Goal: Transaction & Acquisition: Purchase product/service

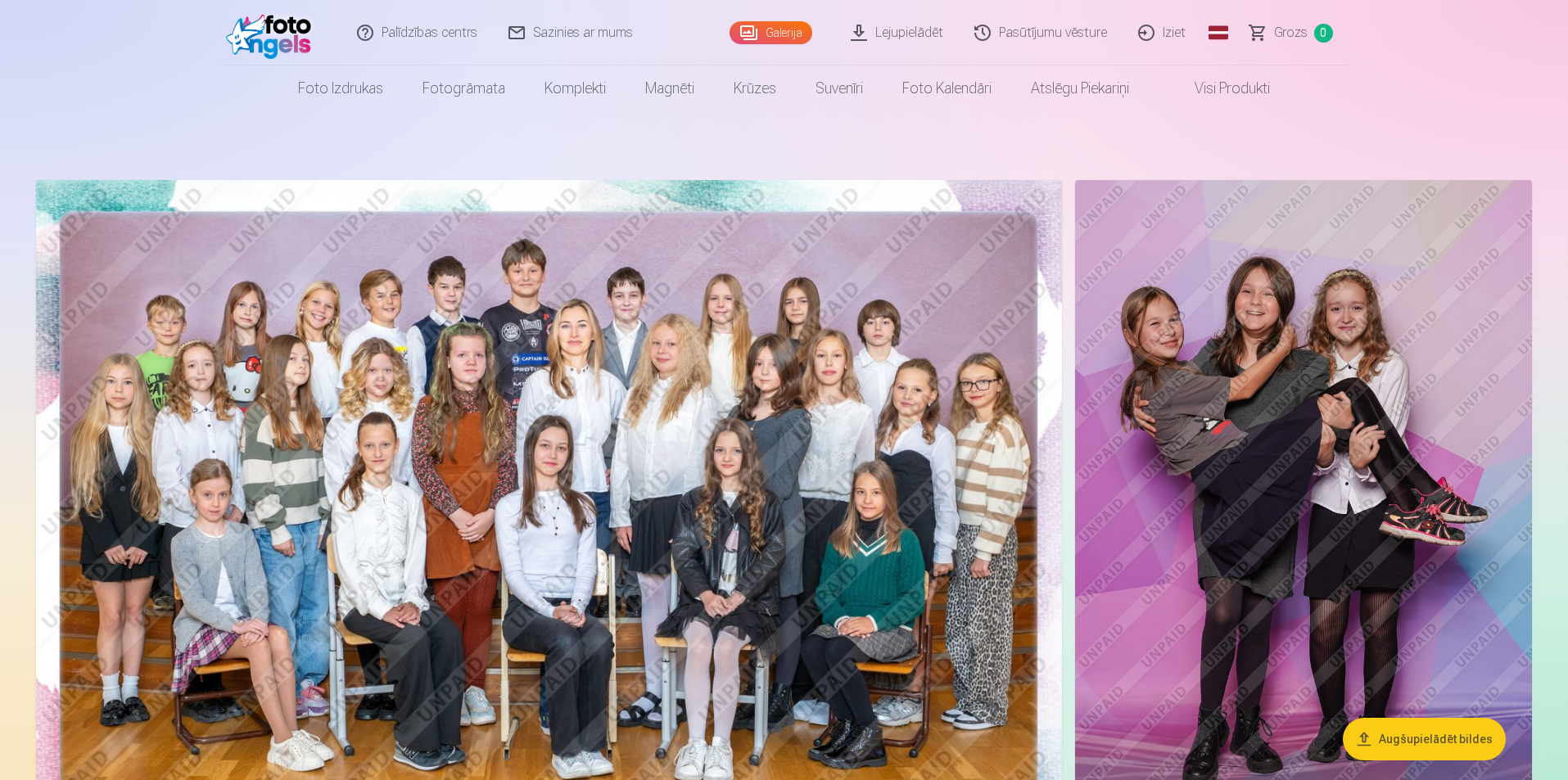
click at [915, 35] on link "Lejupielādēt" at bounding box center [898, 33] width 124 height 66
click at [745, 473] on img at bounding box center [549, 522] width 1026 height 684
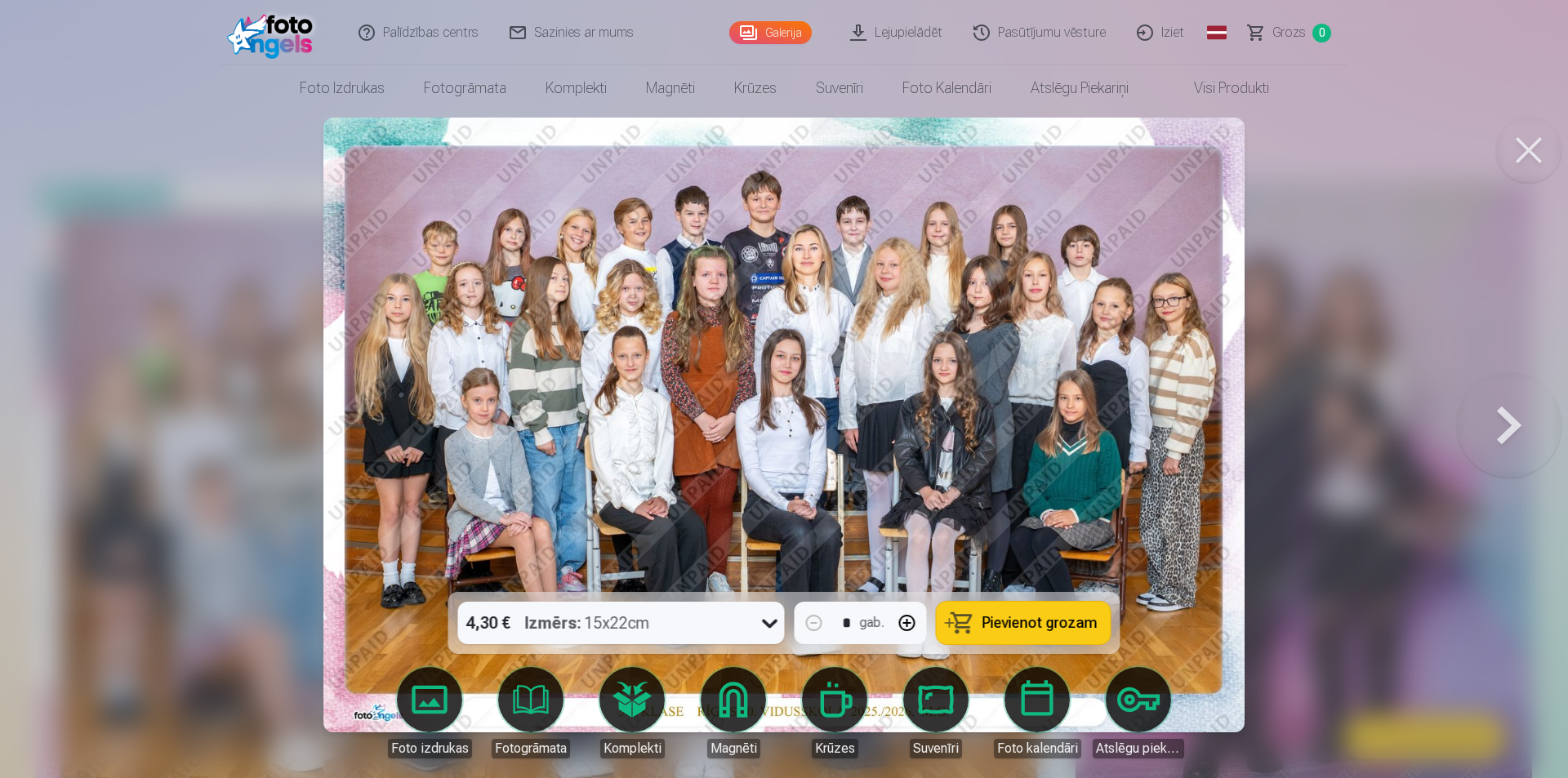
click at [1542, 151] on button at bounding box center [1529, 151] width 65 height 65
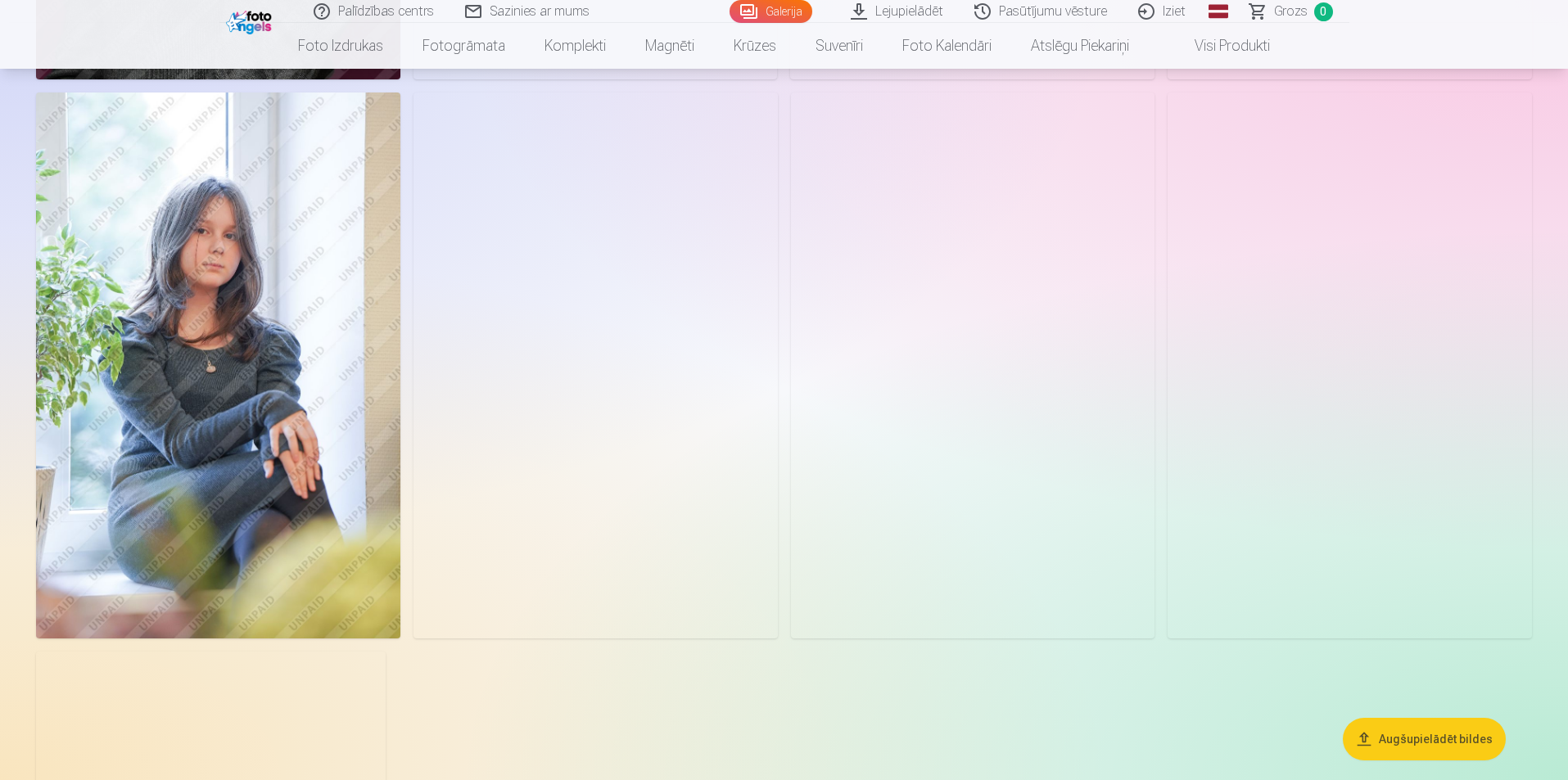
scroll to position [6467, 0]
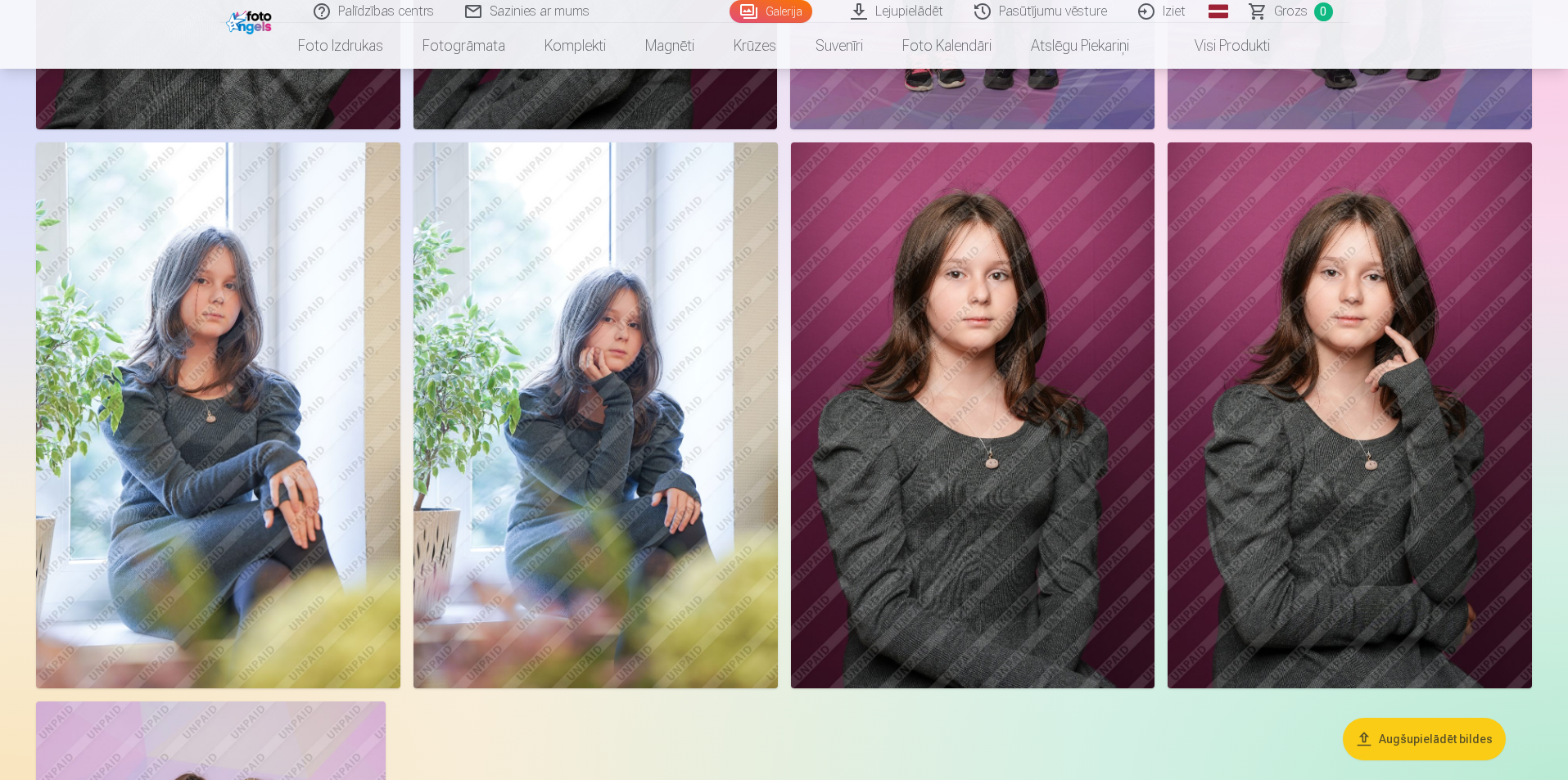
click at [191, 307] on img at bounding box center [218, 415] width 365 height 546
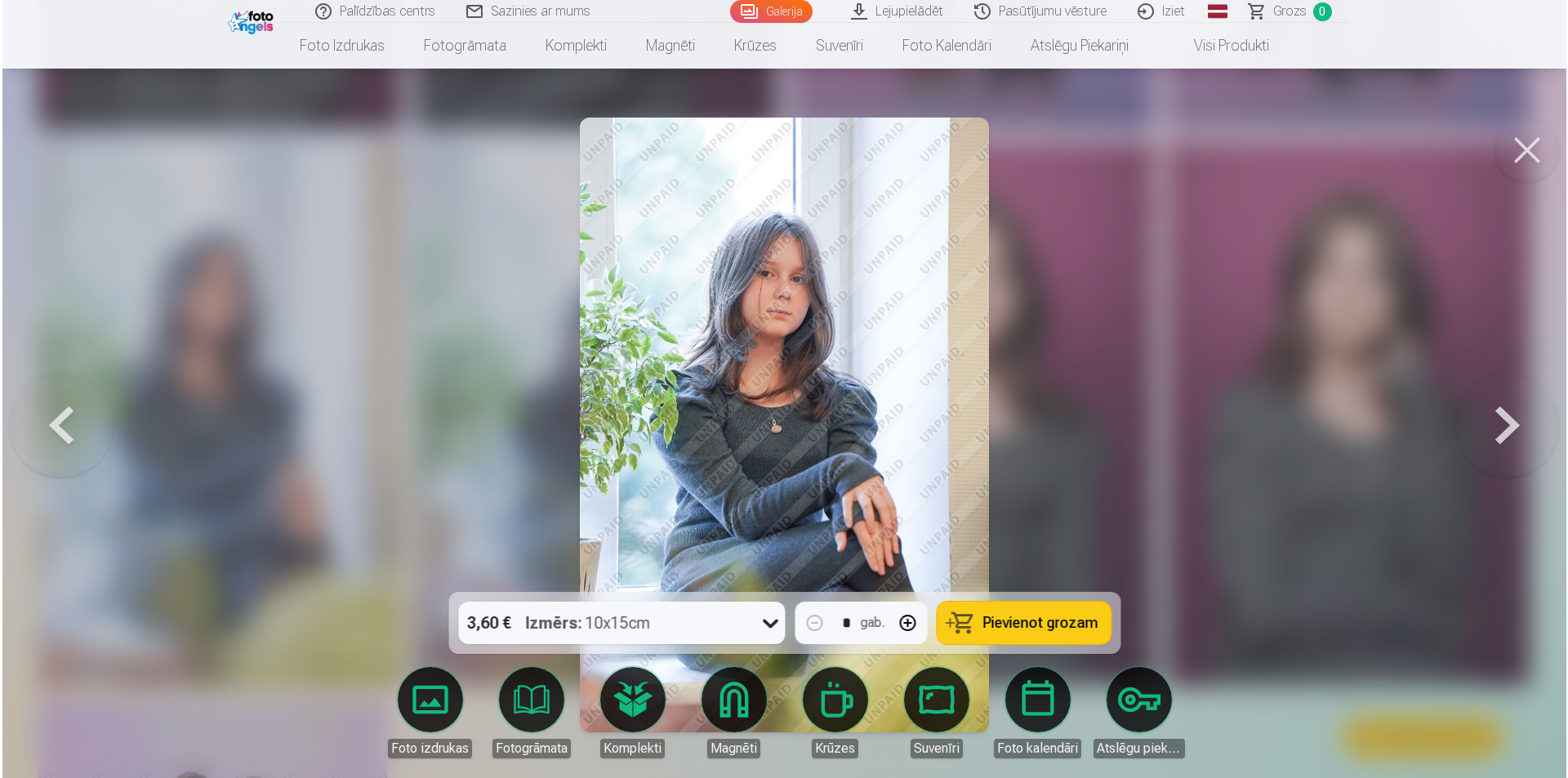
scroll to position [6466, 0]
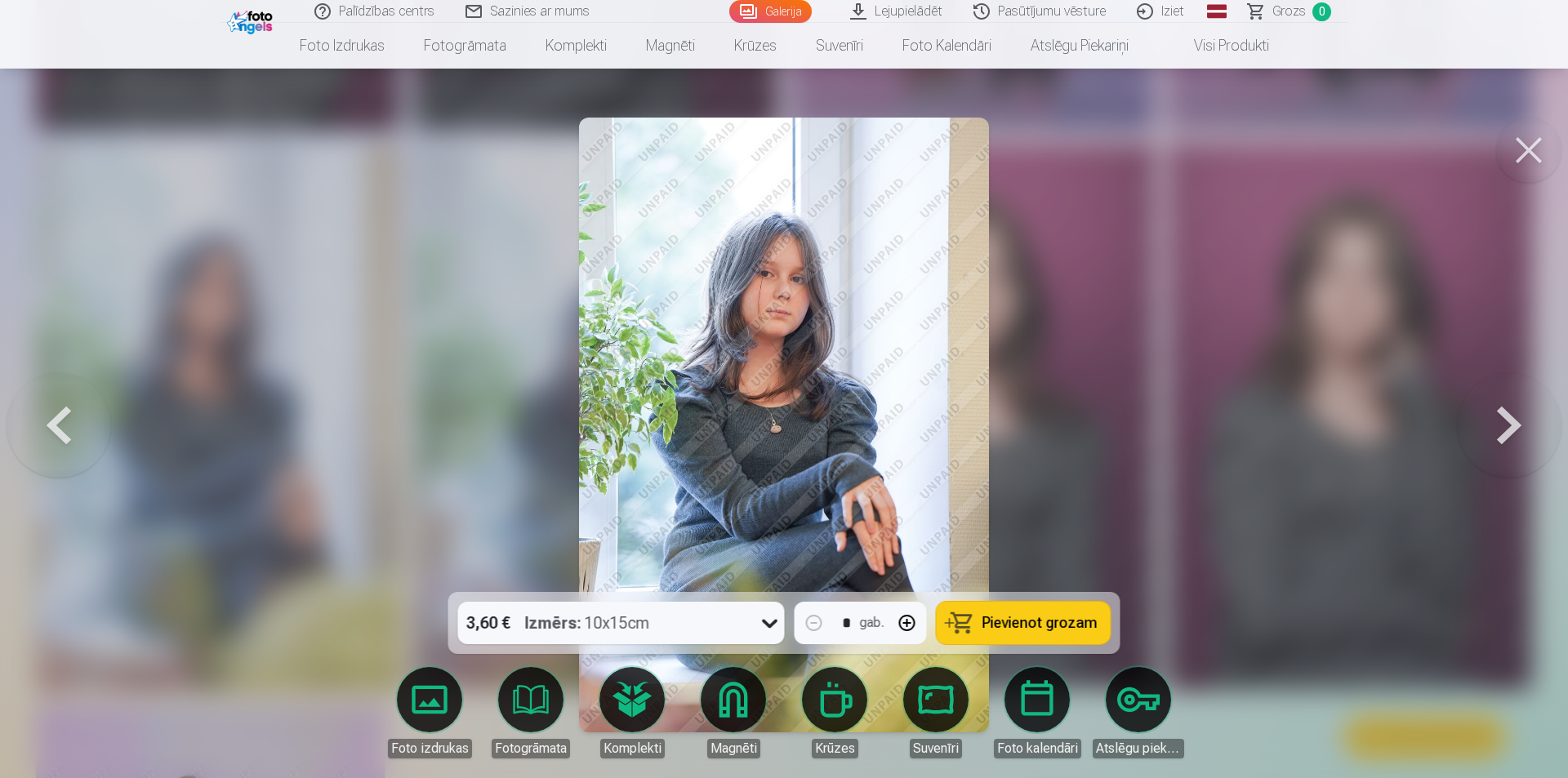
click at [67, 435] on button at bounding box center [59, 425] width 105 height 301
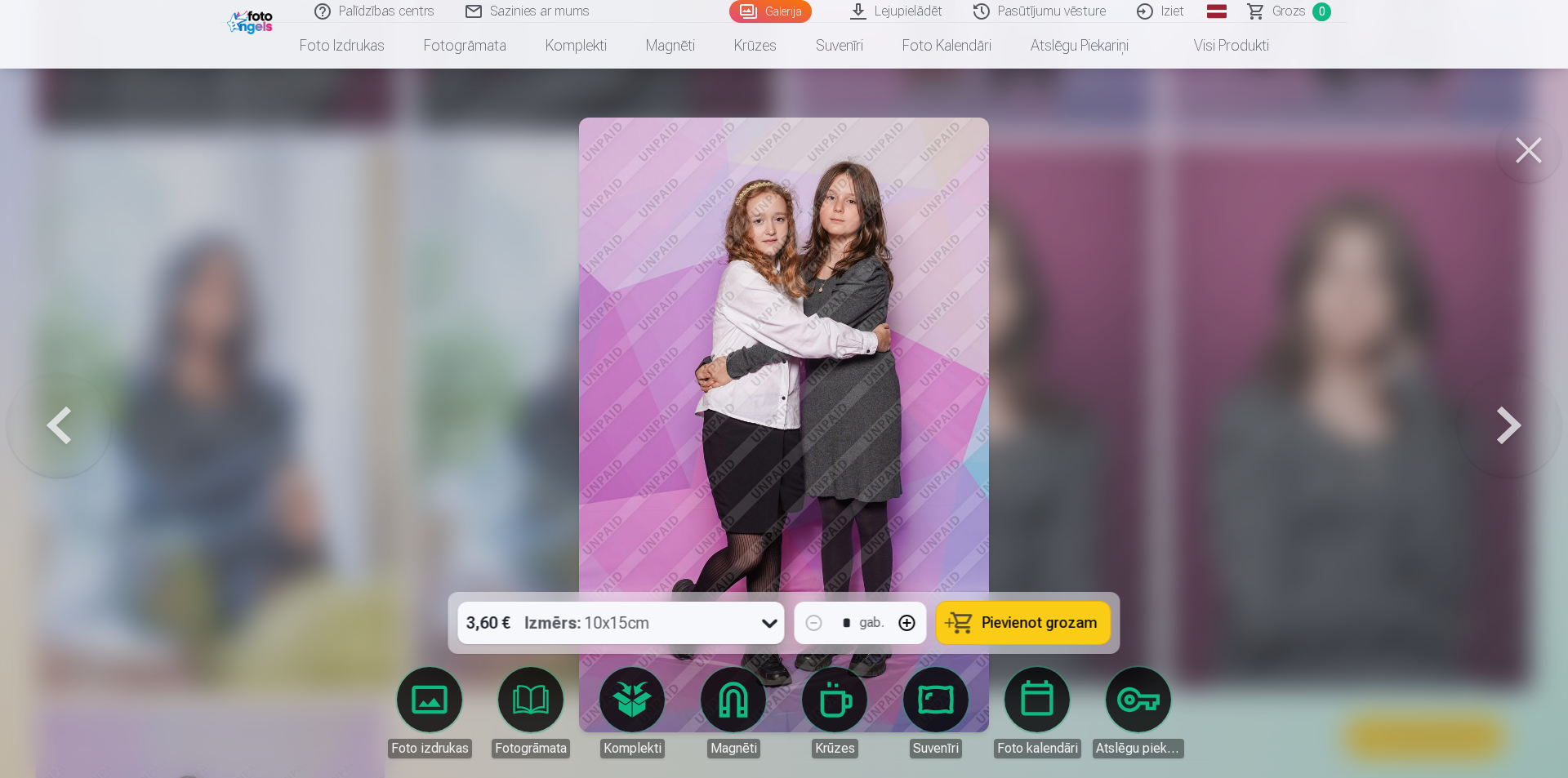
click at [1511, 169] on button at bounding box center [1529, 151] width 65 height 65
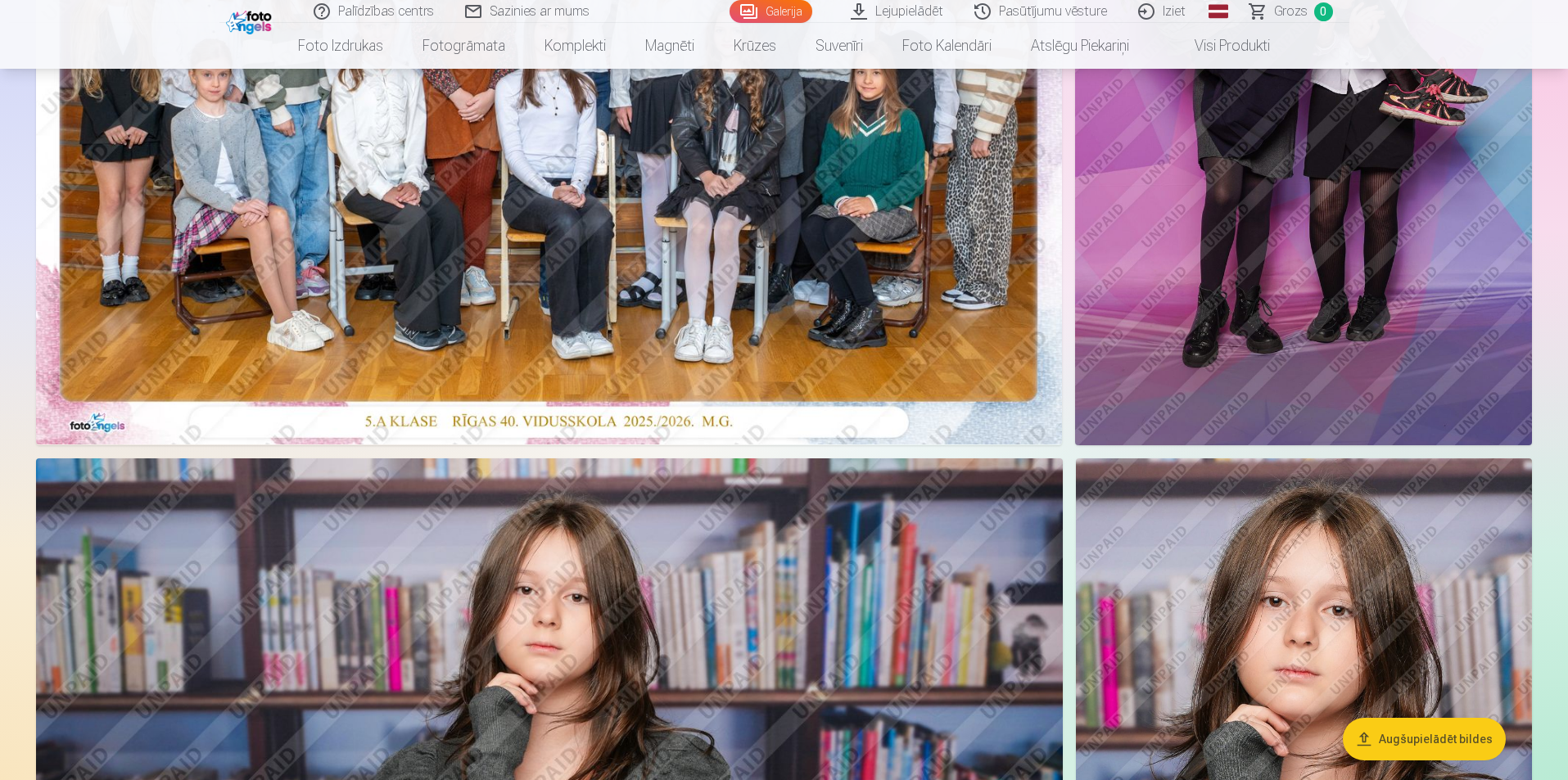
scroll to position [164, 0]
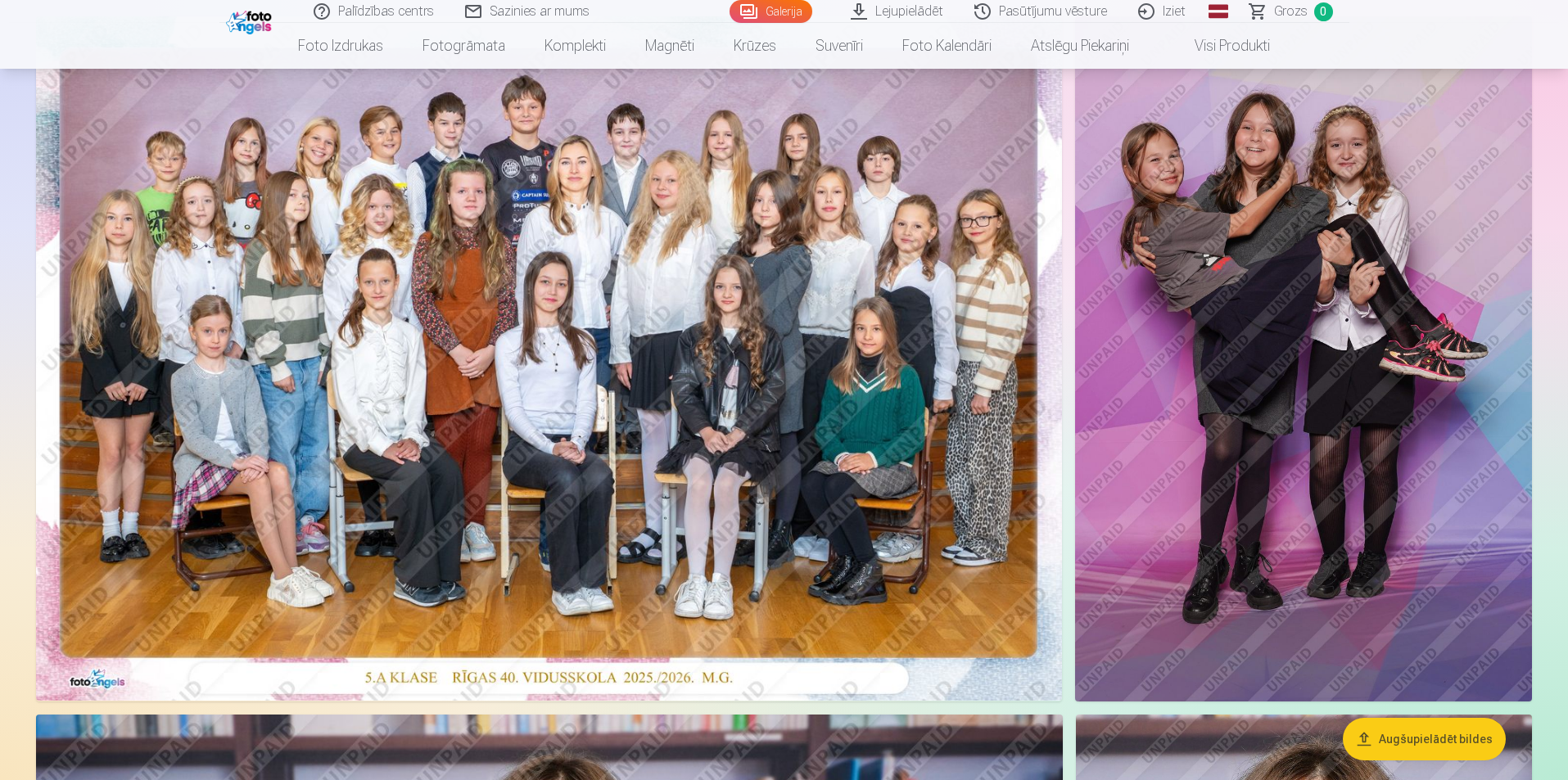
click at [423, 389] on img at bounding box center [549, 358] width 1026 height 684
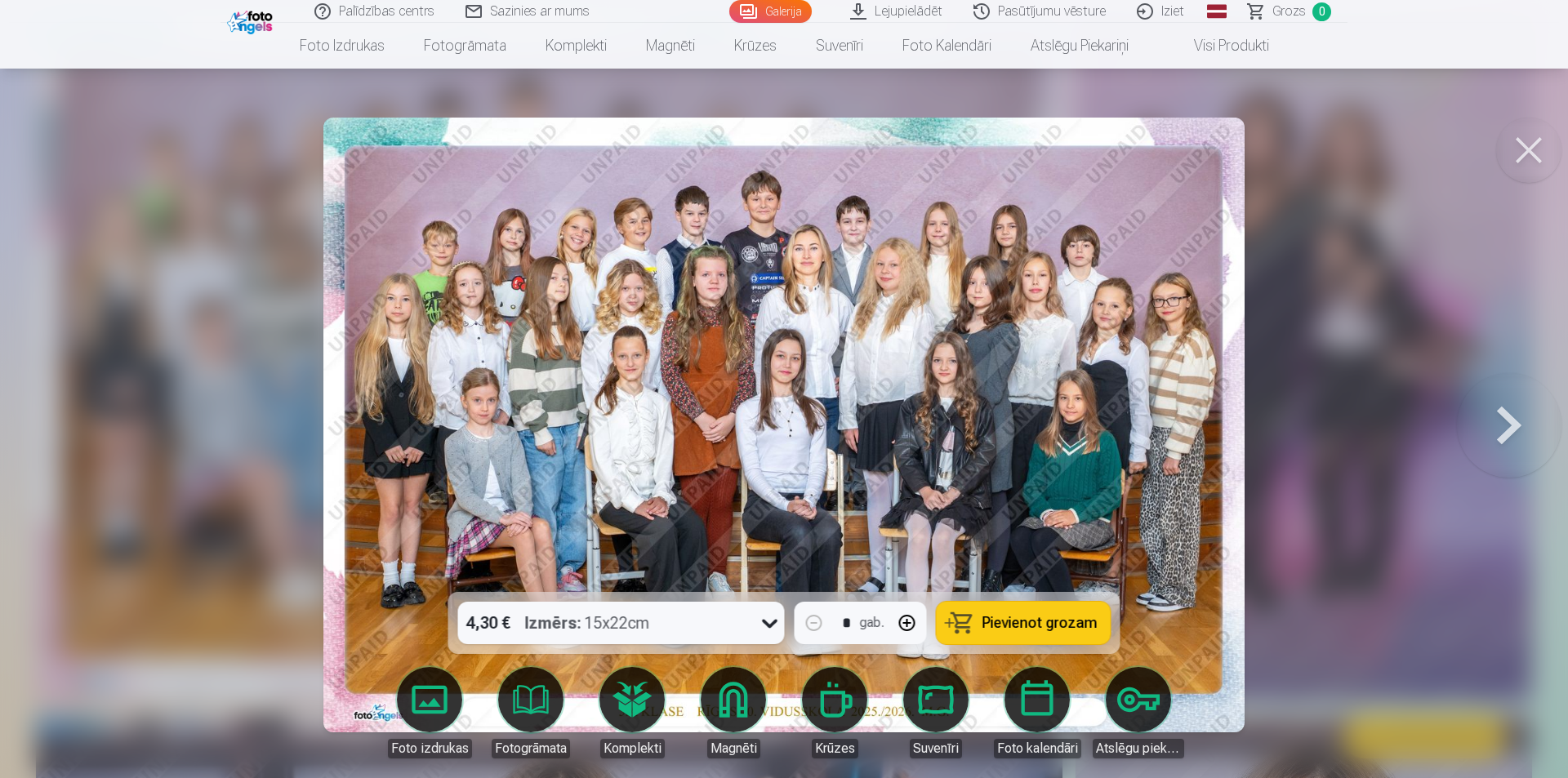
click at [1521, 164] on button at bounding box center [1529, 151] width 65 height 65
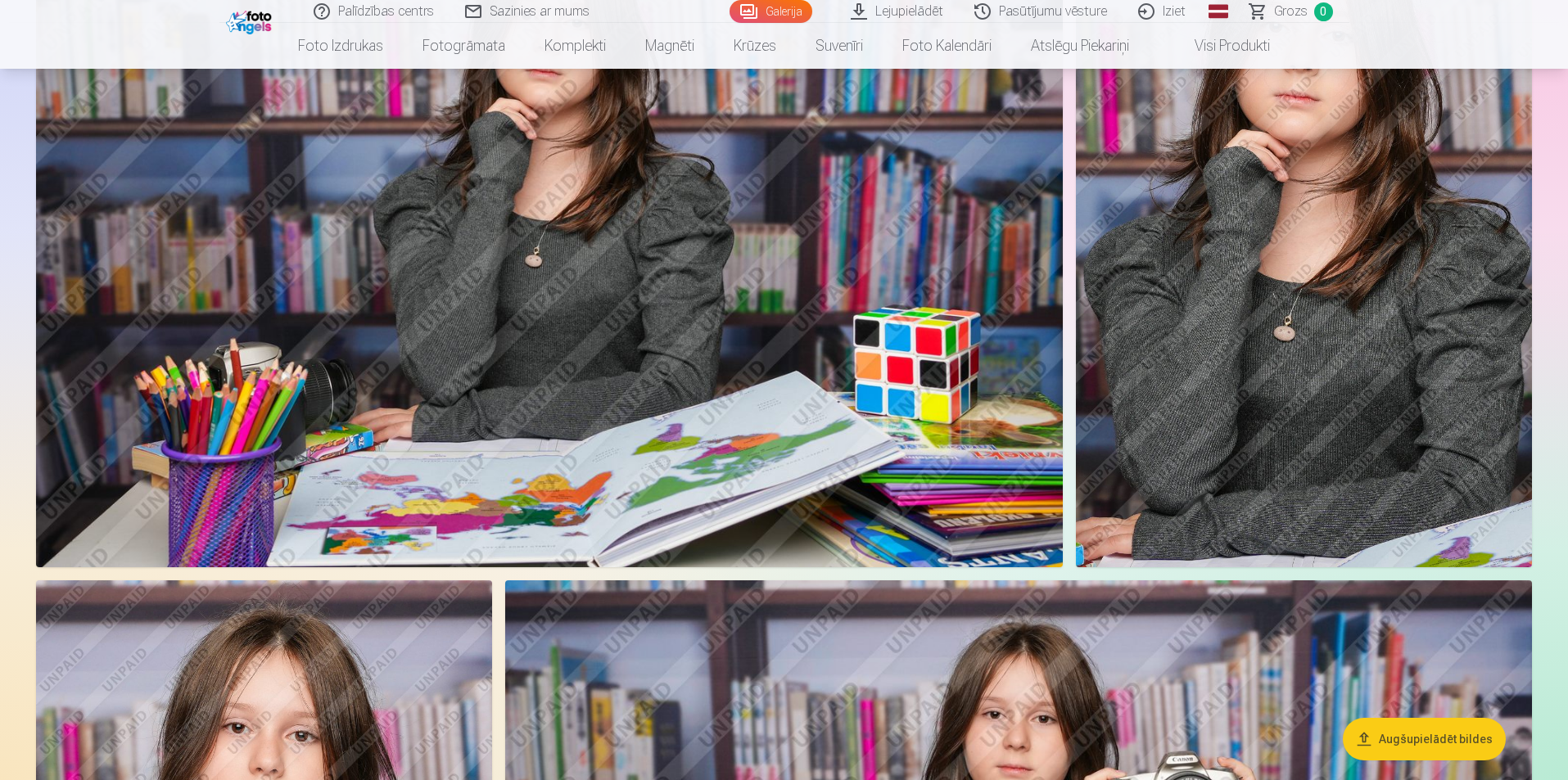
scroll to position [737, 0]
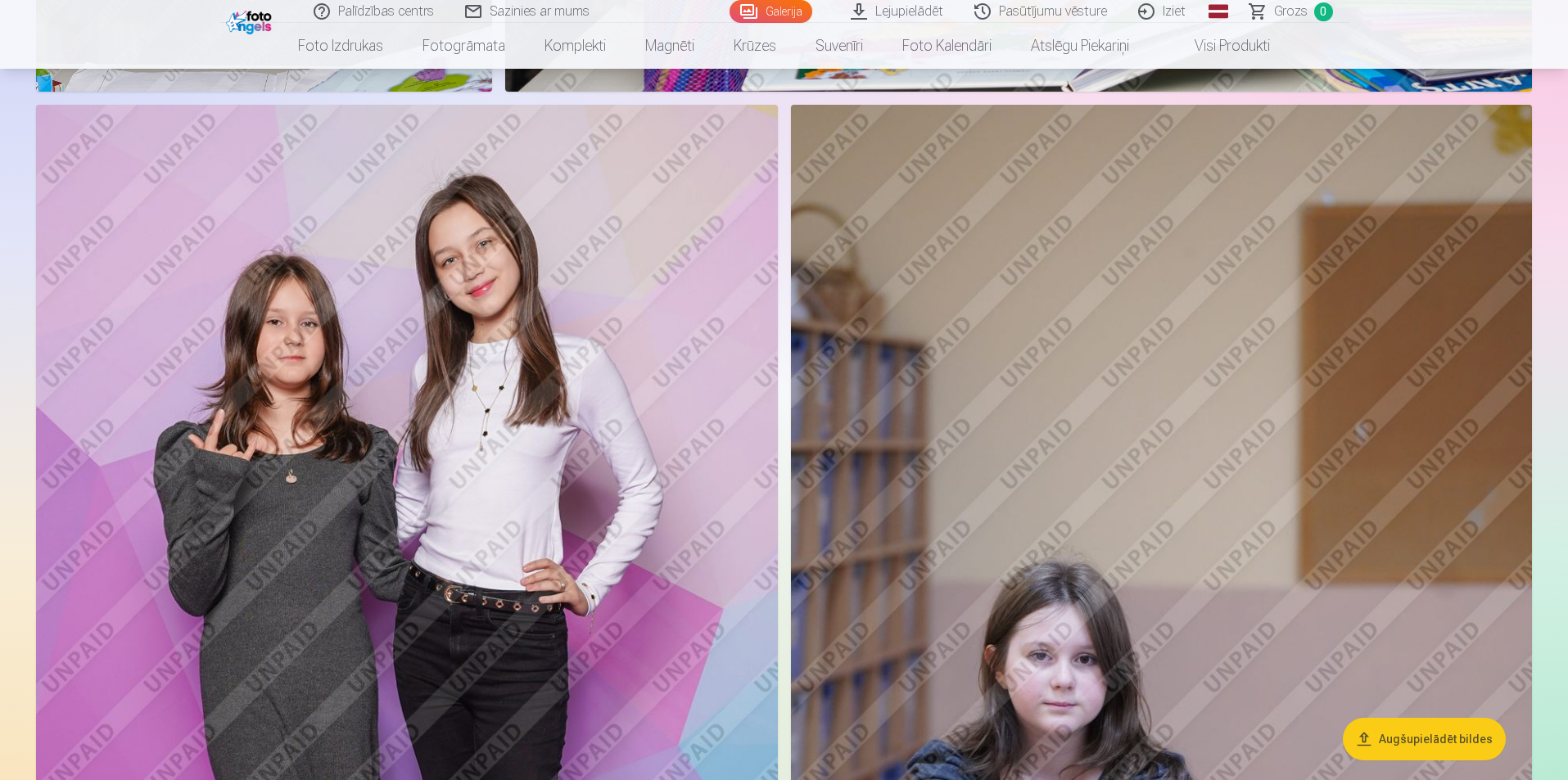
click at [309, 414] on img at bounding box center [406, 661] width 742 height 1113
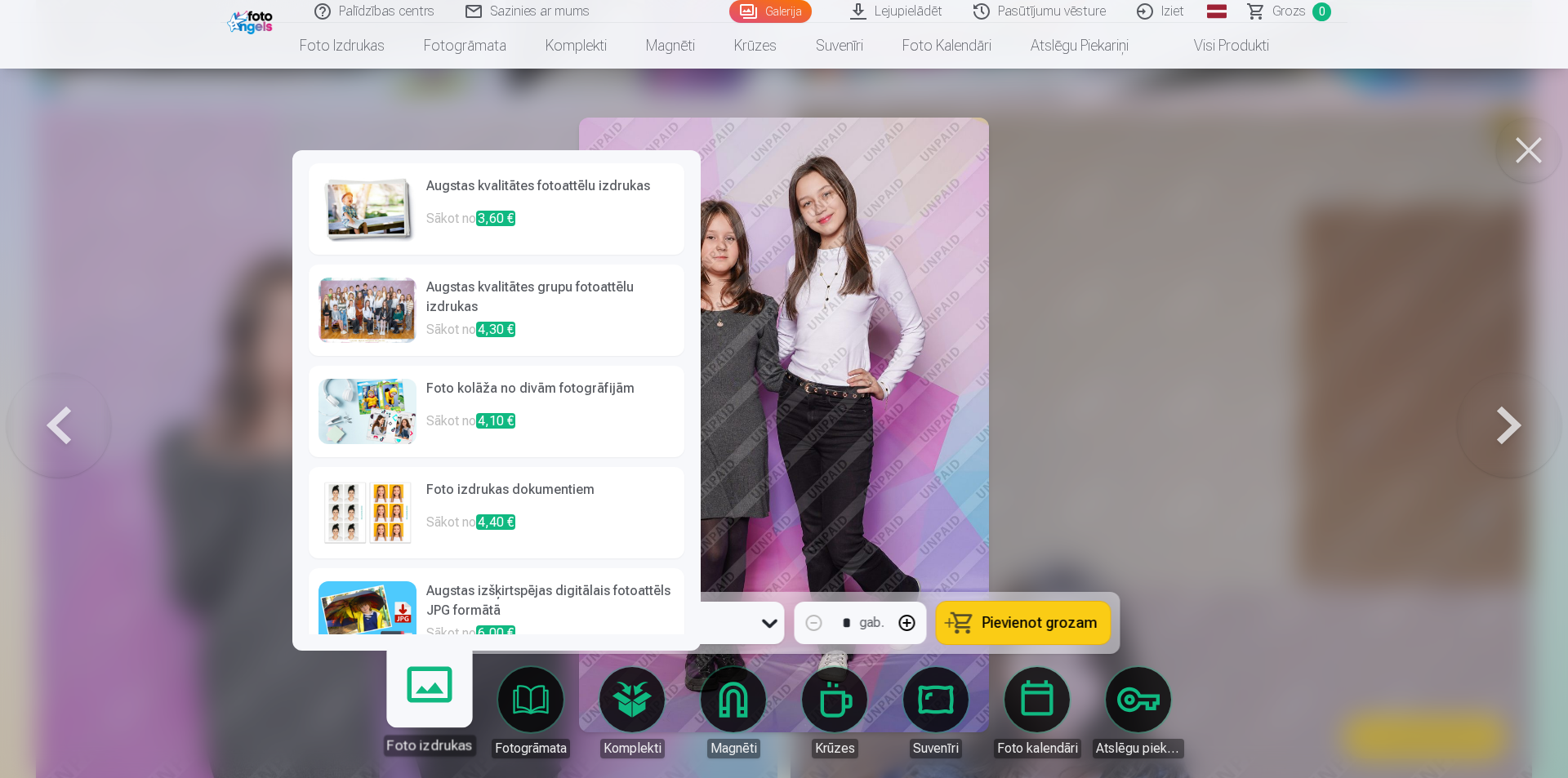
scroll to position [29, 0]
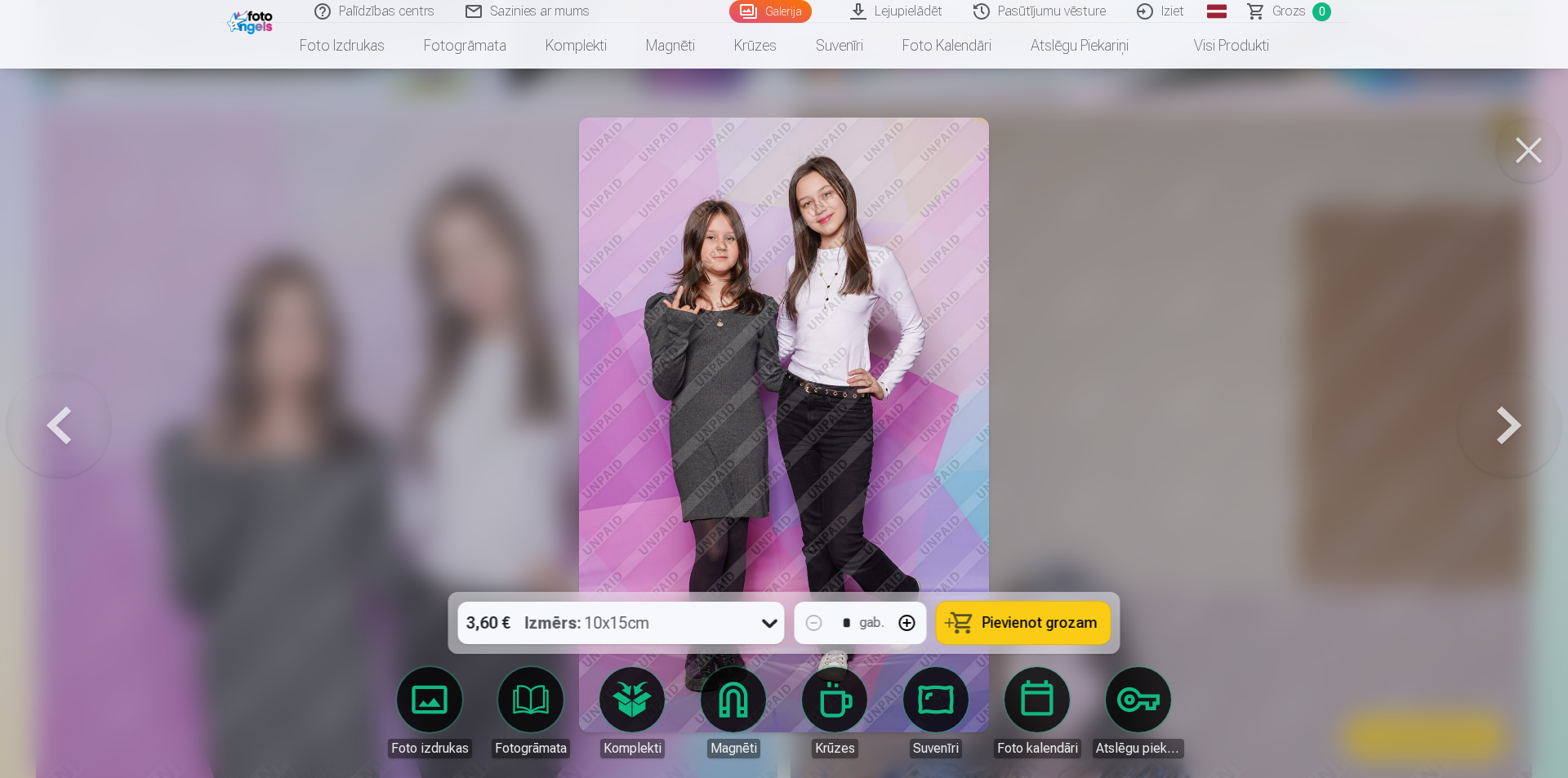
click at [761, 625] on icon at bounding box center [770, 623] width 26 height 26
click at [1530, 170] on button at bounding box center [1529, 151] width 65 height 65
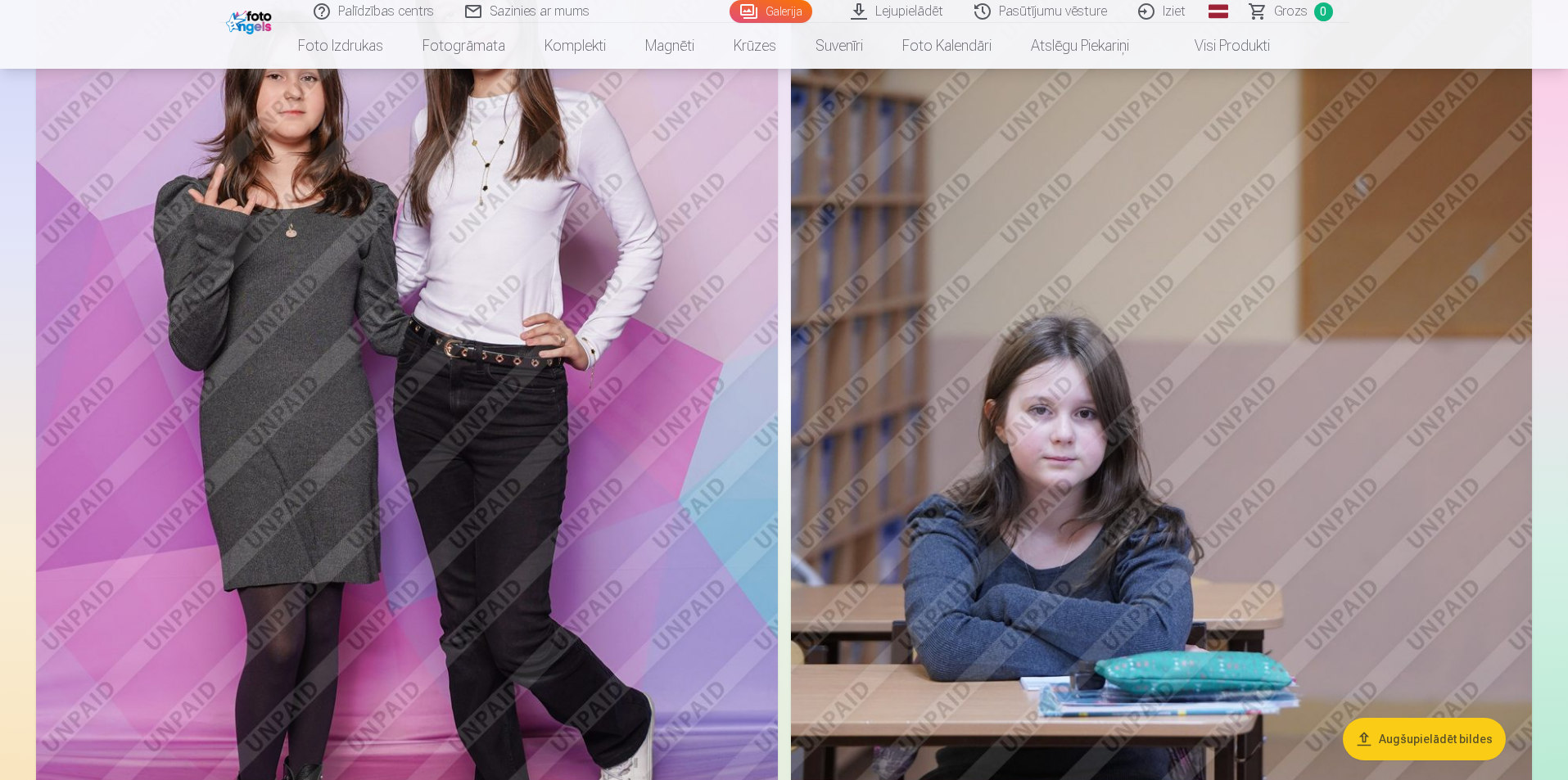
scroll to position [3192, 0]
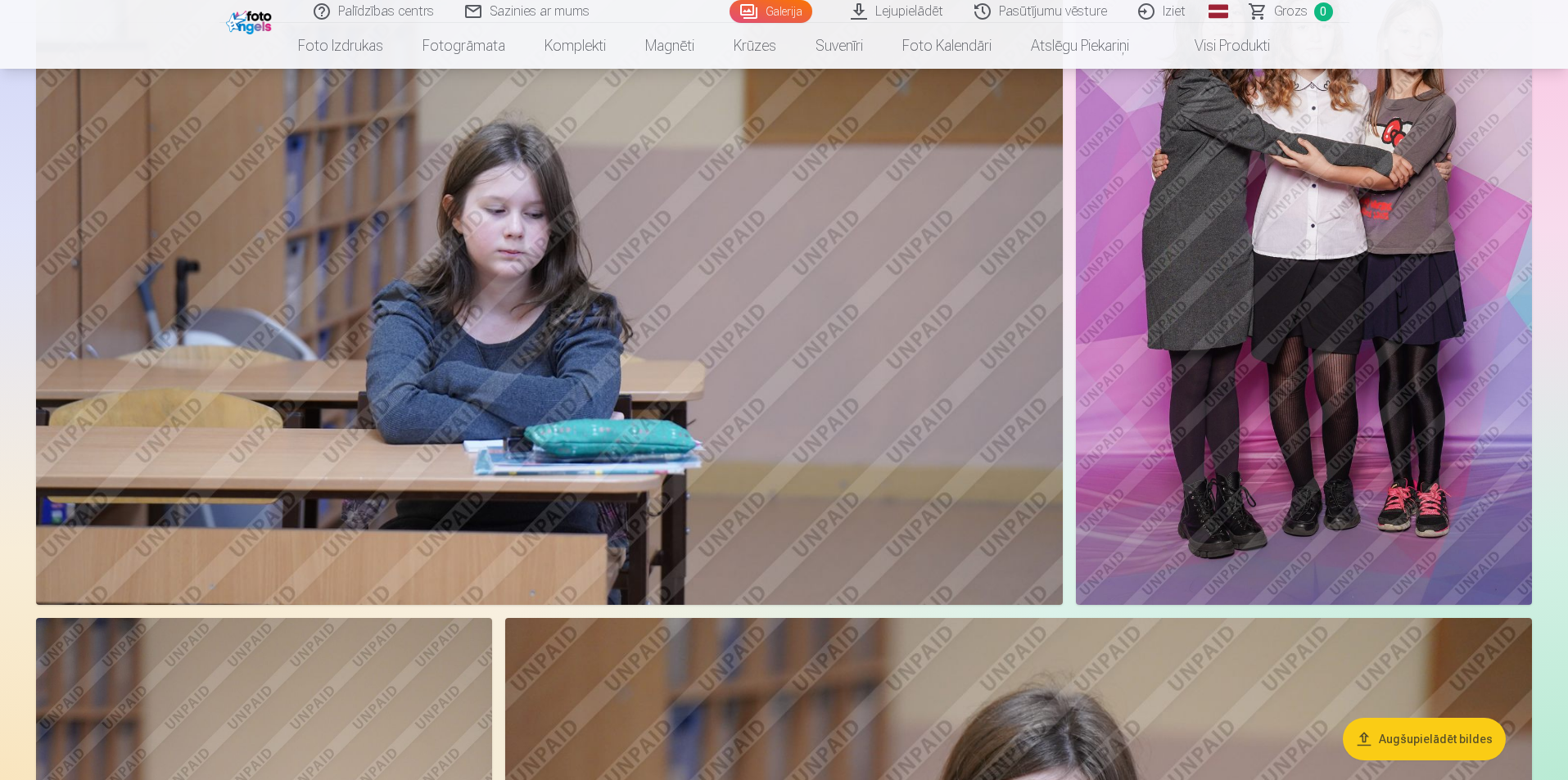
click at [1334, 323] on img at bounding box center [1304, 262] width 456 height 684
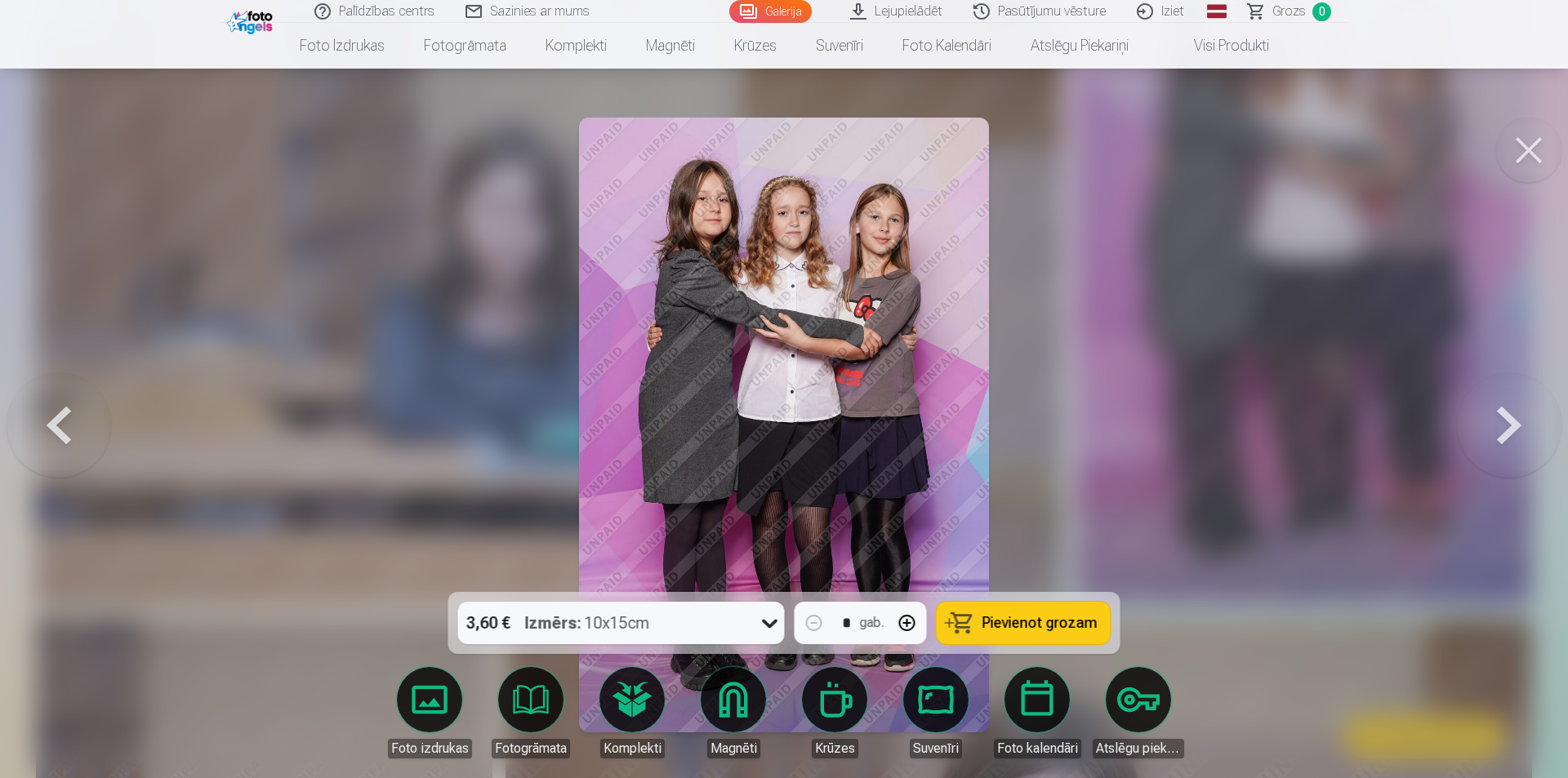
click at [1530, 147] on button at bounding box center [1529, 151] width 65 height 65
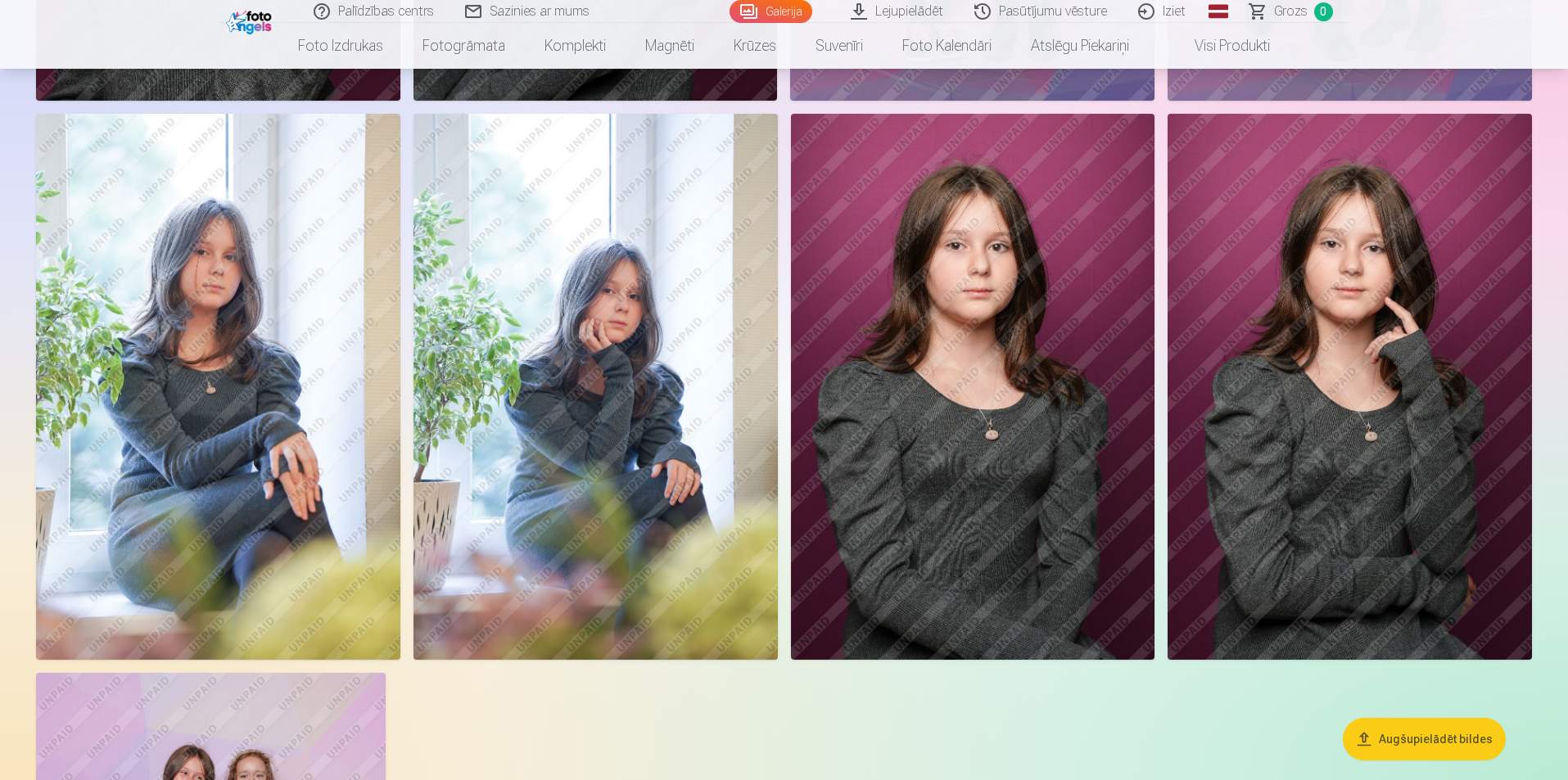
scroll to position [6467, 0]
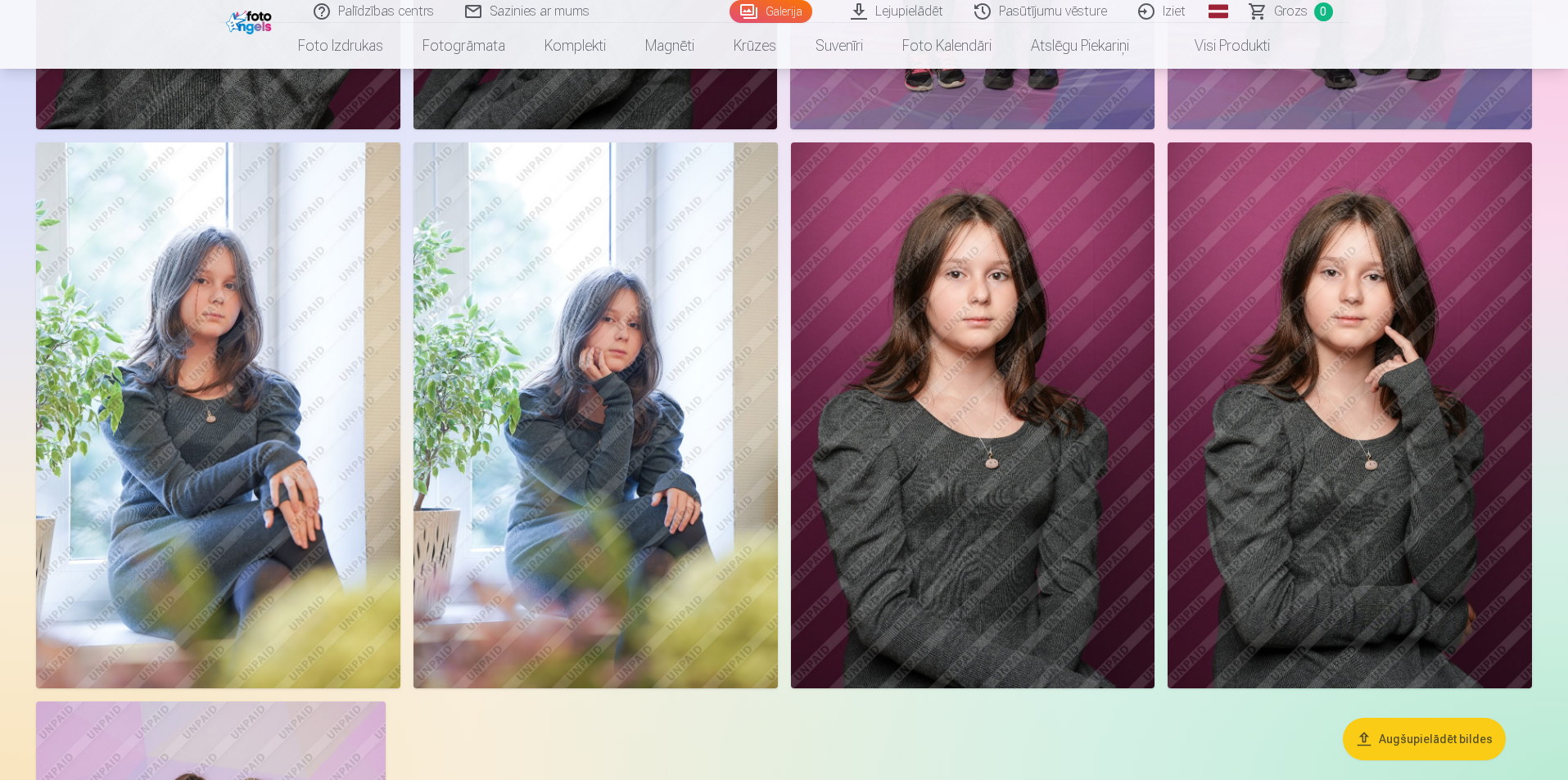
click at [242, 320] on img at bounding box center [218, 415] width 365 height 546
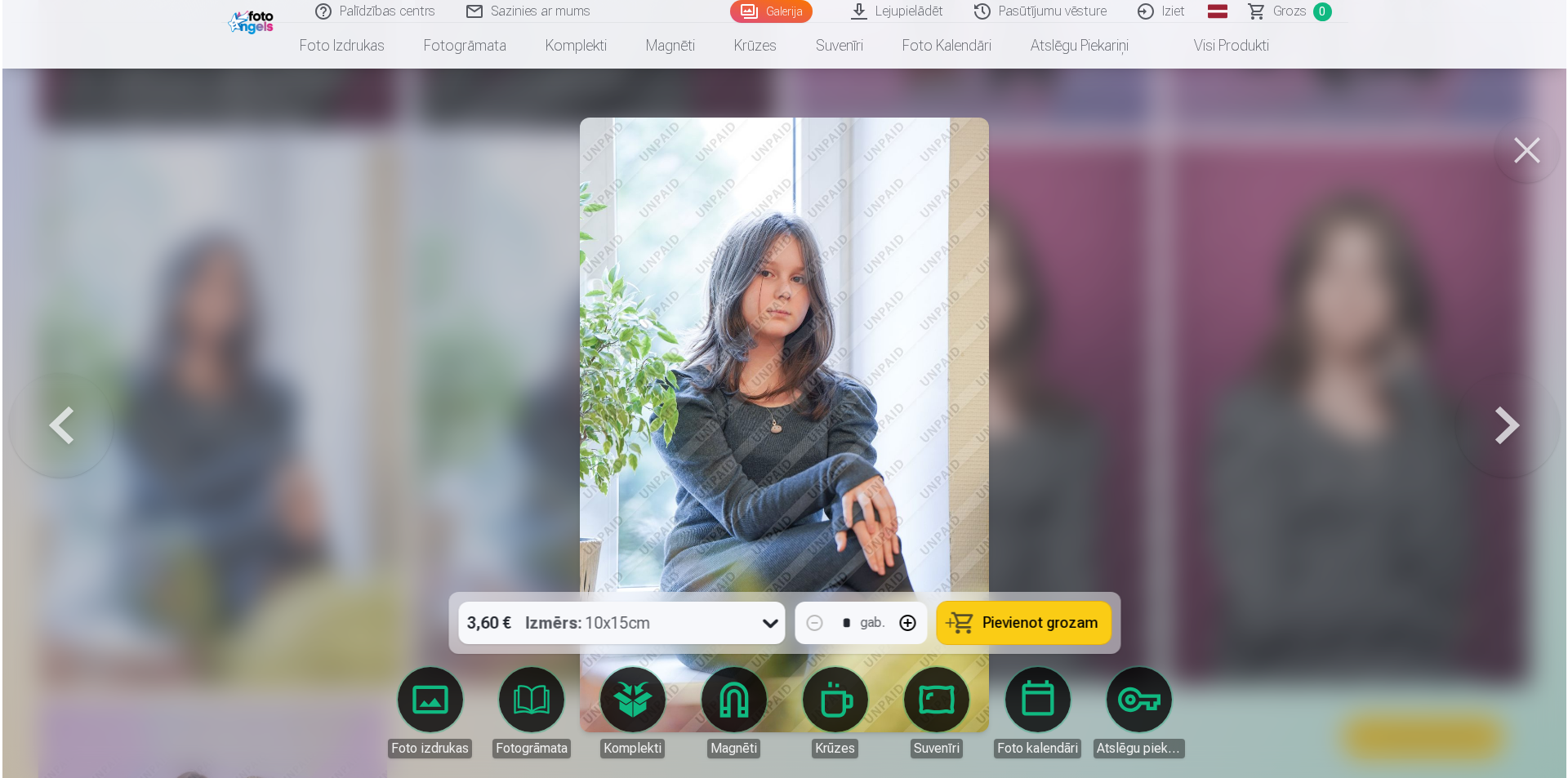
scroll to position [6466, 0]
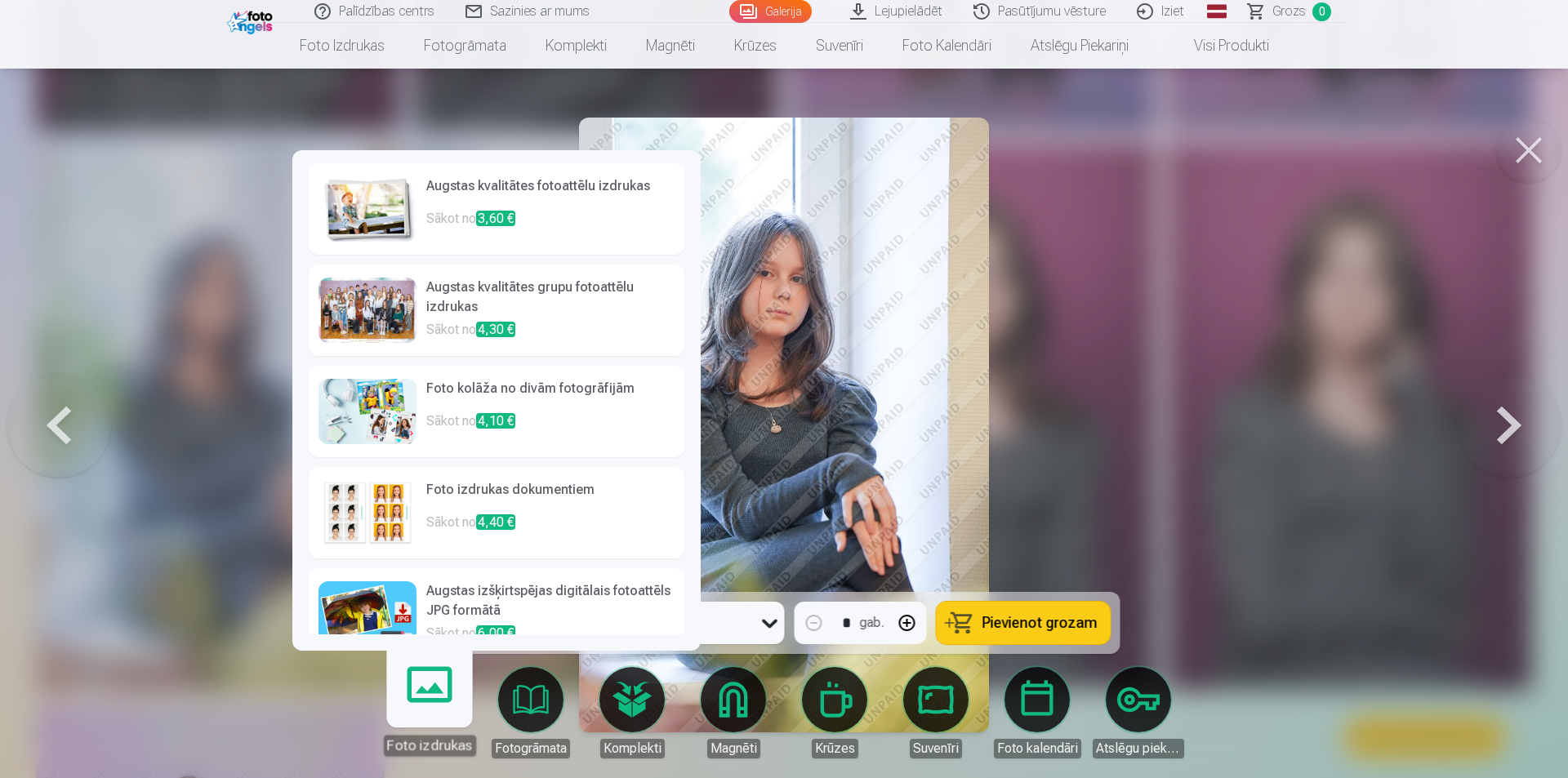
click at [561, 183] on h6 "Augstas kvalitātes fotoattēlu izdrukas" at bounding box center [550, 193] width 248 height 33
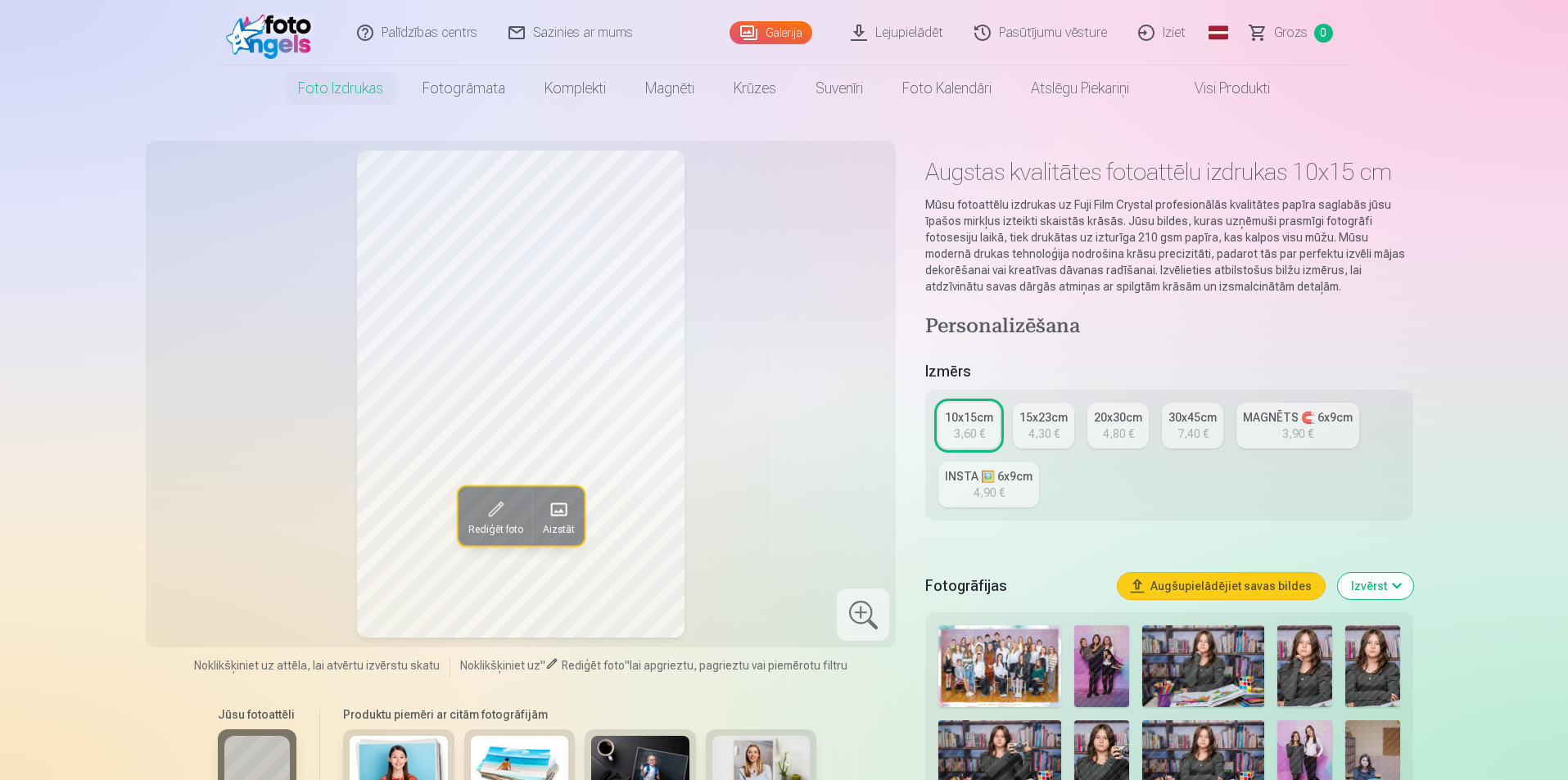
click at [999, 489] on div "4,90 €" at bounding box center [988, 492] width 31 height 16
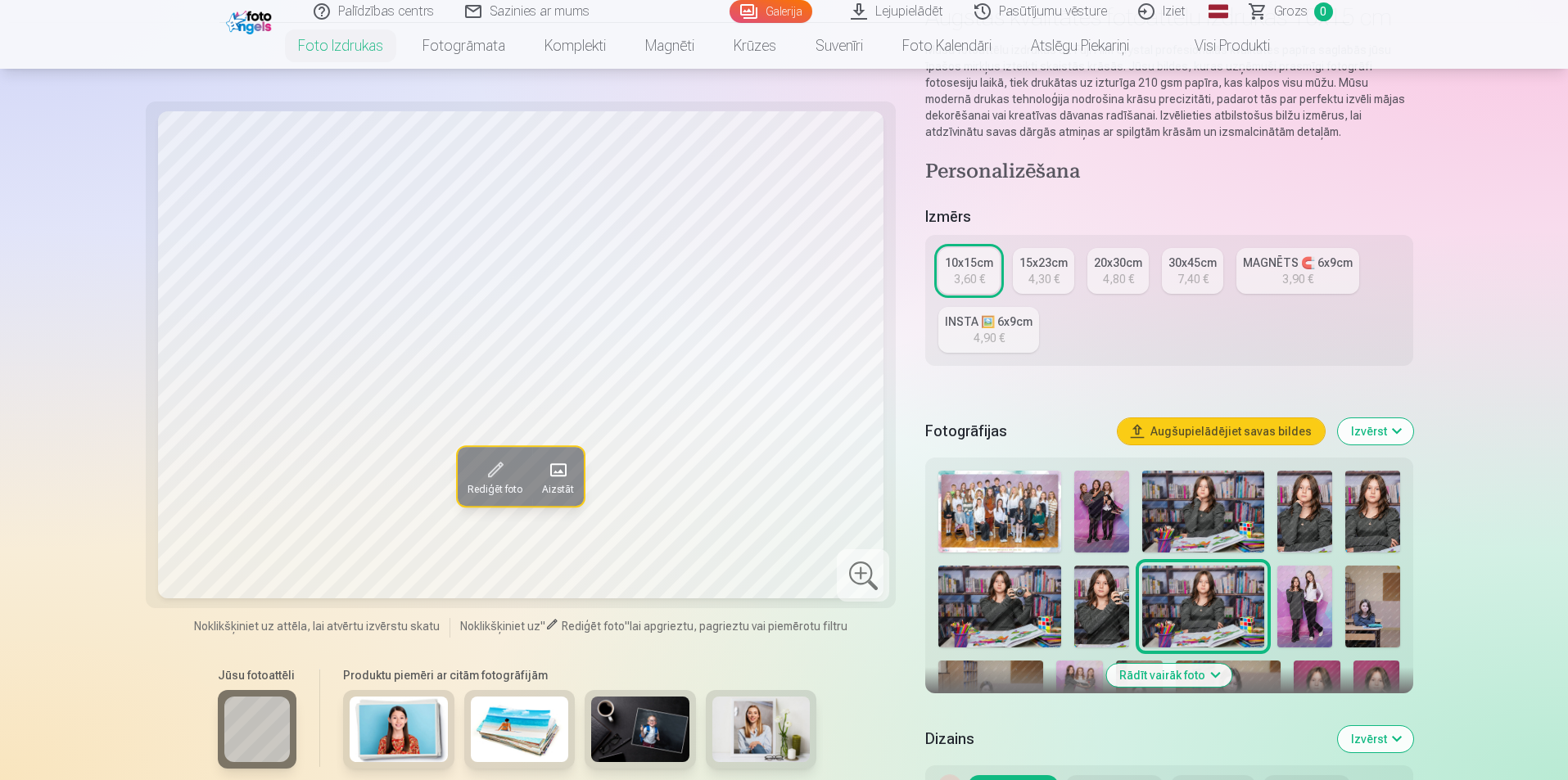
scroll to position [164, 0]
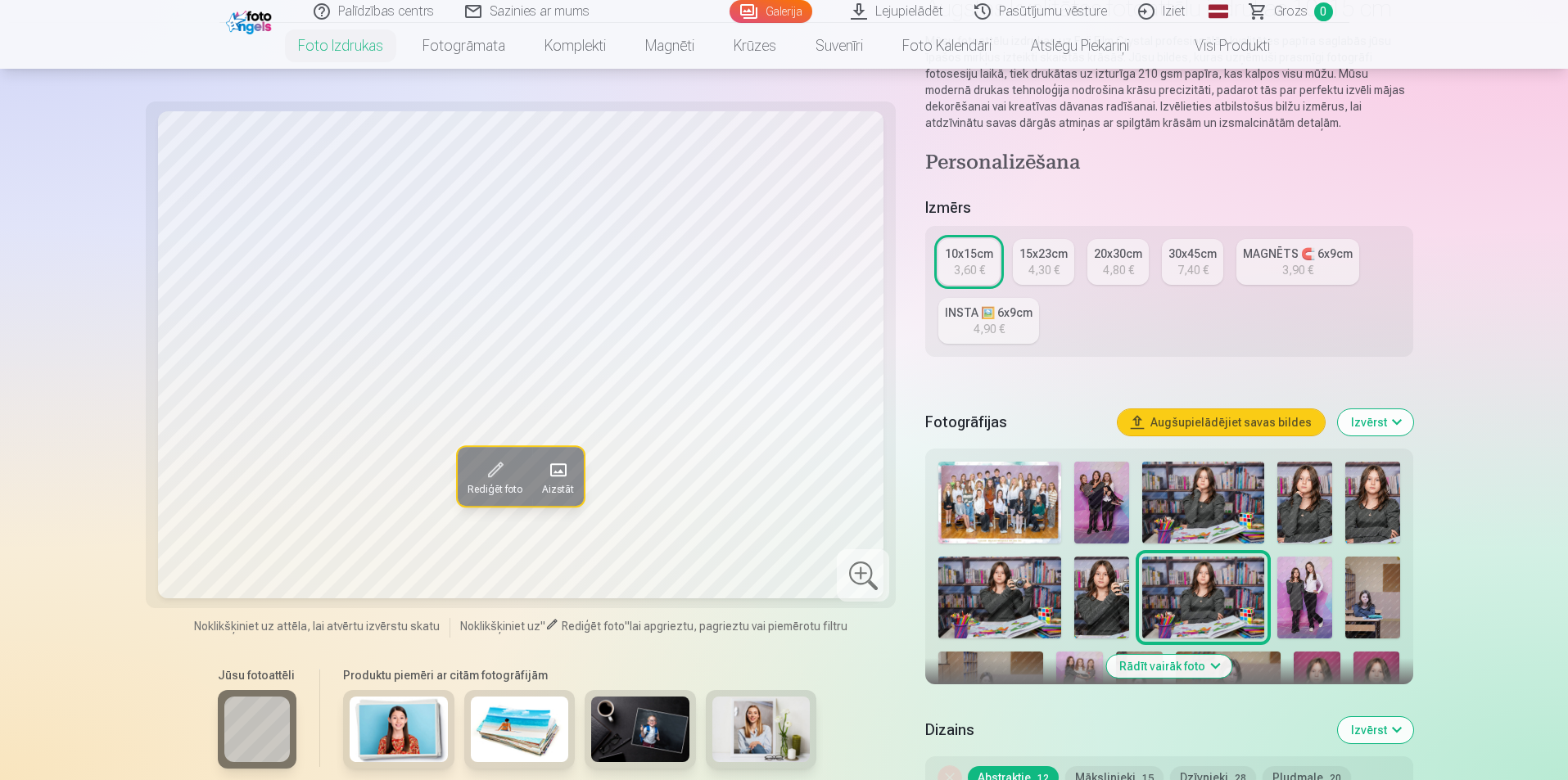
click at [1297, 597] on img at bounding box center [1304, 597] width 55 height 82
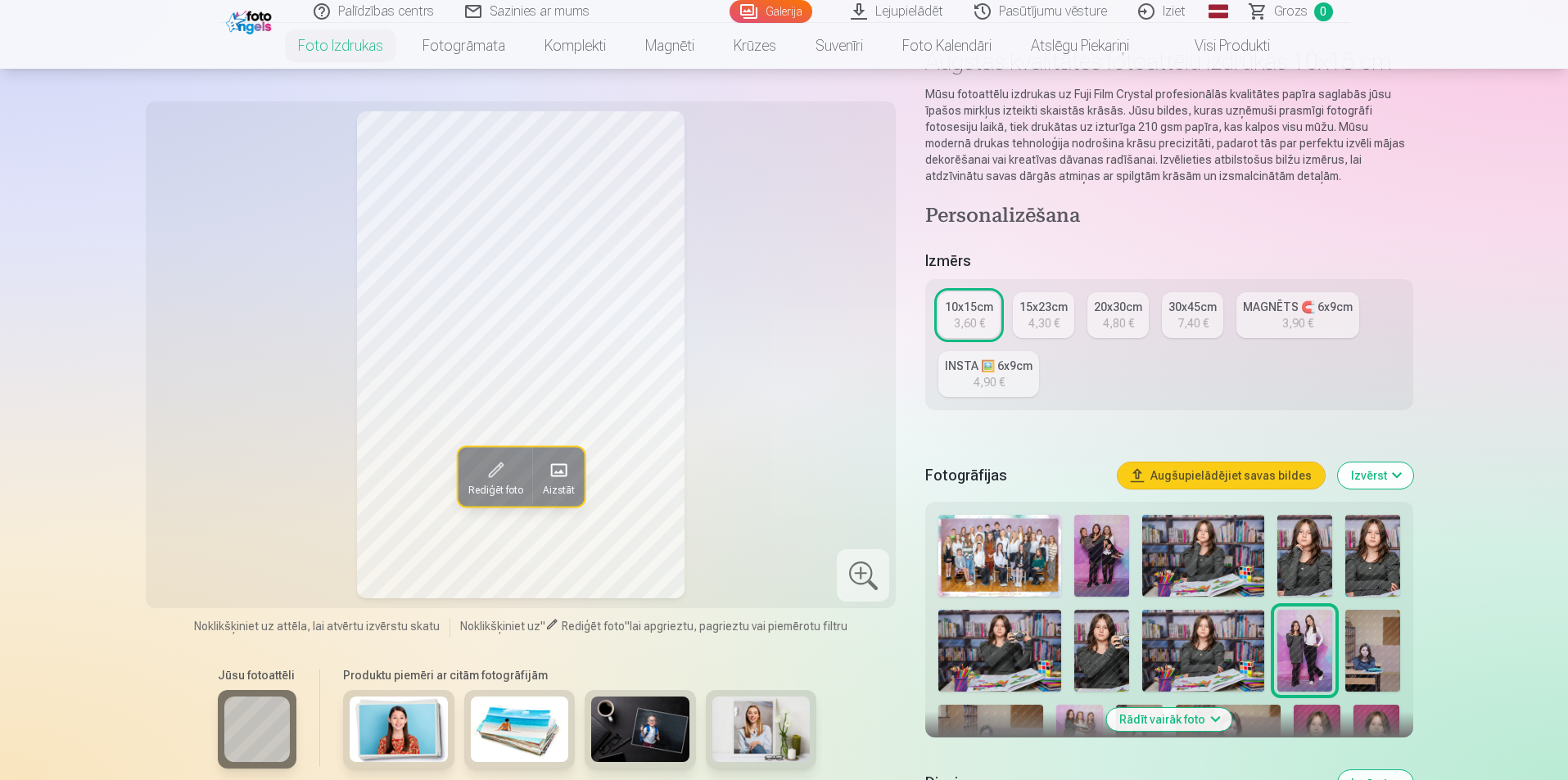
scroll to position [82, 0]
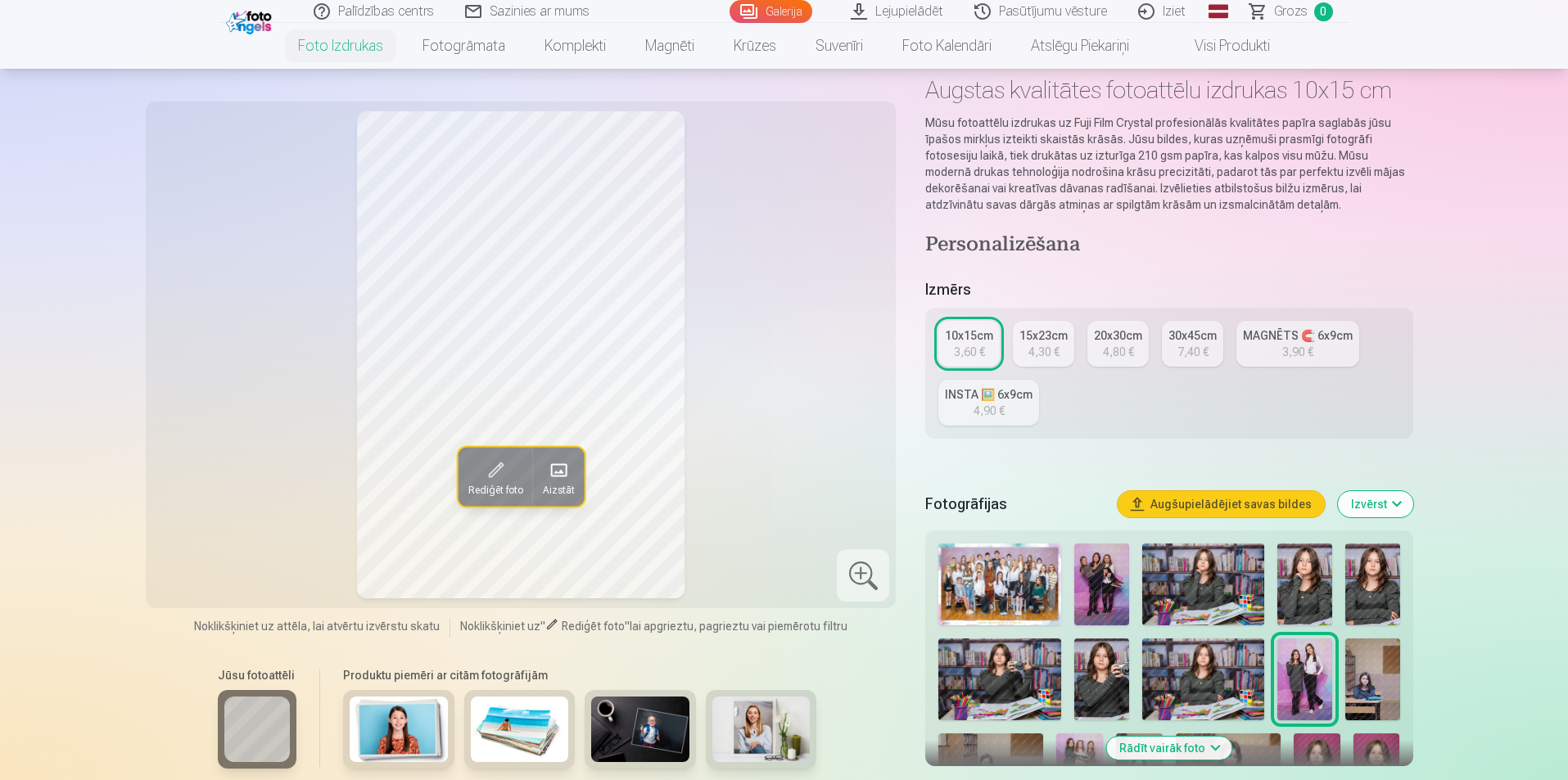
click at [969, 344] on div "3,60 €" at bounding box center [969, 352] width 31 height 16
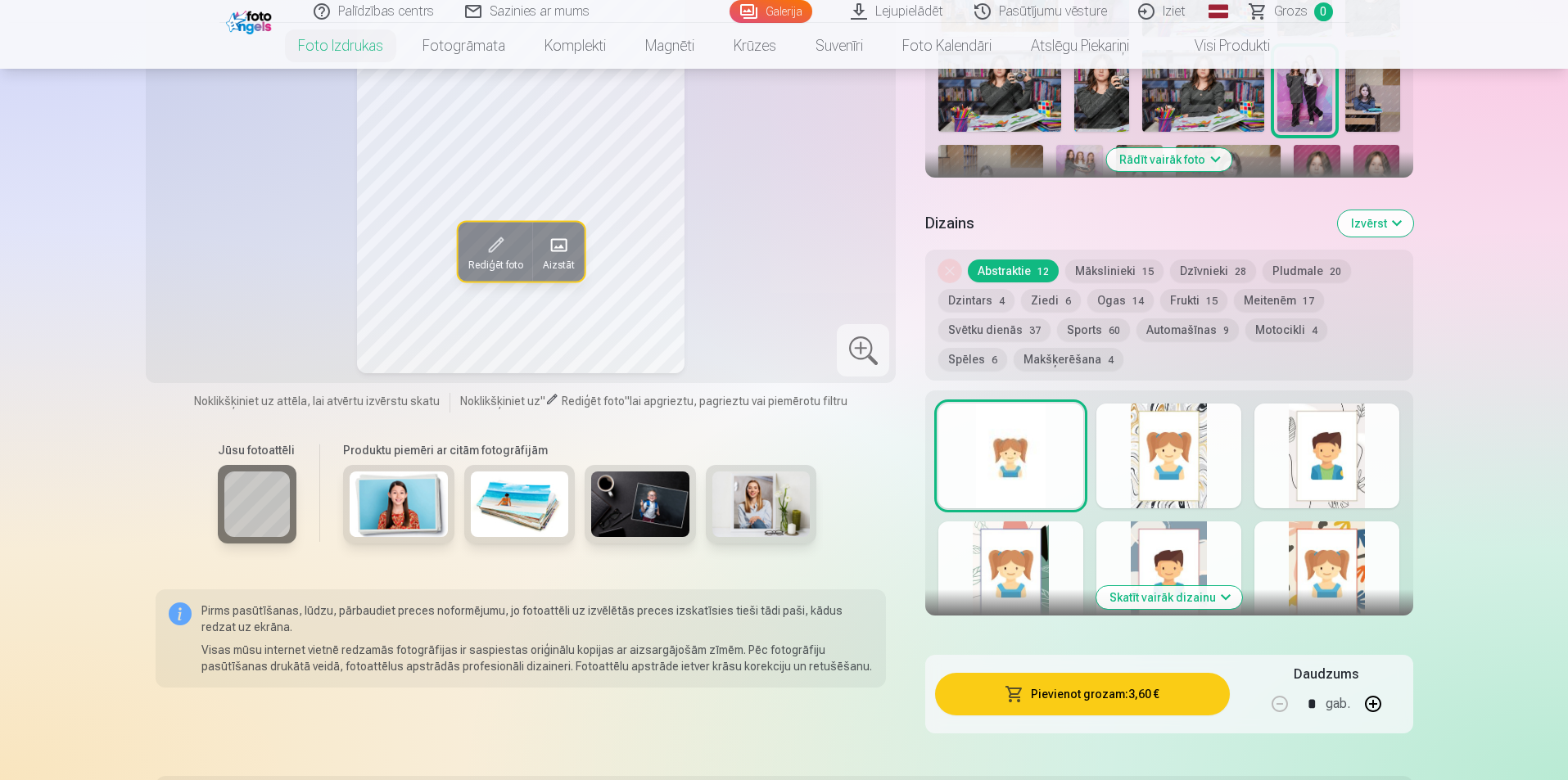
scroll to position [737, 0]
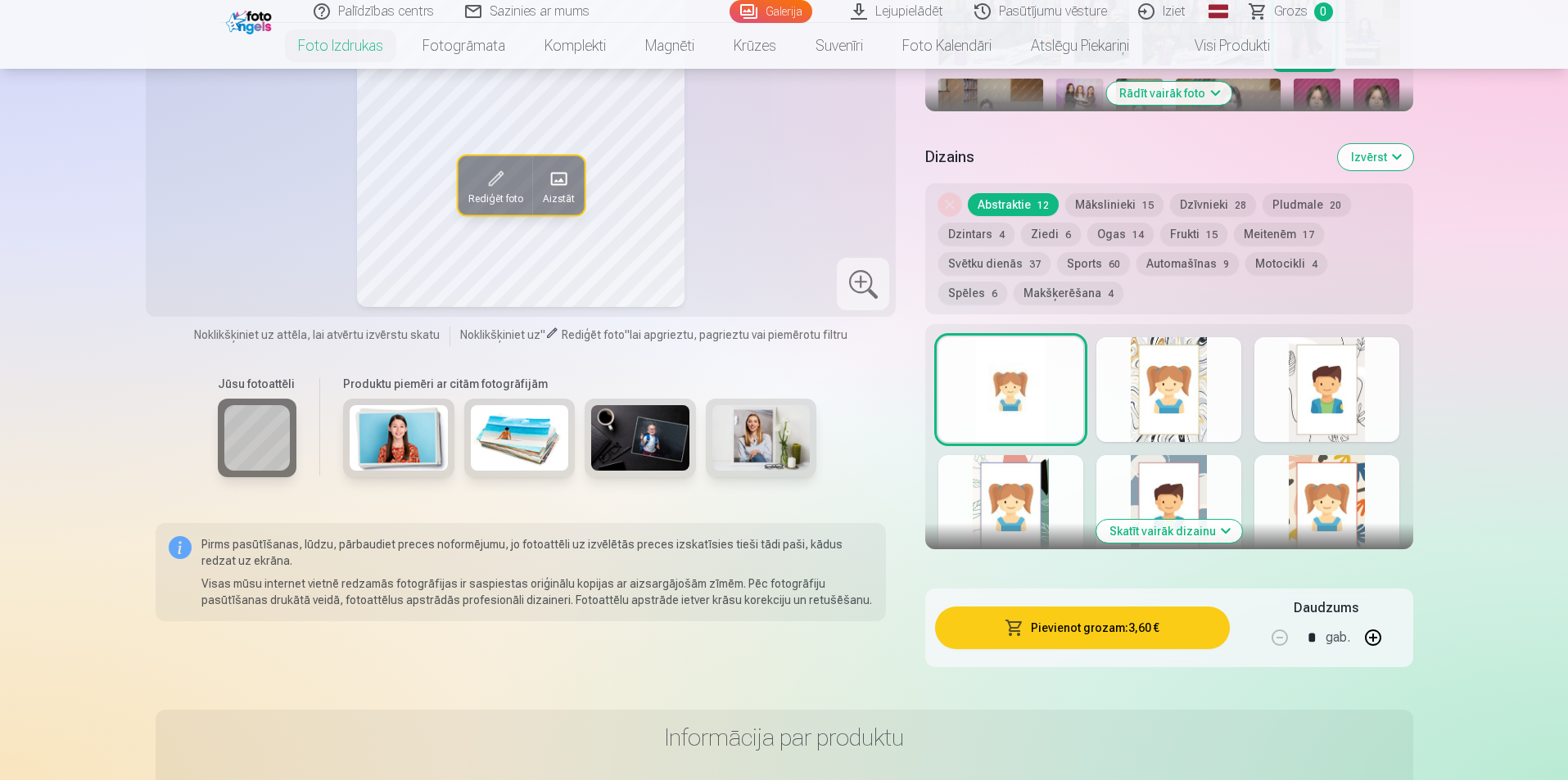
click at [1230, 535] on button "Skatīt vairāk dizainu" at bounding box center [1168, 531] width 145 height 22
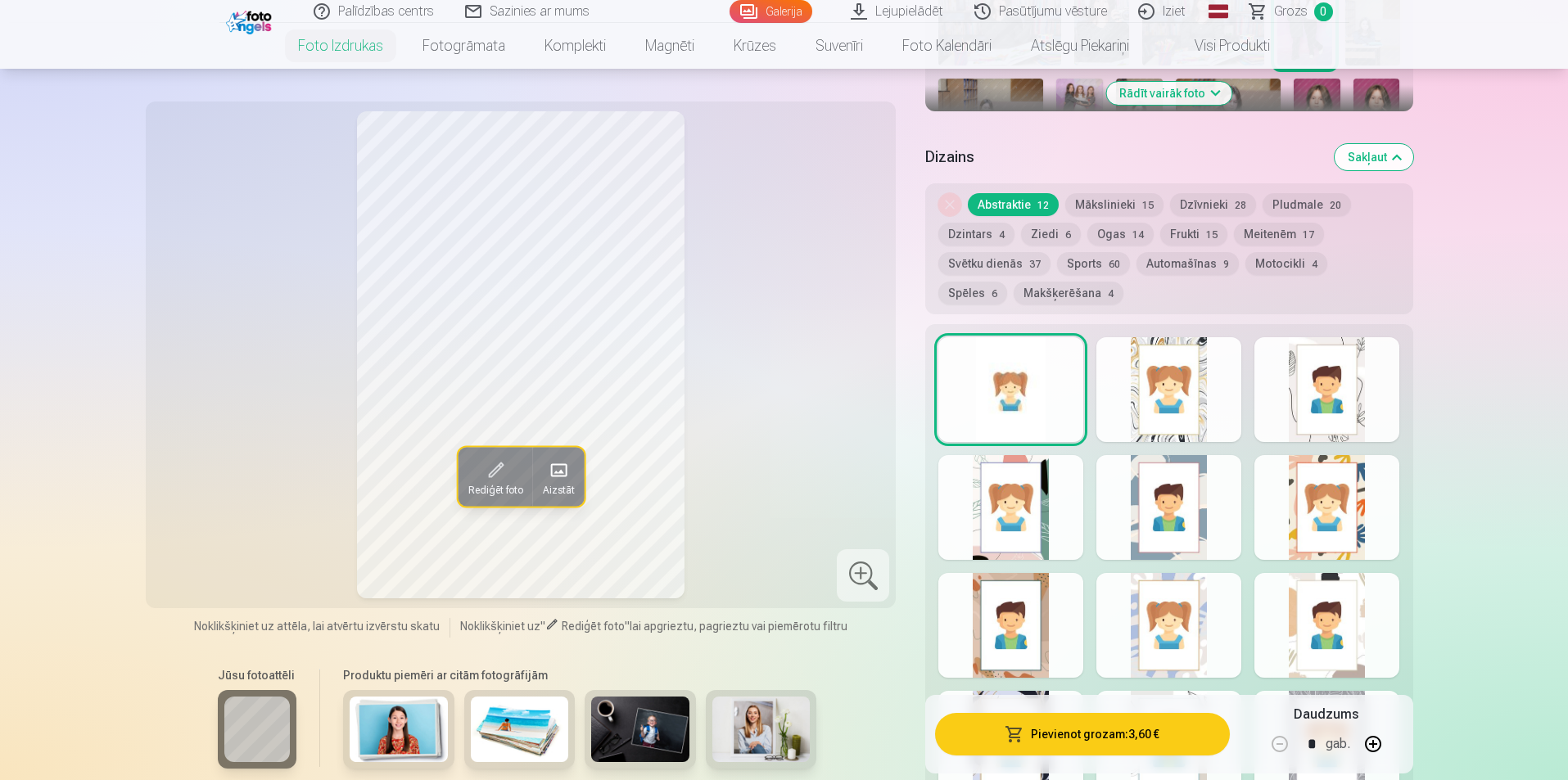
click at [1160, 657] on div at bounding box center [1168, 625] width 145 height 105
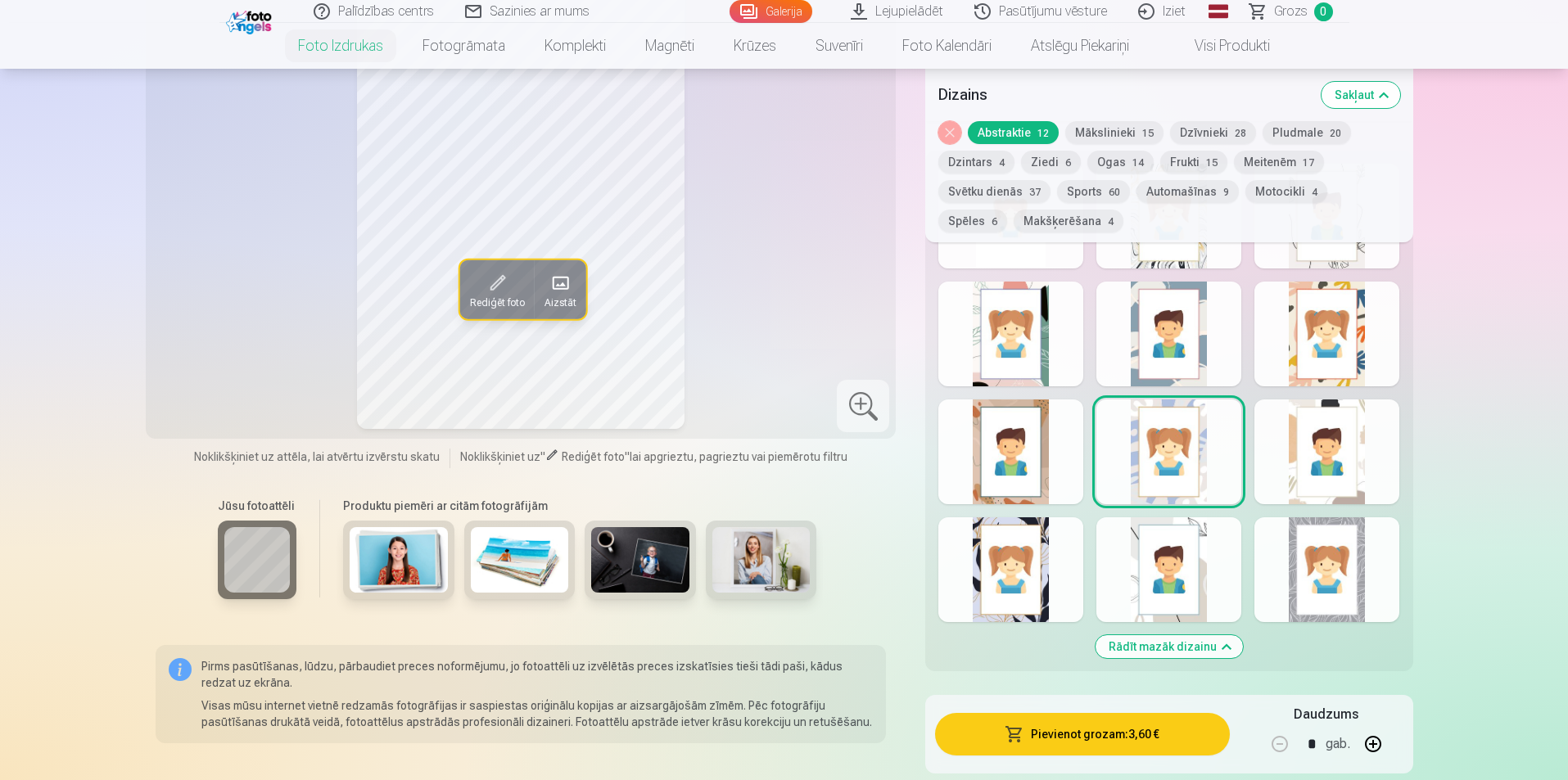
scroll to position [818, 0]
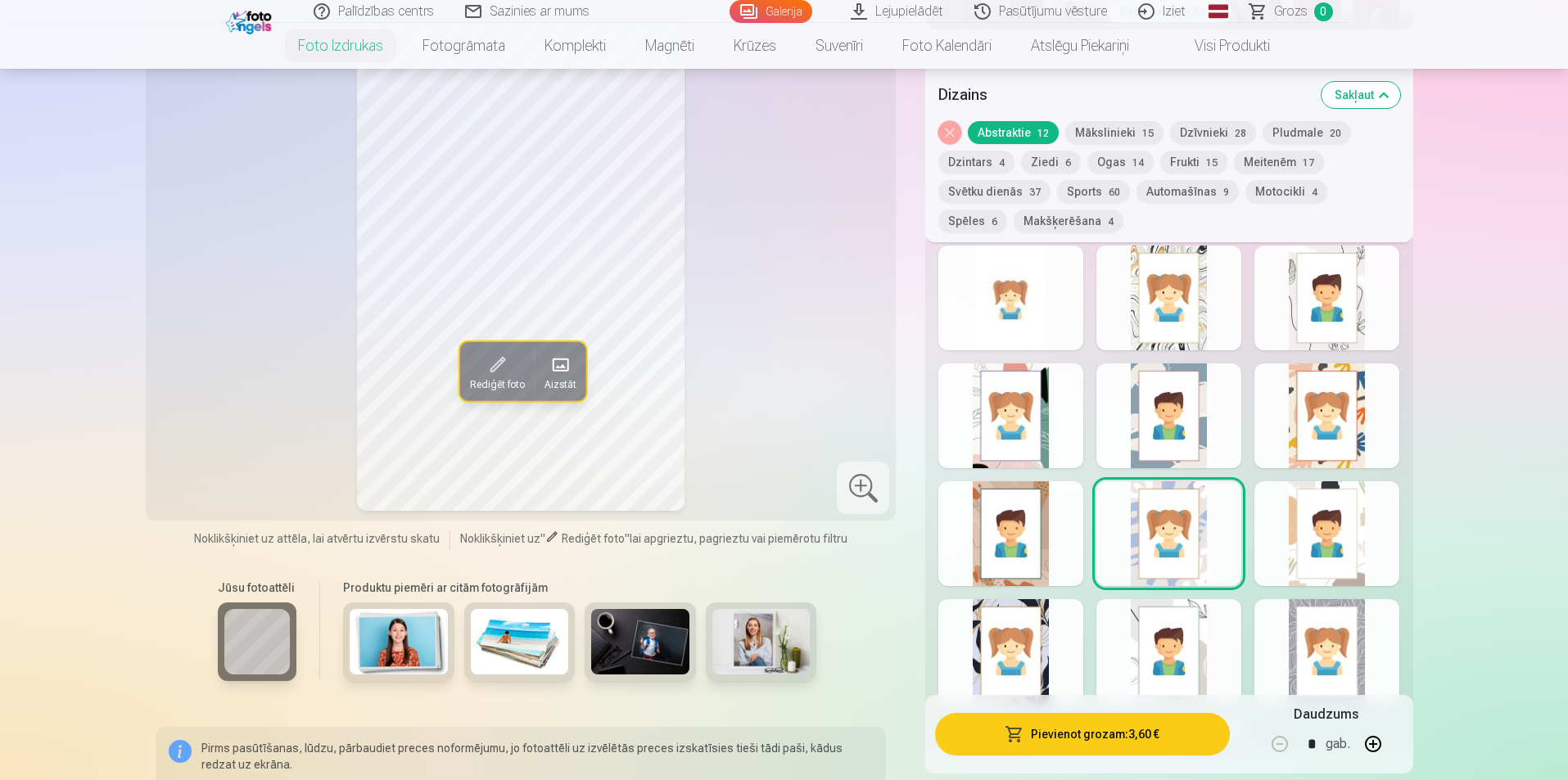
click at [1002, 425] on div at bounding box center [1011, 416] width 145 height 105
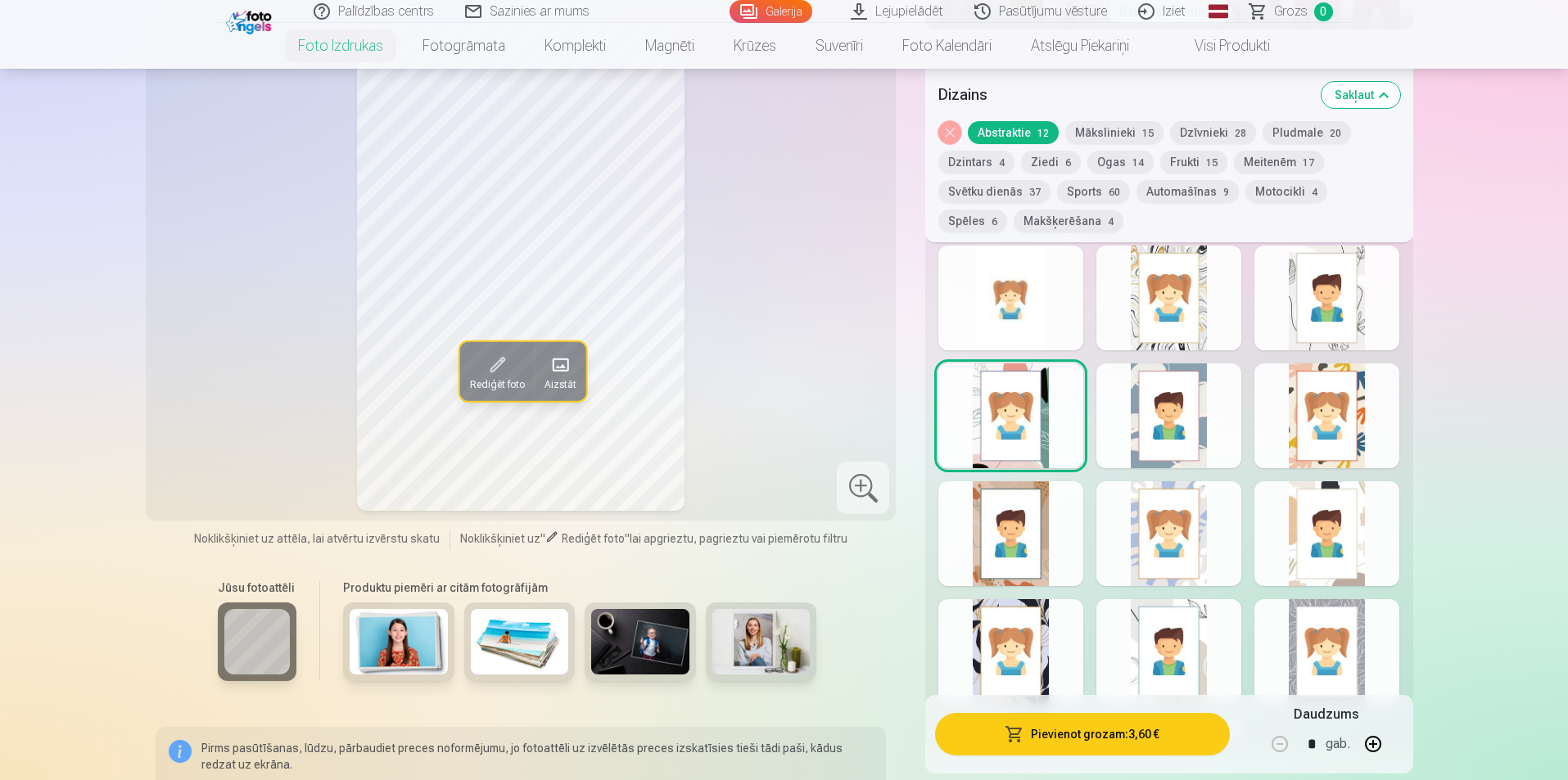
click at [1168, 525] on div at bounding box center [1168, 533] width 145 height 105
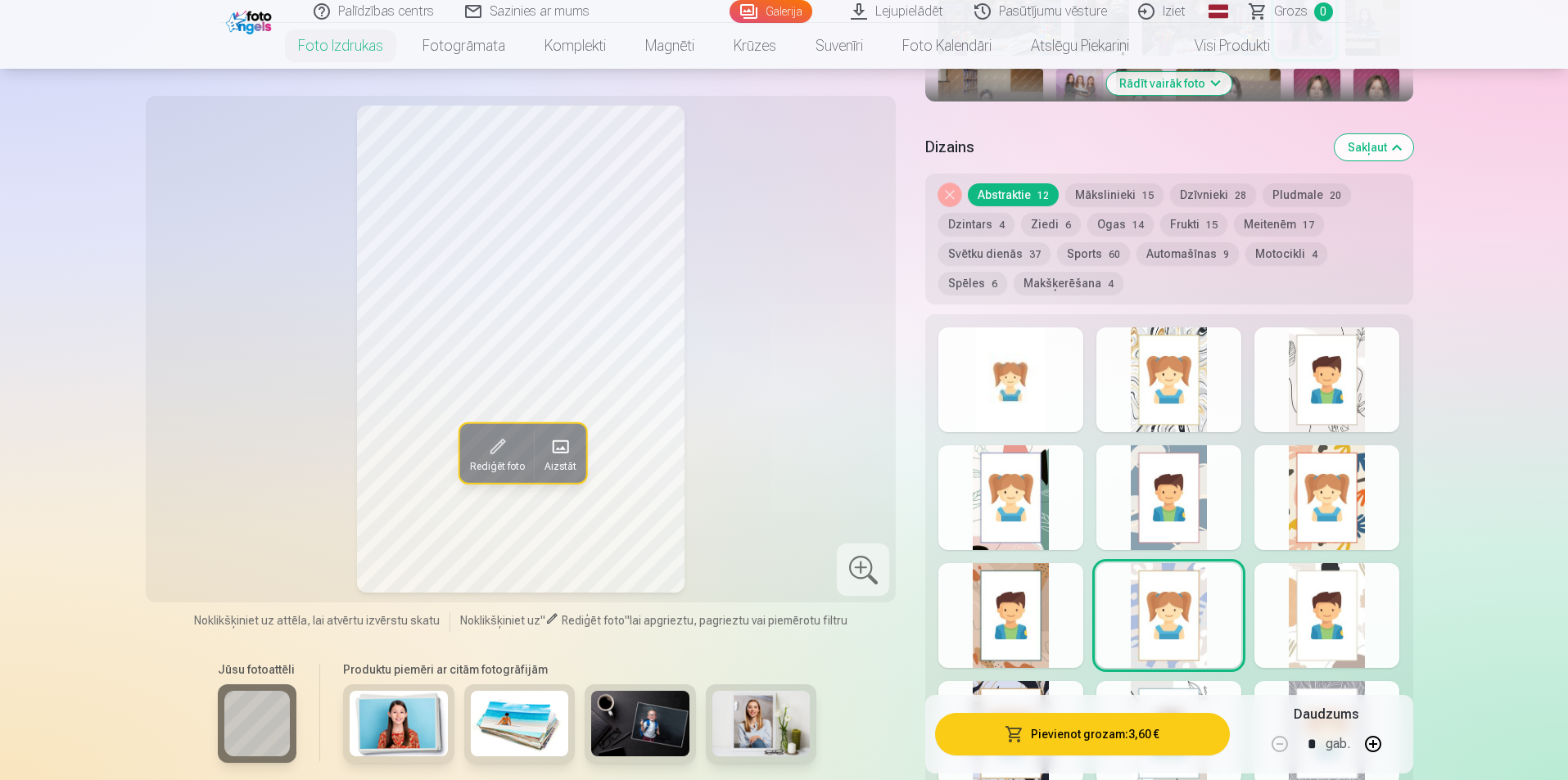
scroll to position [737, 0]
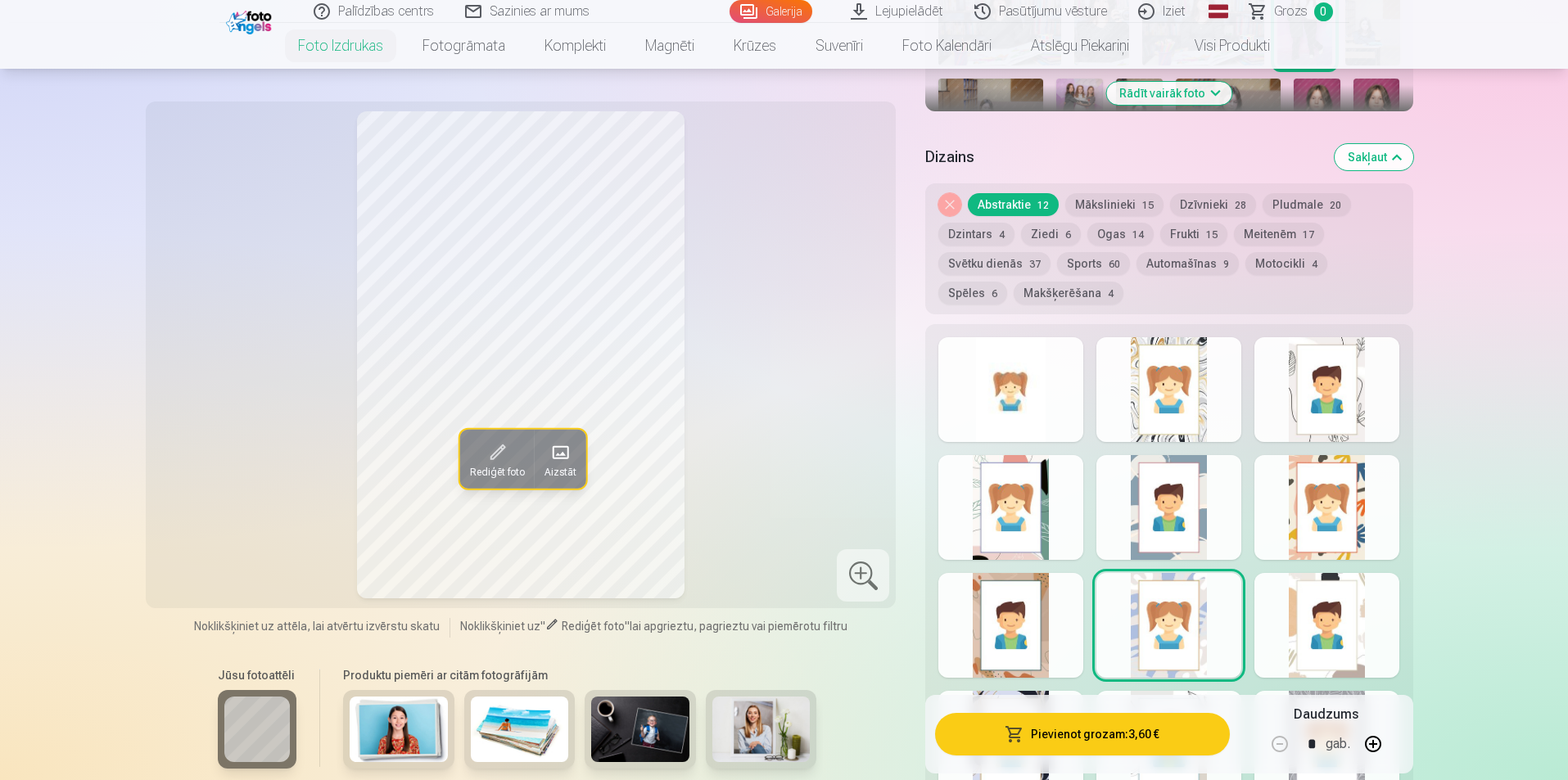
click at [987, 382] on div at bounding box center [1011, 390] width 145 height 105
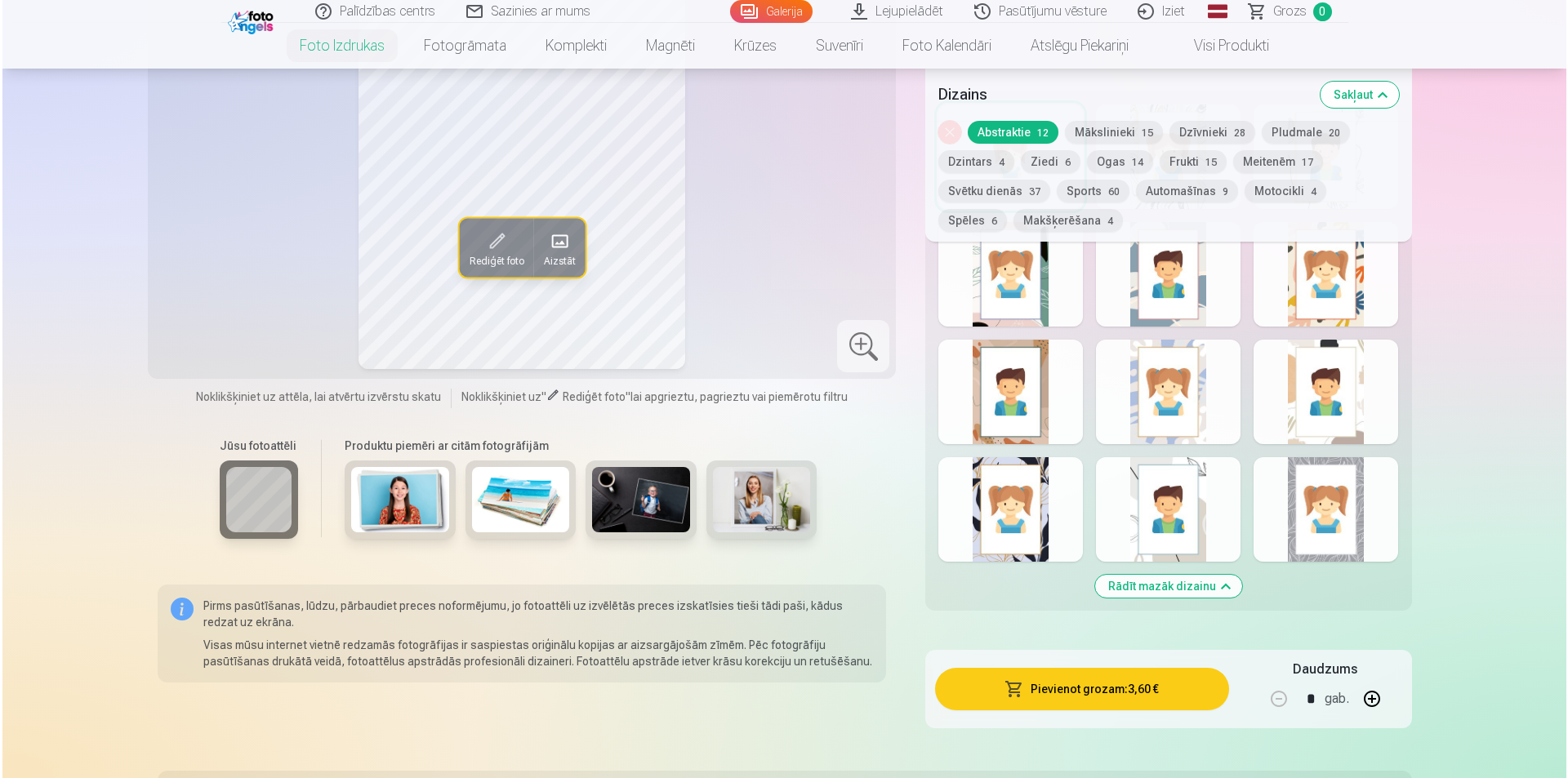
scroll to position [980, 0]
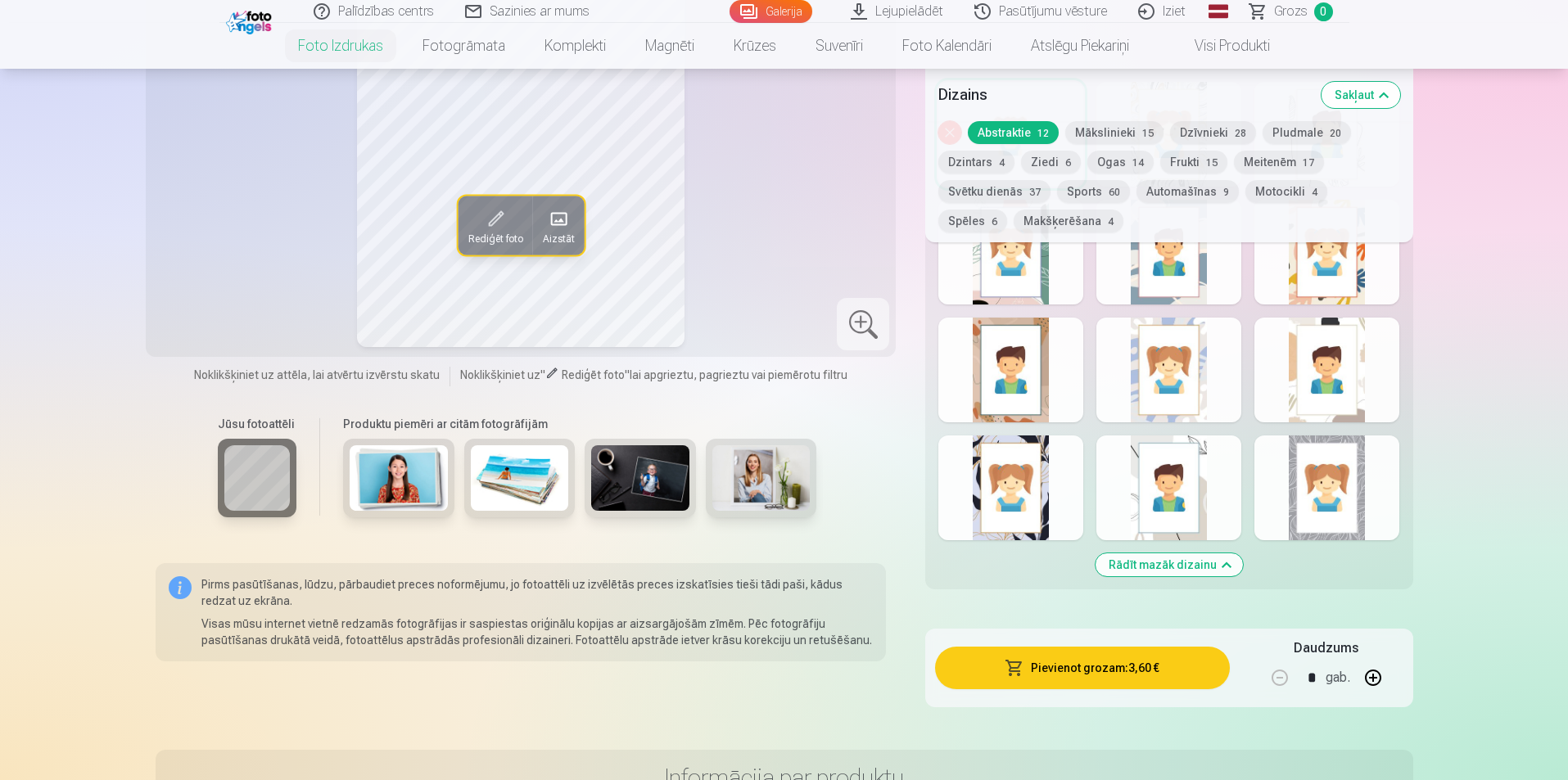
click at [1121, 671] on button "Pievienot grozam : 3,60 €" at bounding box center [1081, 668] width 294 height 42
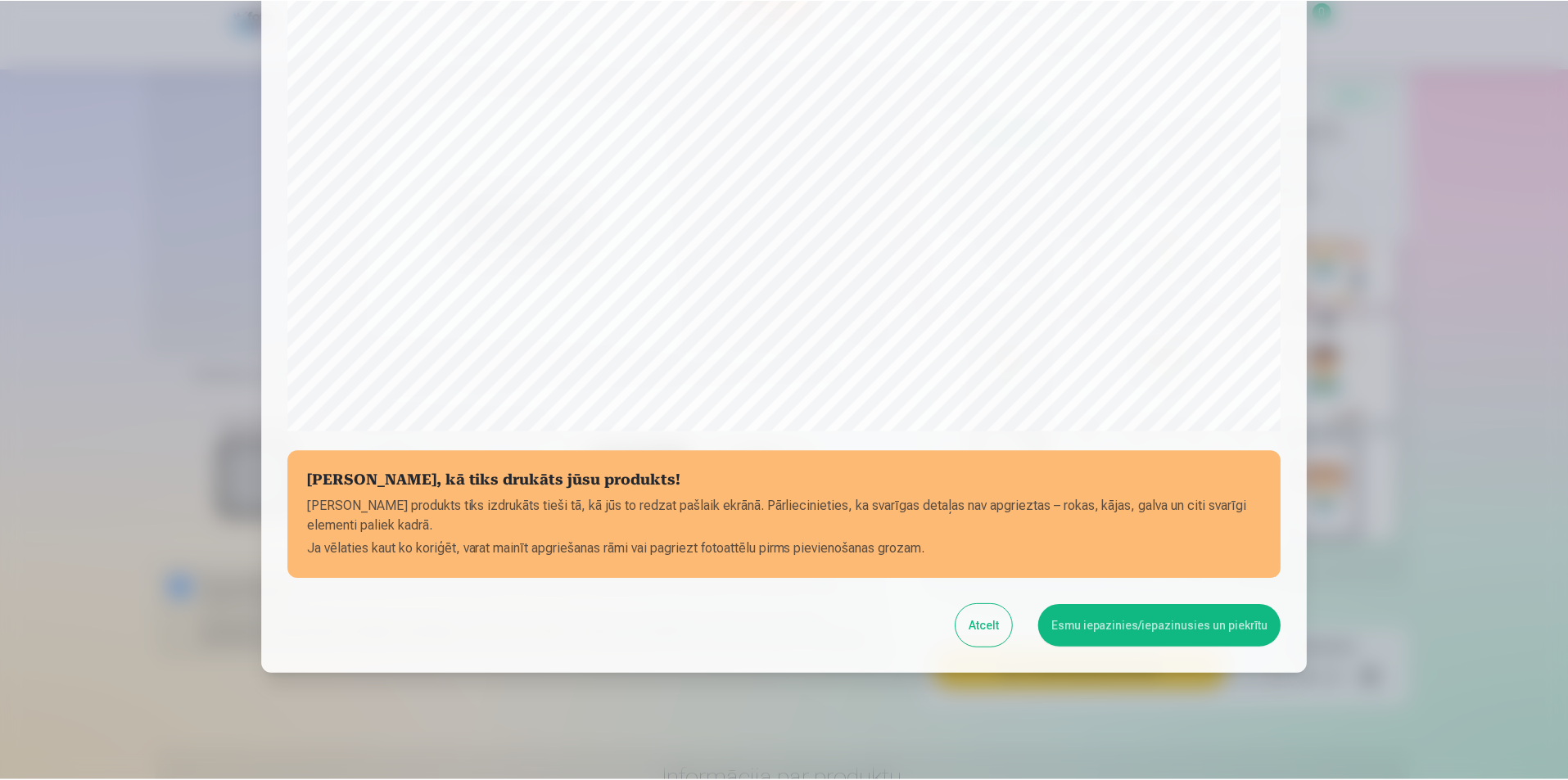
scroll to position [398, 0]
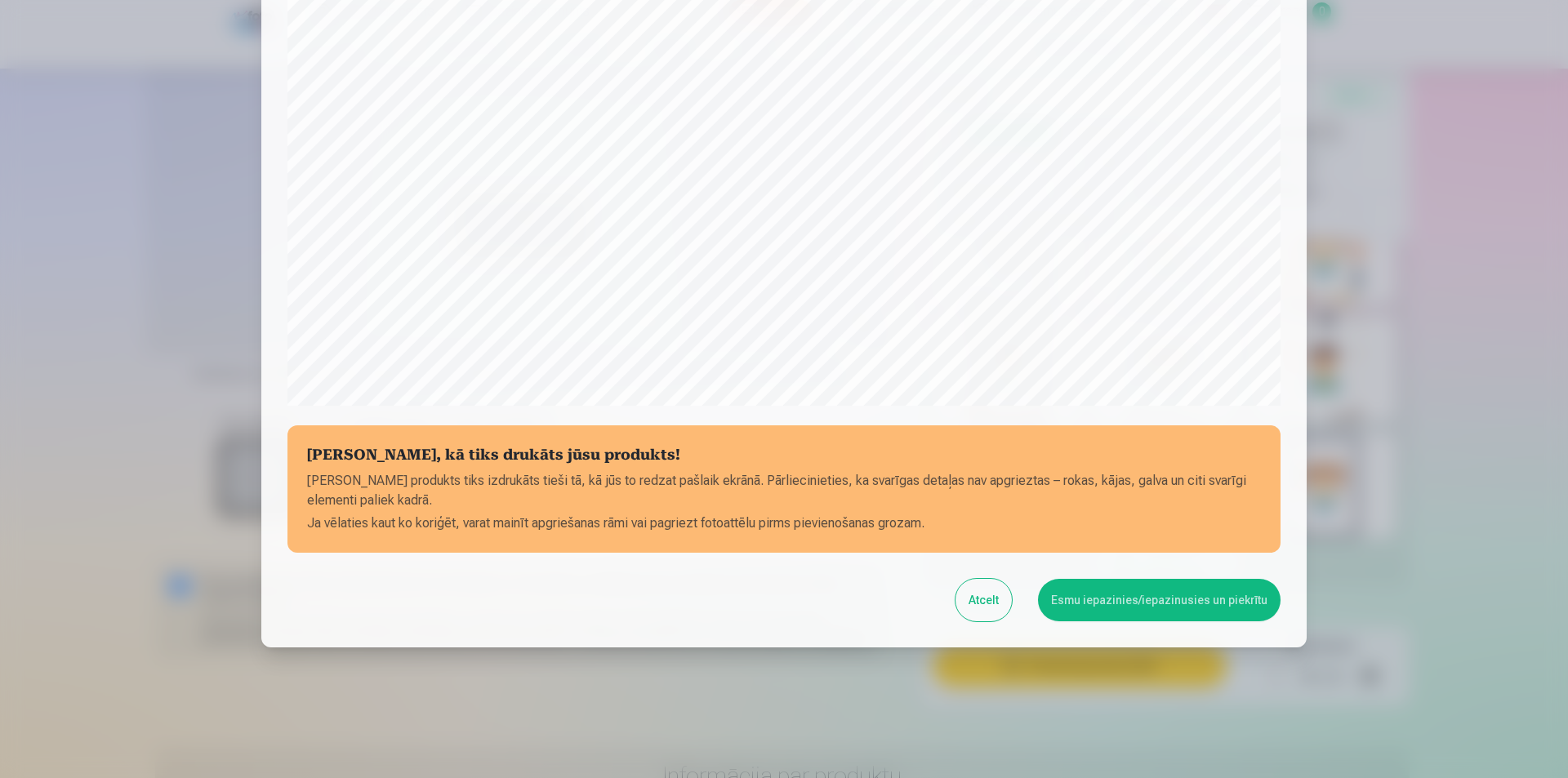
click at [1004, 601] on button "Atcelt" at bounding box center [984, 599] width 56 height 42
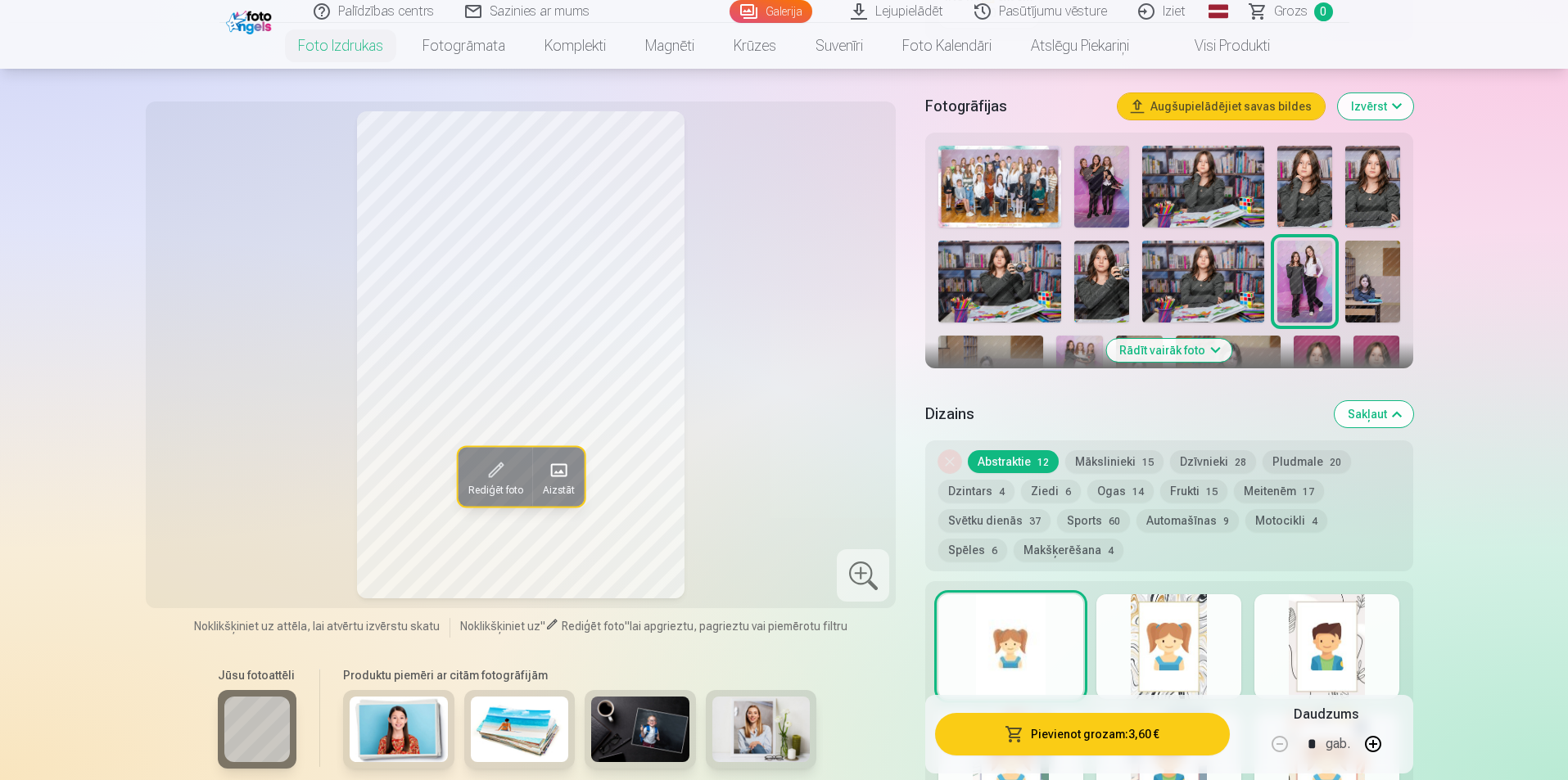
scroll to position [410, 0]
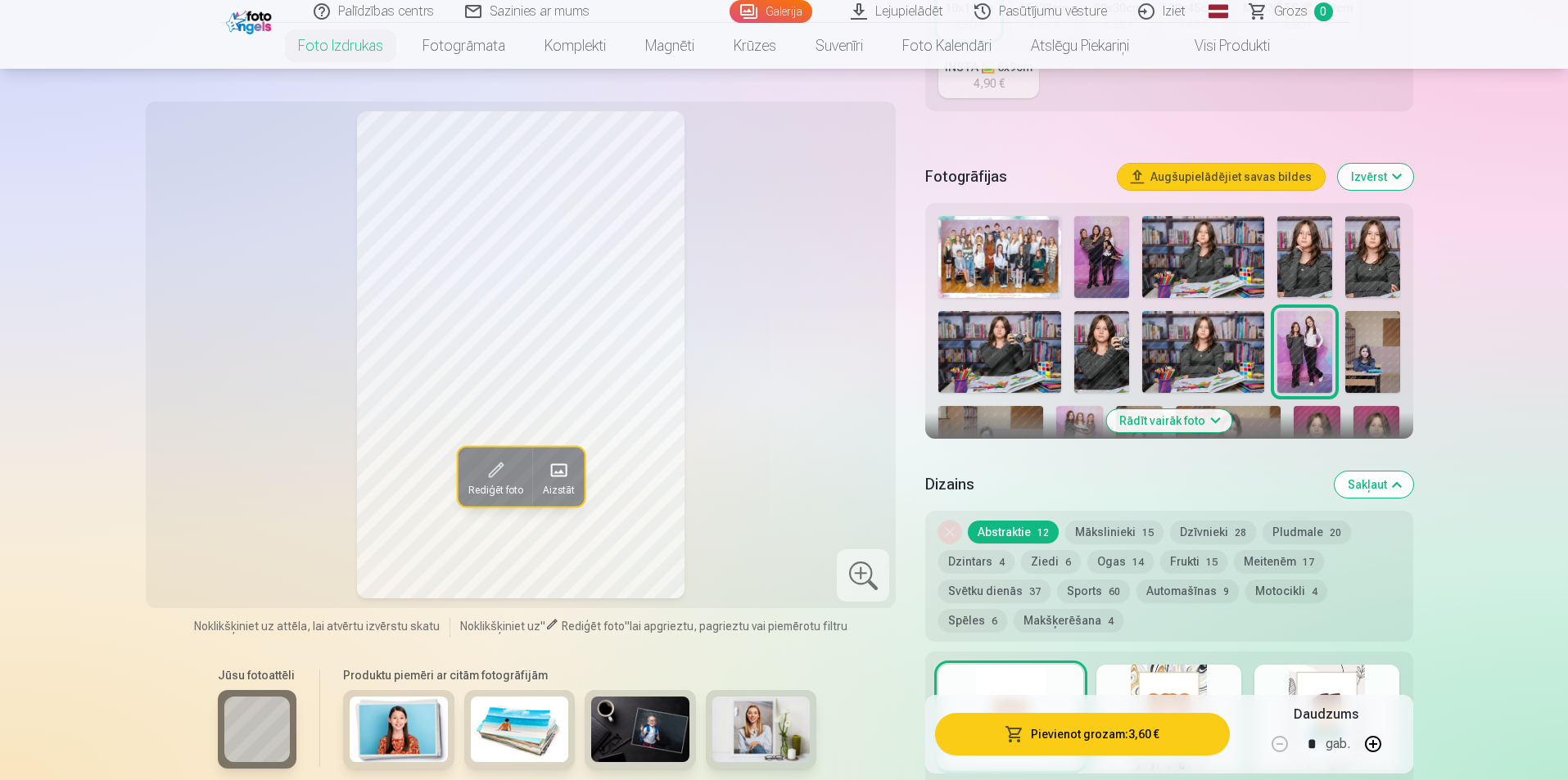
click at [1124, 532] on button "Mākslinieki 15" at bounding box center [1114, 532] width 98 height 22
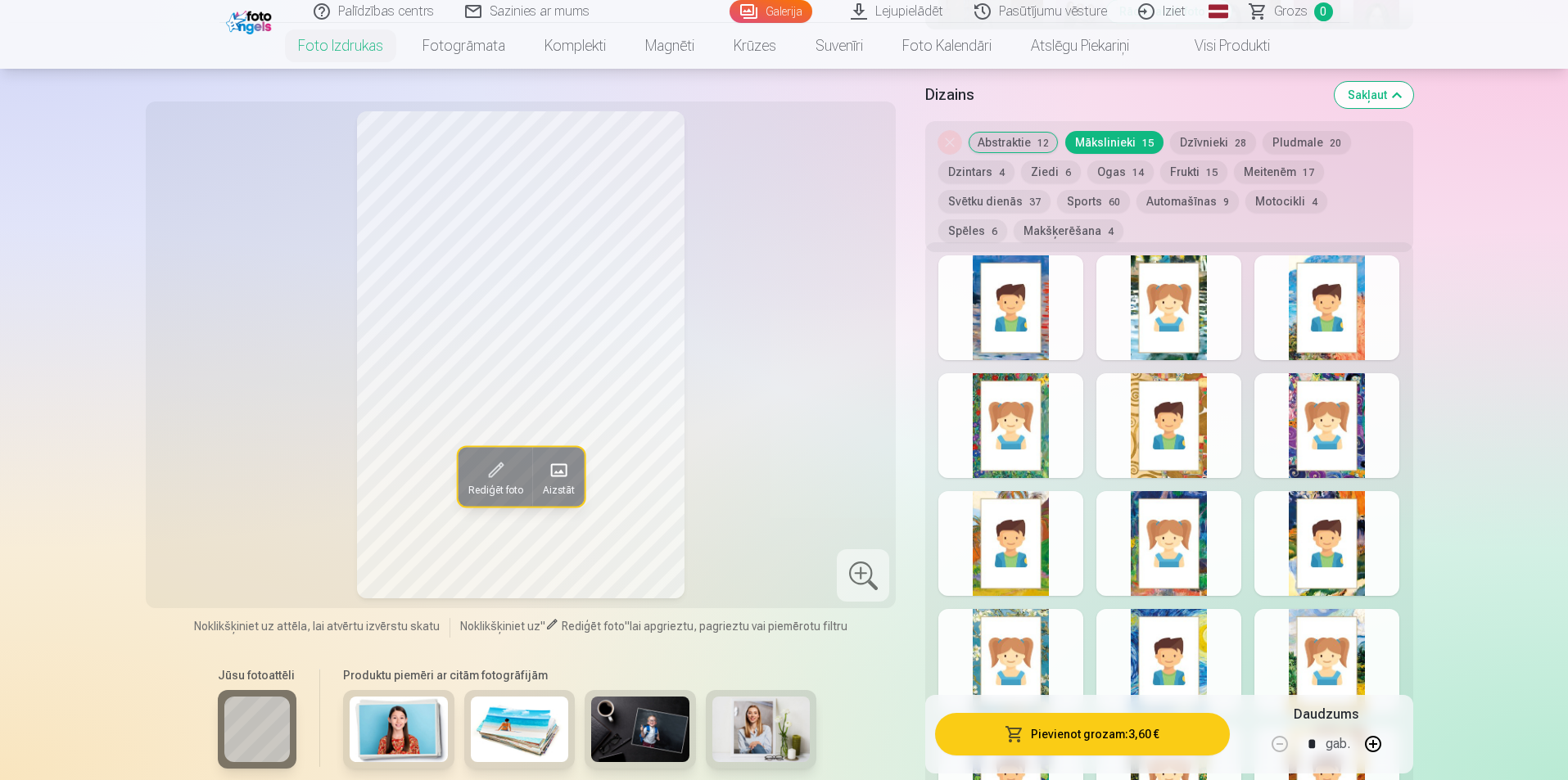
scroll to position [737, 0]
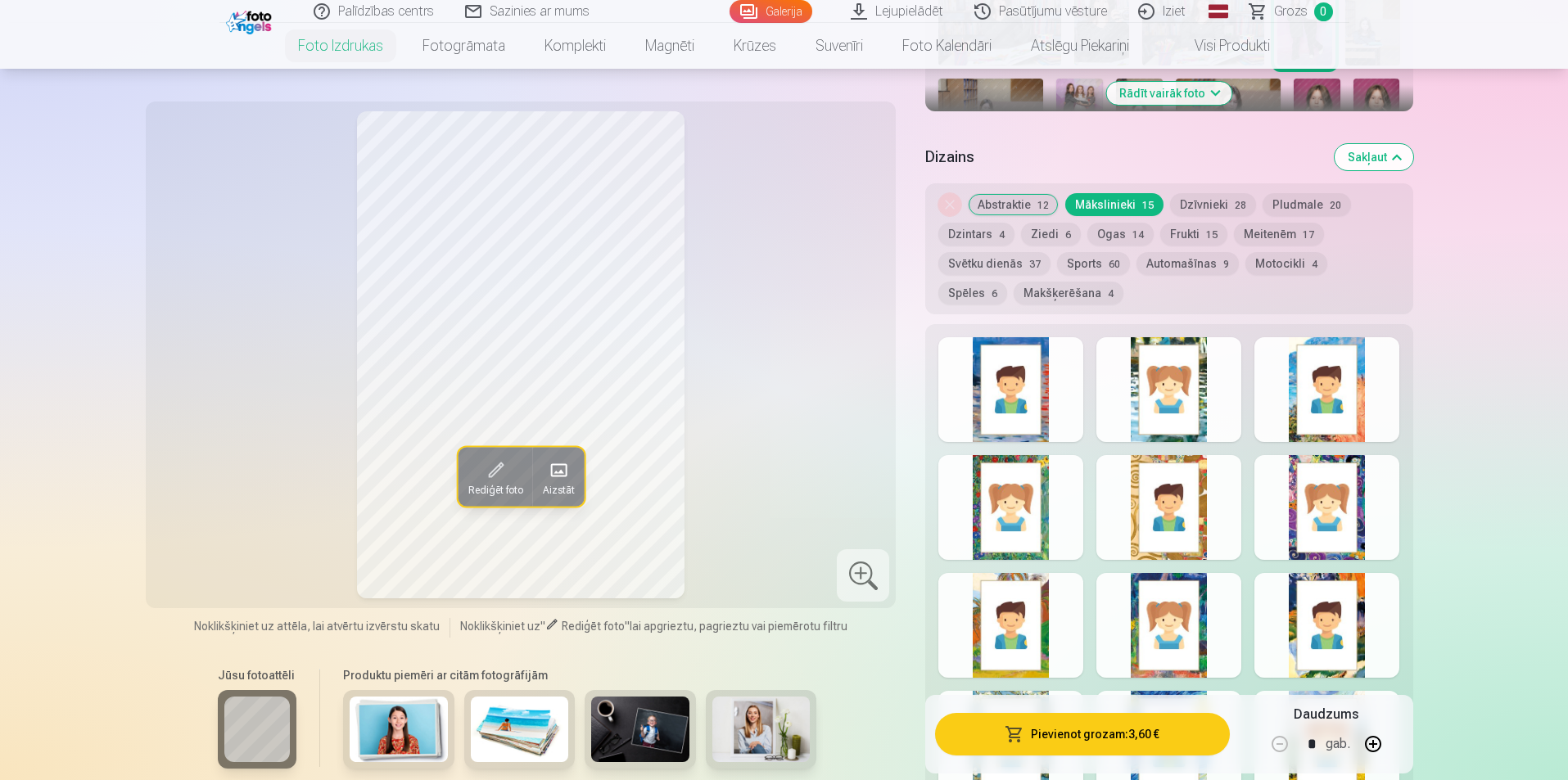
click at [1282, 237] on button "Meitenēm 17" at bounding box center [1279, 234] width 90 height 22
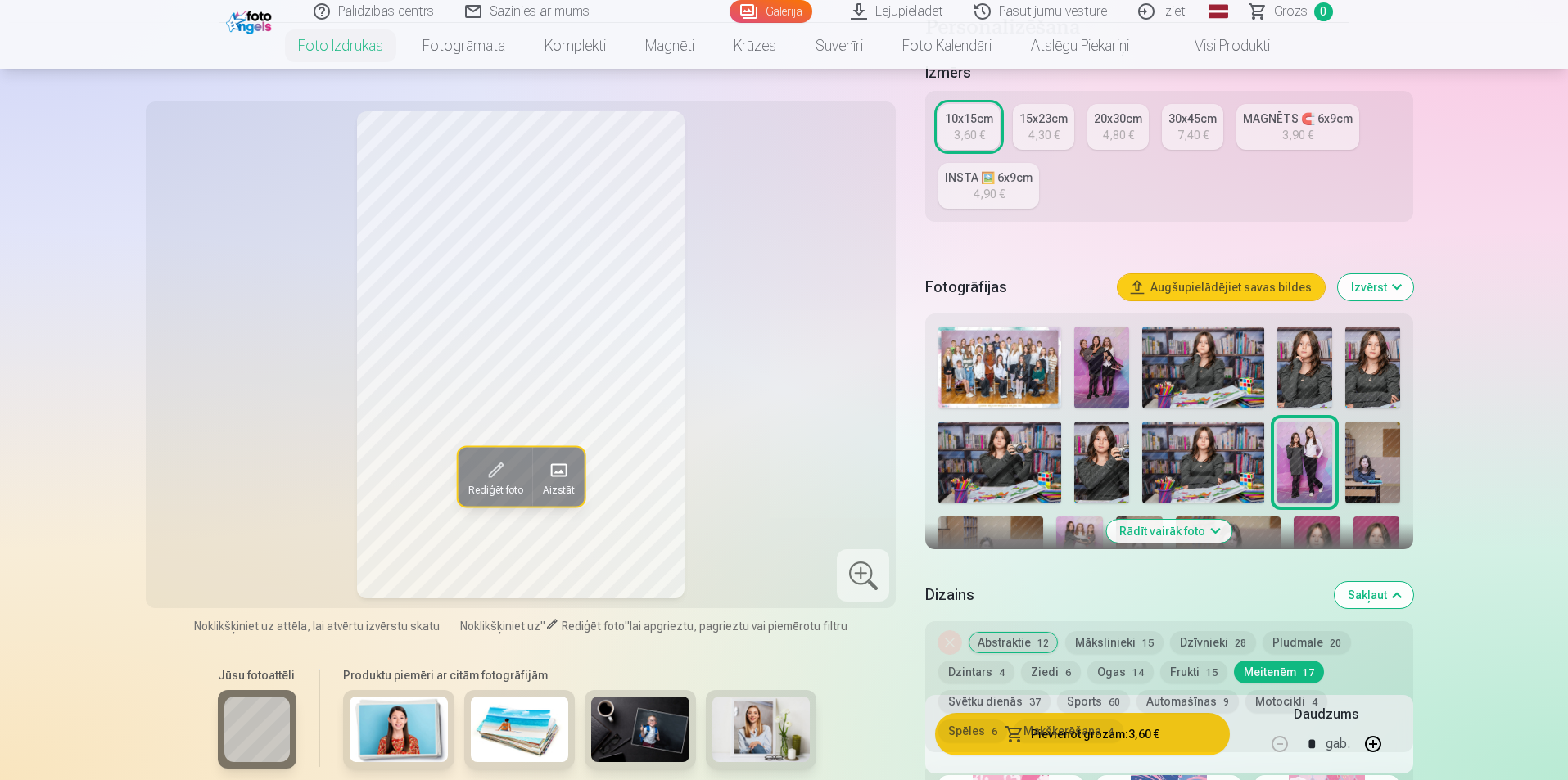
scroll to position [327, 0]
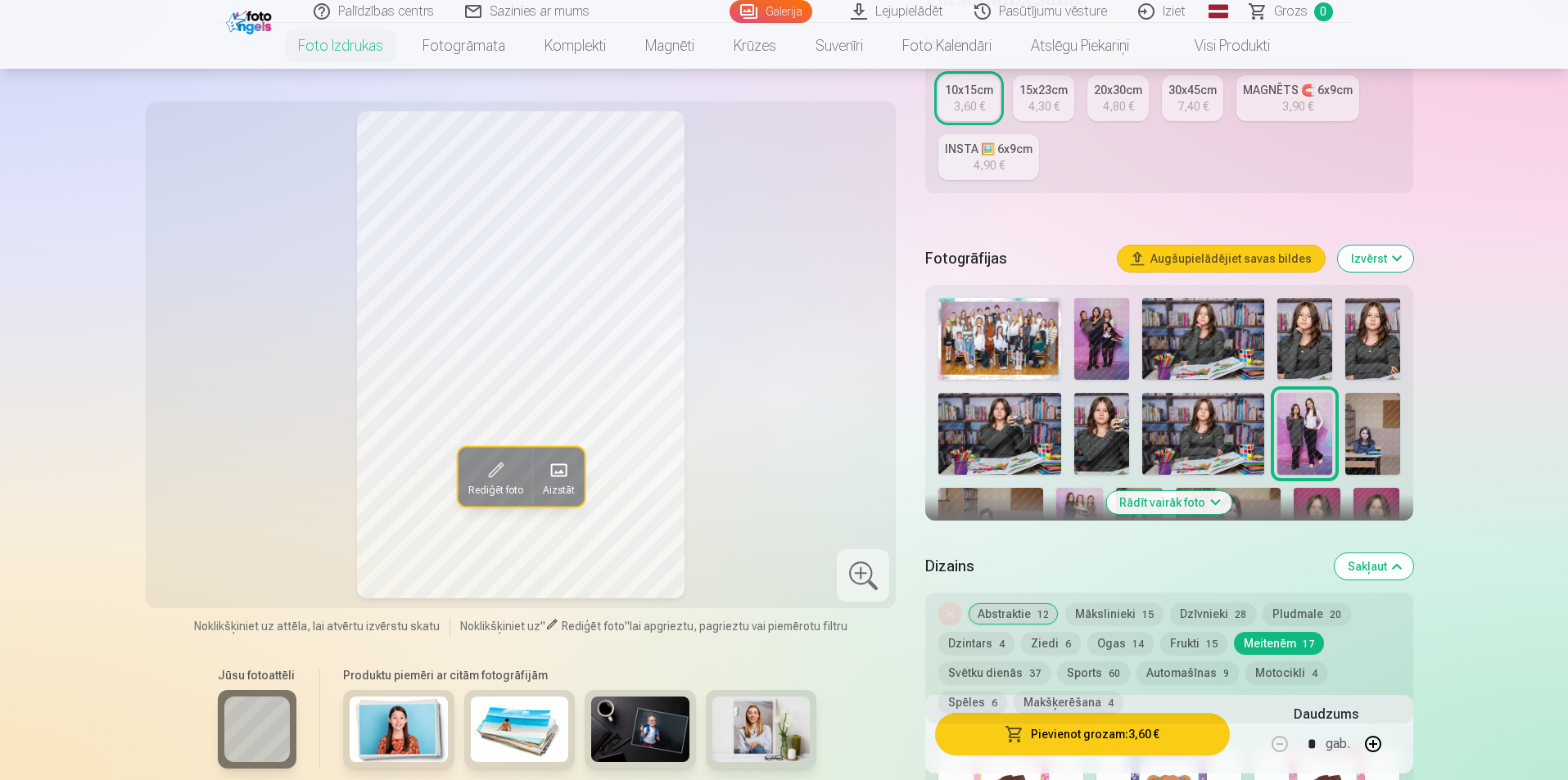
click at [1017, 608] on button "Abstraktie 12" at bounding box center [1013, 614] width 91 height 22
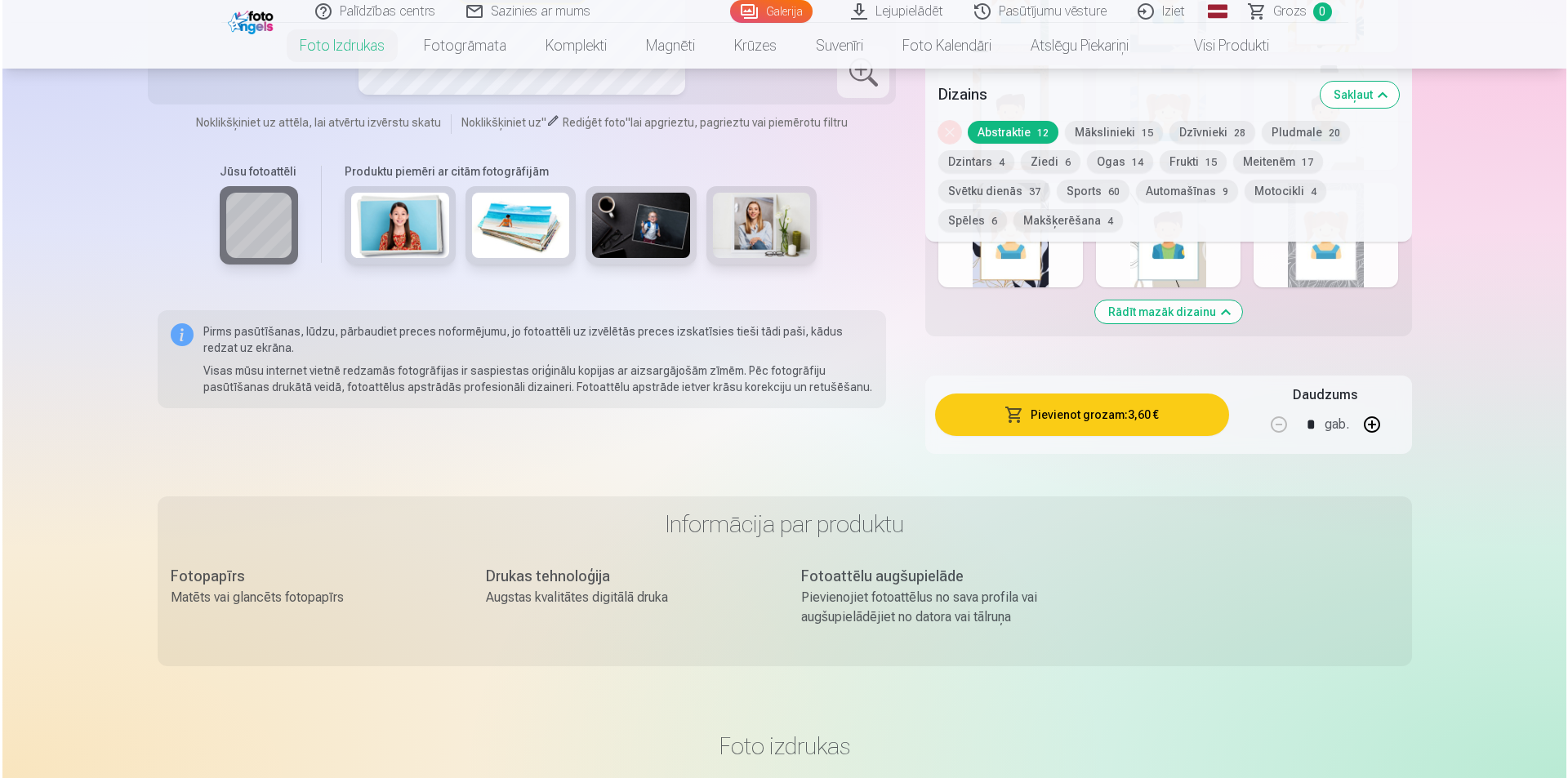
scroll to position [1225, 0]
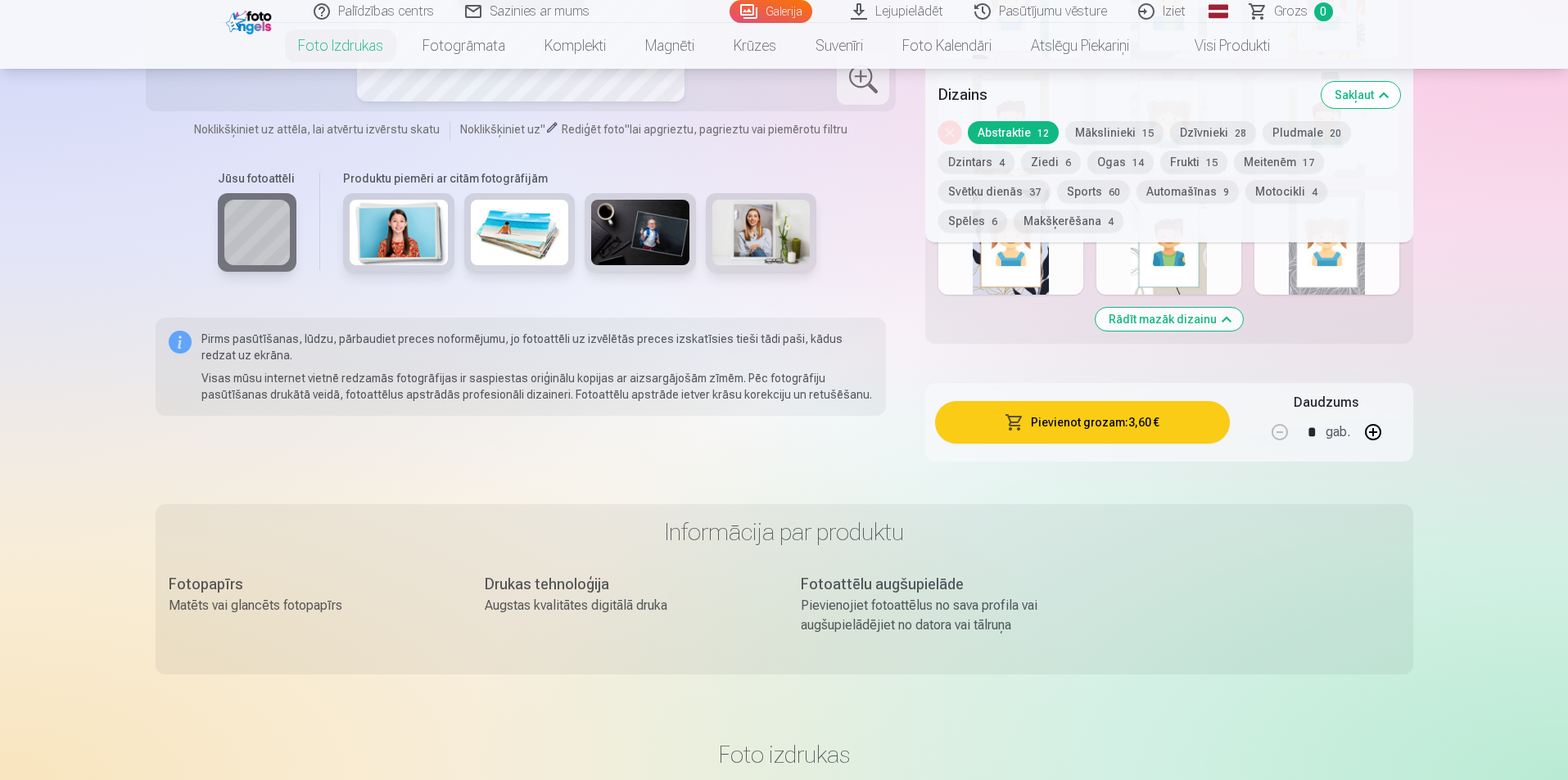
click at [1123, 428] on button "Pievienot grozam : 3,60 €" at bounding box center [1081, 422] width 294 height 42
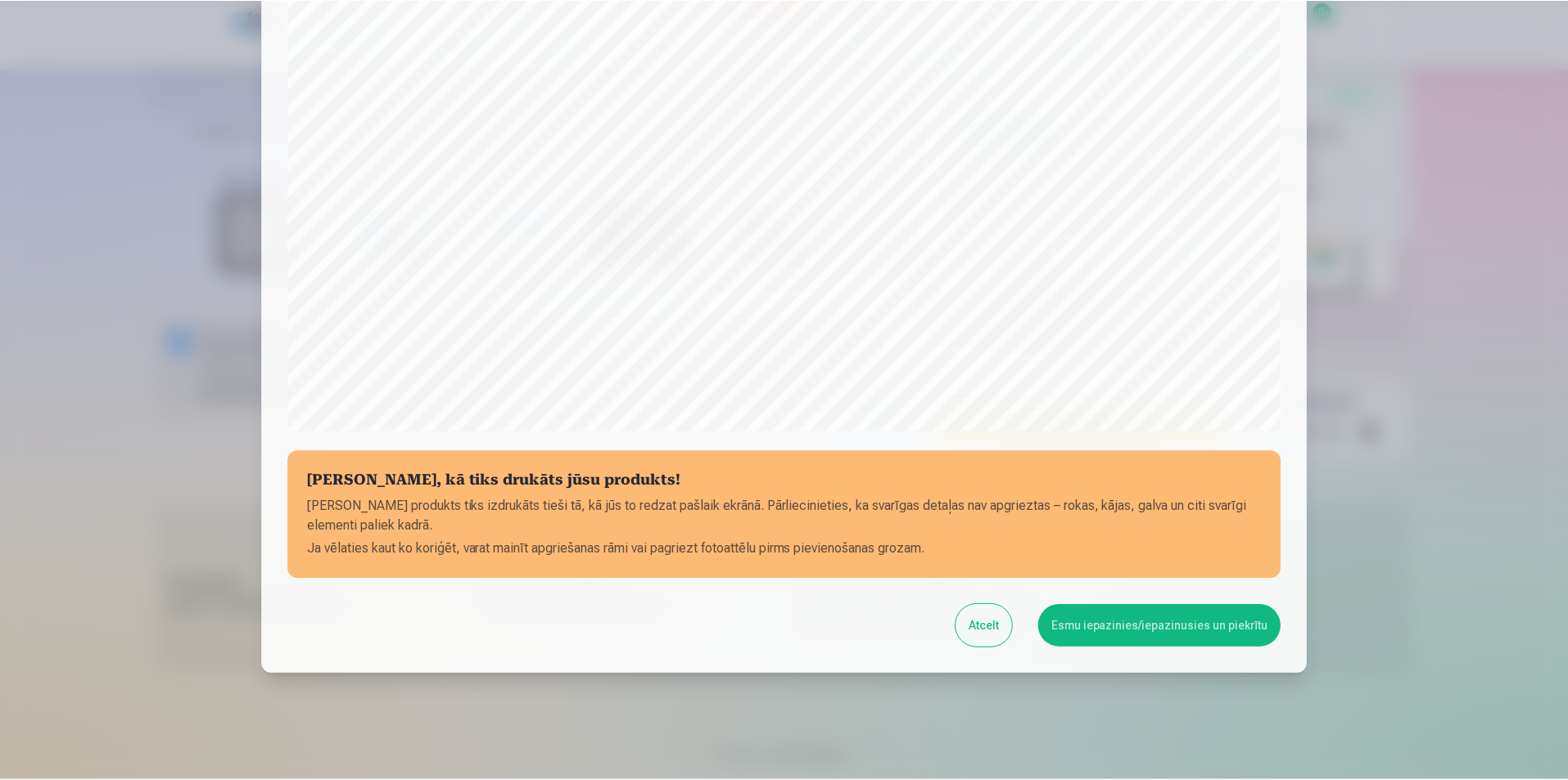
scroll to position [398, 0]
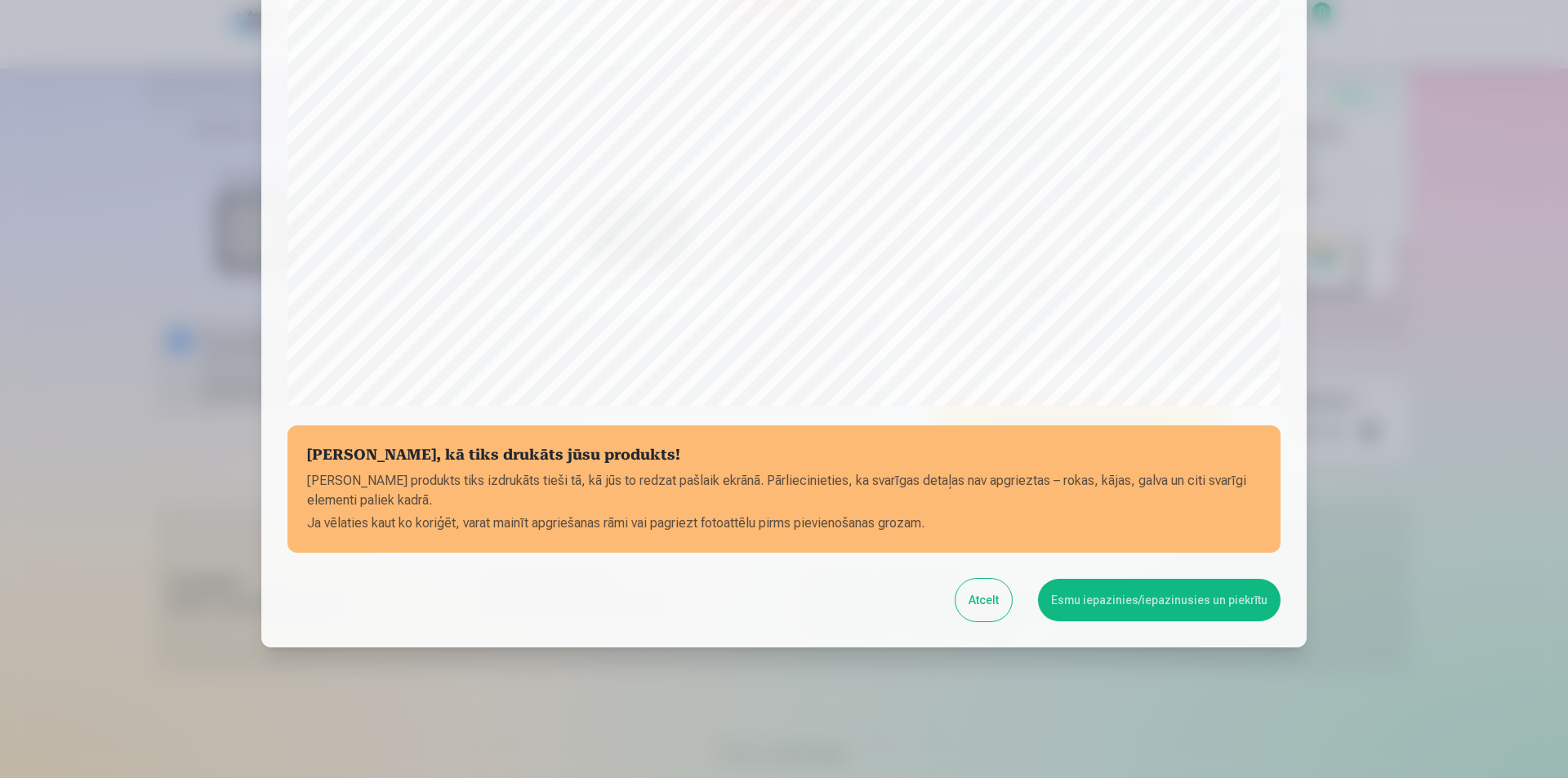
click at [1228, 596] on button "Esmu iepazinies/iepazinusies un piekrītu" at bounding box center [1158, 599] width 242 height 42
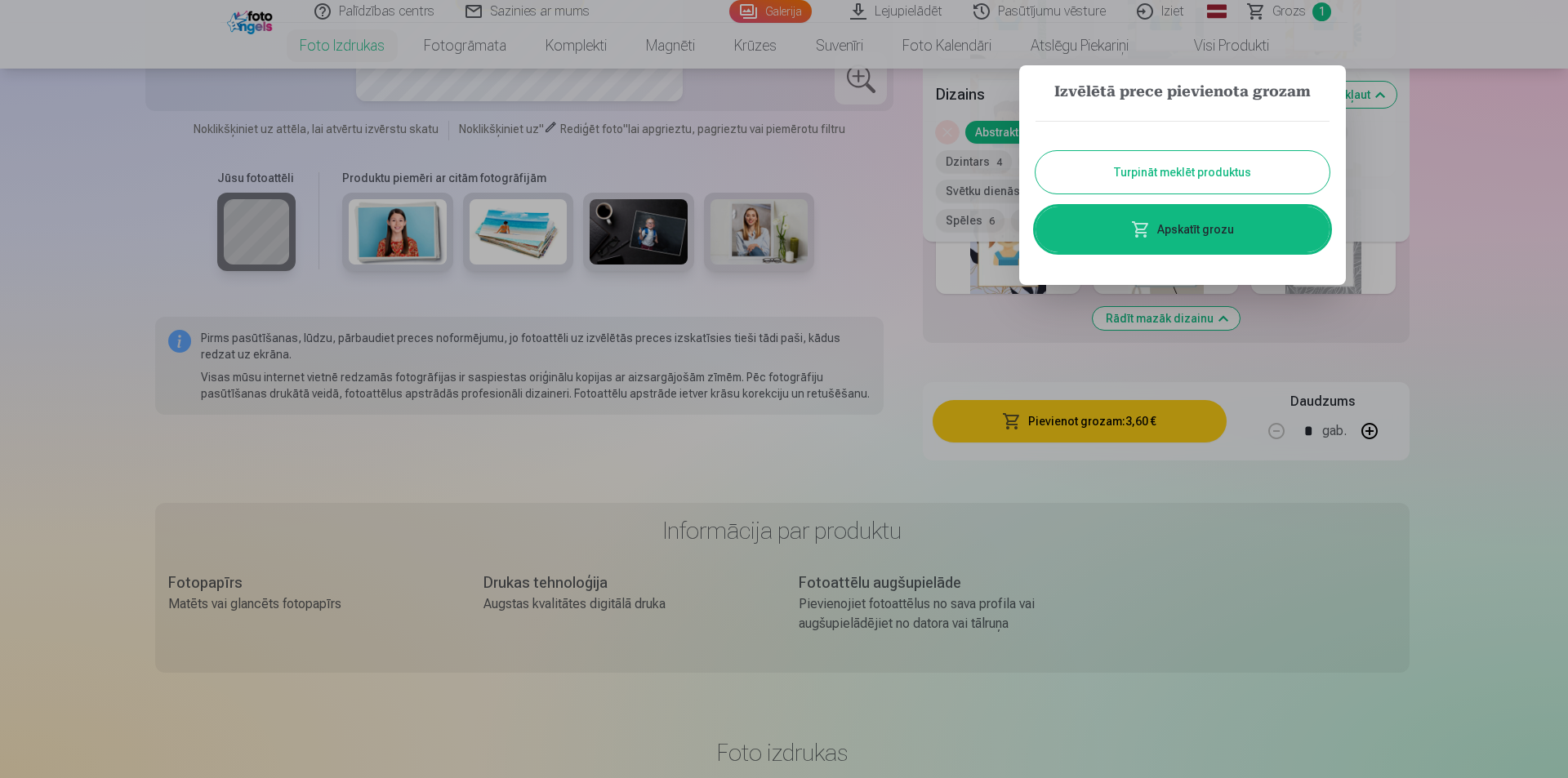
click at [1226, 171] on button "Turpināt meklēt produktus" at bounding box center [1182, 172] width 294 height 42
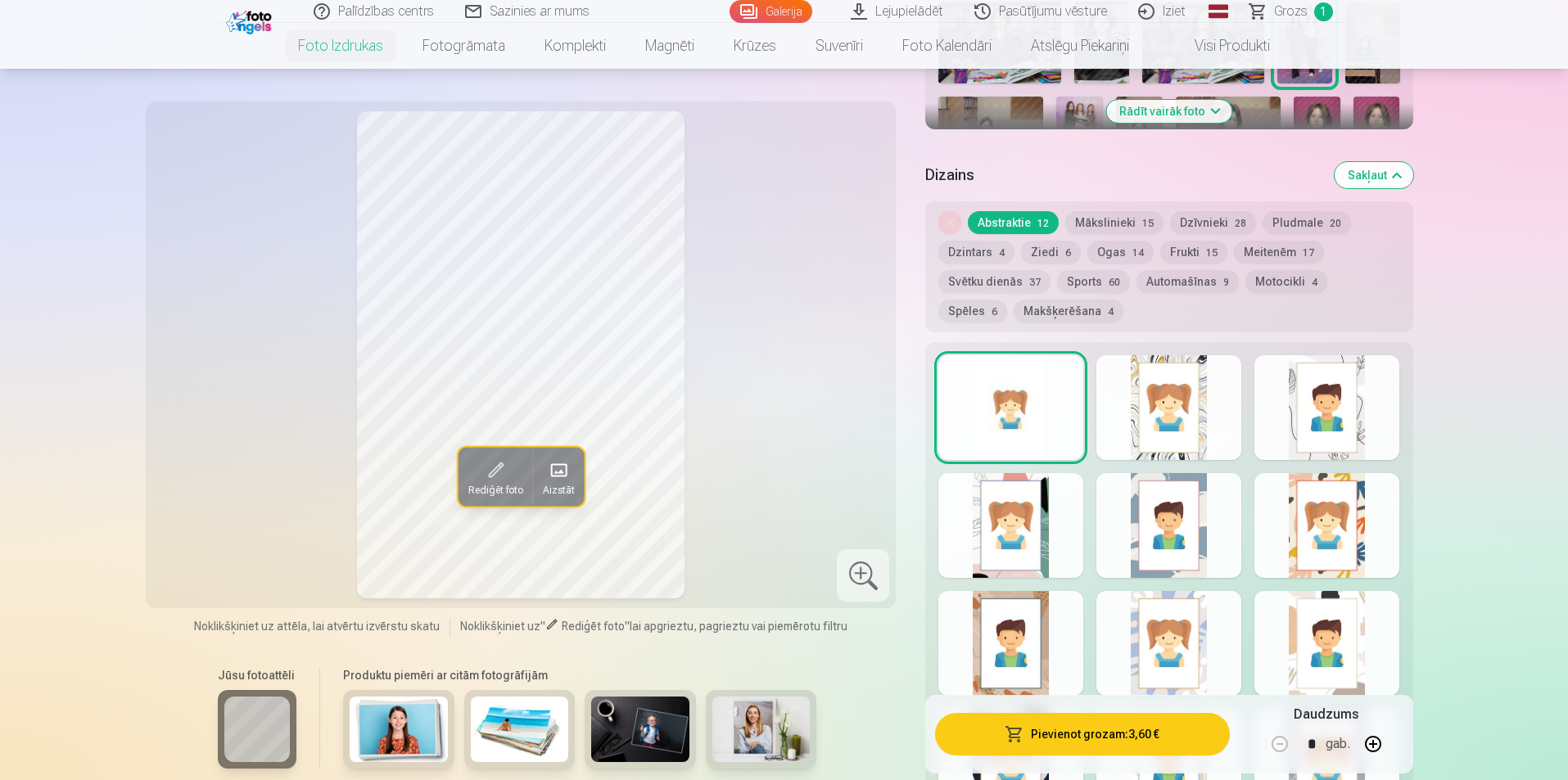
scroll to position [410, 0]
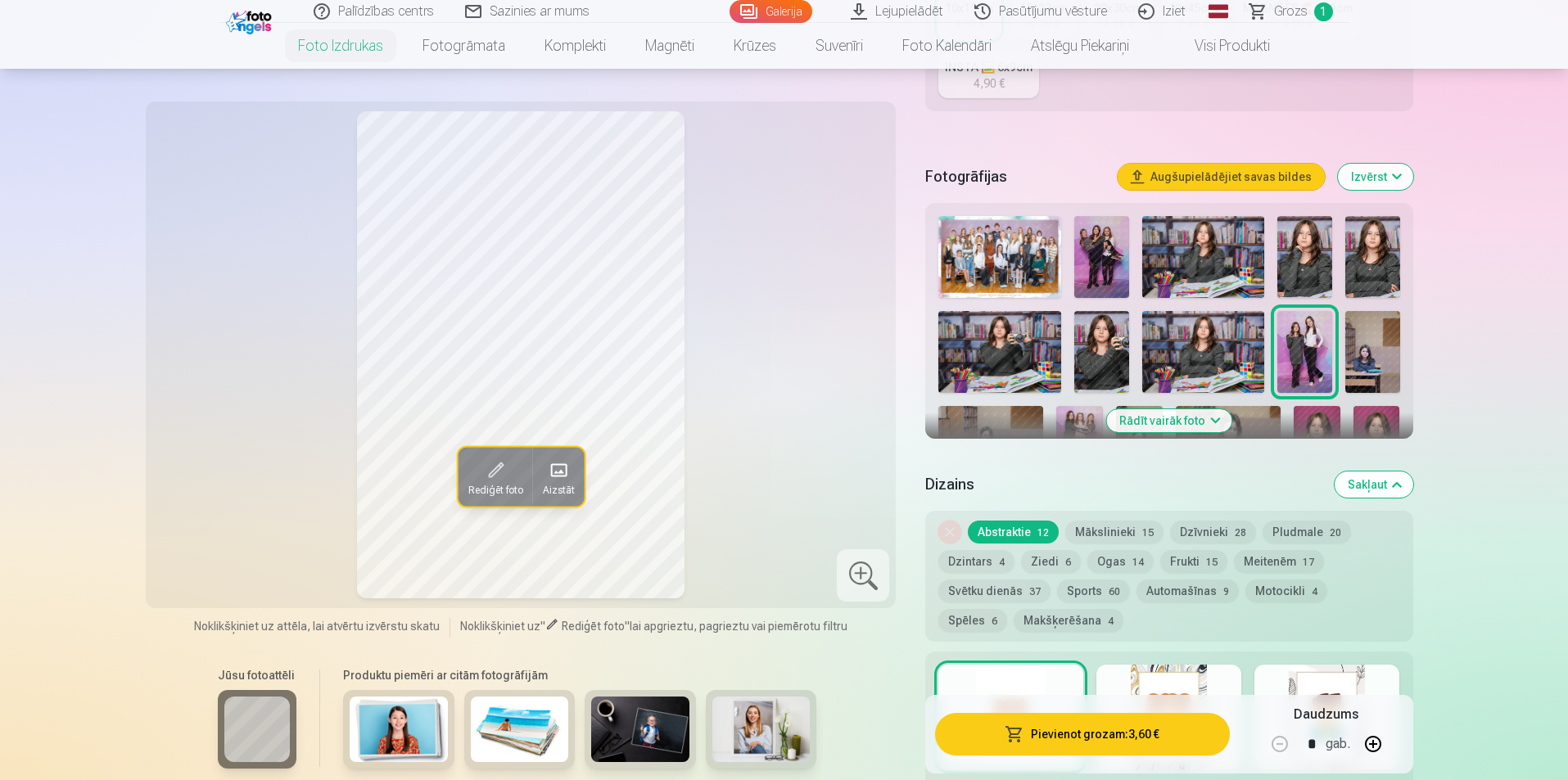
click at [1212, 421] on button "Rādīt vairāk foto" at bounding box center [1169, 421] width 126 height 22
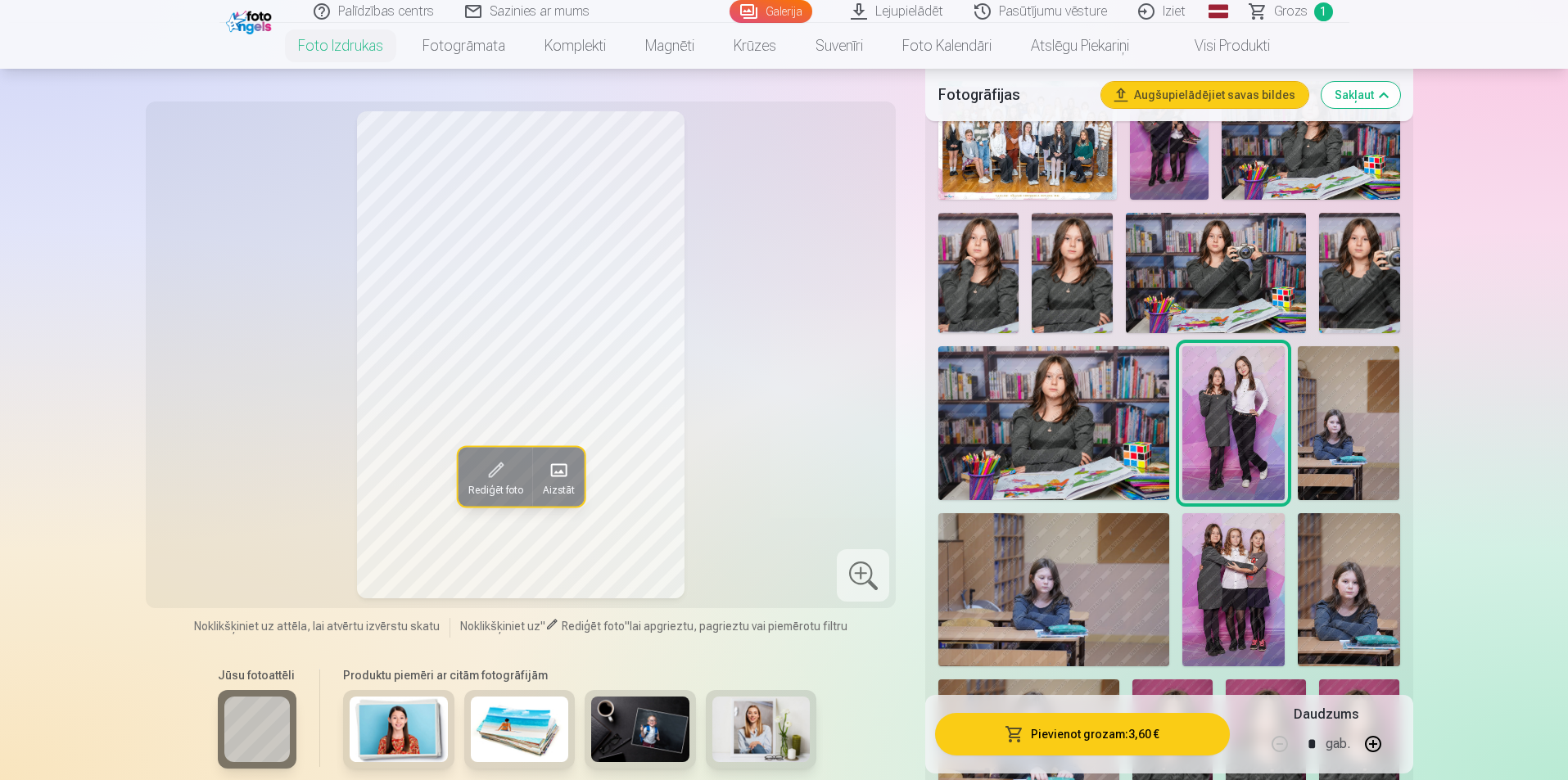
scroll to position [573, 0]
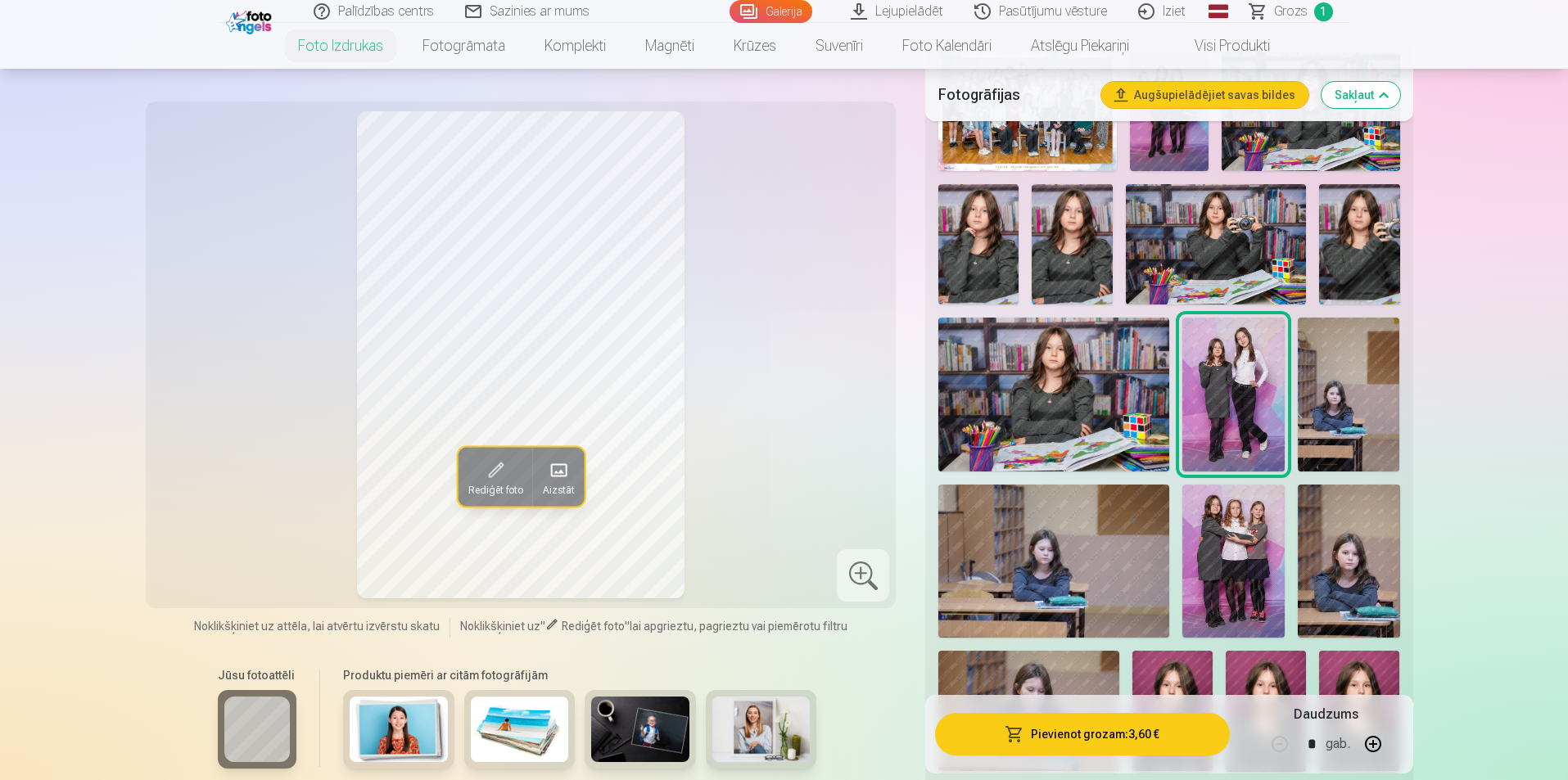
click at [1232, 518] on img at bounding box center [1233, 562] width 102 height 154
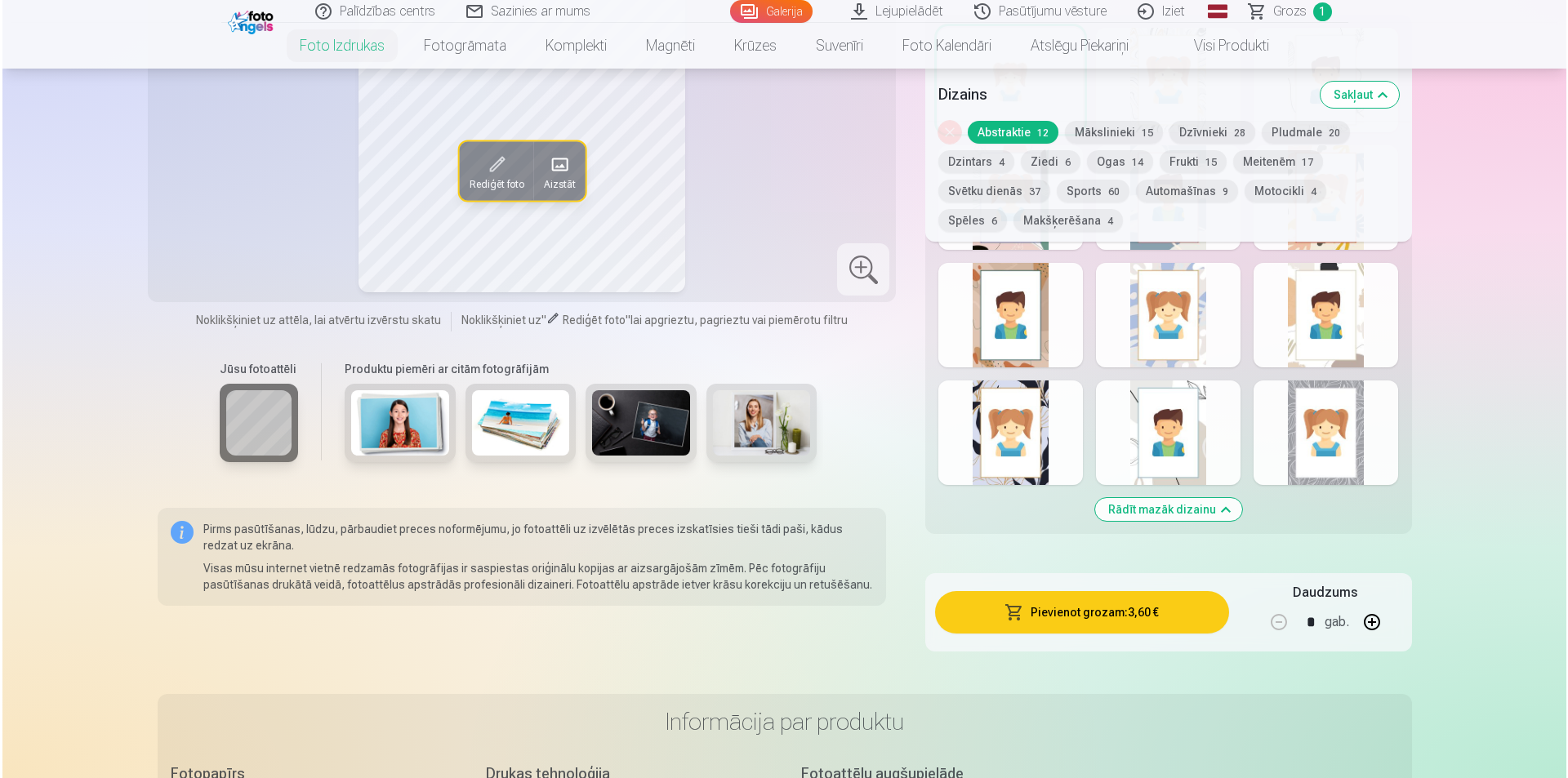
scroll to position [1878, 0]
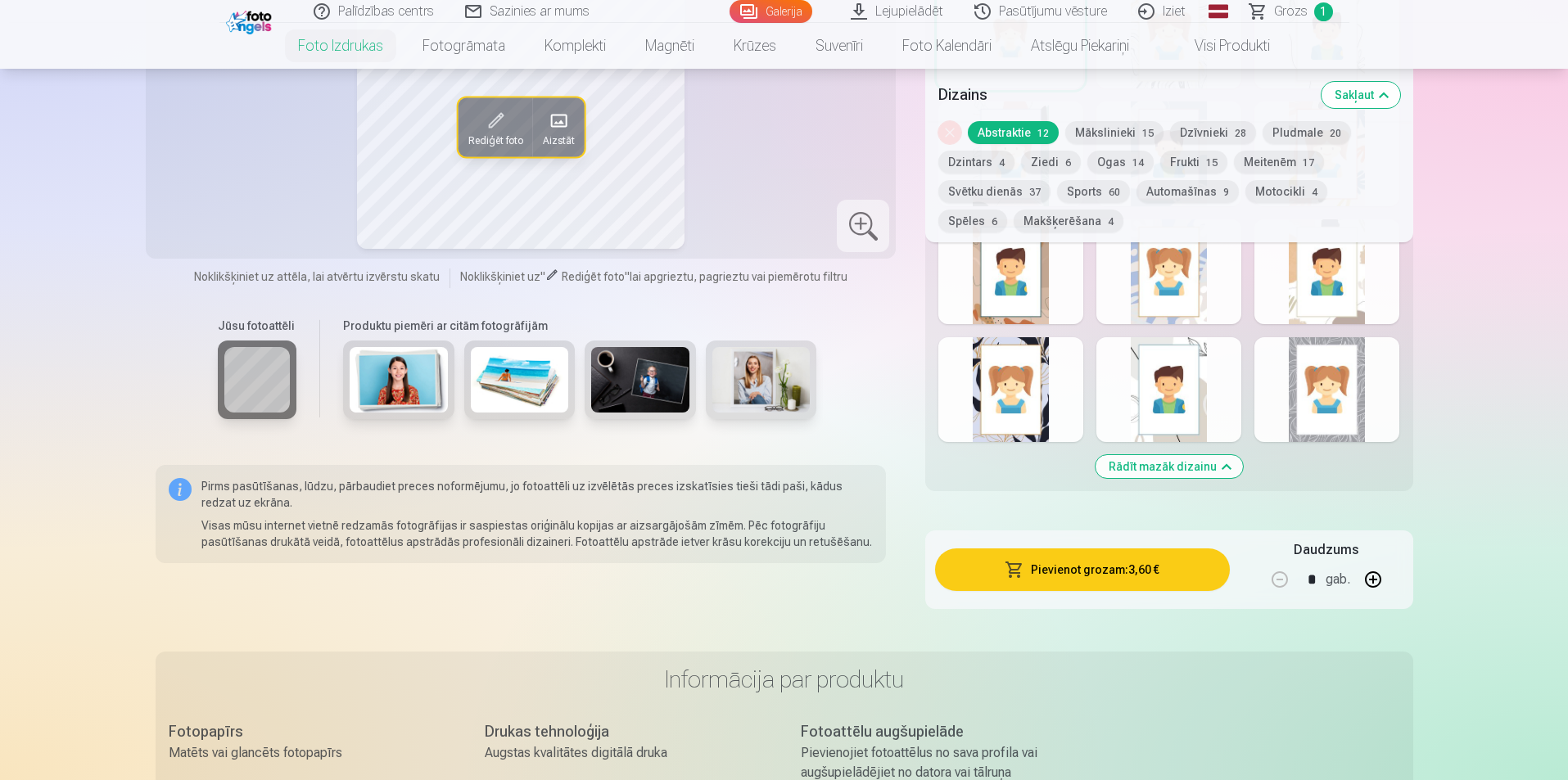
click at [1166, 573] on button "Pievienot grozam : 3,60 €" at bounding box center [1081, 569] width 294 height 42
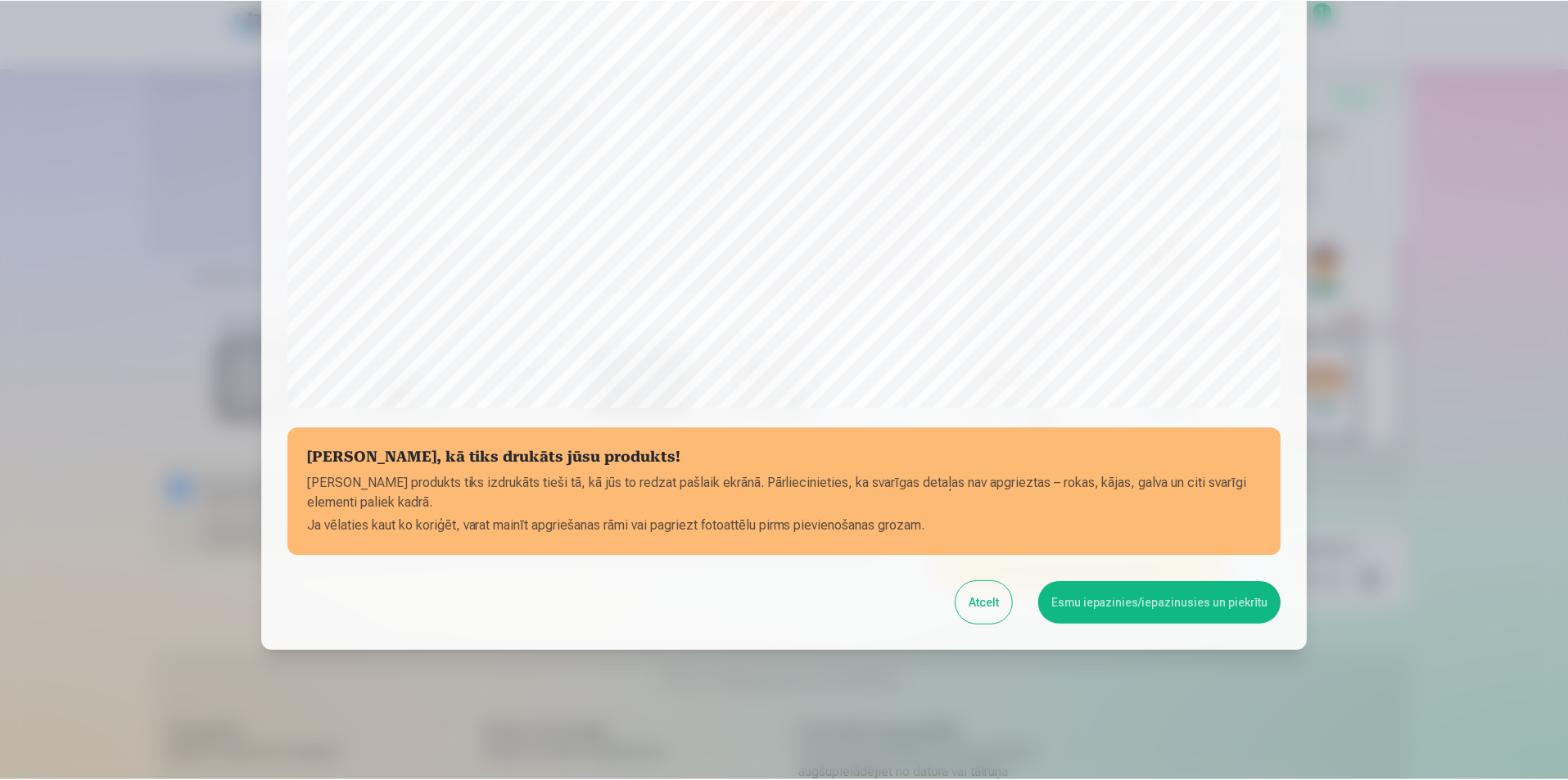
scroll to position [398, 0]
click at [1176, 610] on button "Esmu iepazinies/iepazinusies un piekrītu" at bounding box center [1162, 601] width 243 height 42
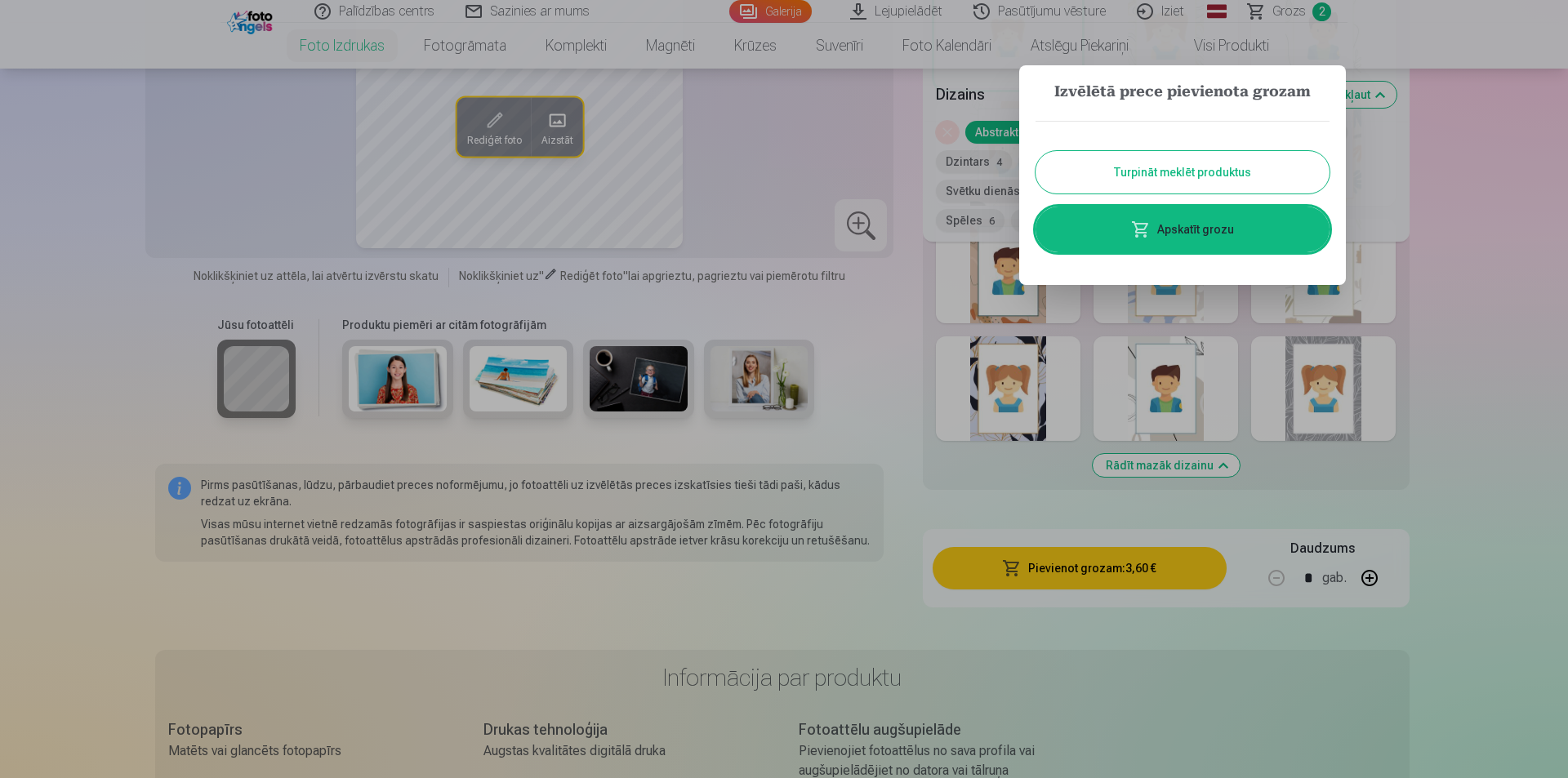
click at [1257, 164] on button "Turpināt meklēt produktus" at bounding box center [1182, 172] width 294 height 42
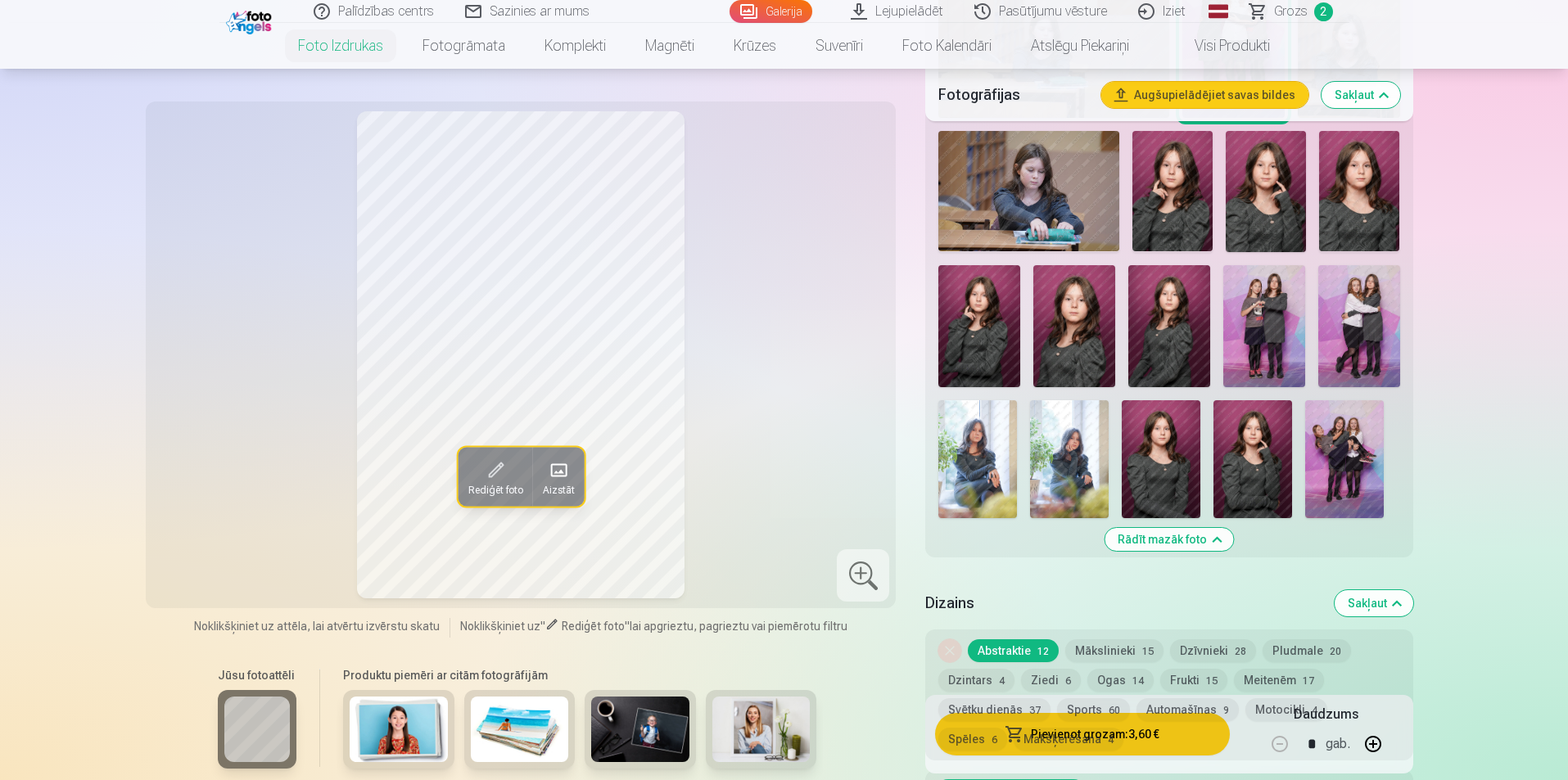
scroll to position [1064, 0]
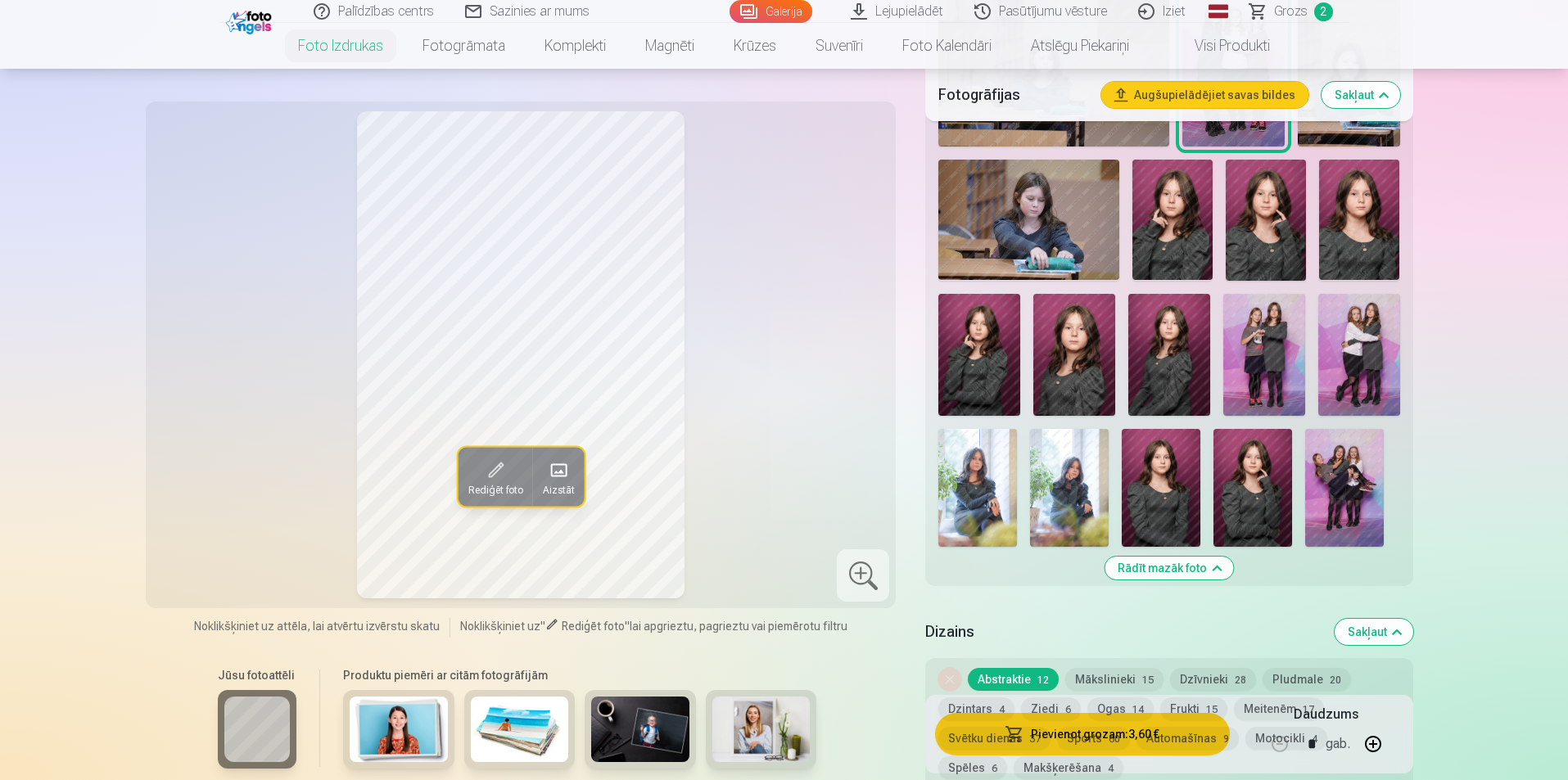
click at [965, 485] on img at bounding box center [978, 488] width 79 height 118
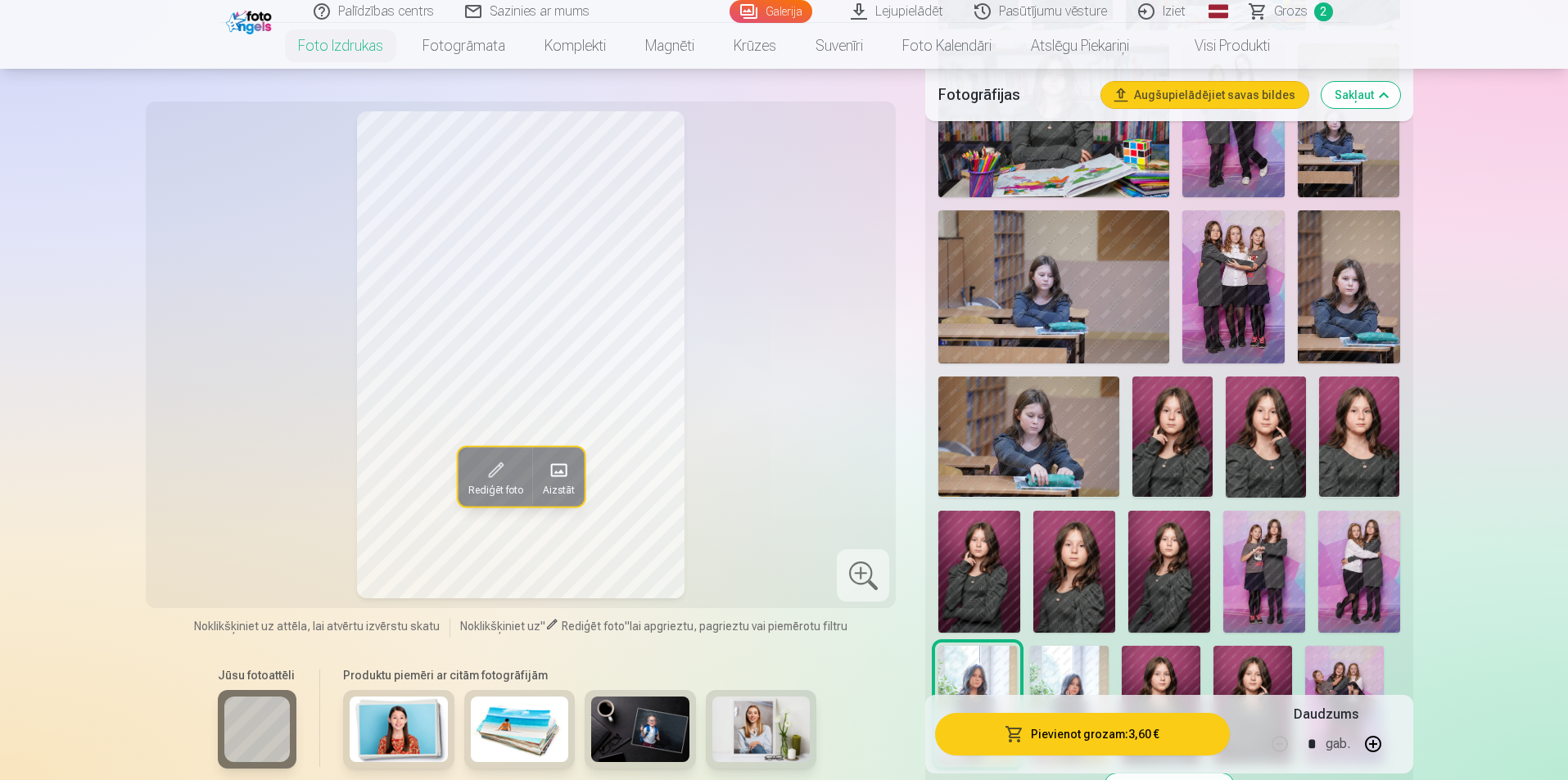
scroll to position [818, 0]
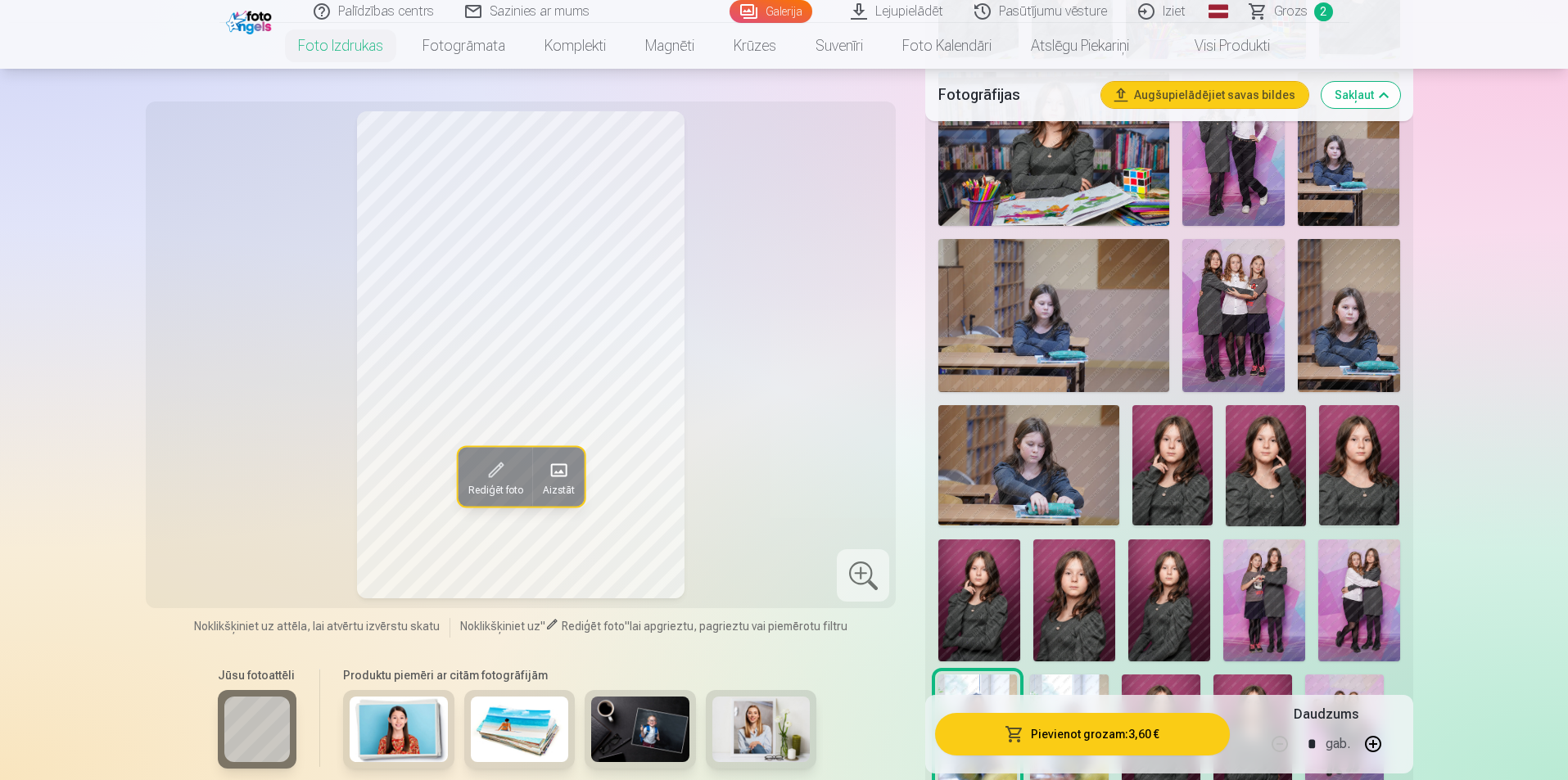
click at [1342, 591] on img at bounding box center [1359, 600] width 82 height 123
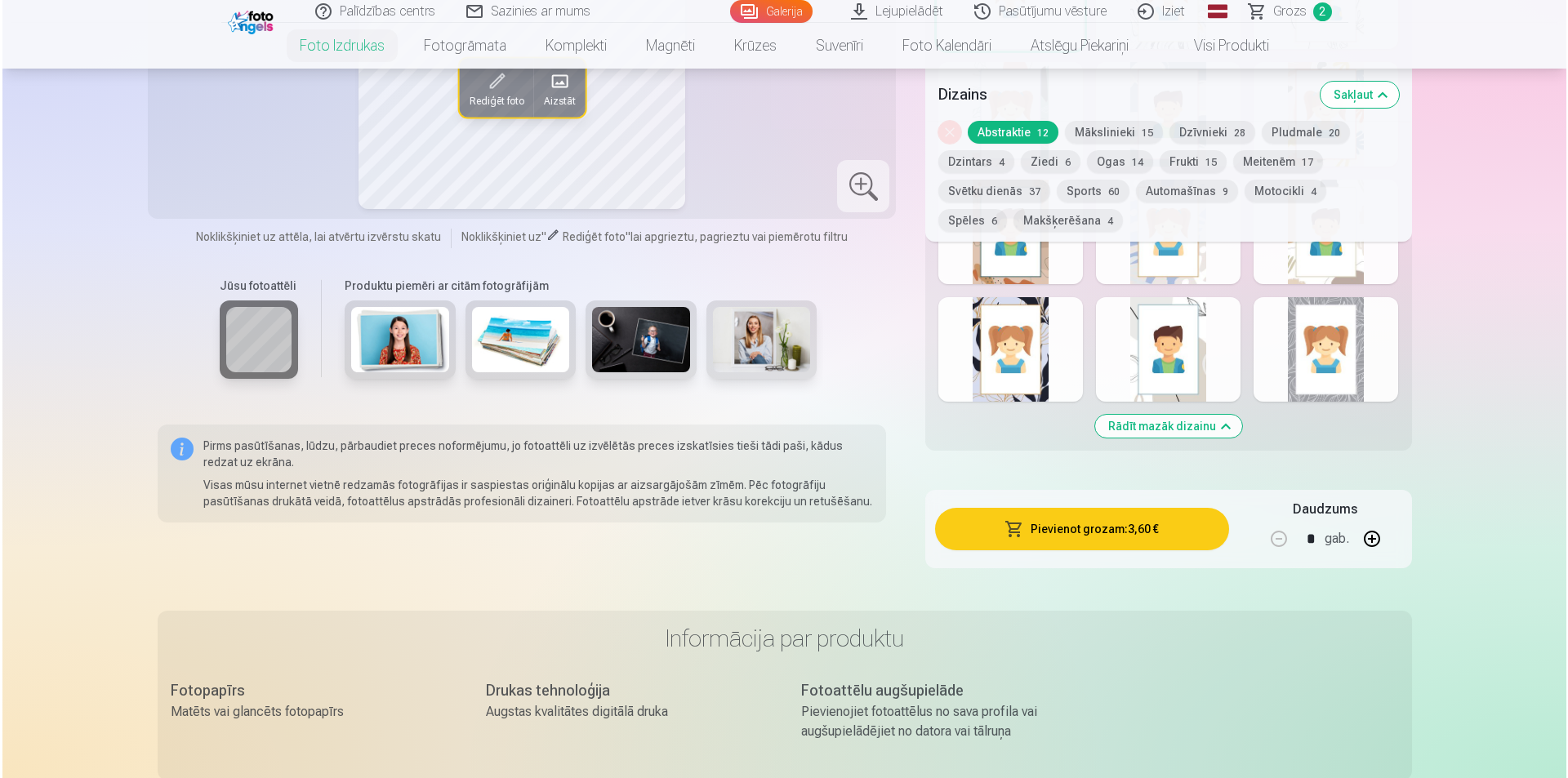
scroll to position [2041, 0]
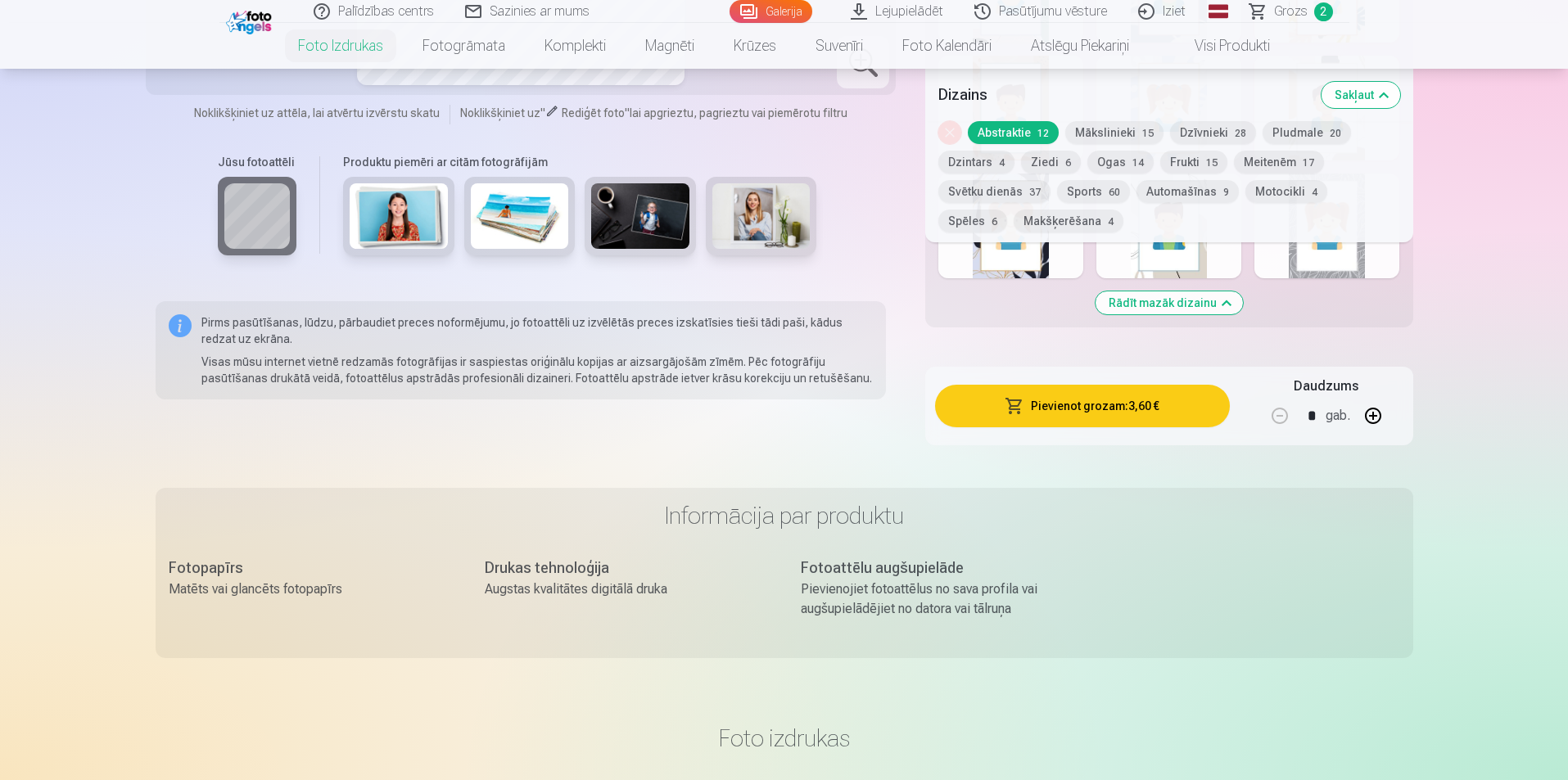
click at [1140, 419] on button "Pievienot grozam : 3,60 €" at bounding box center [1081, 405] width 294 height 42
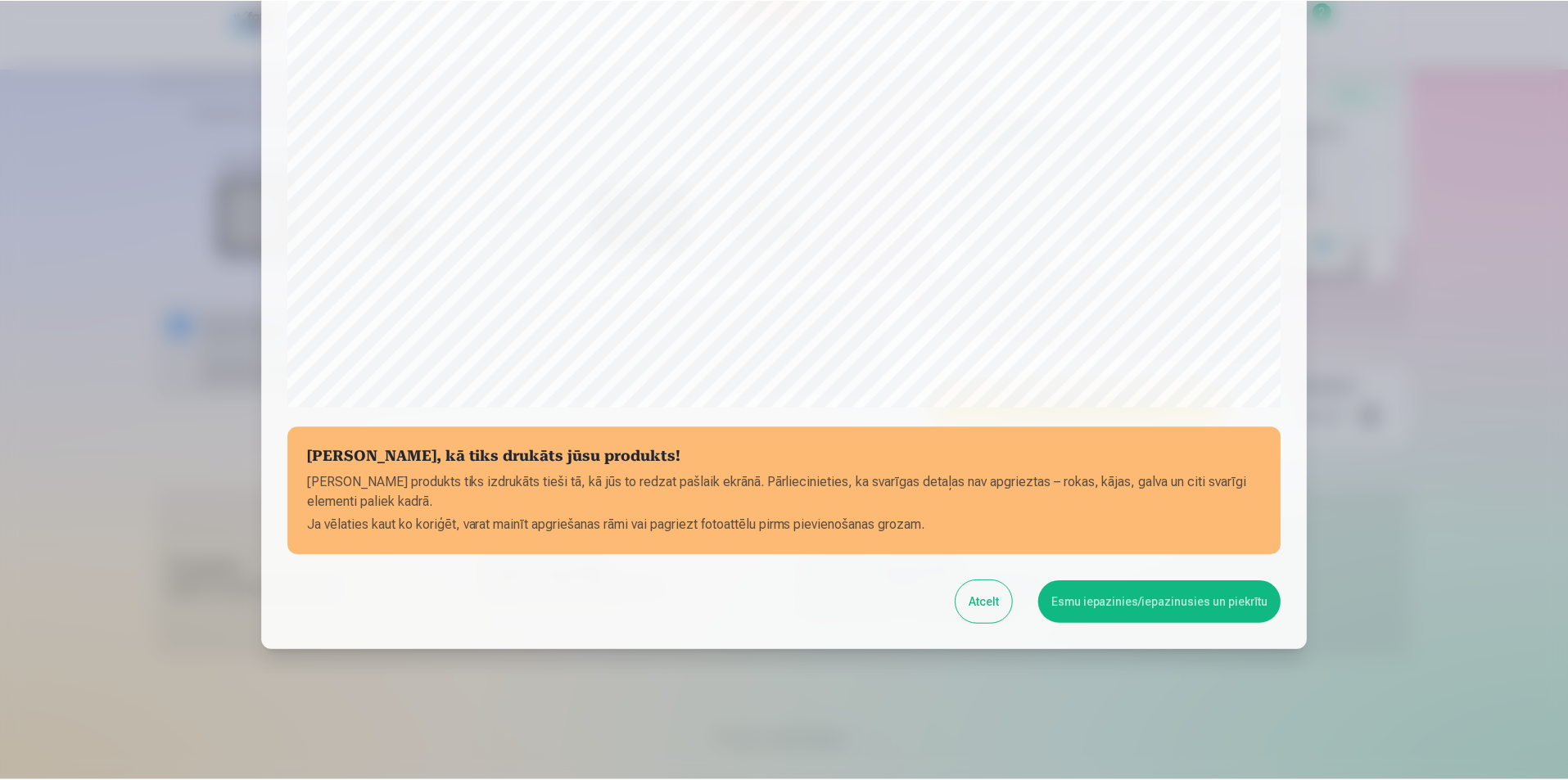
scroll to position [398, 0]
click at [983, 607] on button "Atcelt" at bounding box center [987, 601] width 56 height 42
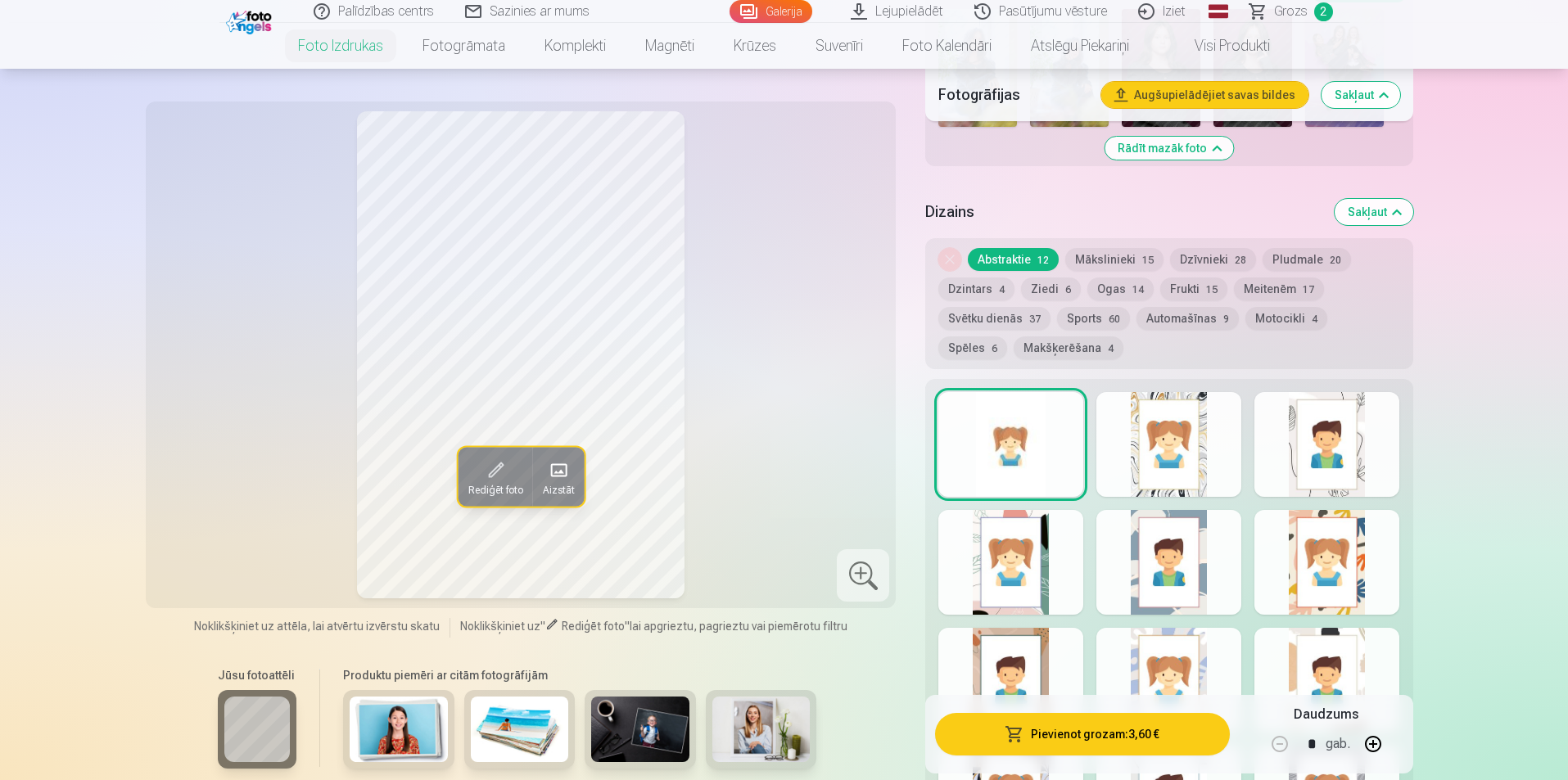
scroll to position [1228, 0]
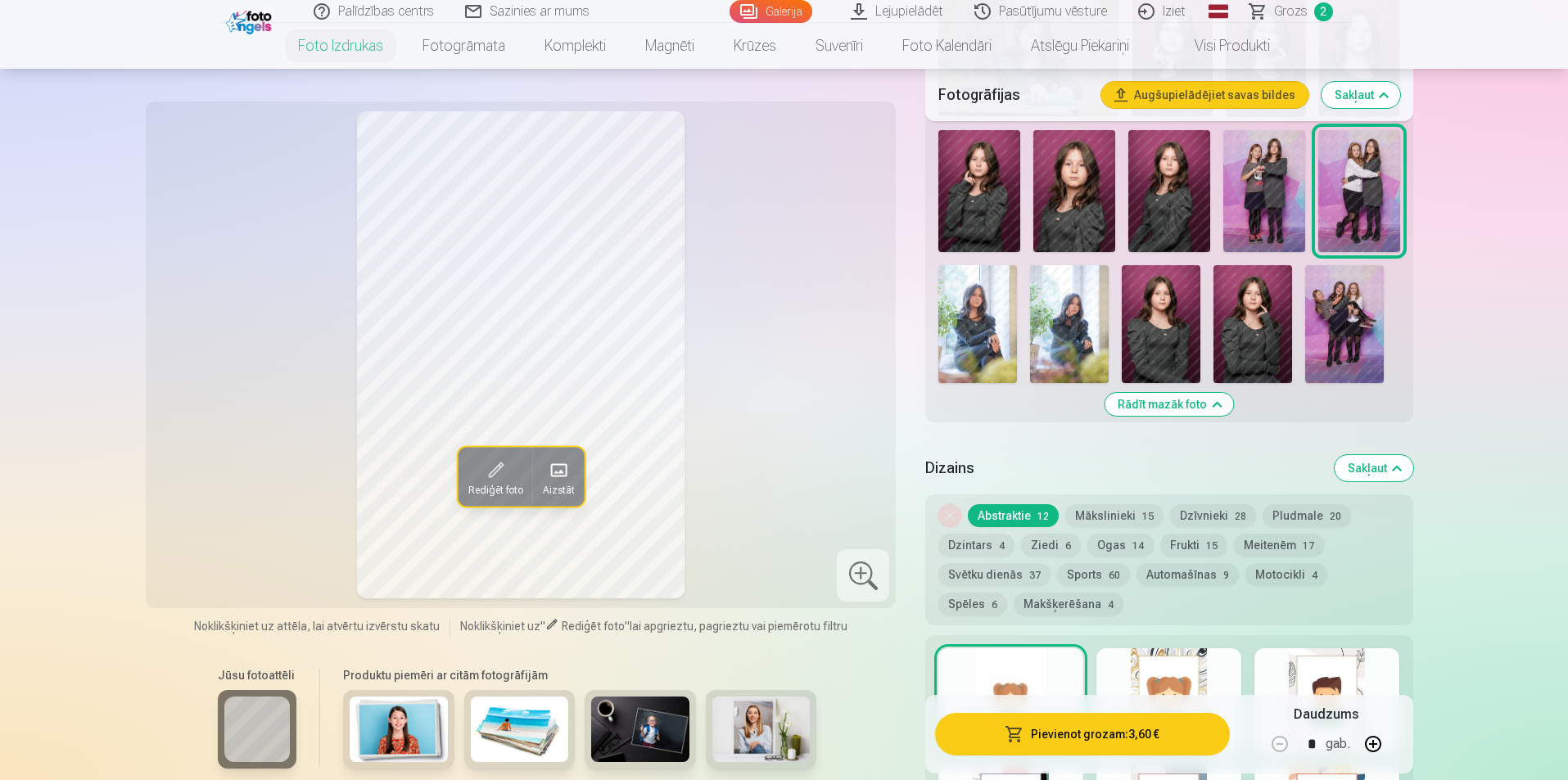
click at [1176, 534] on button "Frukti 15" at bounding box center [1194, 545] width 68 height 22
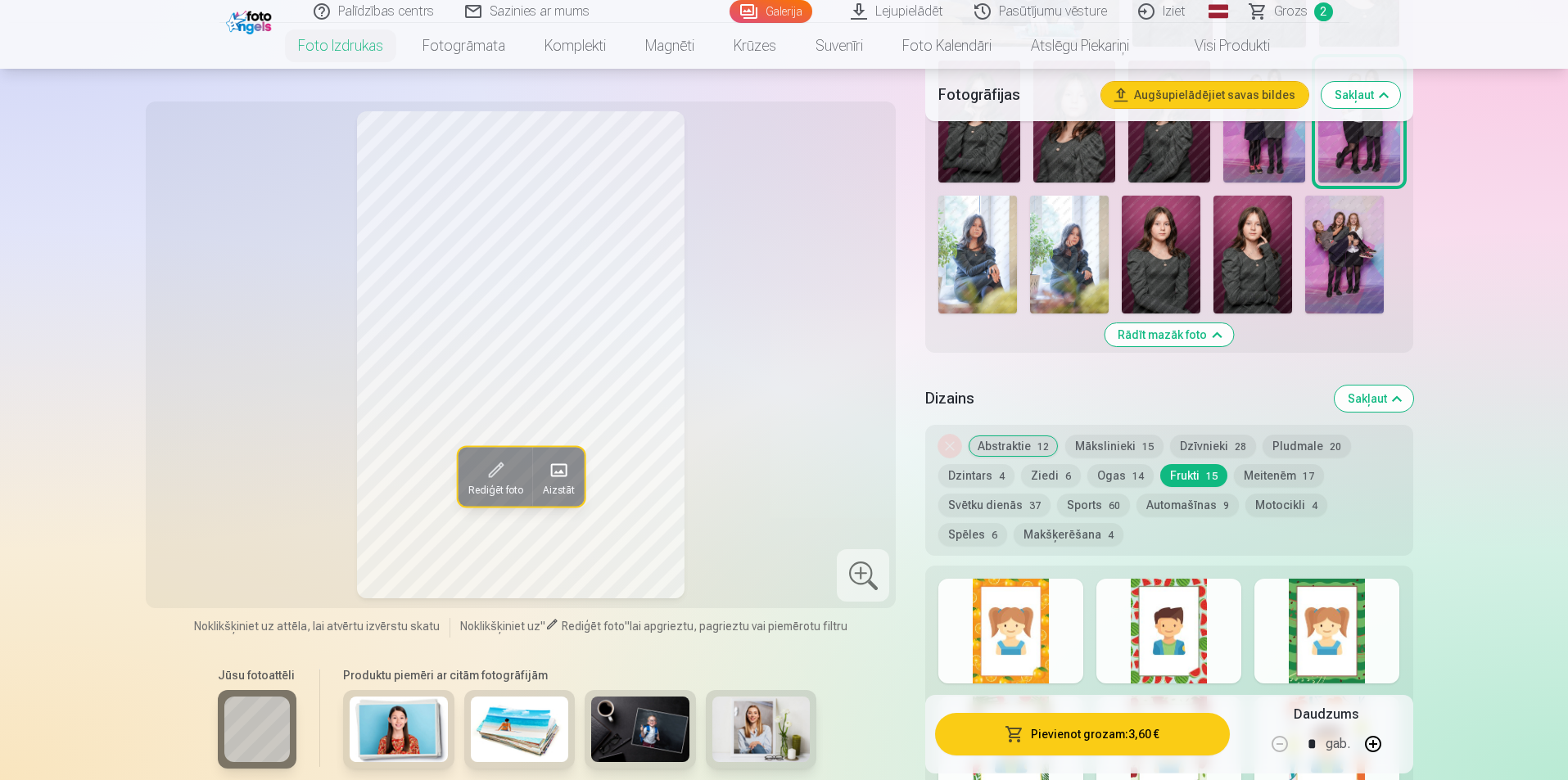
scroll to position [1474, 0]
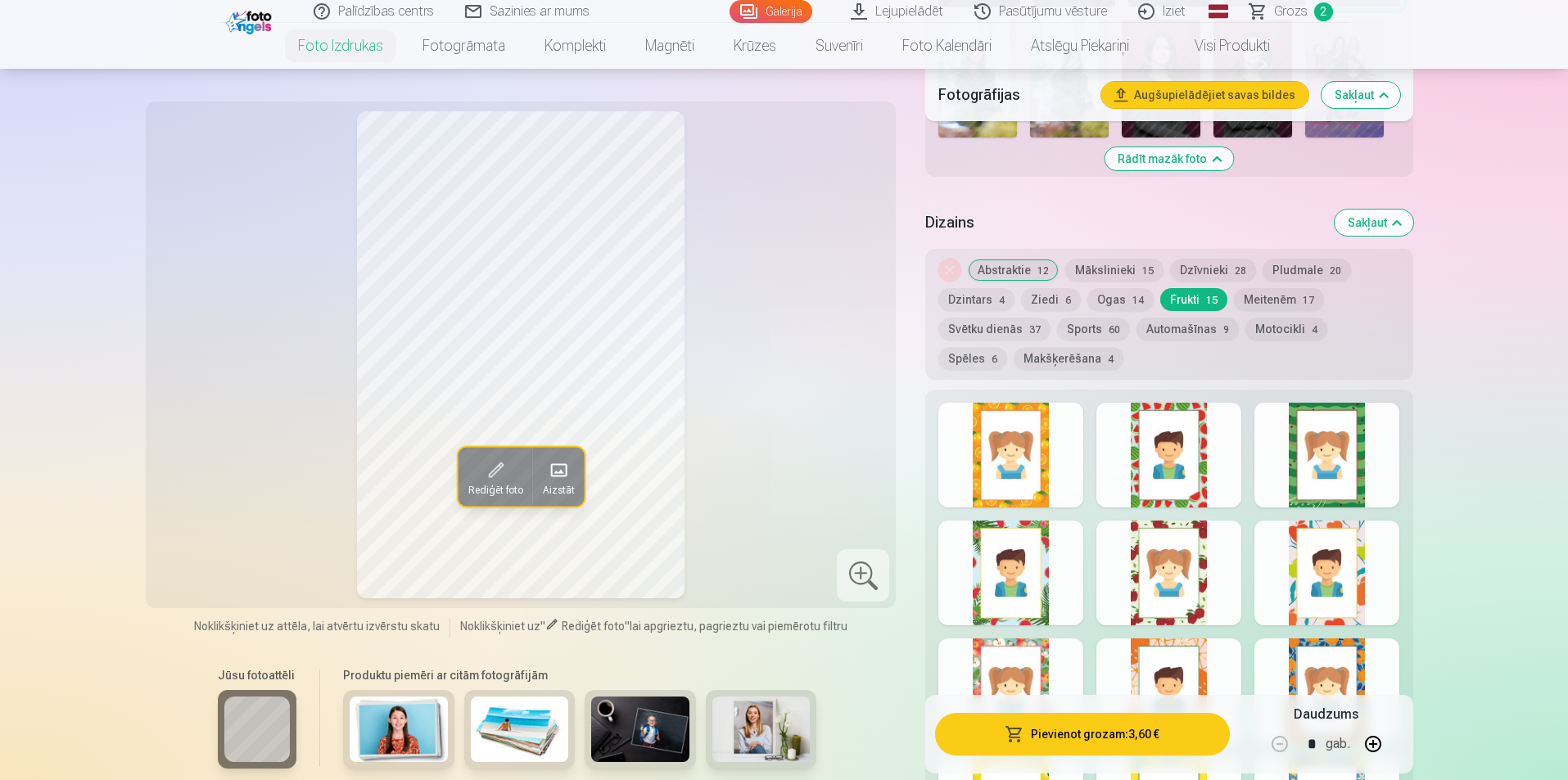
click at [1211, 546] on div at bounding box center [1168, 573] width 145 height 105
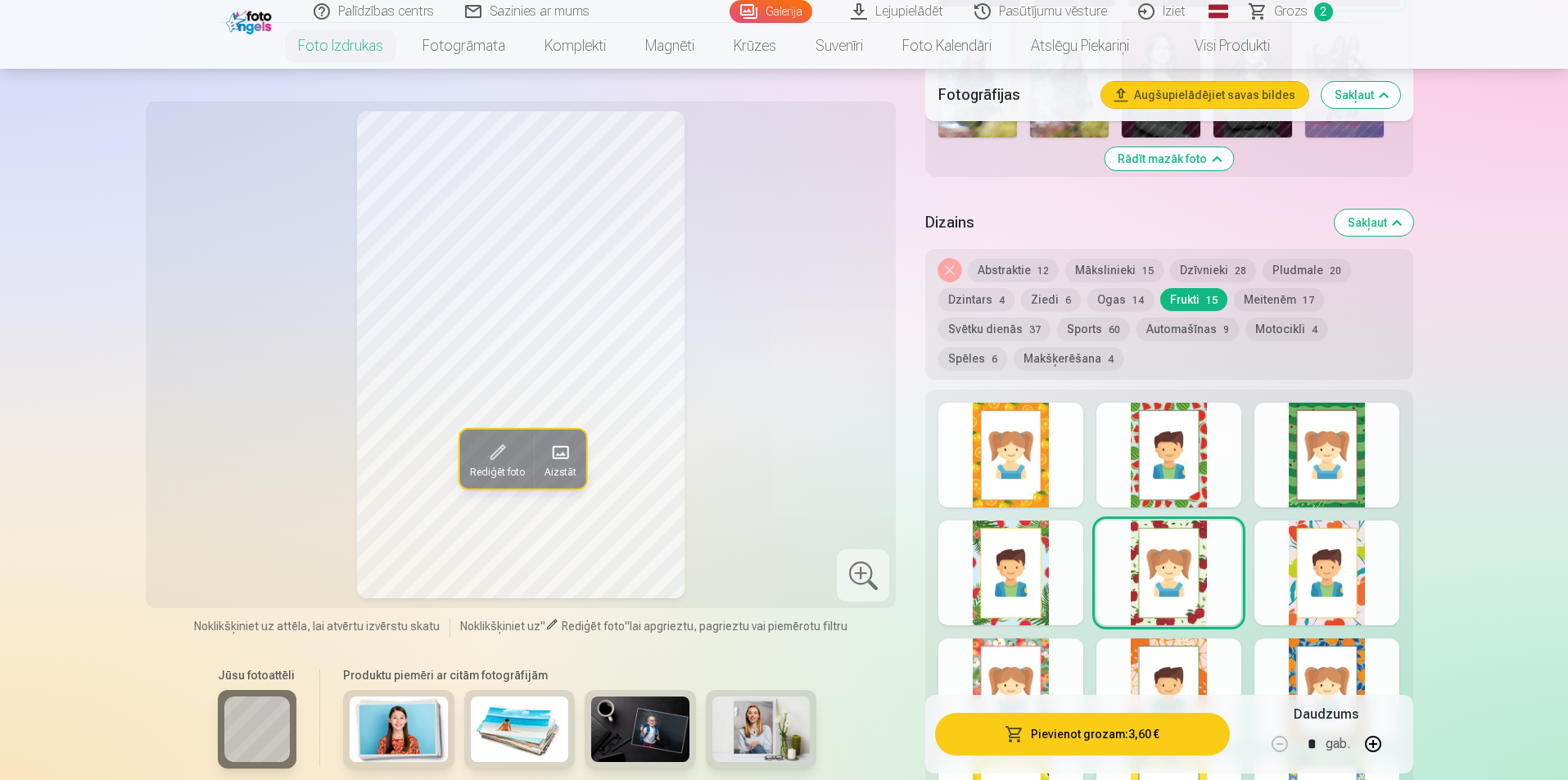
click at [1402, 429] on div "Rādīt mazāk dizainu" at bounding box center [1169, 709] width 488 height 638
click at [1396, 433] on div at bounding box center [1327, 456] width 145 height 105
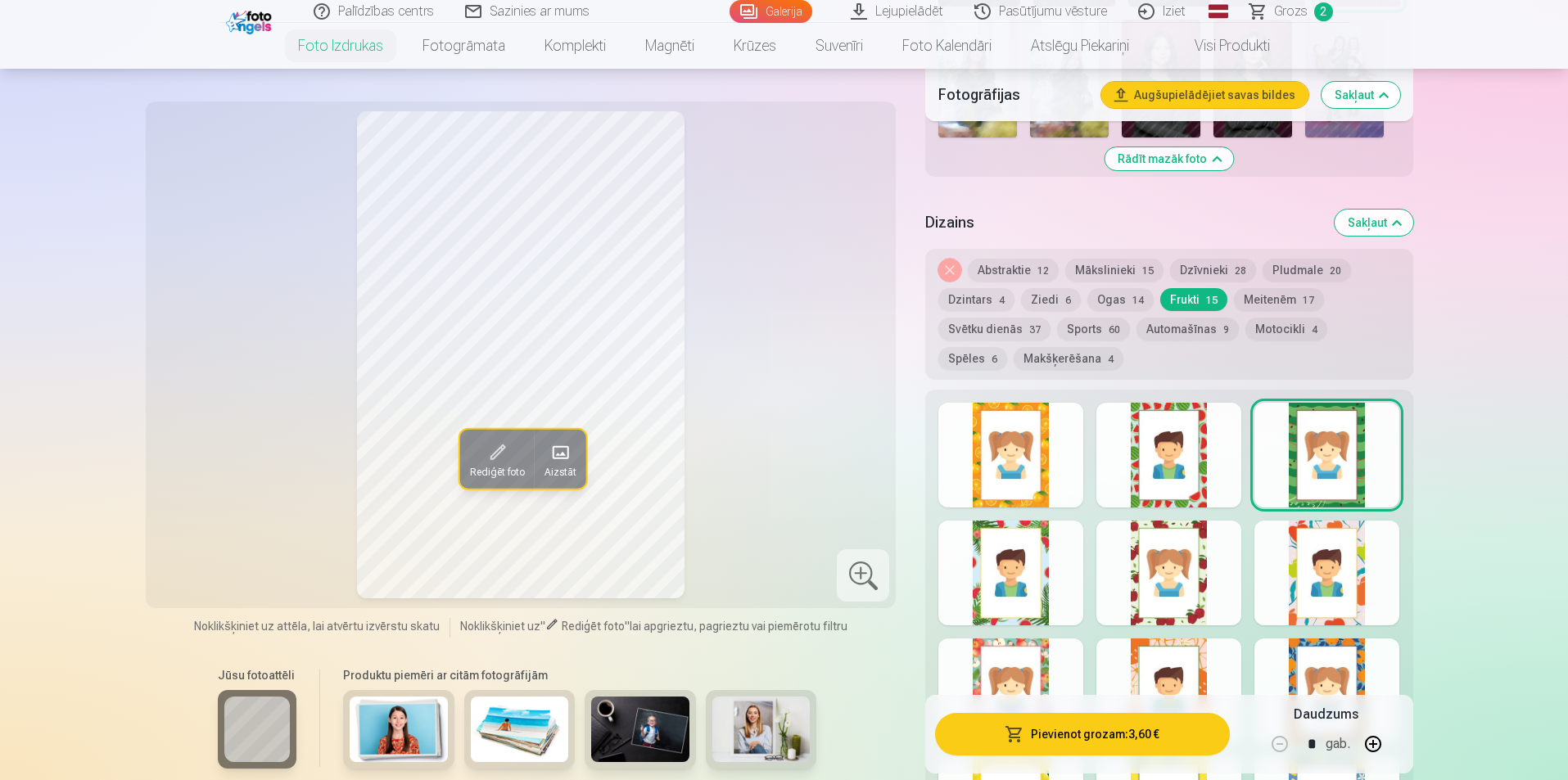
click at [1188, 322] on button "Automašīnas 9" at bounding box center [1187, 329] width 102 height 22
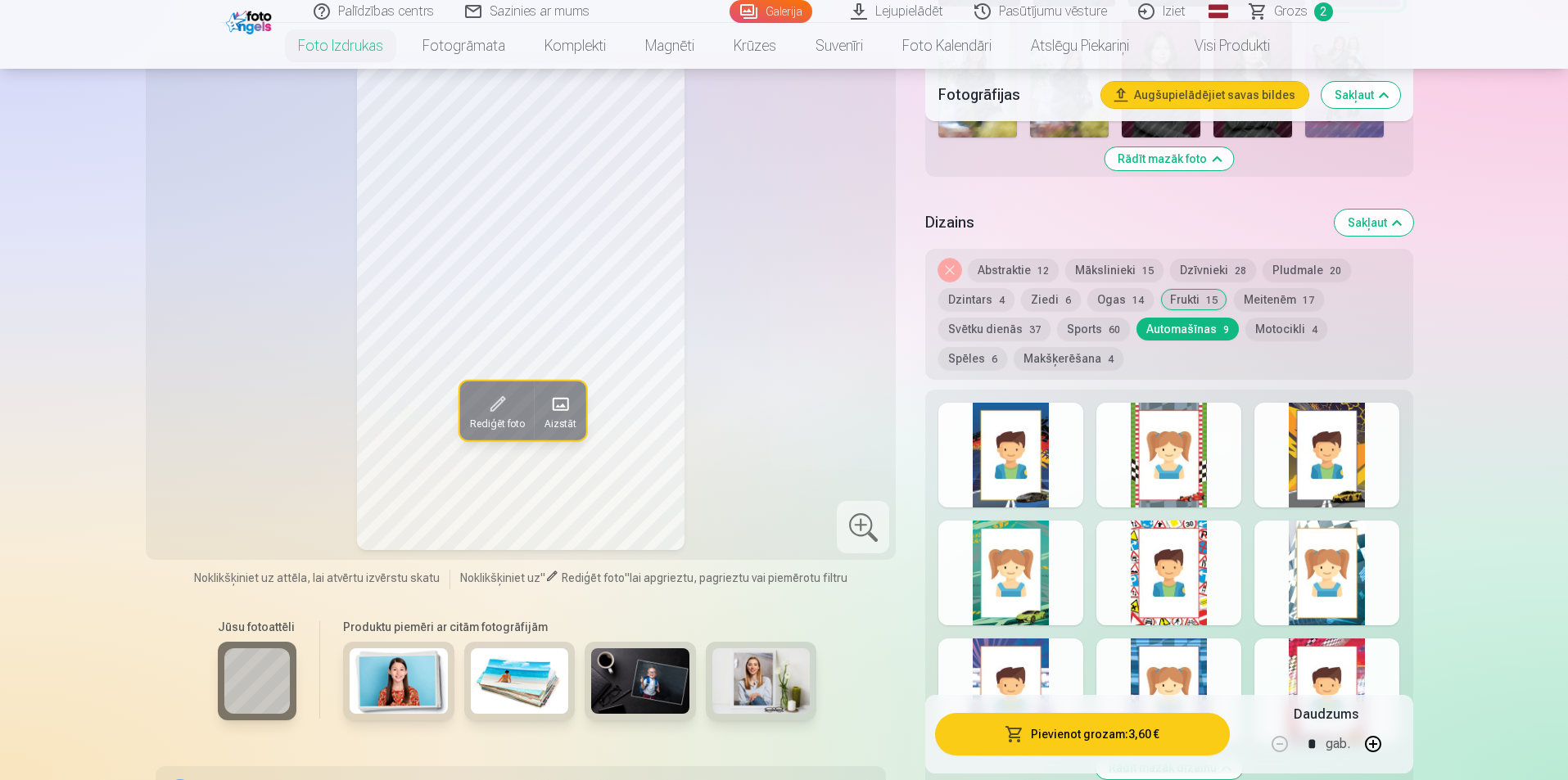
click at [1082, 326] on button "Sports 60" at bounding box center [1093, 329] width 73 height 22
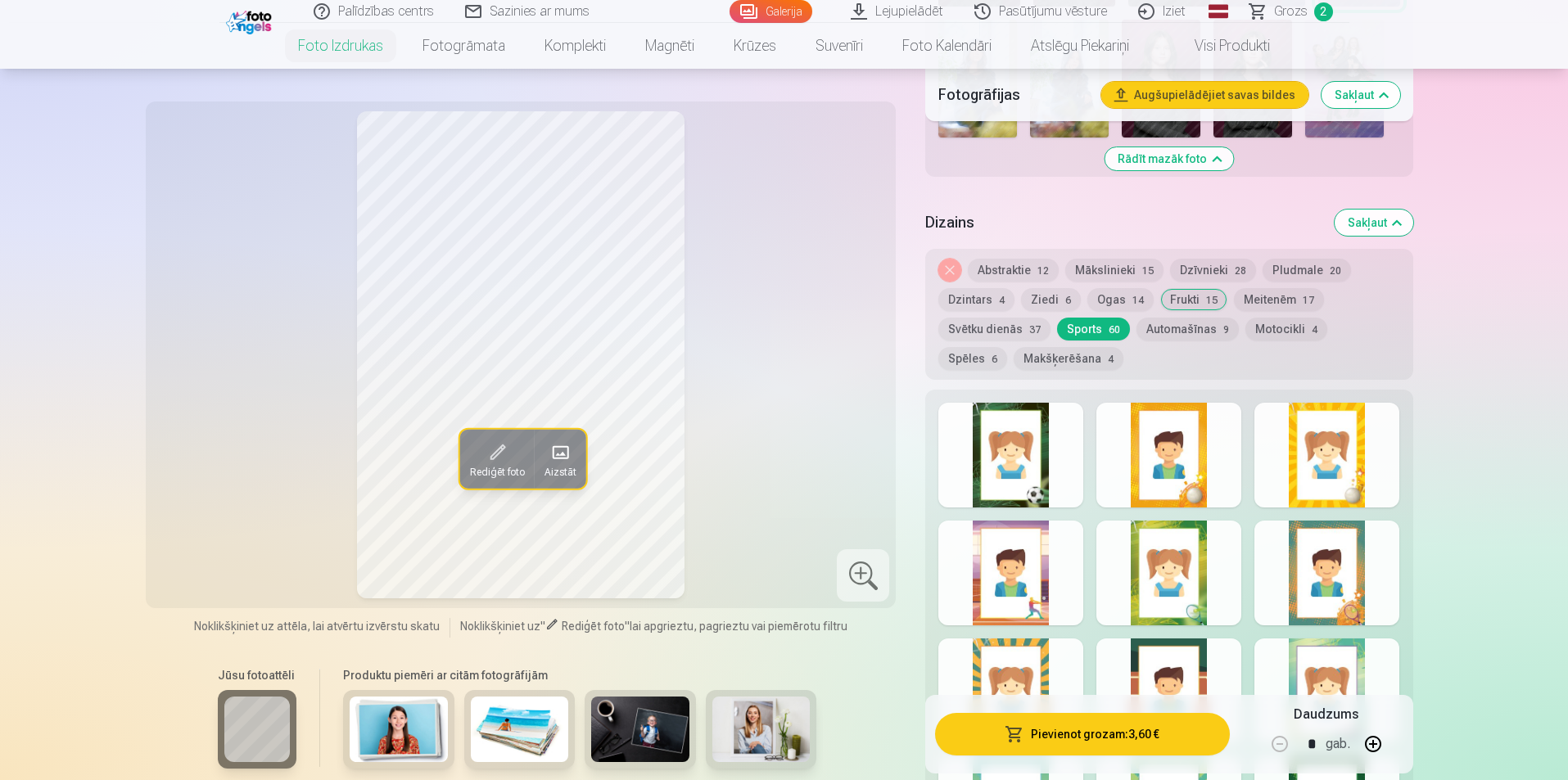
click at [1261, 323] on button "Motocikli 4" at bounding box center [1286, 329] width 82 height 22
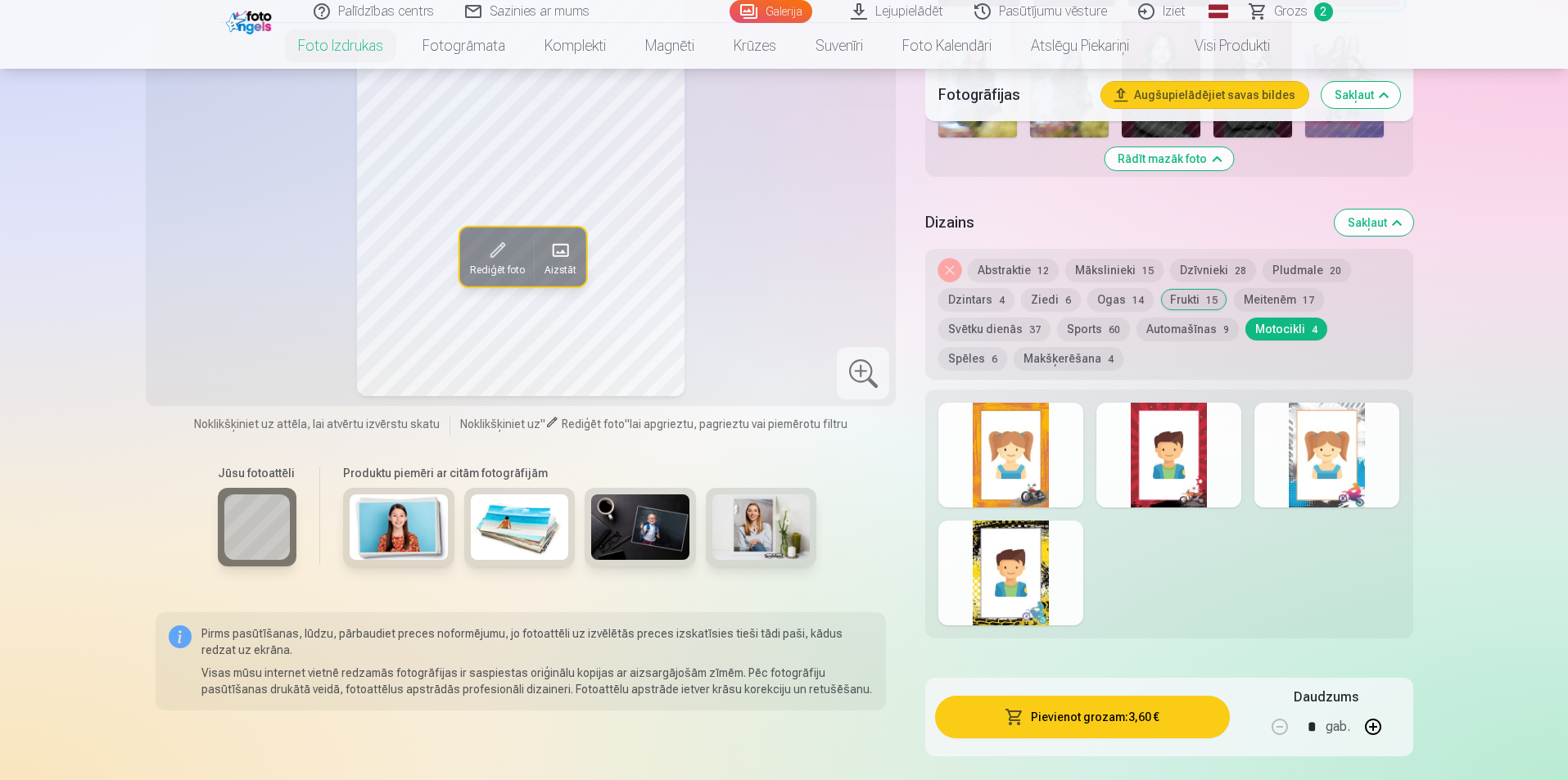
click at [1007, 347] on button "Spēles 6" at bounding box center [972, 358] width 68 height 22
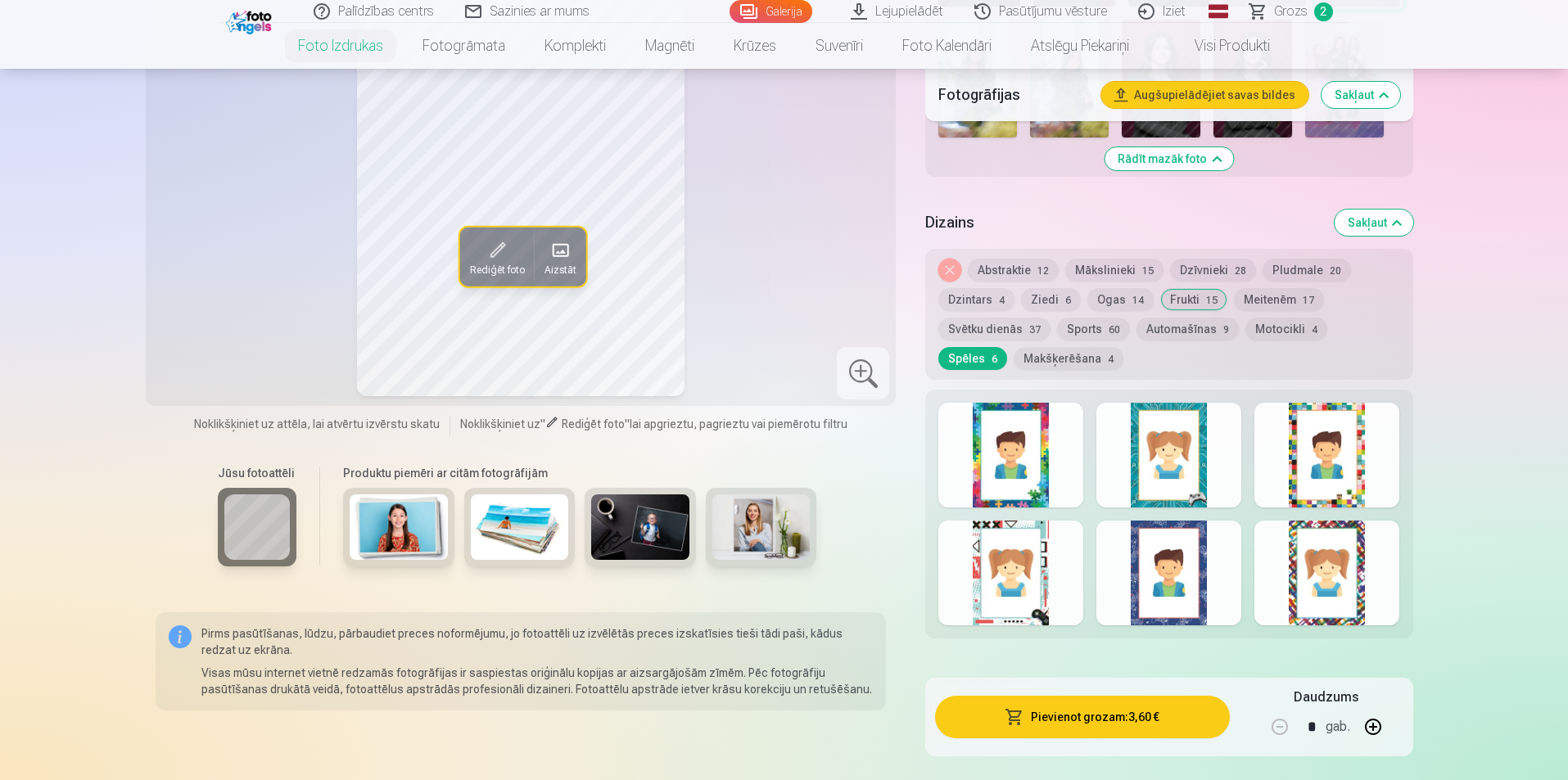
click at [1014, 352] on button "Makšķerēšana 4" at bounding box center [1068, 358] width 110 height 22
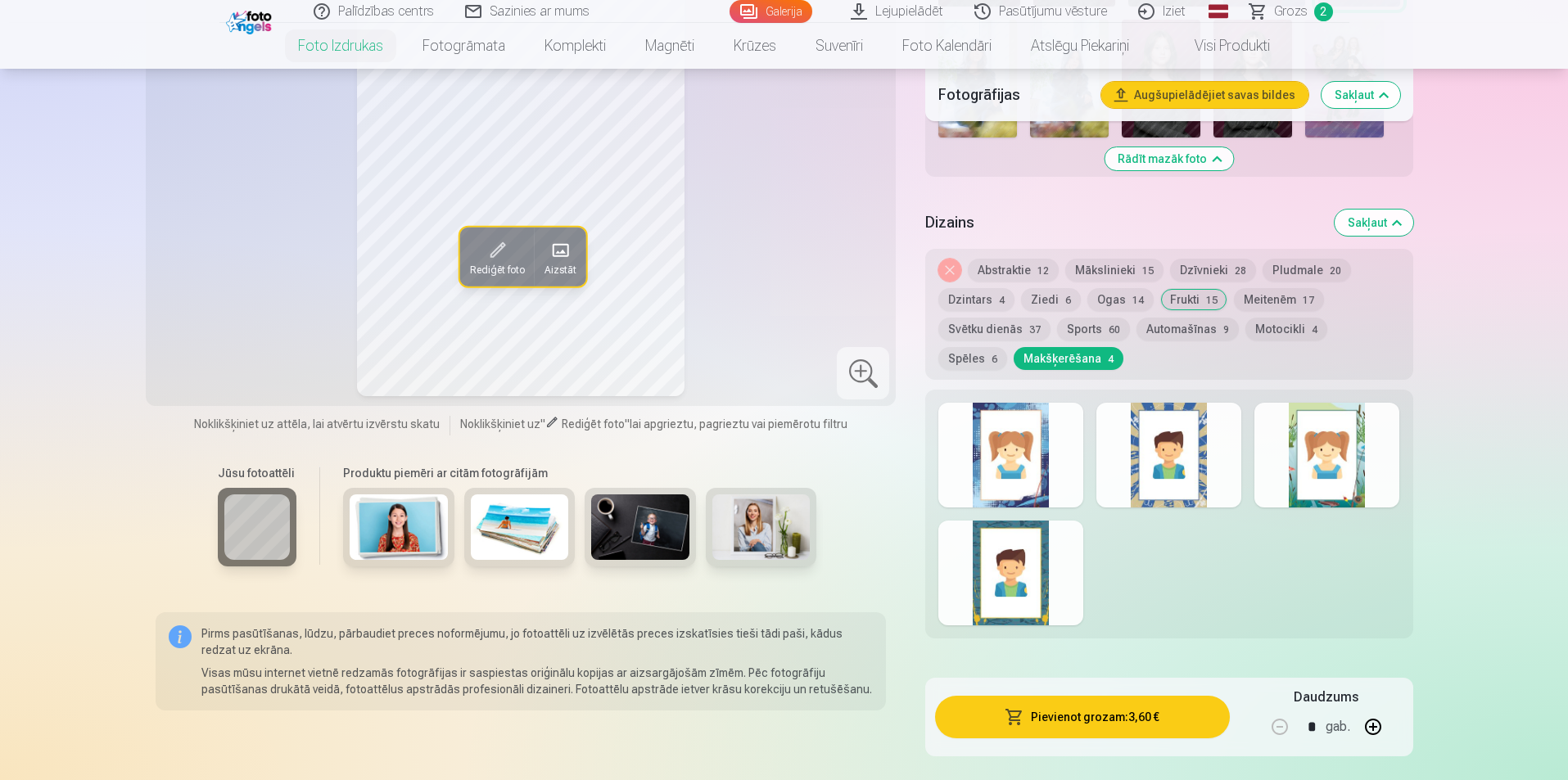
click at [1250, 300] on button "Meitenēm 17" at bounding box center [1279, 299] width 90 height 22
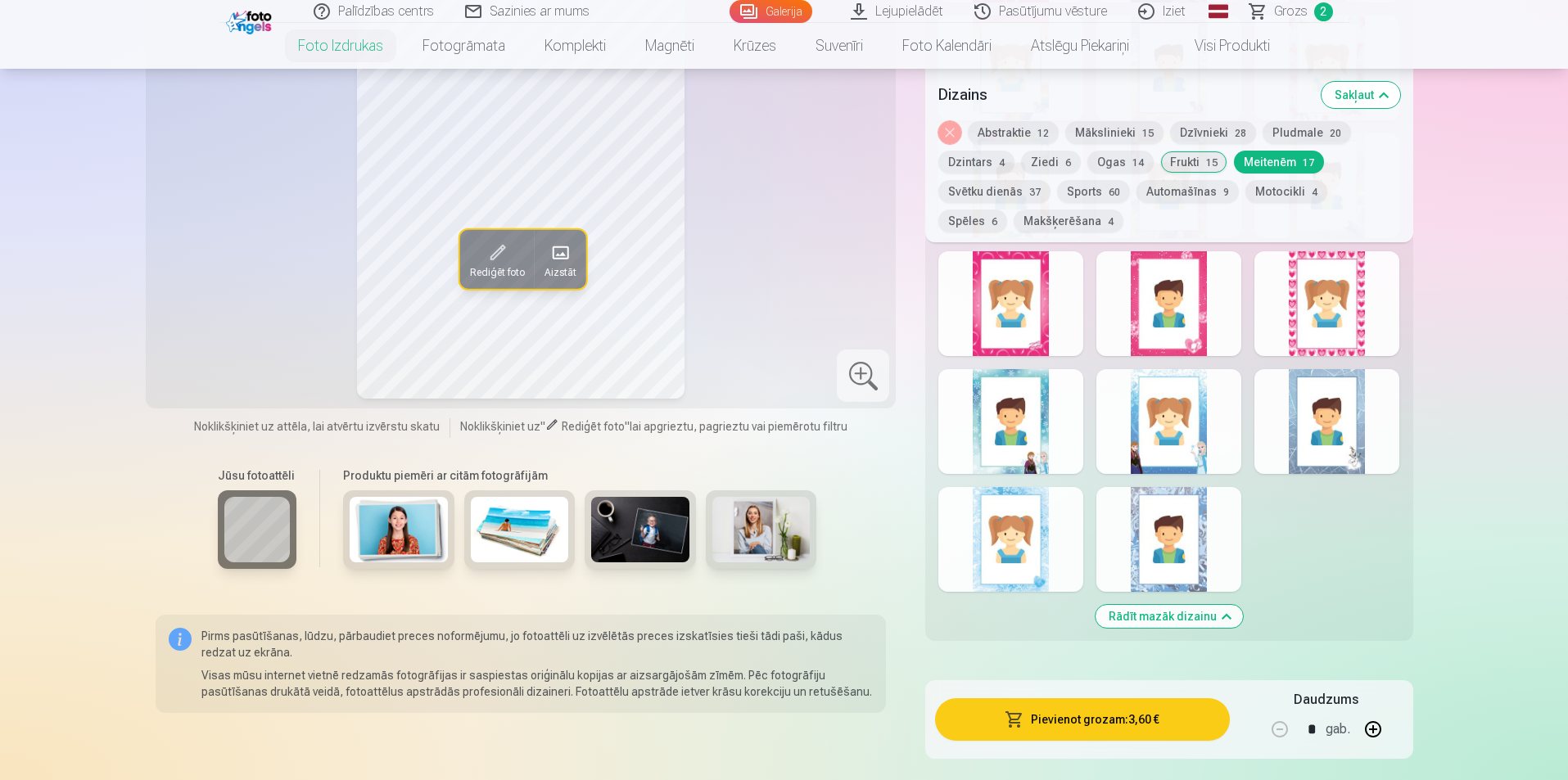
scroll to position [1882, 0]
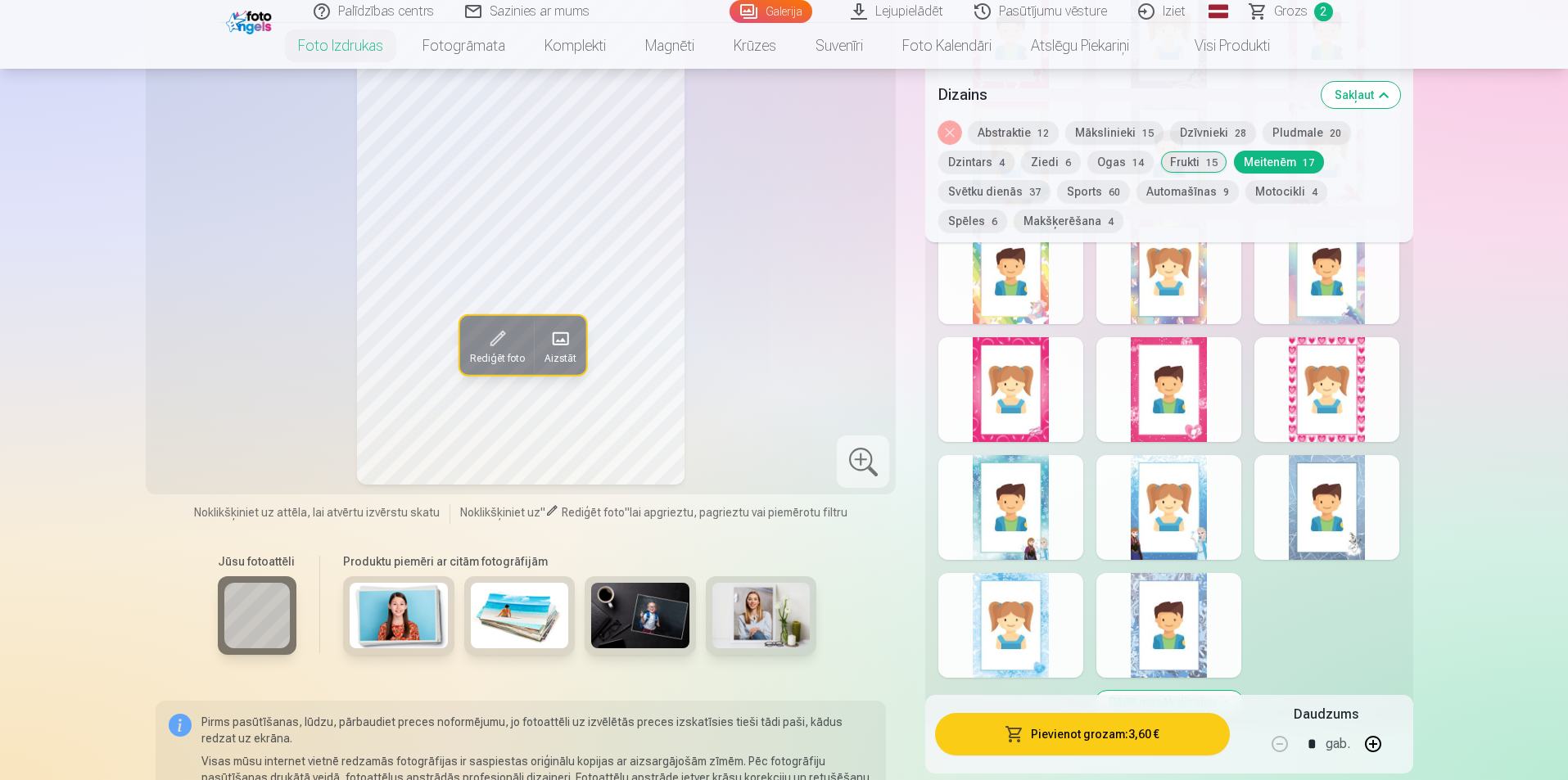
click at [1017, 616] on div at bounding box center [1011, 625] width 145 height 105
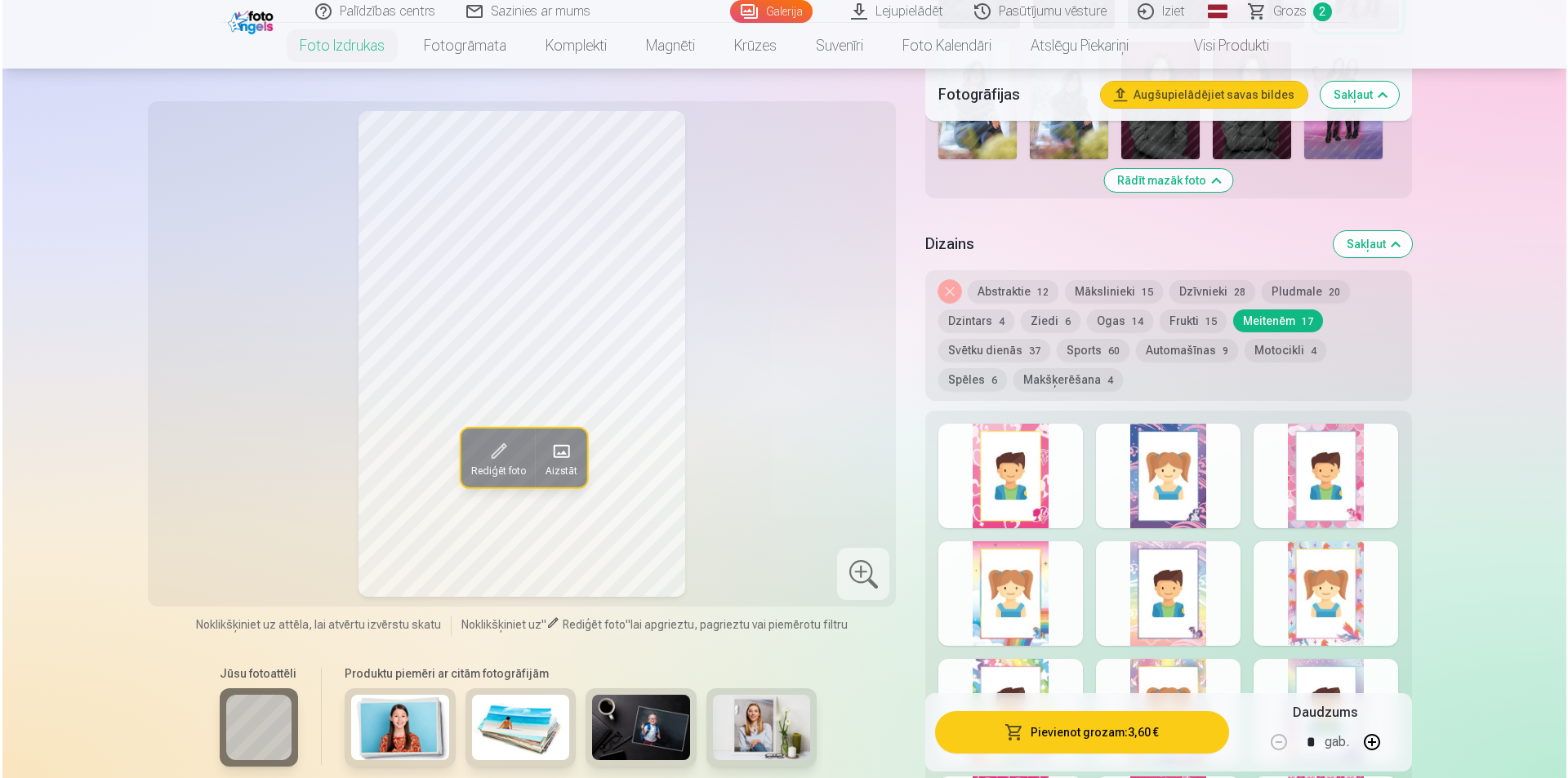
scroll to position [1551, 0]
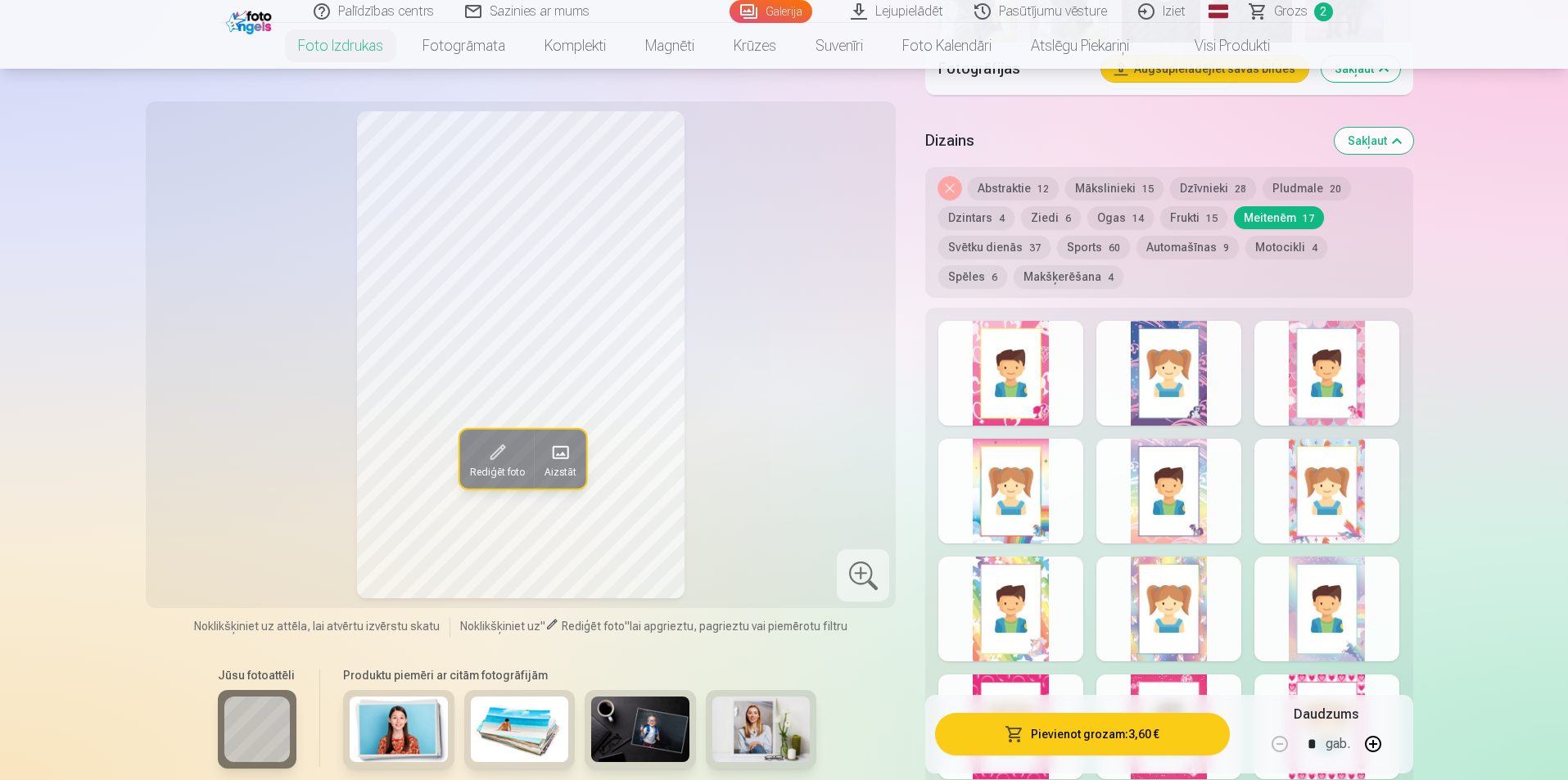
click at [1172, 496] on div at bounding box center [1168, 491] width 145 height 105
click at [1174, 731] on button "Pievienot grozam : 3,60 €" at bounding box center [1081, 734] width 294 height 42
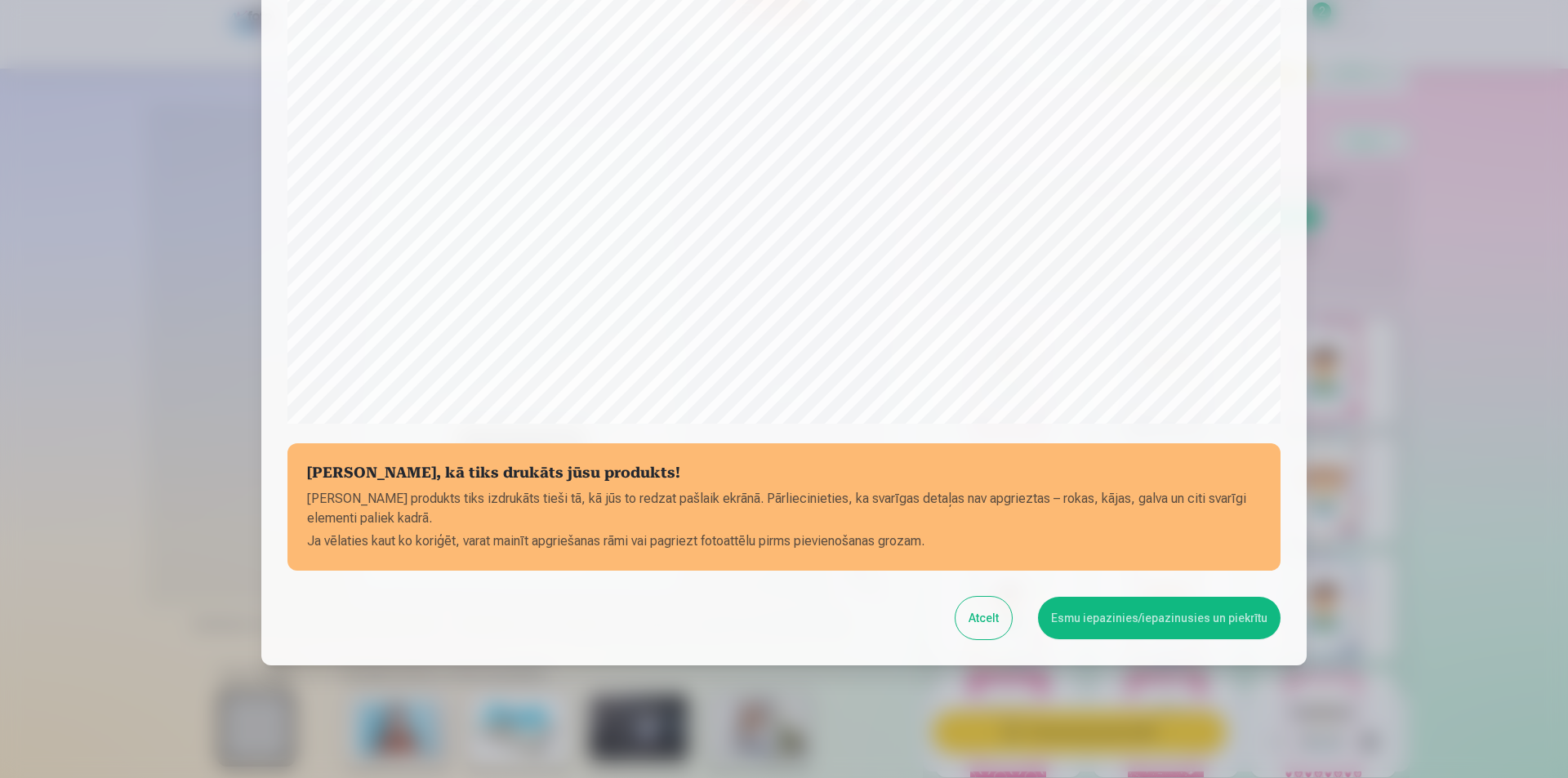
scroll to position [397, 0]
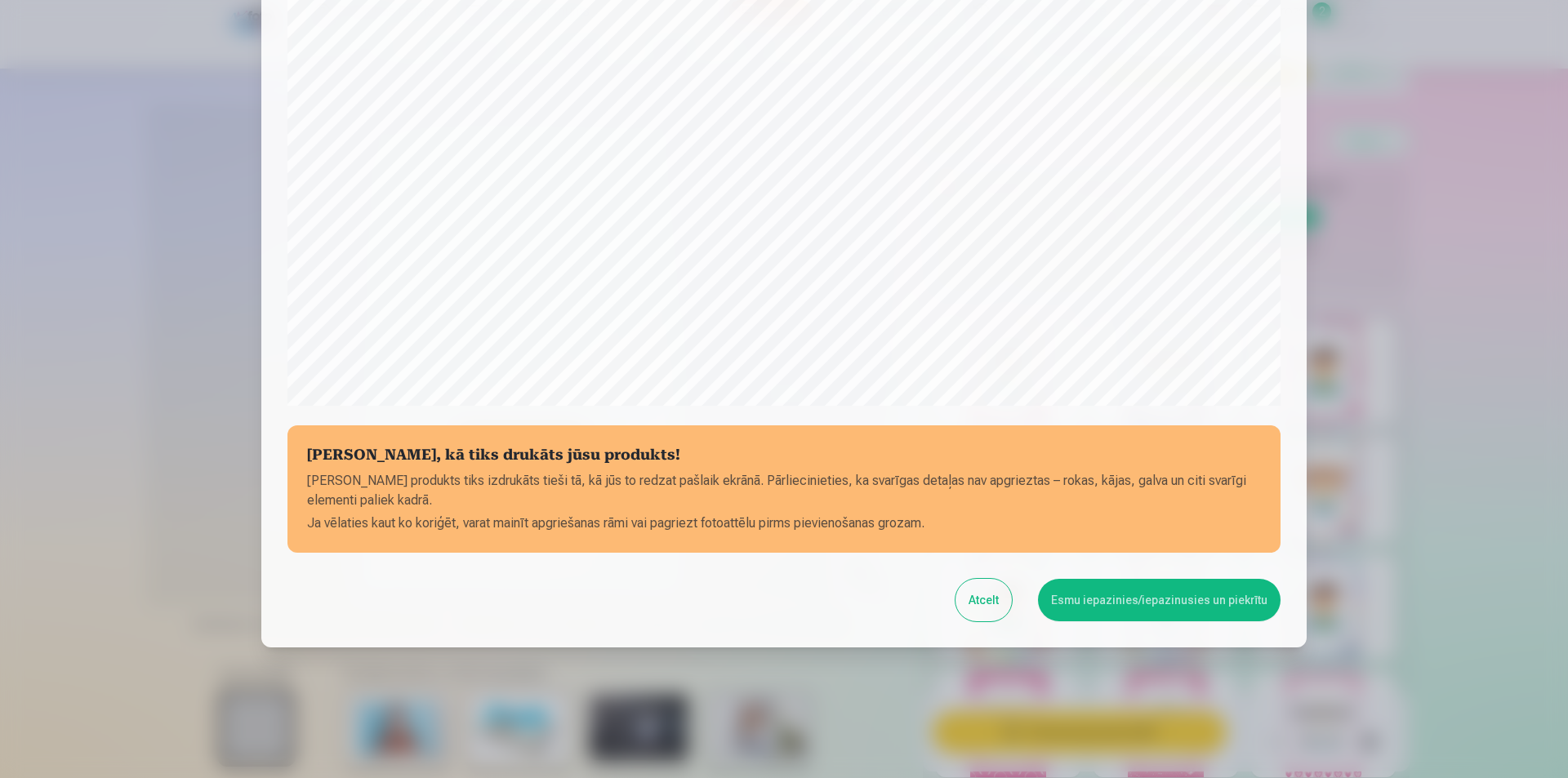
click at [988, 595] on button "Atcelt" at bounding box center [984, 599] width 56 height 42
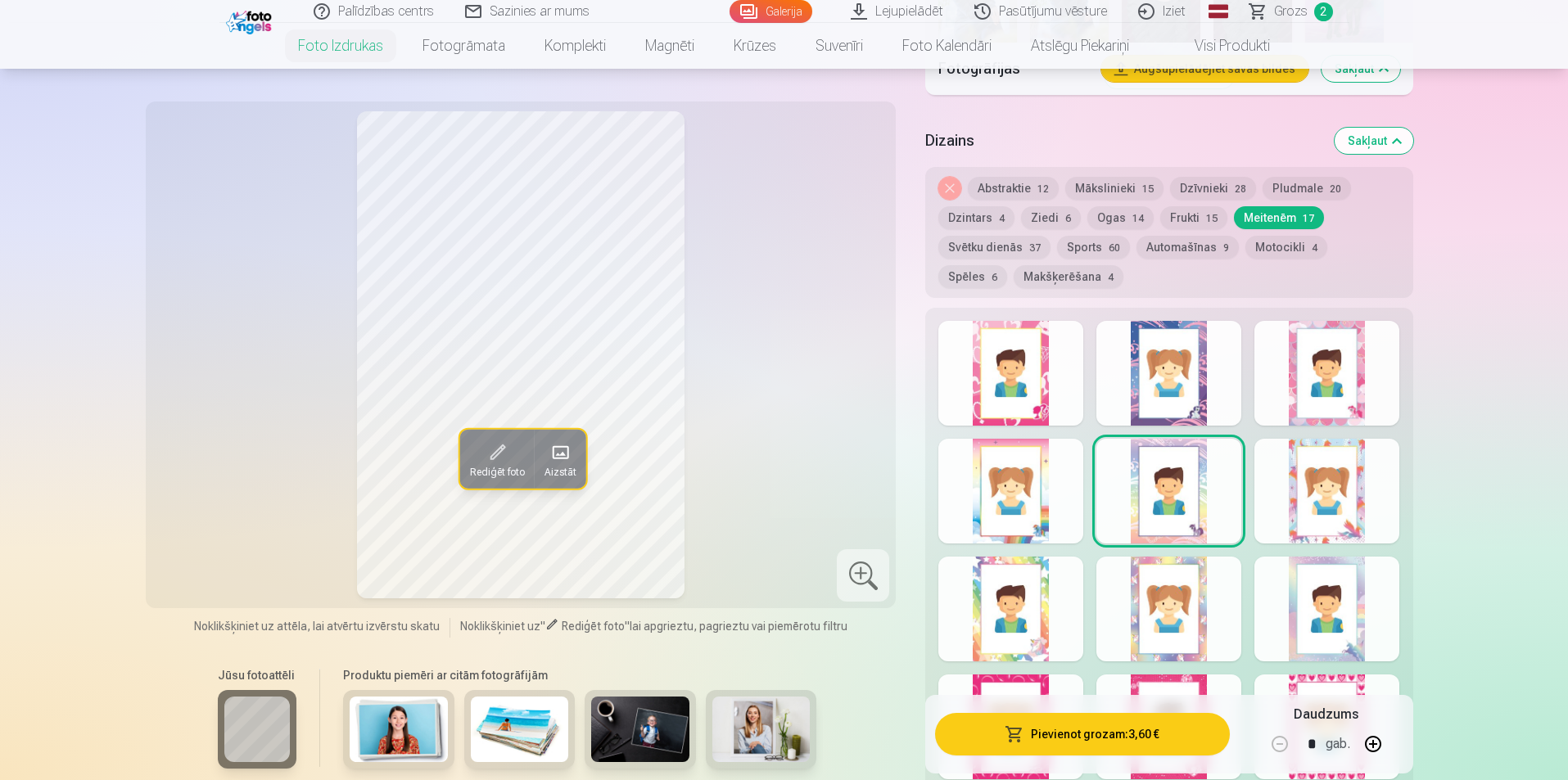
click at [1123, 734] on button "Pievienot grozam : 3,60 €" at bounding box center [1081, 734] width 294 height 42
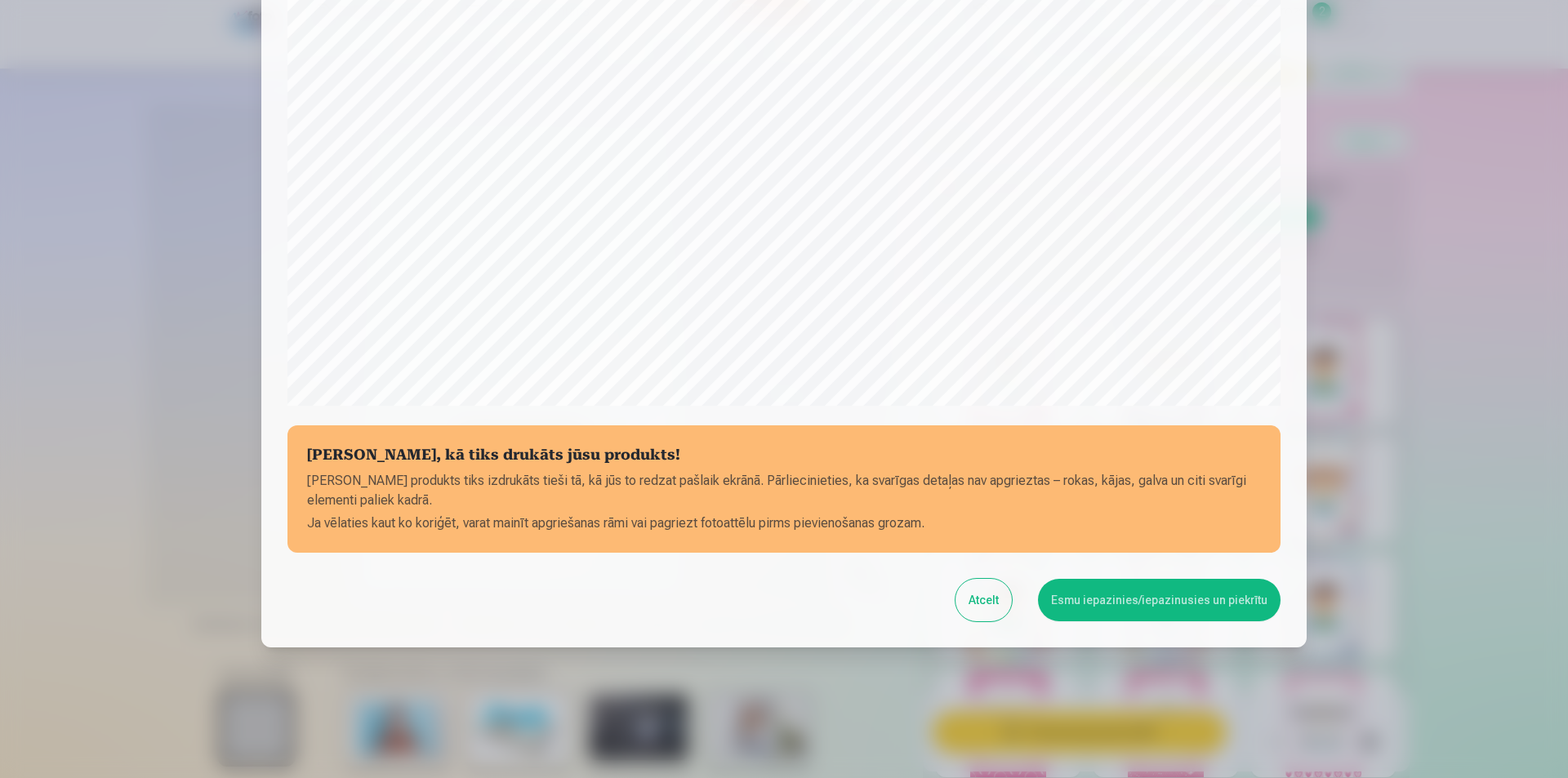
click at [1145, 582] on button "Esmu iepazinies/iepazinusies un piekrītu" at bounding box center [1158, 599] width 242 height 42
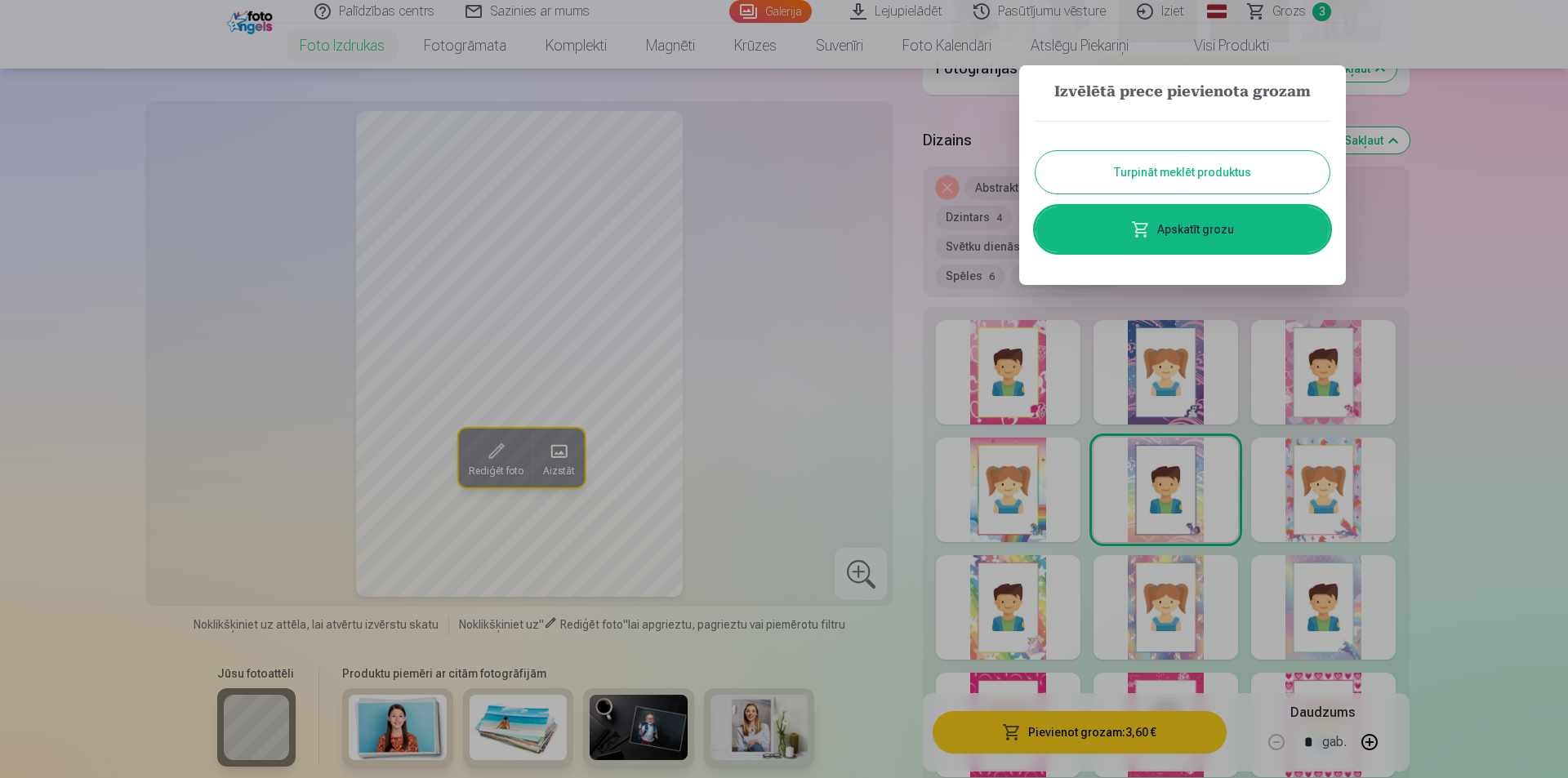
click at [1177, 190] on button "Turpināt meklēt produktus" at bounding box center [1182, 172] width 294 height 42
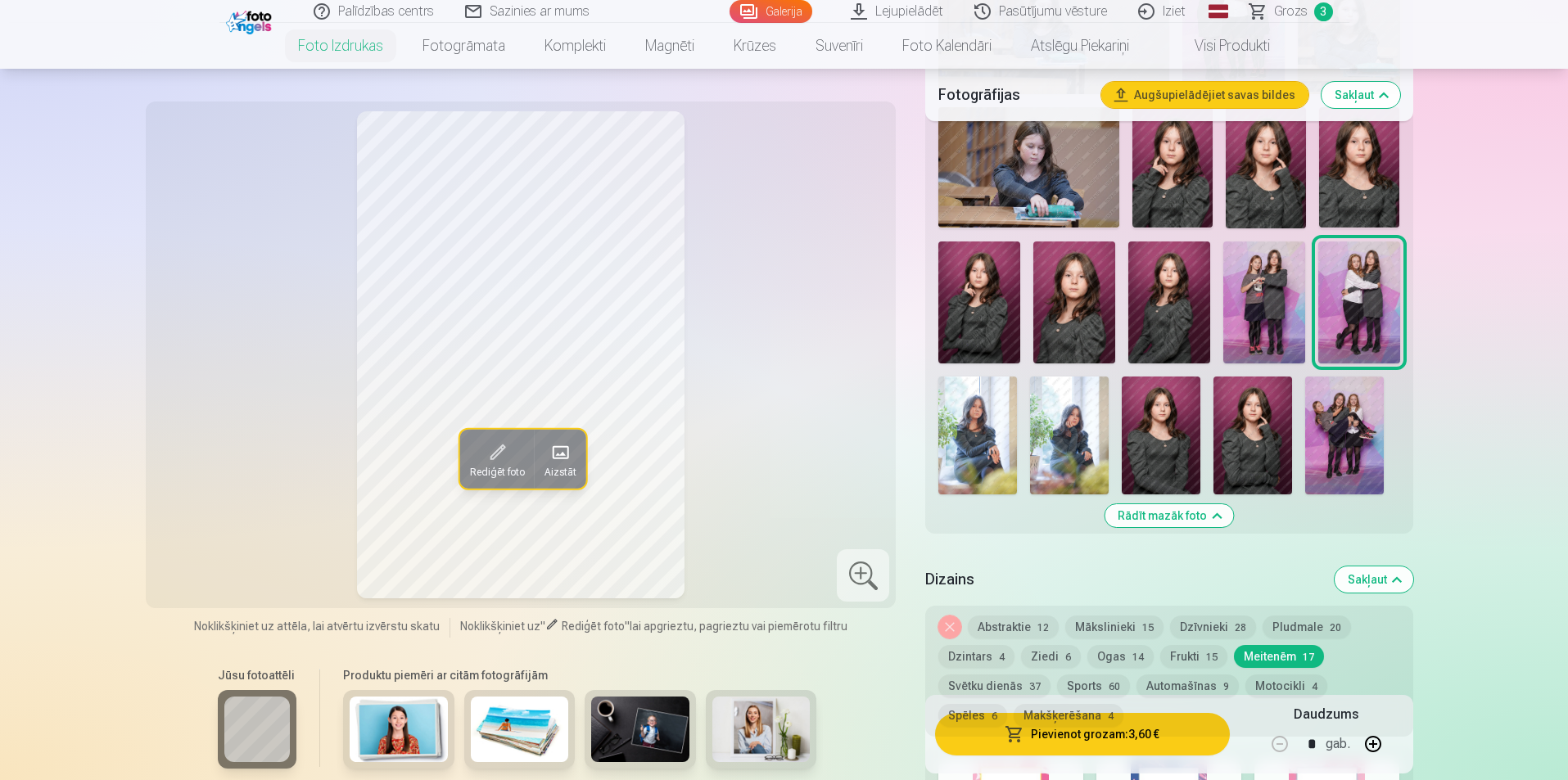
scroll to position [1146, 0]
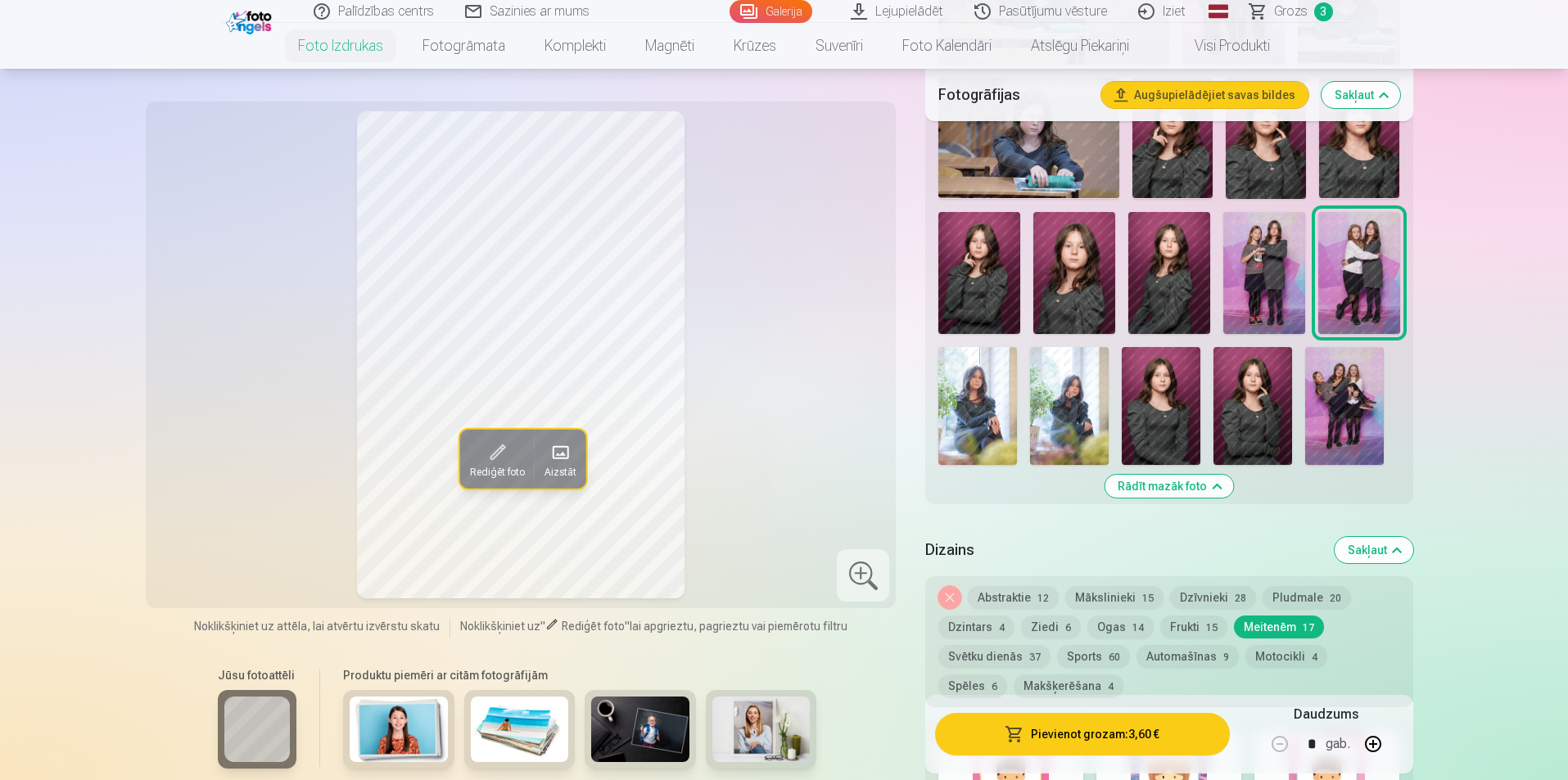
click at [984, 407] on img at bounding box center [978, 406] width 79 height 118
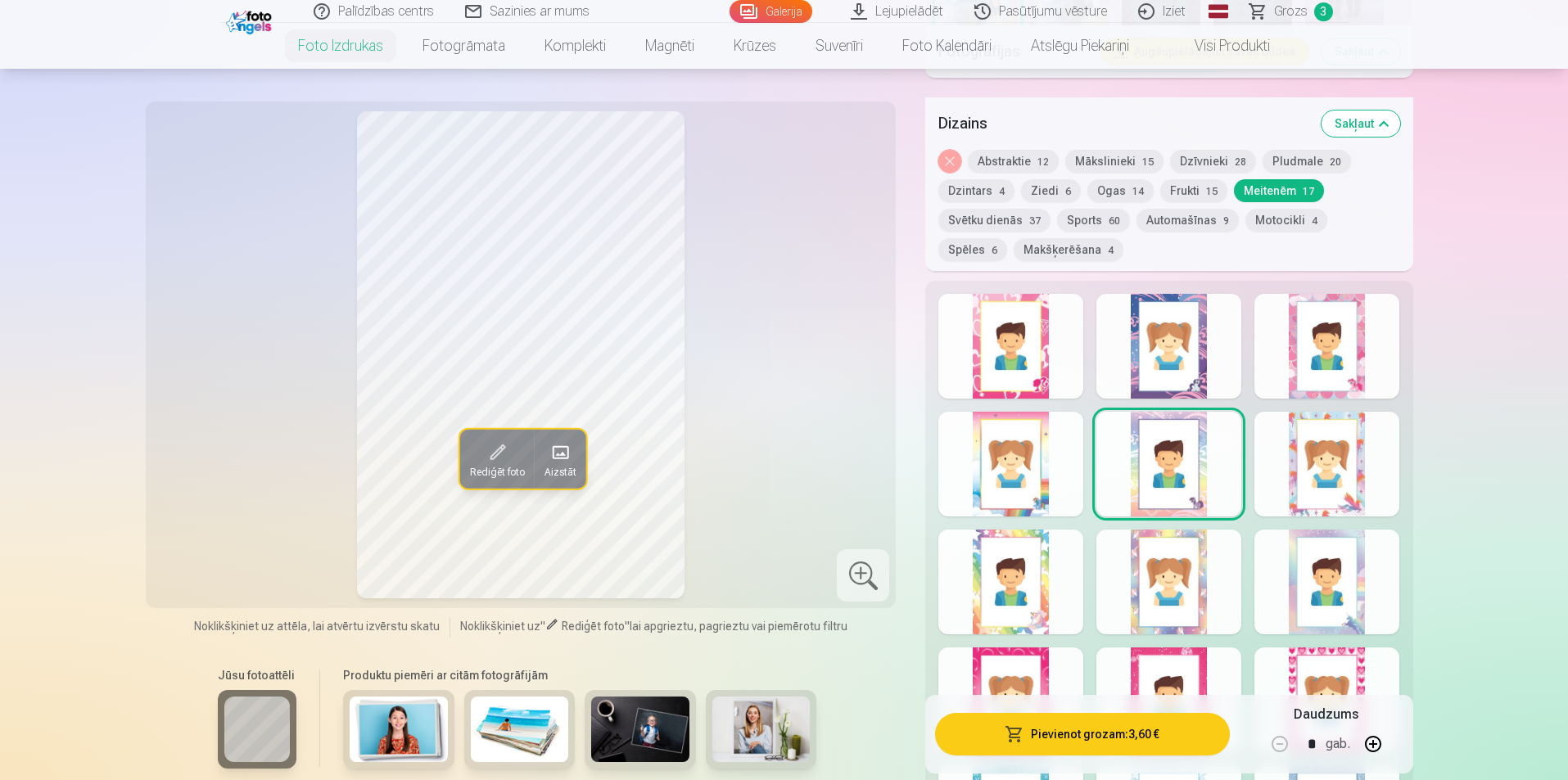
scroll to position [1474, 0]
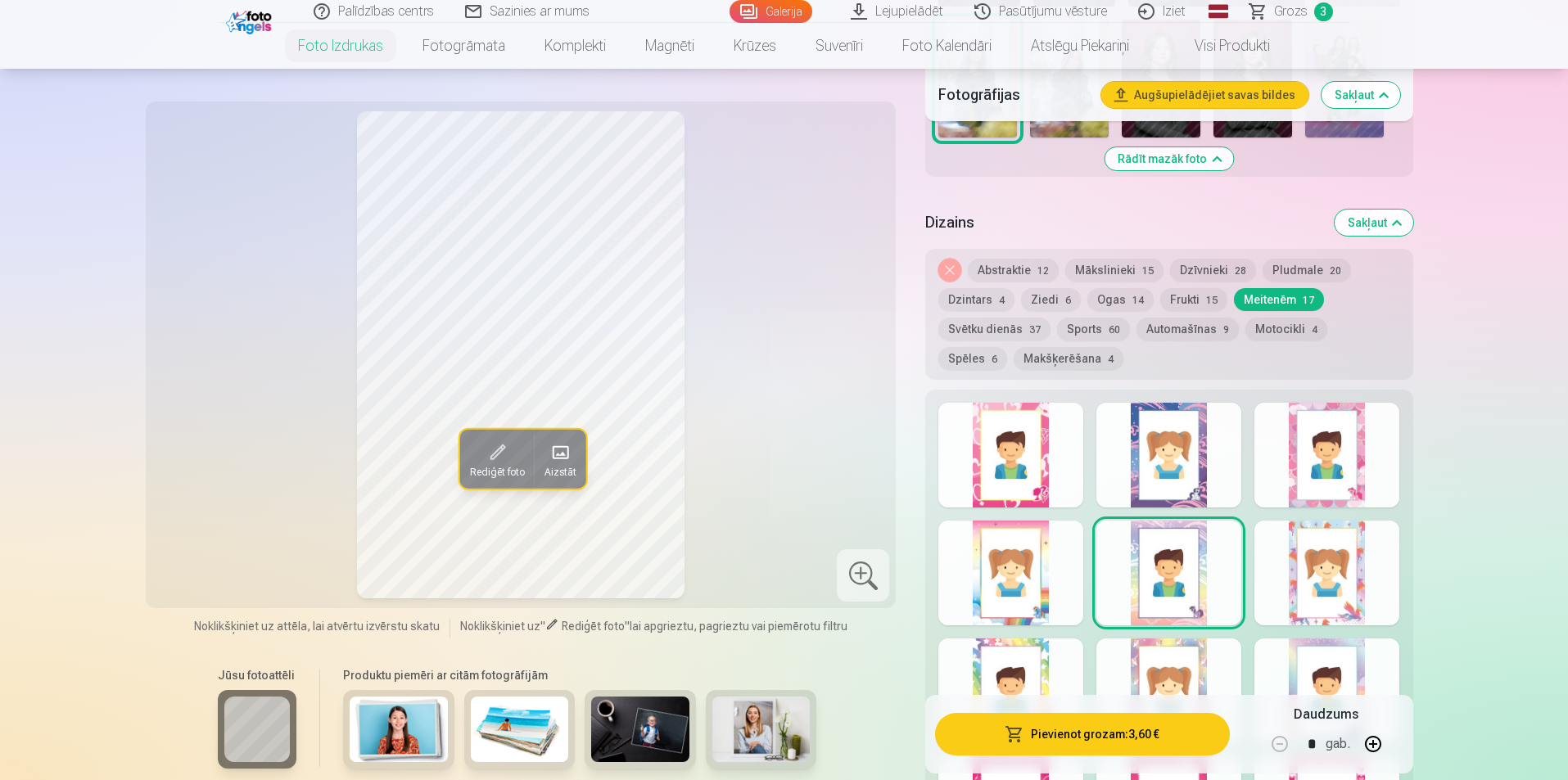
click at [999, 275] on button "Abstraktie 12" at bounding box center [1013, 270] width 91 height 22
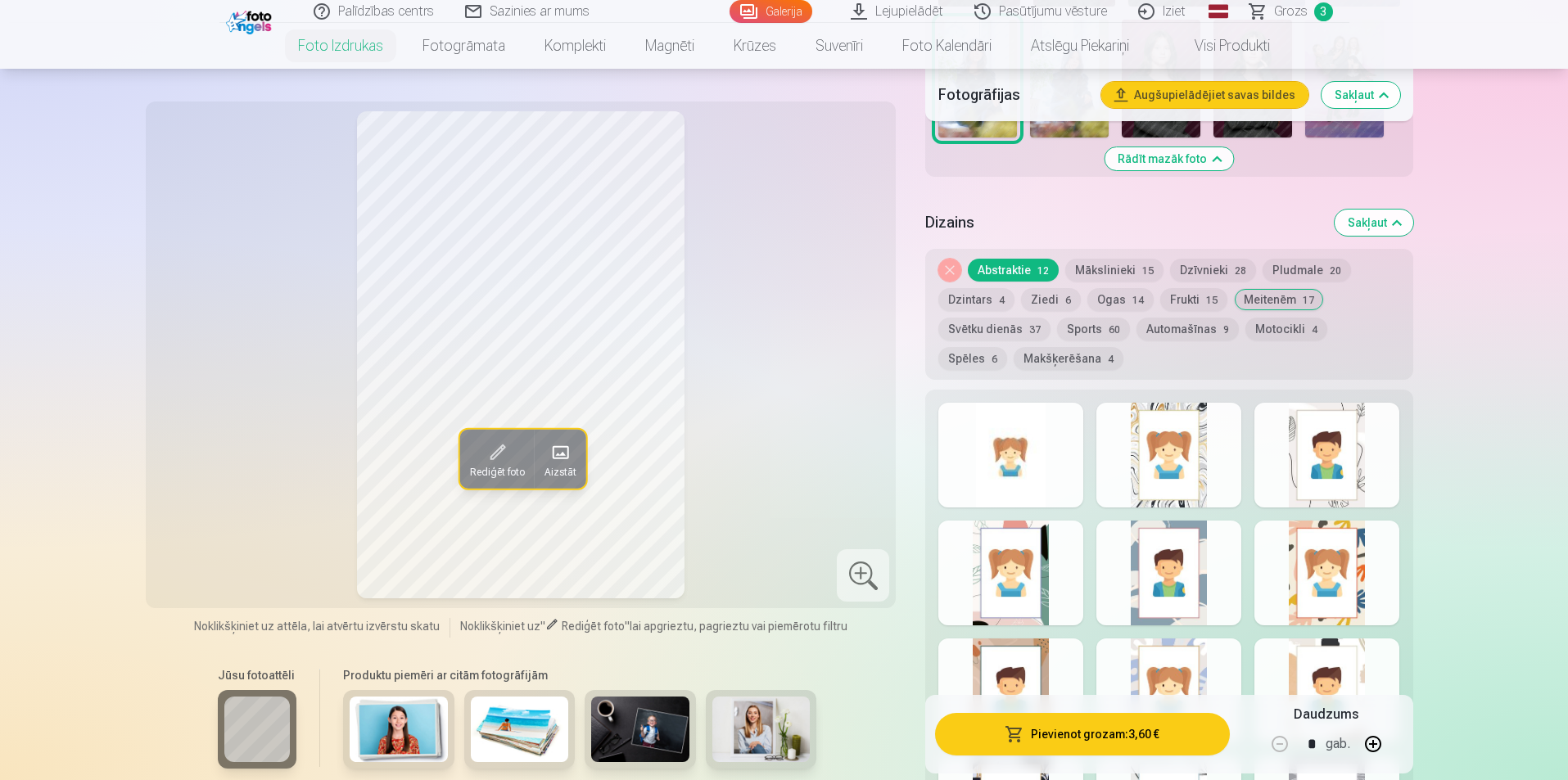
click at [1040, 456] on div at bounding box center [1011, 456] width 145 height 105
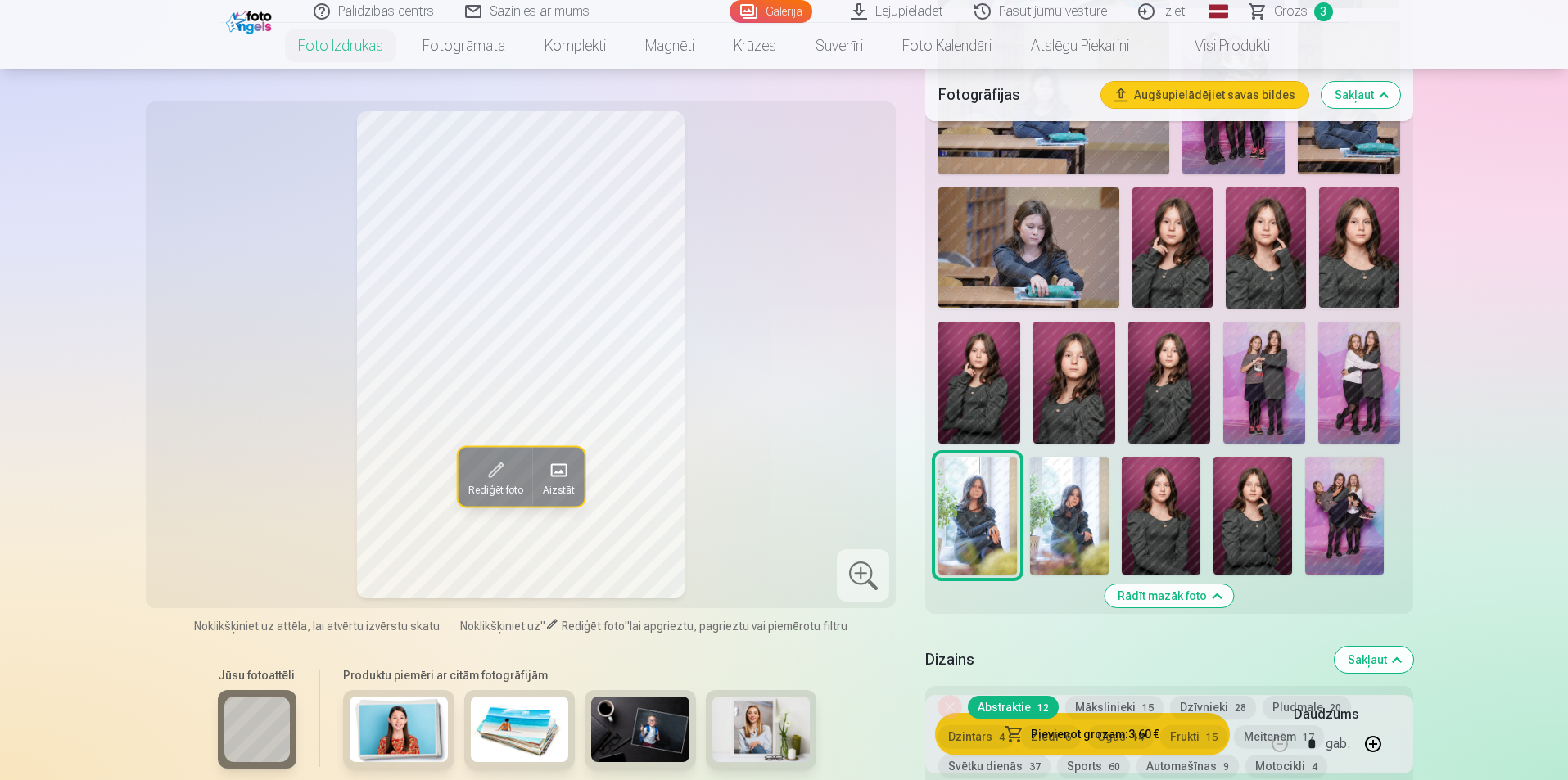
scroll to position [1064, 0]
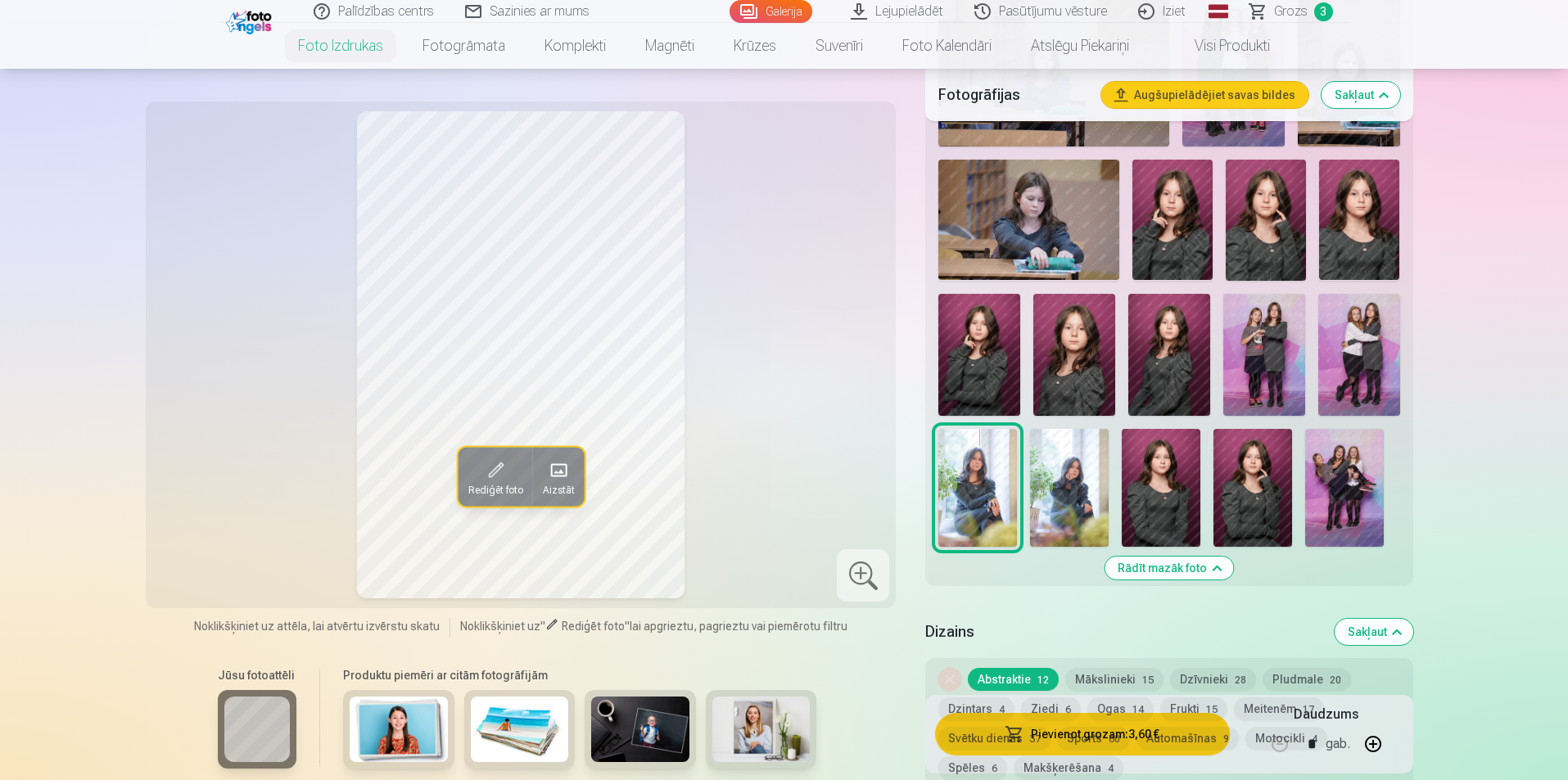
click at [1160, 313] on img at bounding box center [1168, 354] width 82 height 123
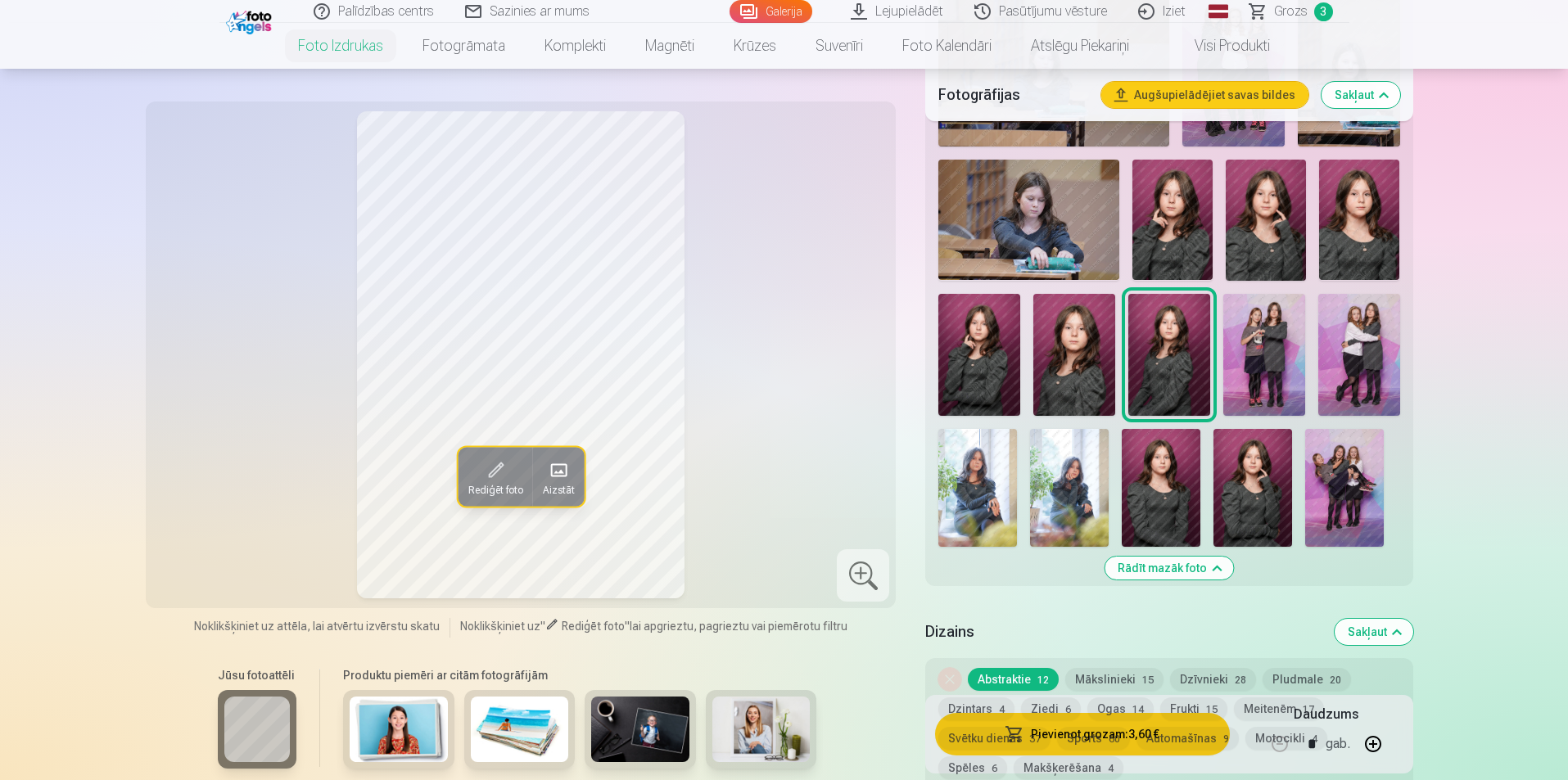
click at [1372, 225] on img at bounding box center [1360, 219] width 81 height 120
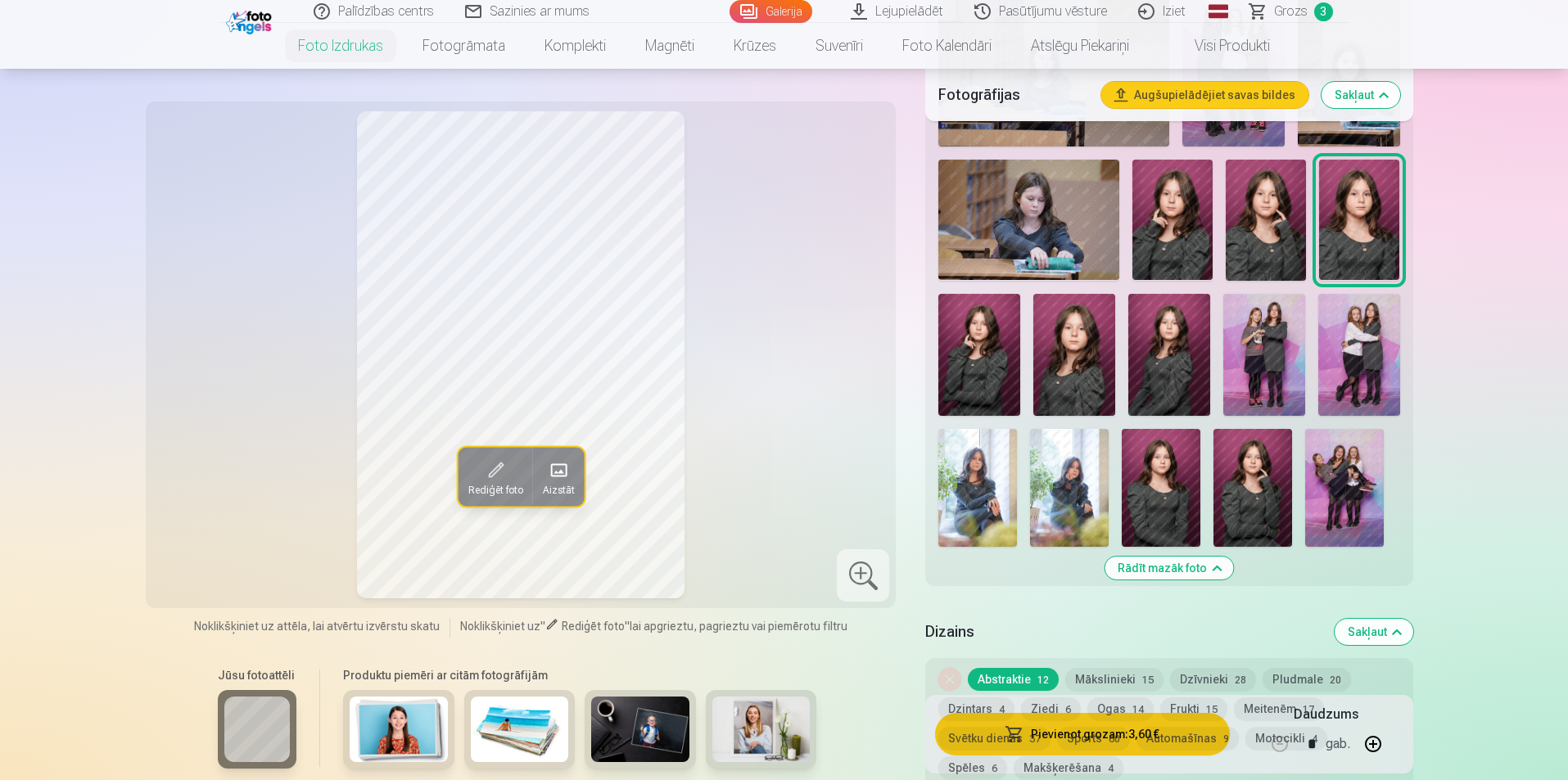
click at [998, 488] on img at bounding box center [978, 488] width 79 height 118
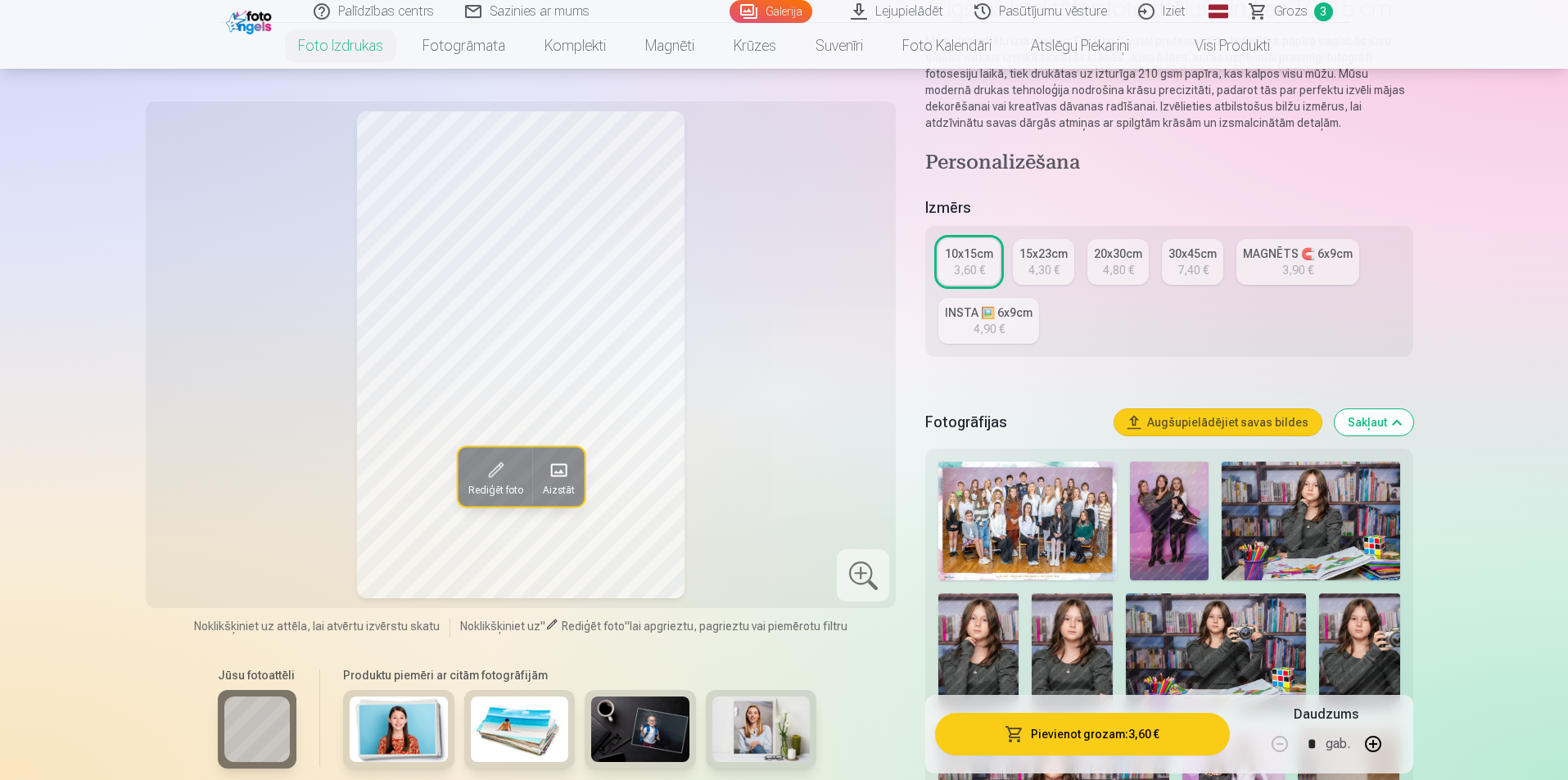
scroll to position [0, 0]
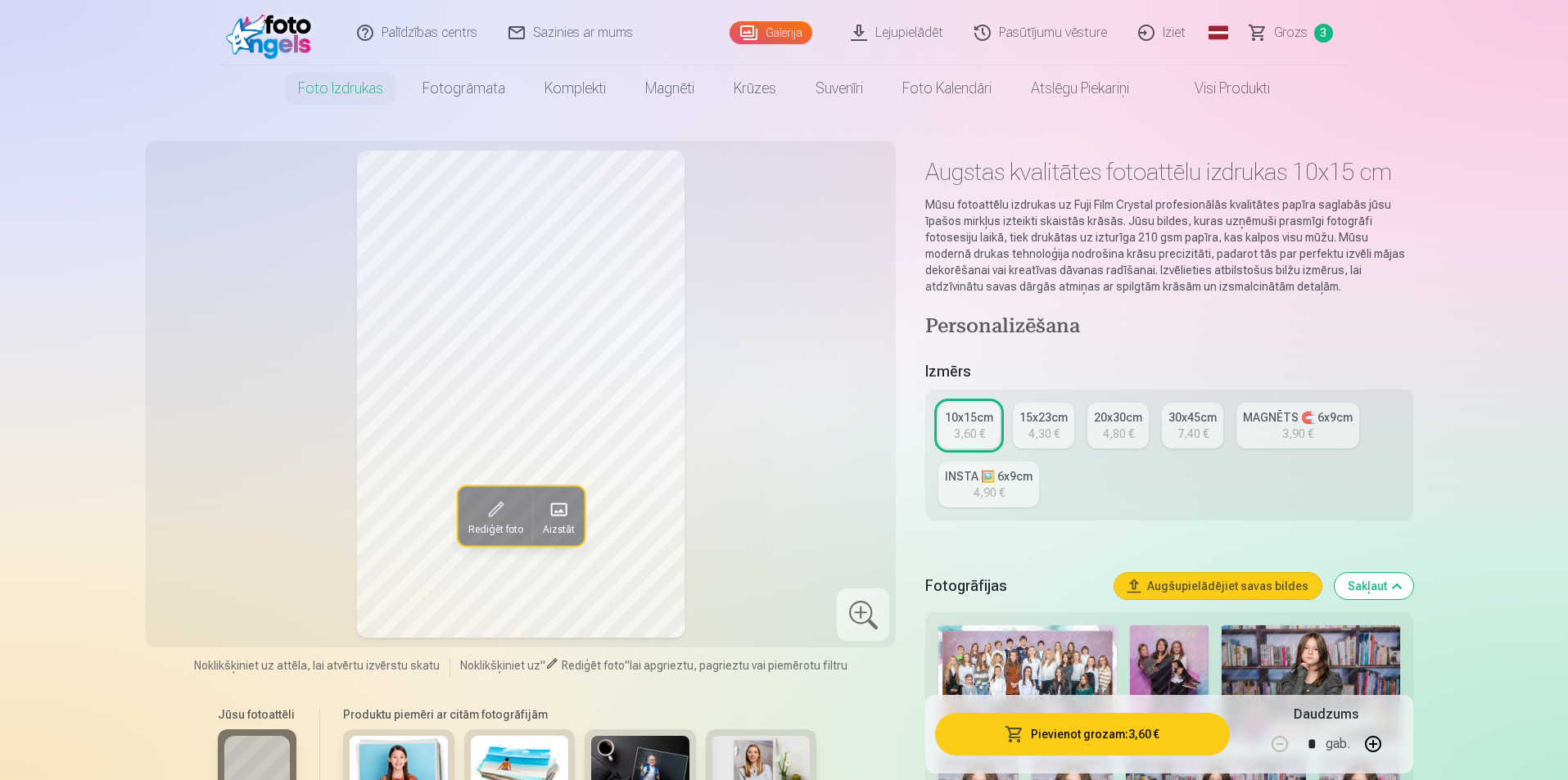
click at [1302, 435] on div "3,90 €" at bounding box center [1297, 433] width 31 height 16
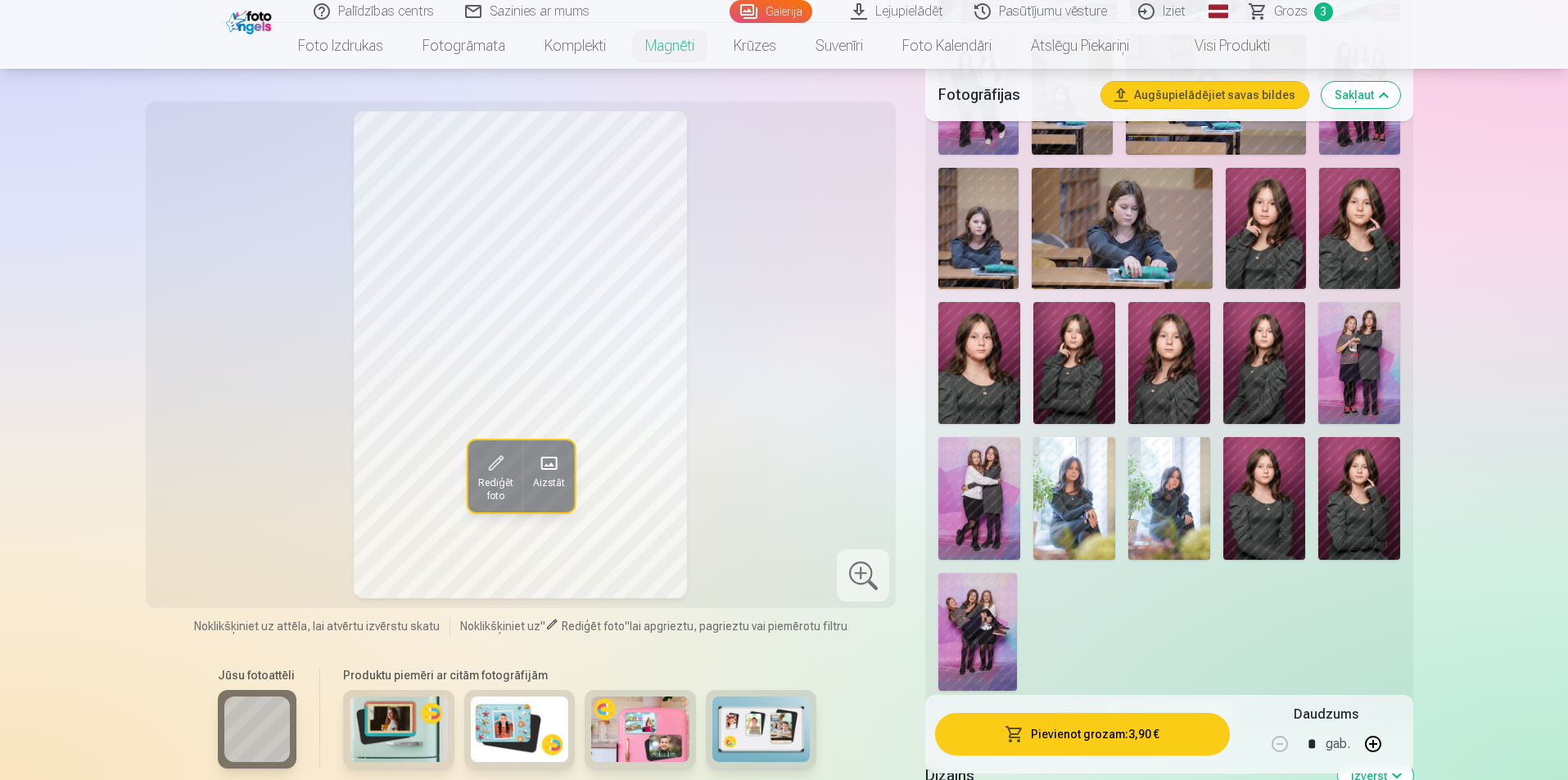
scroll to position [901, 0]
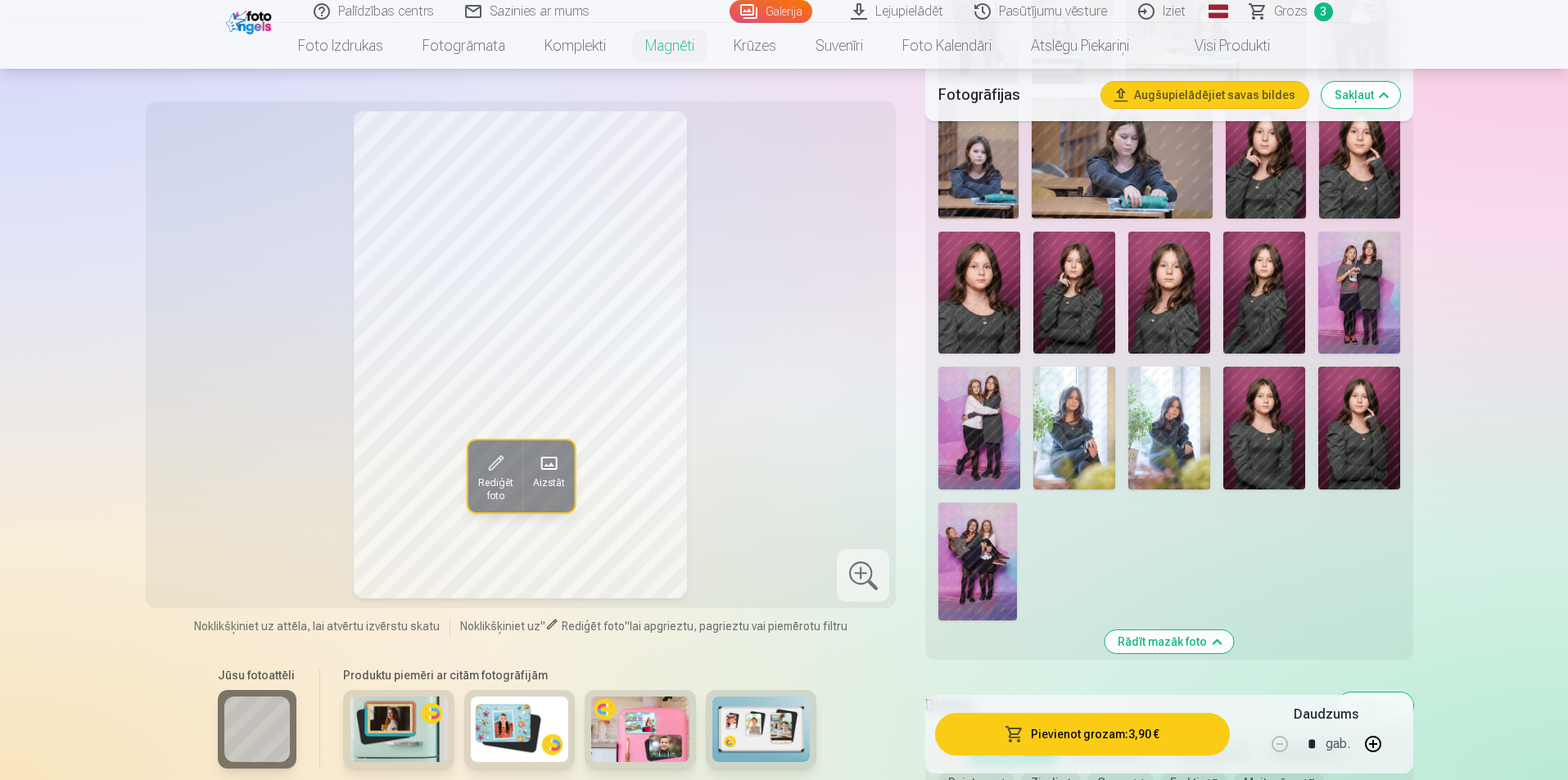
click at [1069, 403] on img at bounding box center [1074, 428] width 82 height 123
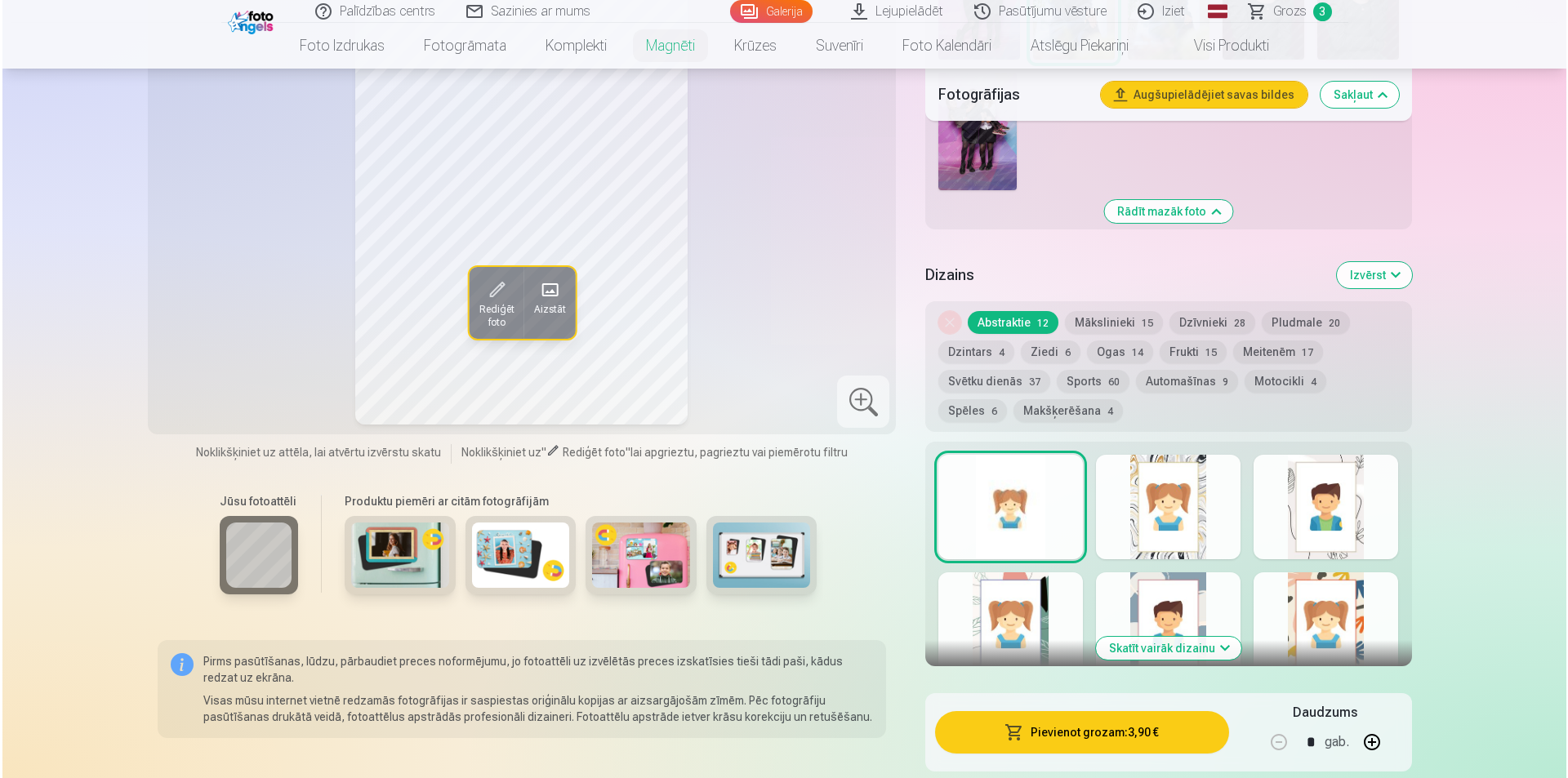
scroll to position [1388, 0]
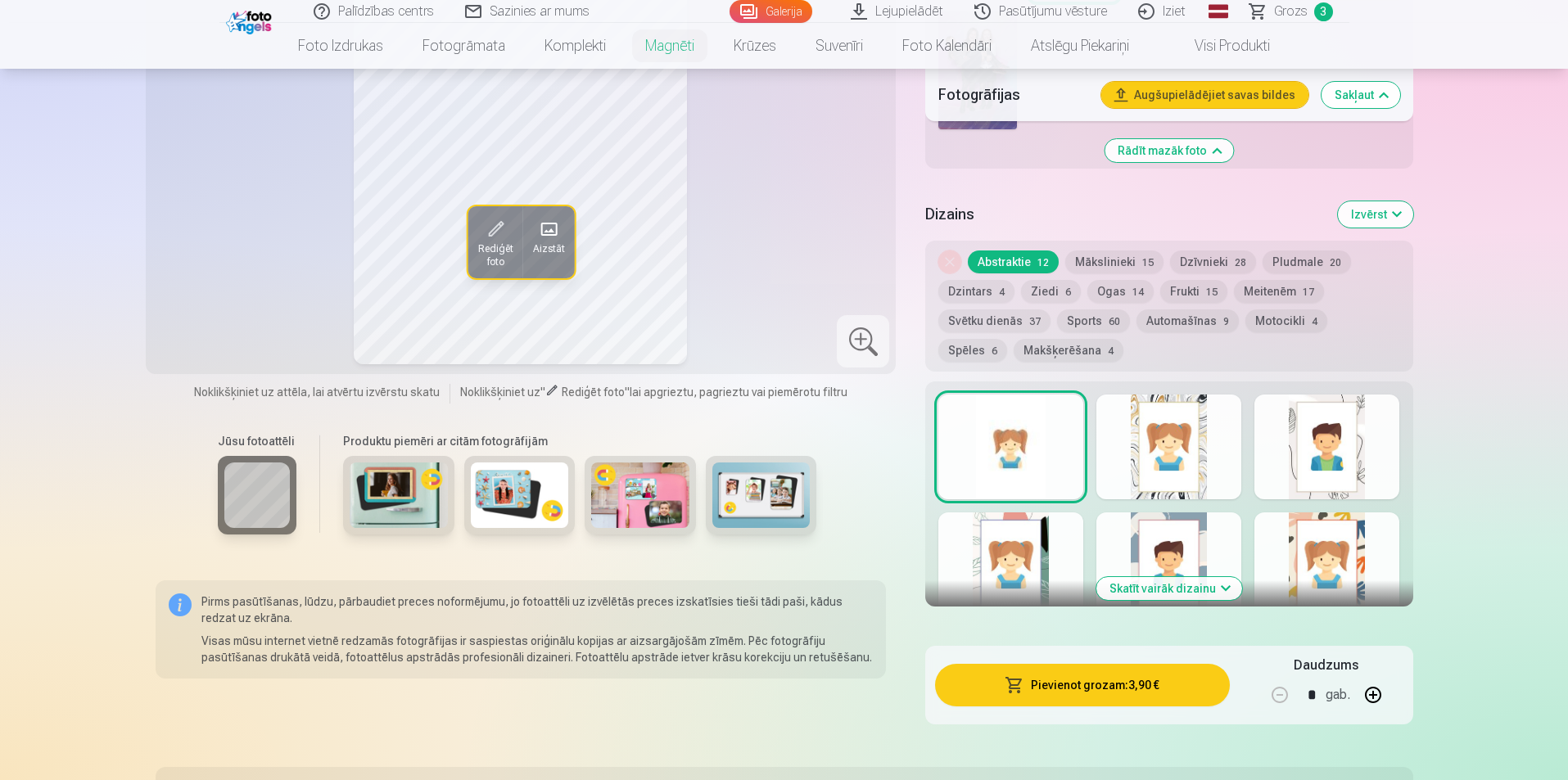
click at [1120, 664] on button "Pievienot grozam : 3,90 €" at bounding box center [1081, 684] width 294 height 42
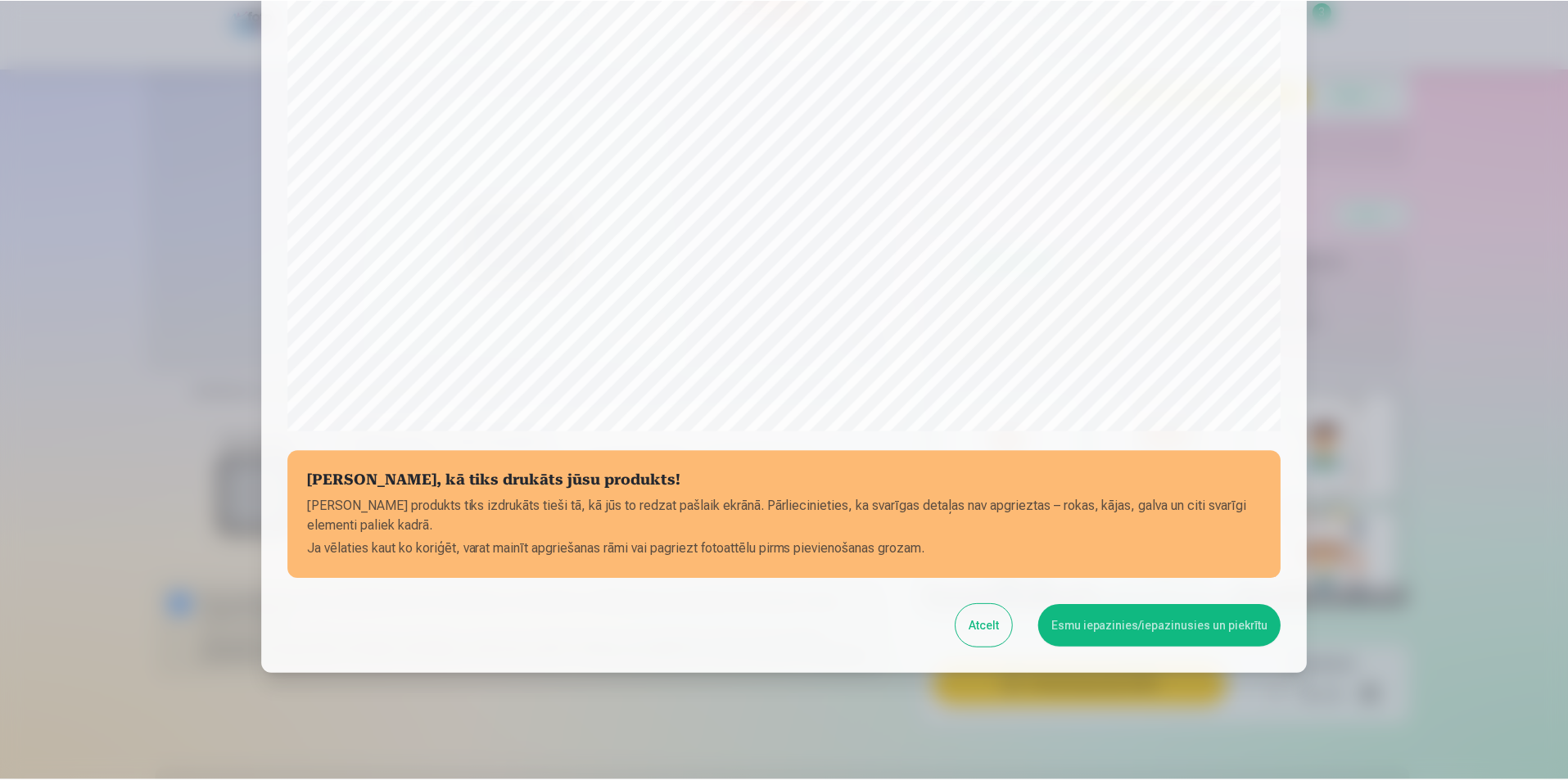
scroll to position [398, 0]
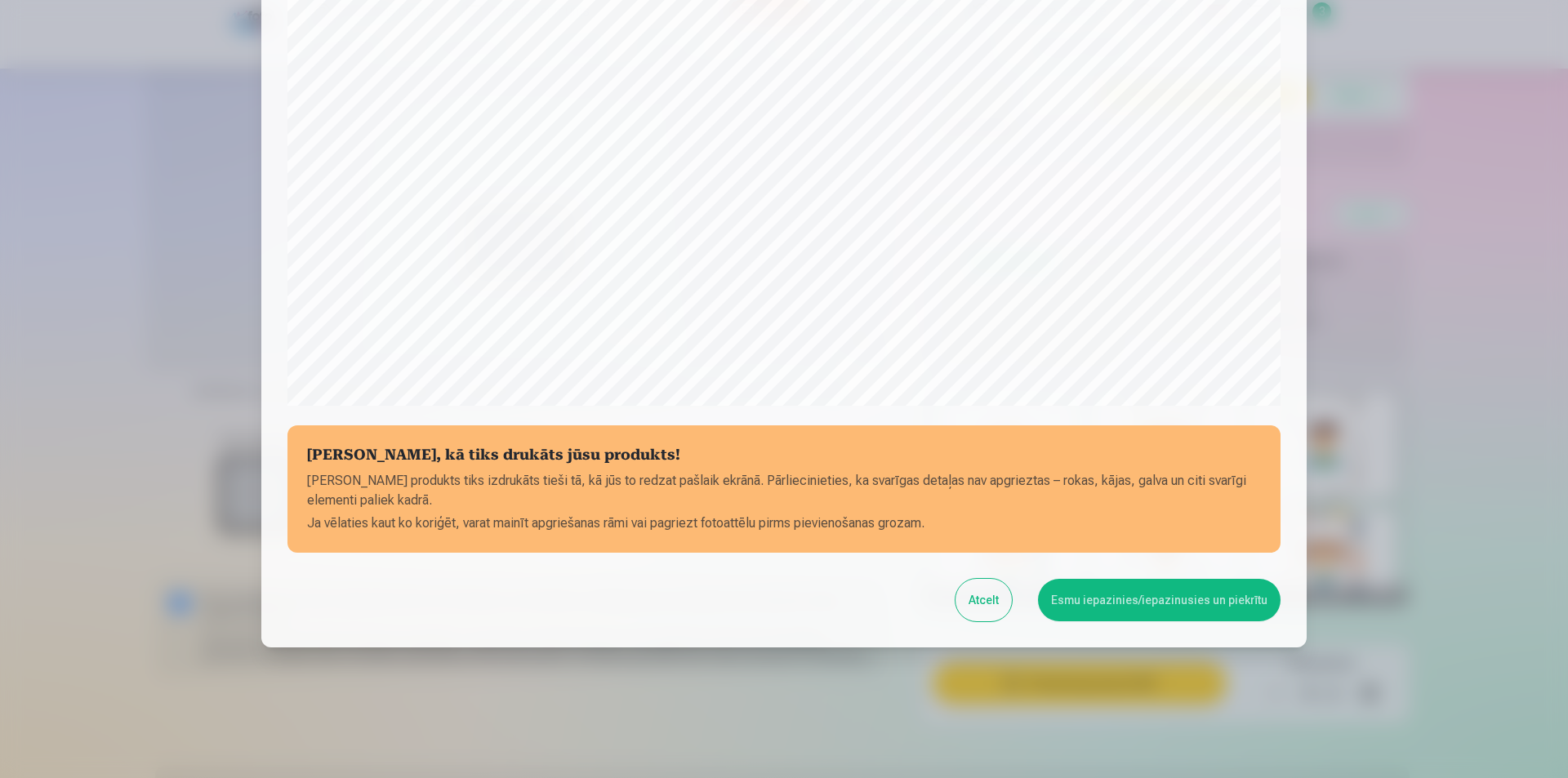
click at [1215, 587] on button "Esmu iepazinies/iepazinusies un piekrītu" at bounding box center [1158, 599] width 242 height 42
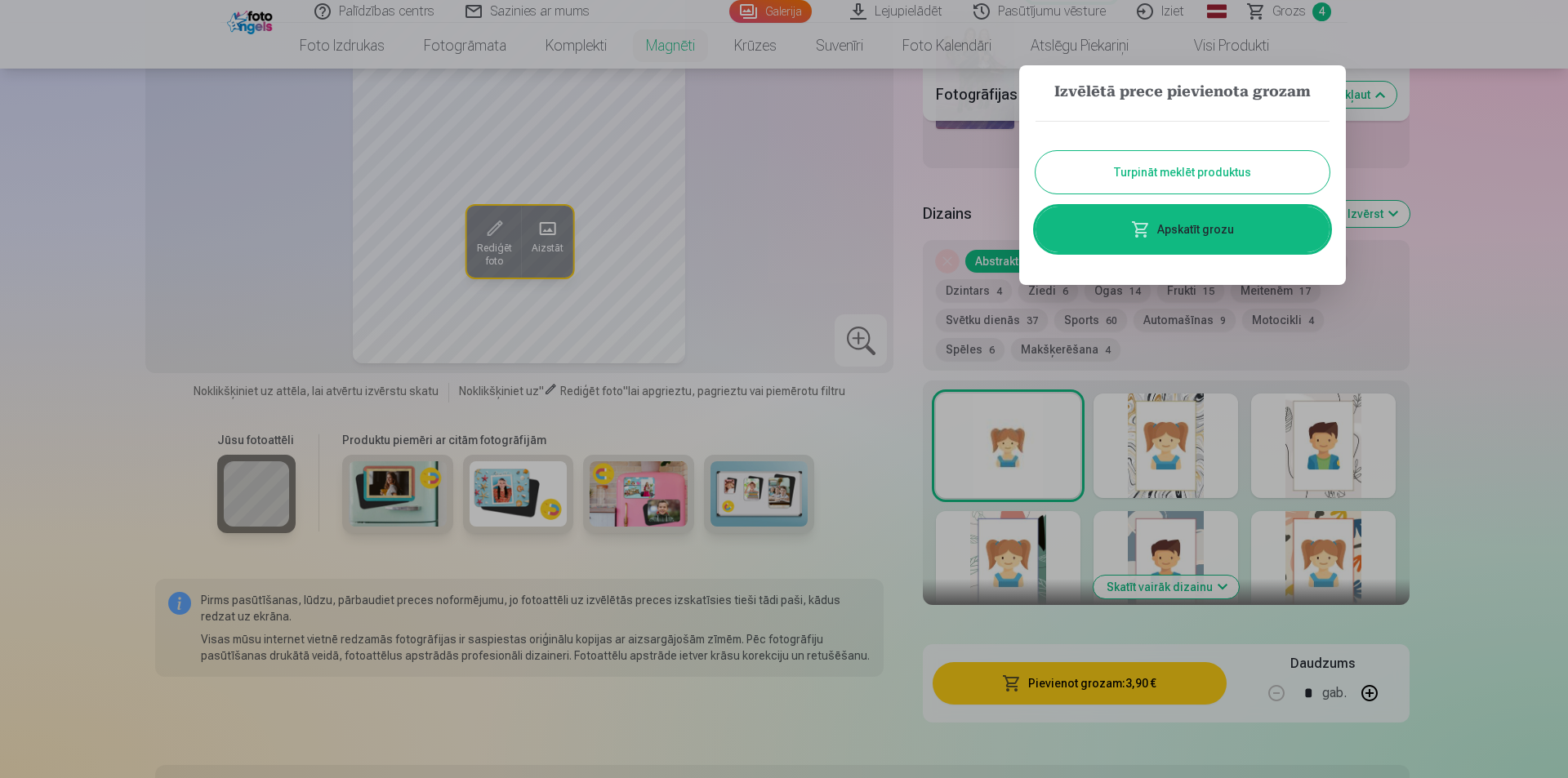
click at [1210, 177] on button "Turpināt meklēt produktus" at bounding box center [1182, 172] width 294 height 42
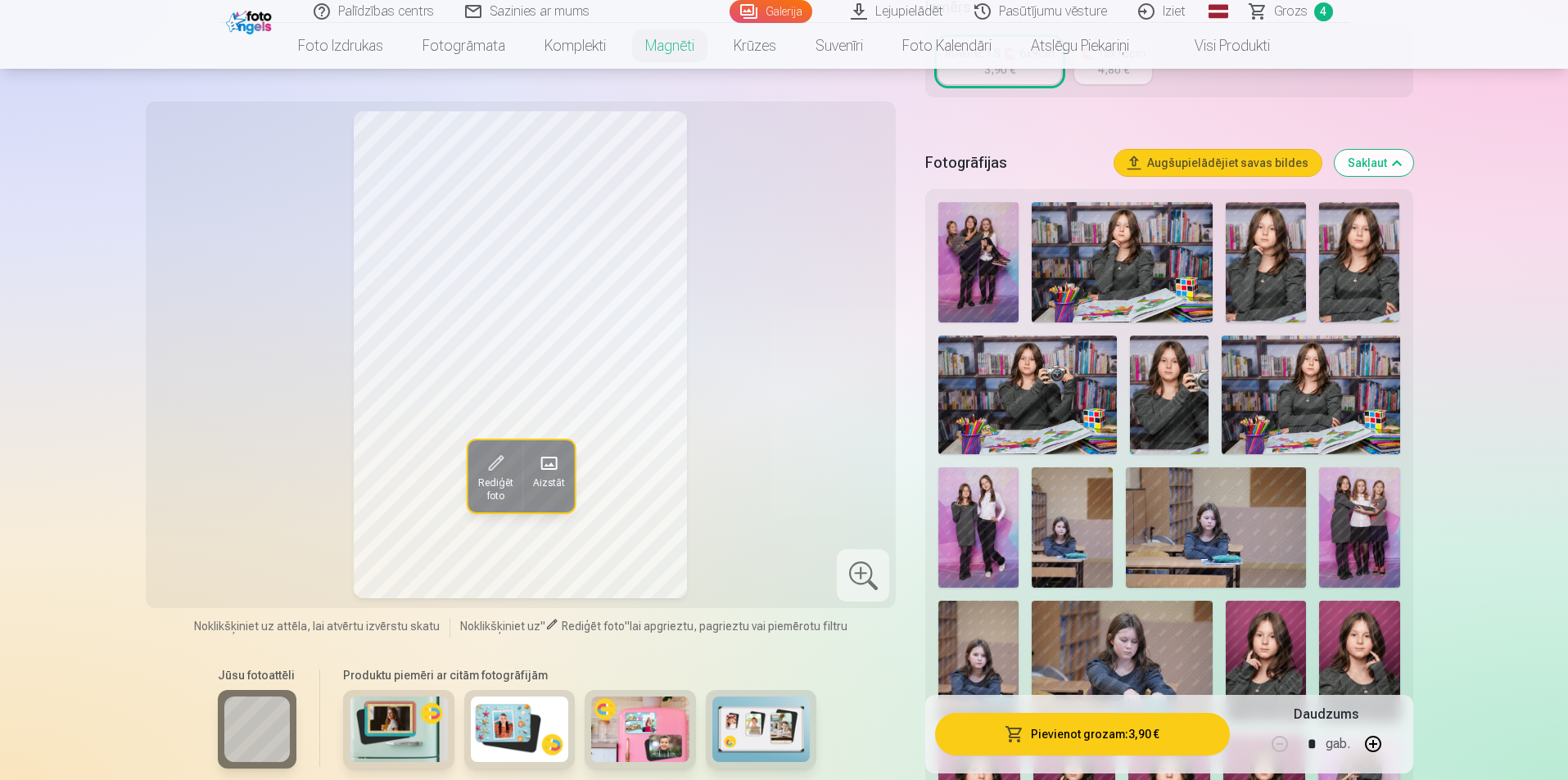
scroll to position [410, 0]
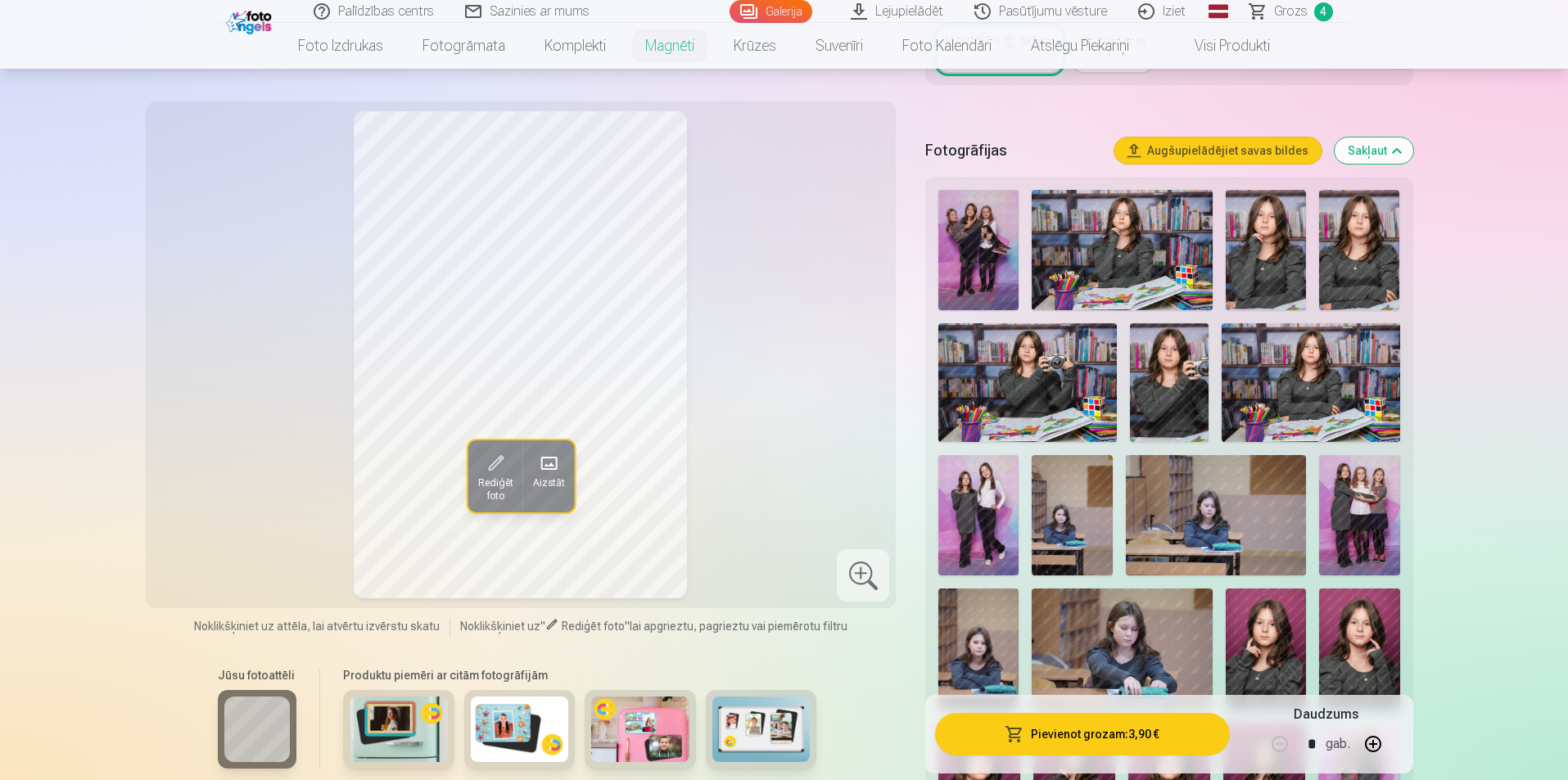
click at [1388, 248] on img at bounding box center [1360, 250] width 81 height 120
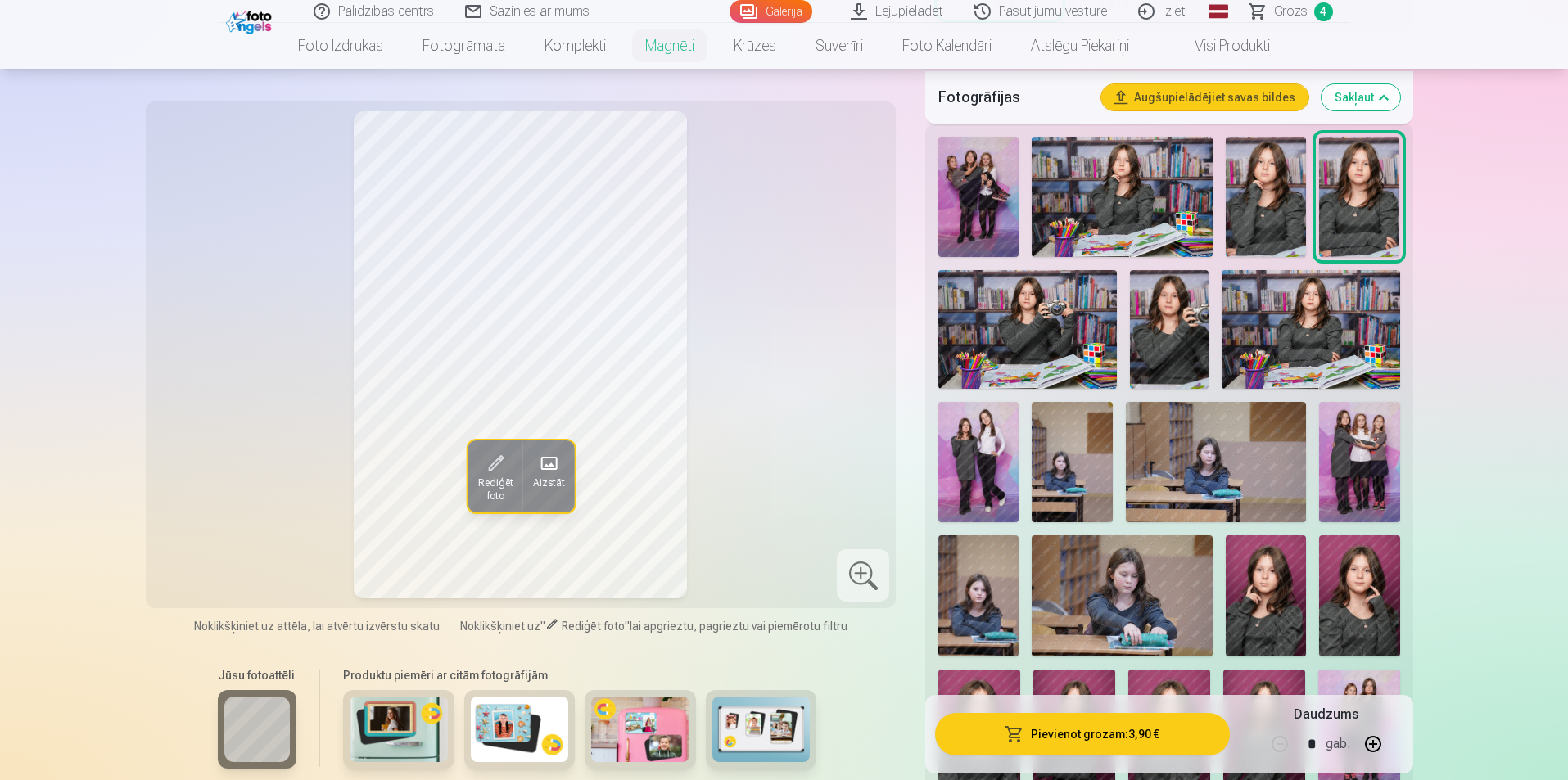
scroll to position [491, 0]
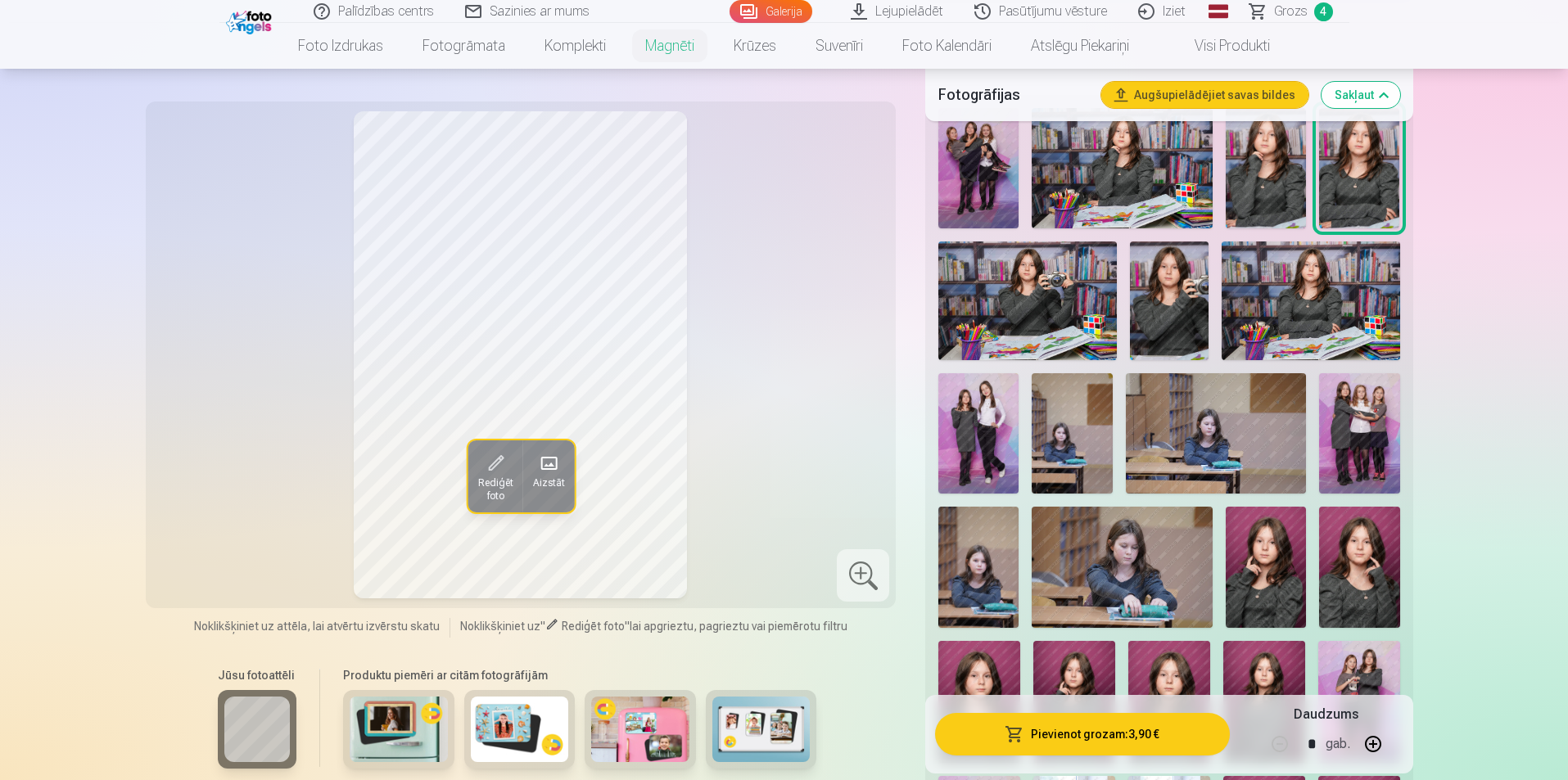
click at [1063, 455] on img at bounding box center [1072, 433] width 81 height 120
click at [1259, 423] on img at bounding box center [1216, 433] width 181 height 120
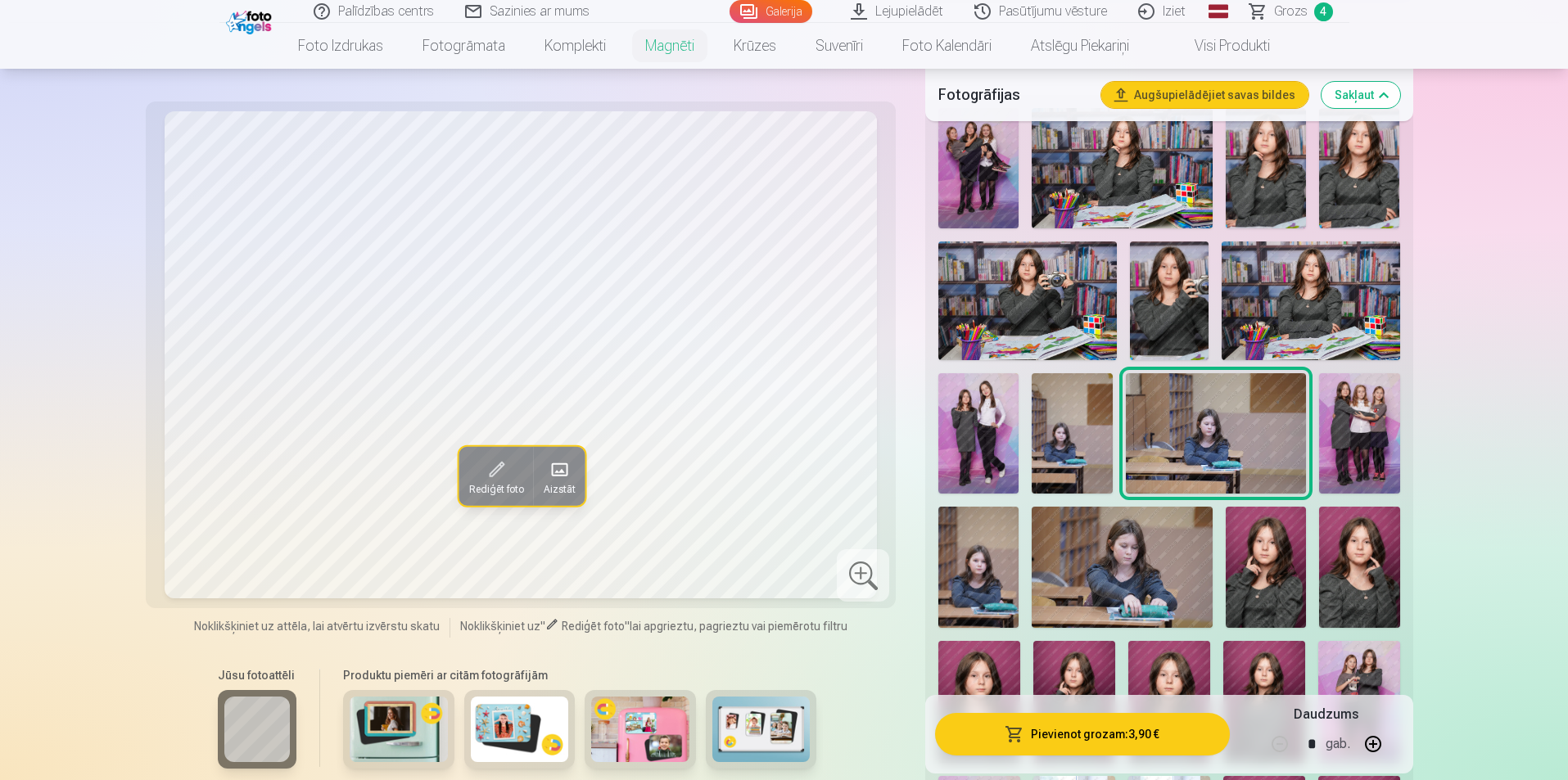
click at [966, 565] on img at bounding box center [979, 567] width 81 height 120
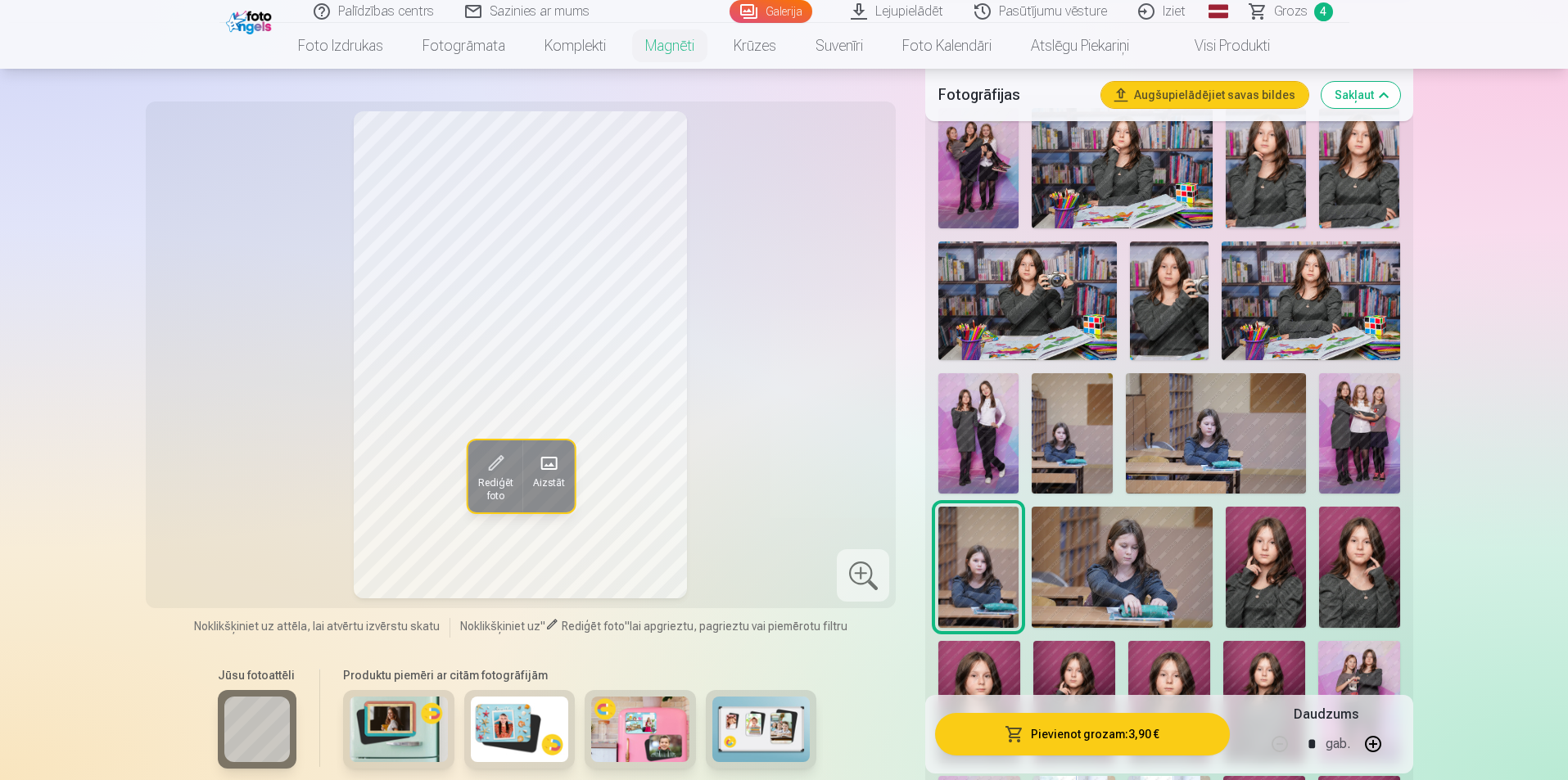
click at [1072, 428] on img at bounding box center [1072, 433] width 81 height 120
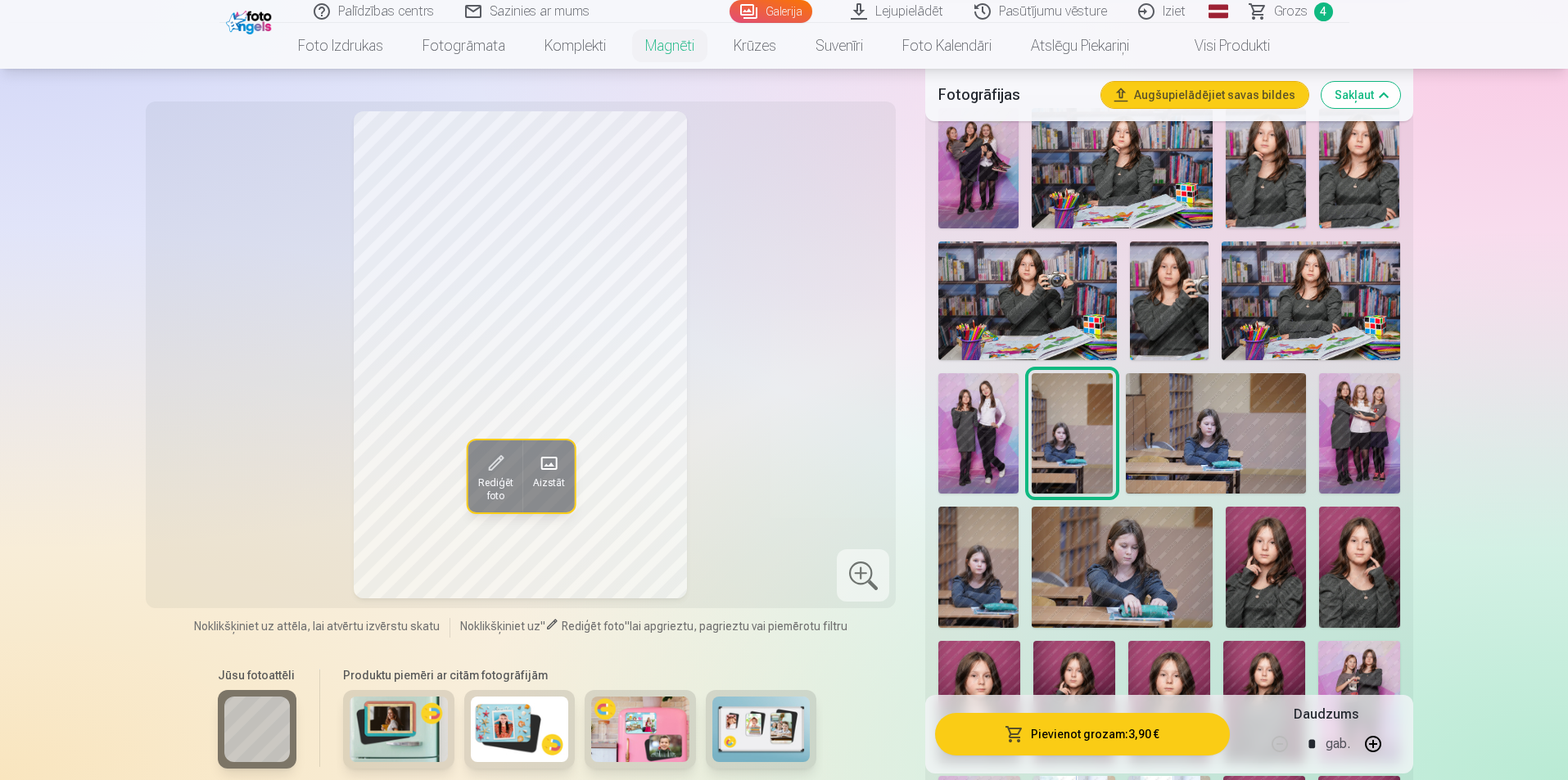
click at [982, 584] on img at bounding box center [979, 567] width 81 height 120
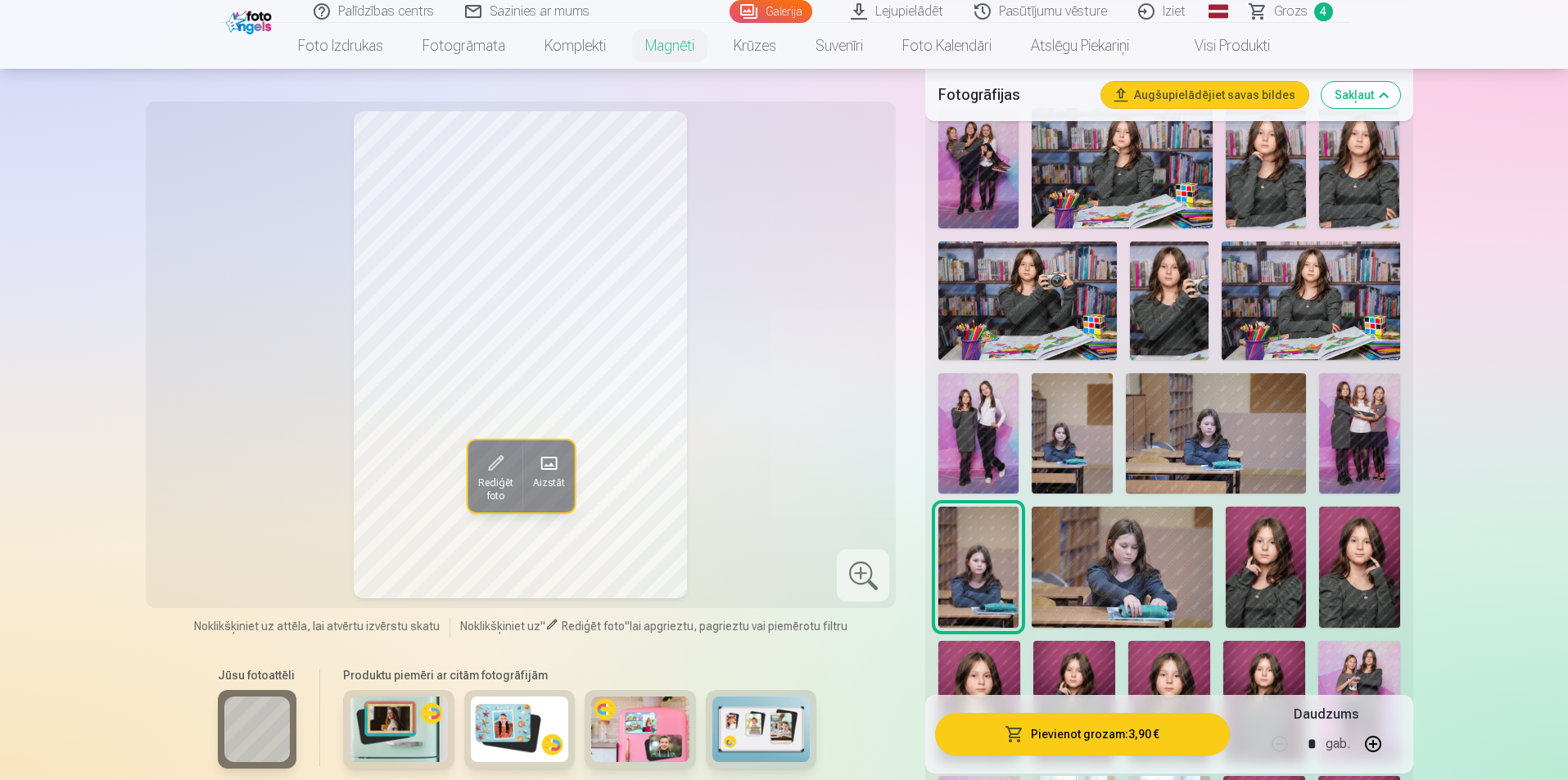
click at [1138, 565] on img at bounding box center [1122, 567] width 181 height 120
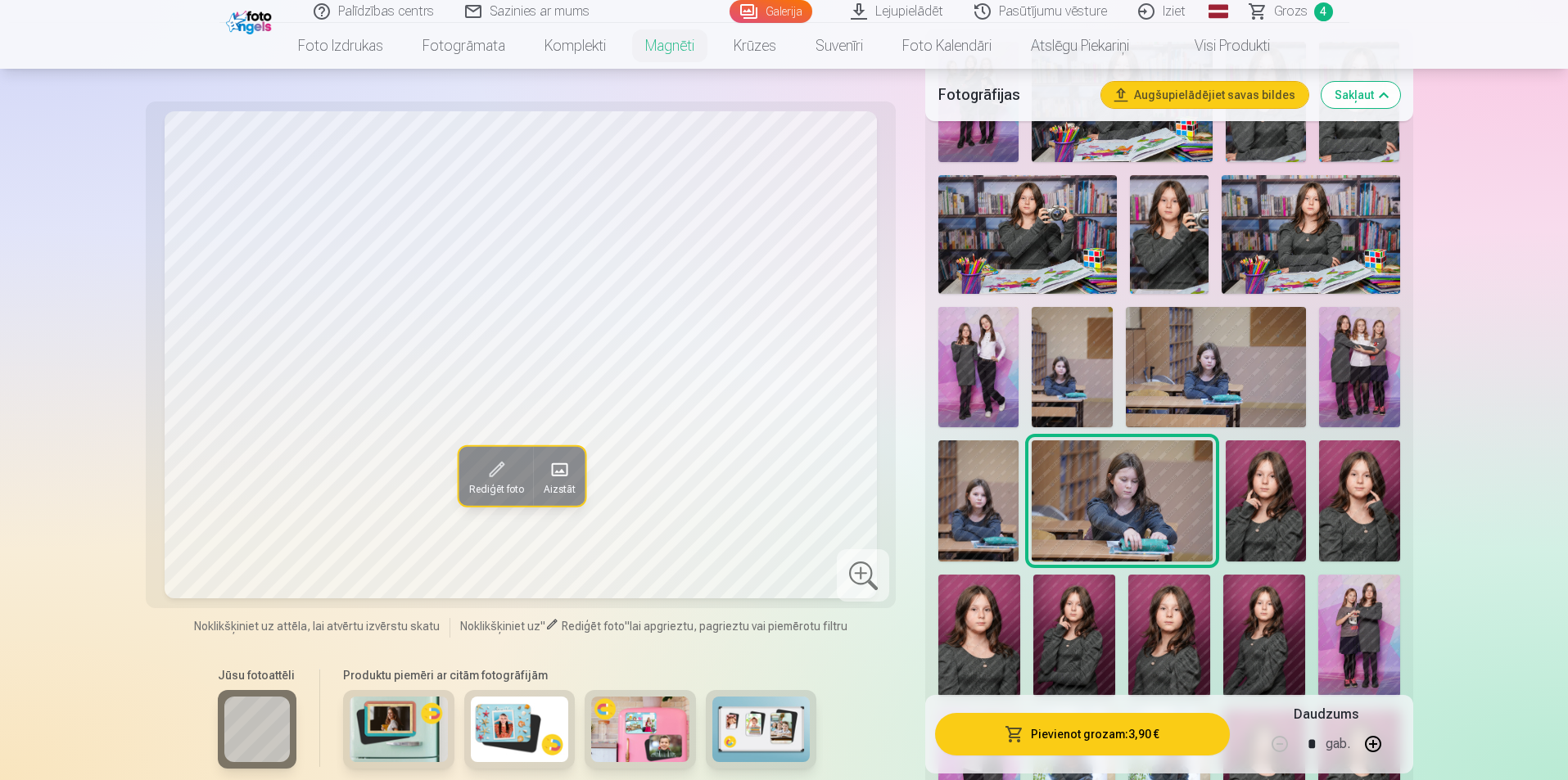
scroll to position [655, 0]
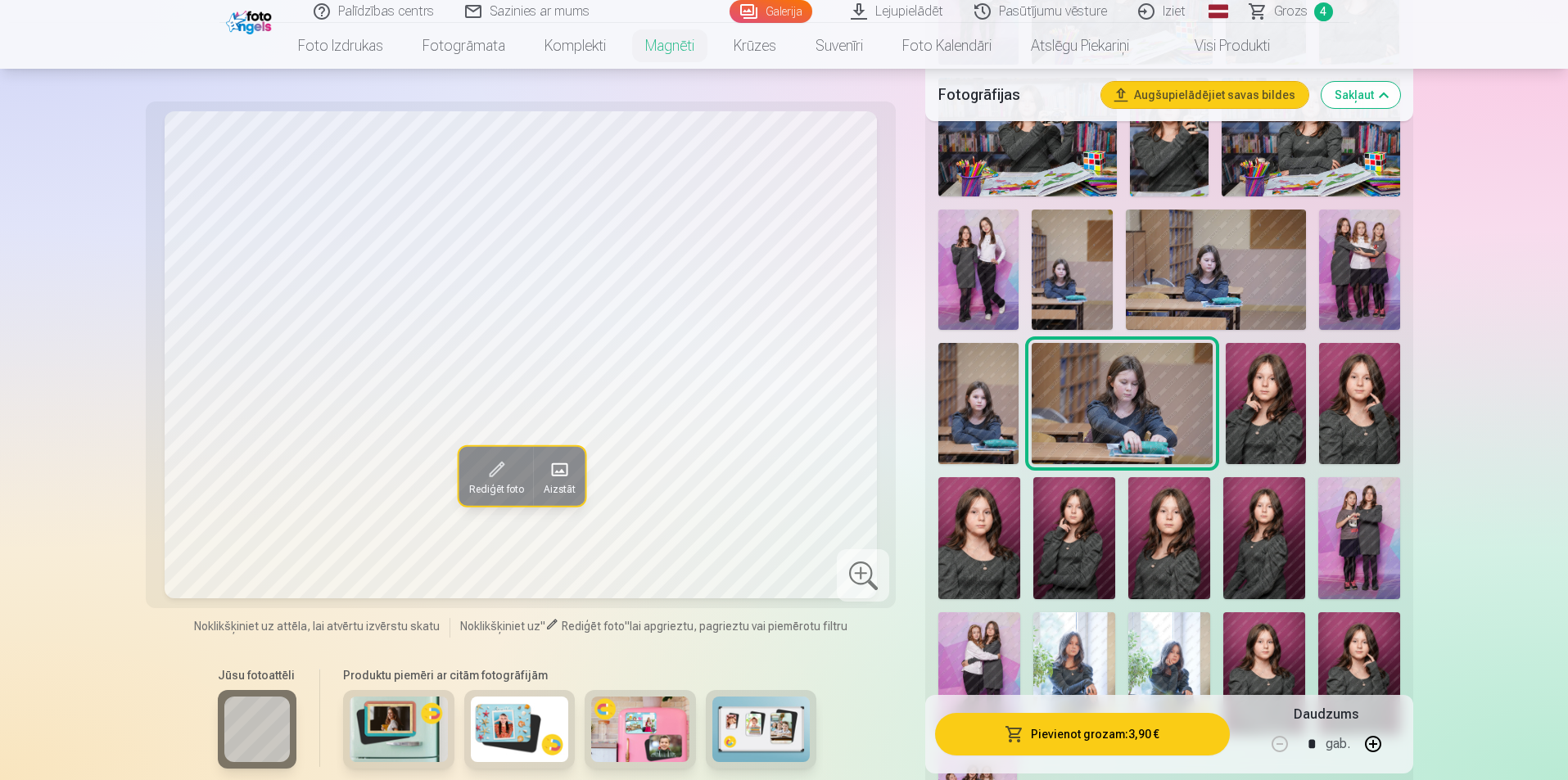
click at [1179, 541] on img at bounding box center [1168, 538] width 82 height 123
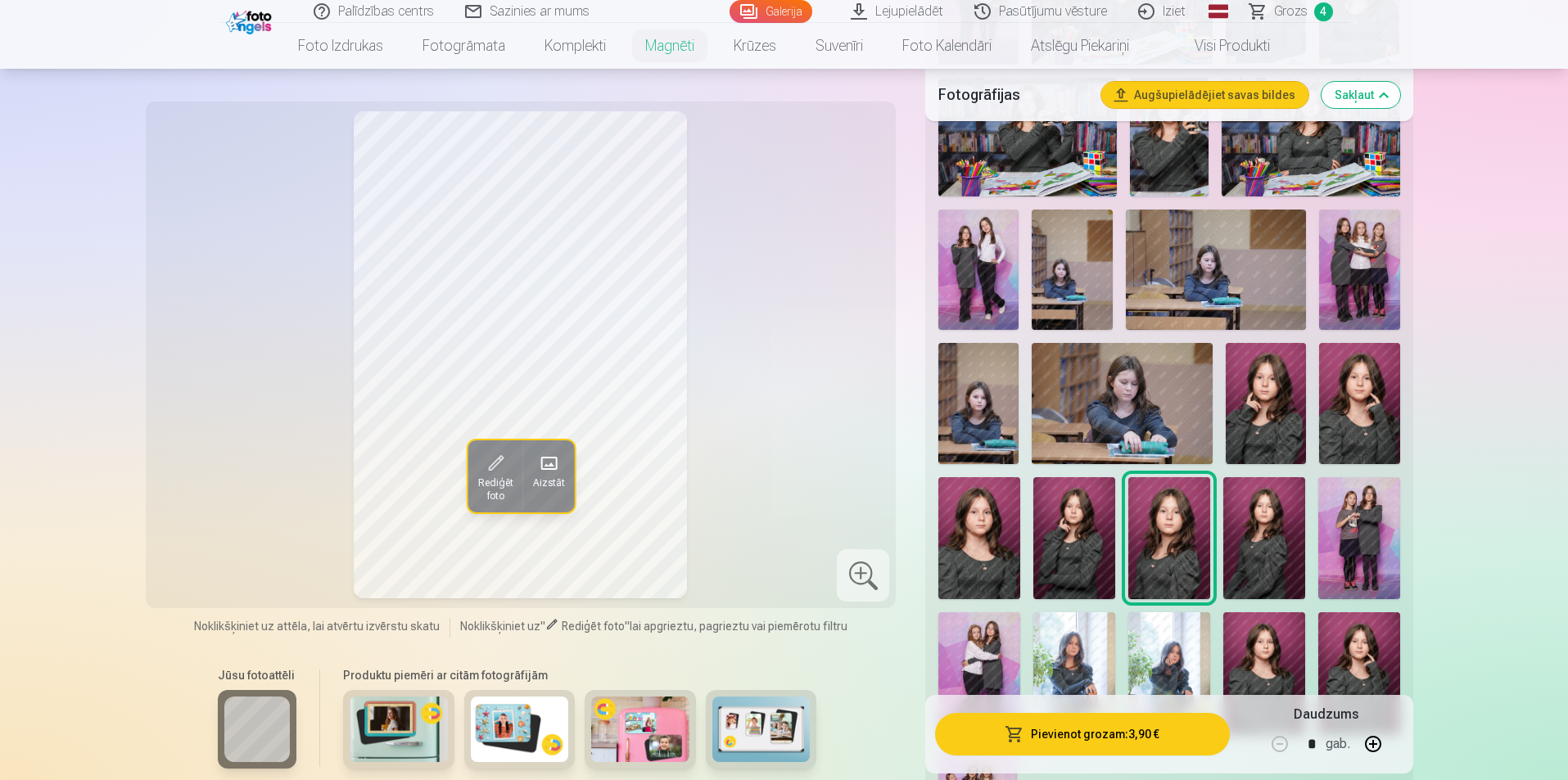
click at [1309, 518] on div at bounding box center [1169, 405] width 475 height 935
click at [1298, 526] on img at bounding box center [1264, 538] width 82 height 123
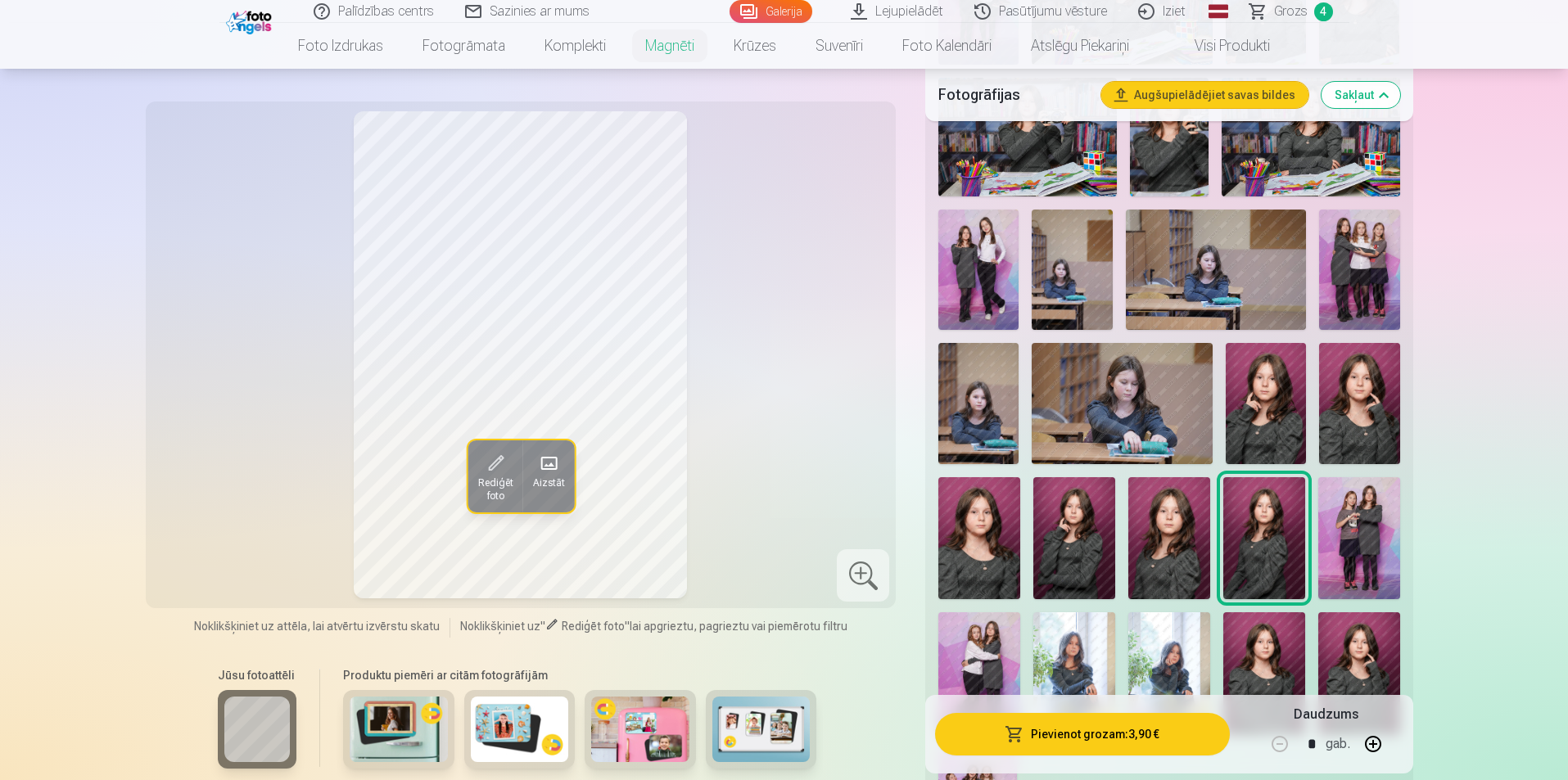
click at [1172, 521] on img at bounding box center [1168, 538] width 82 height 123
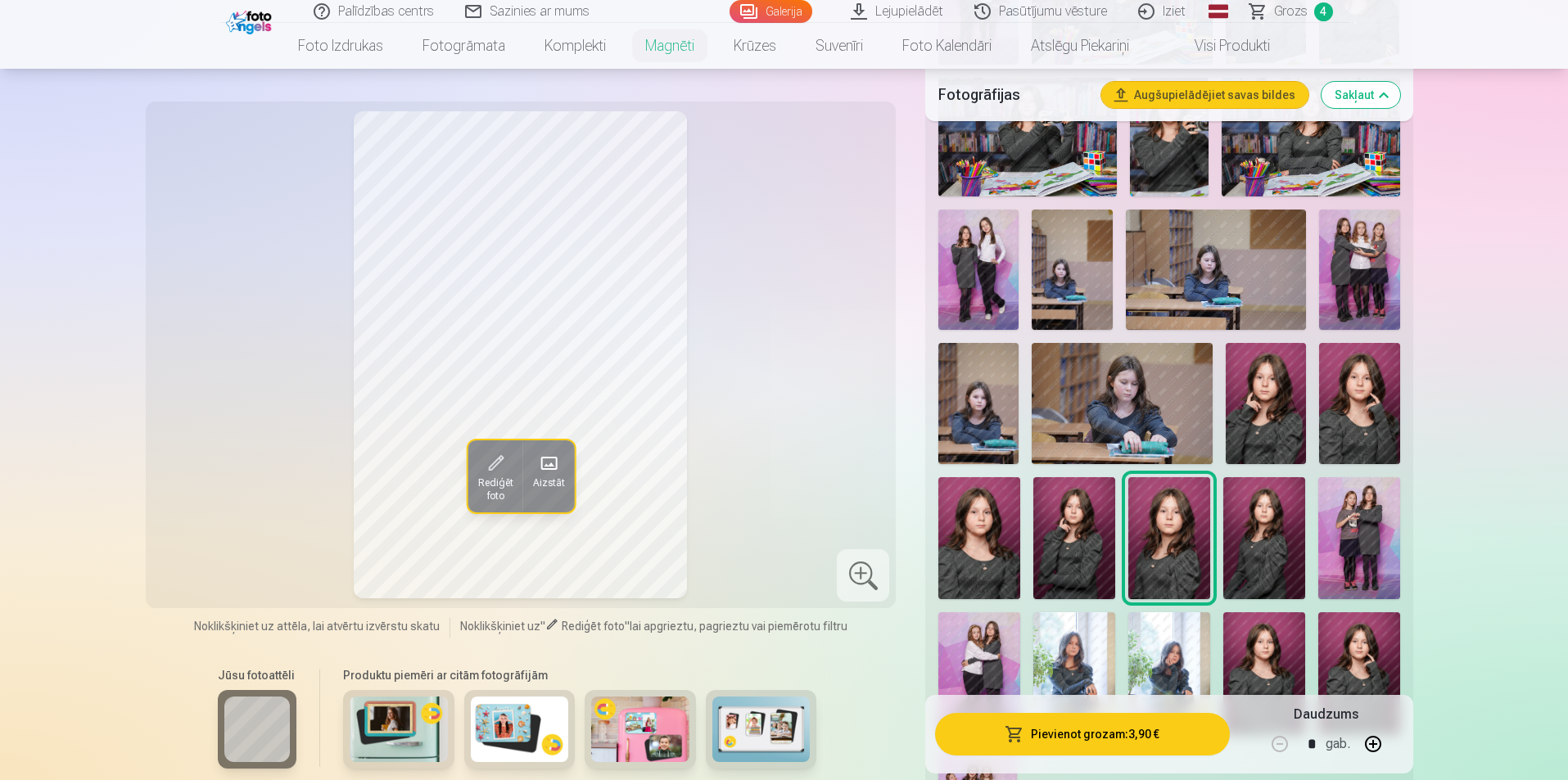
click at [979, 539] on img at bounding box center [979, 538] width 82 height 123
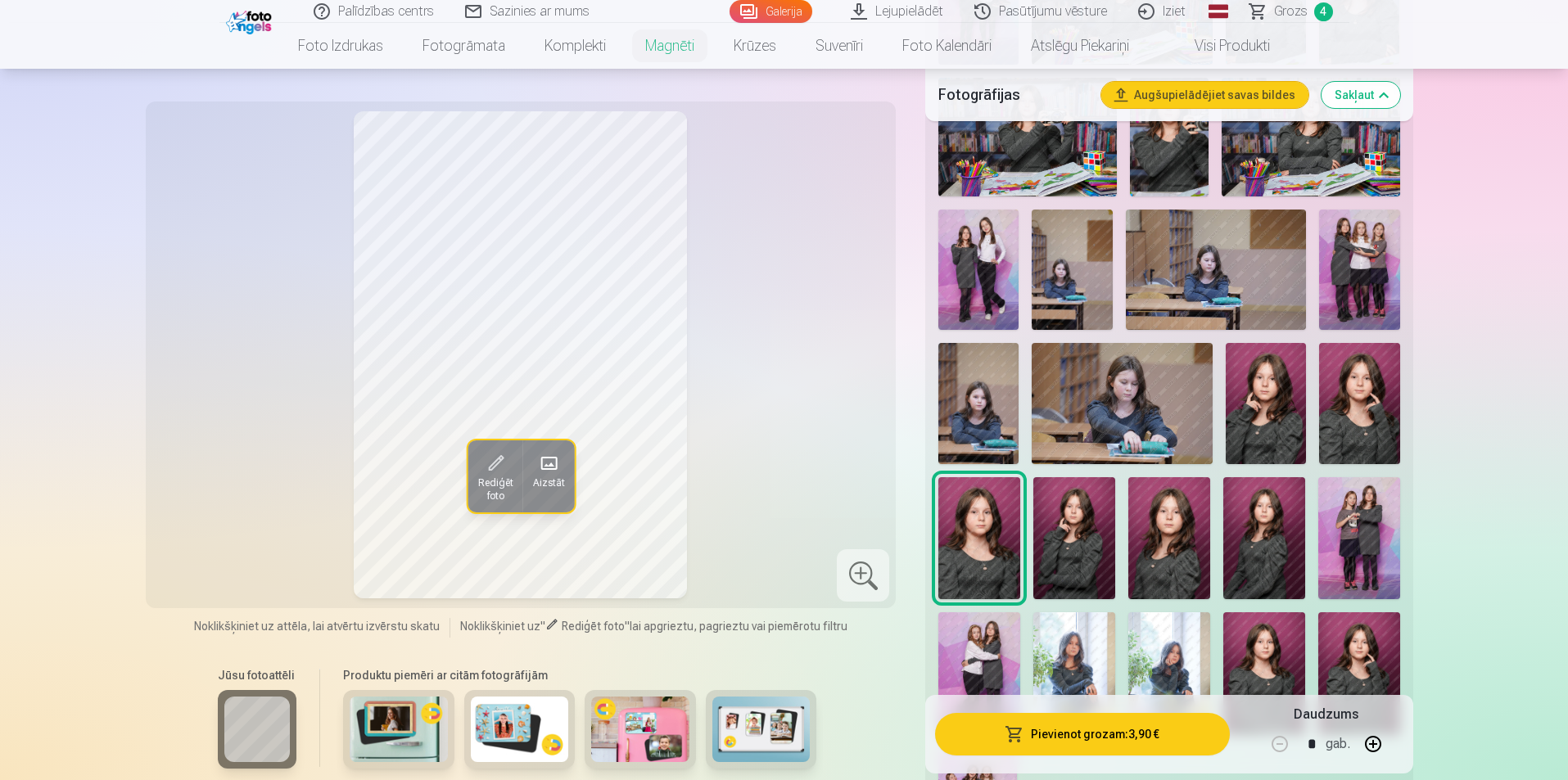
click at [1163, 537] on img at bounding box center [1168, 538] width 82 height 123
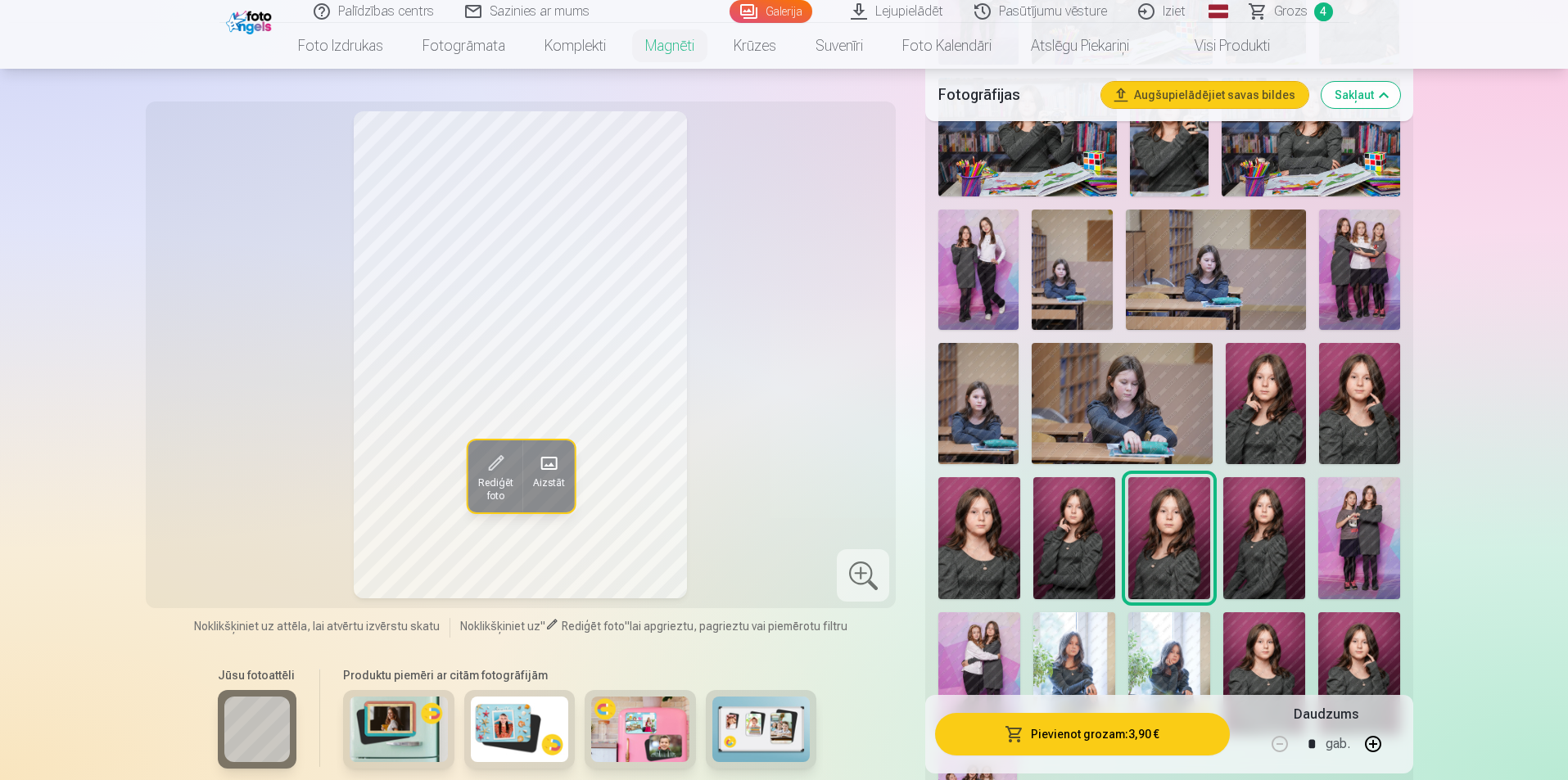
click at [1269, 501] on img at bounding box center [1264, 538] width 82 height 123
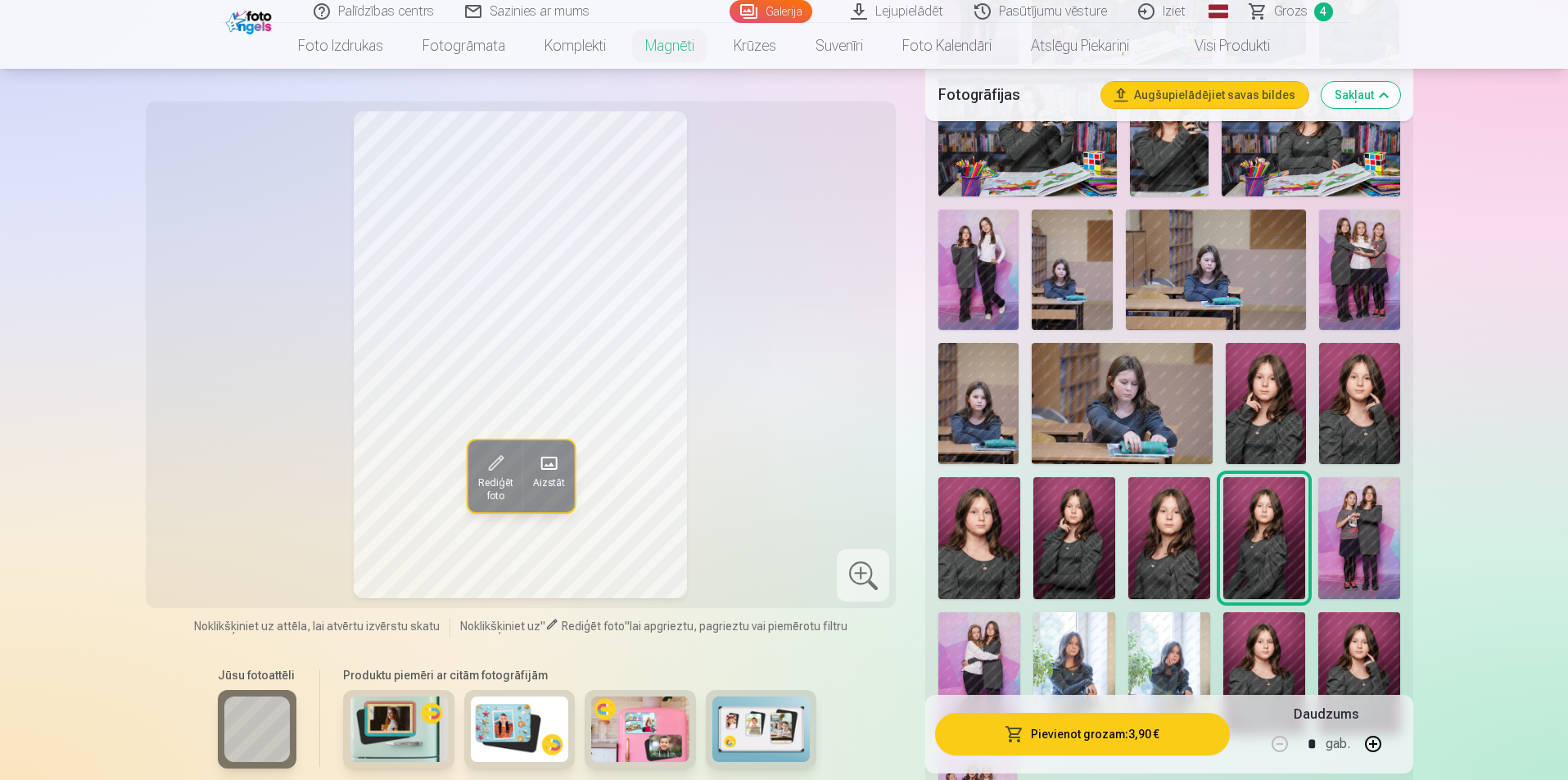
click at [1174, 536] on img at bounding box center [1168, 538] width 82 height 123
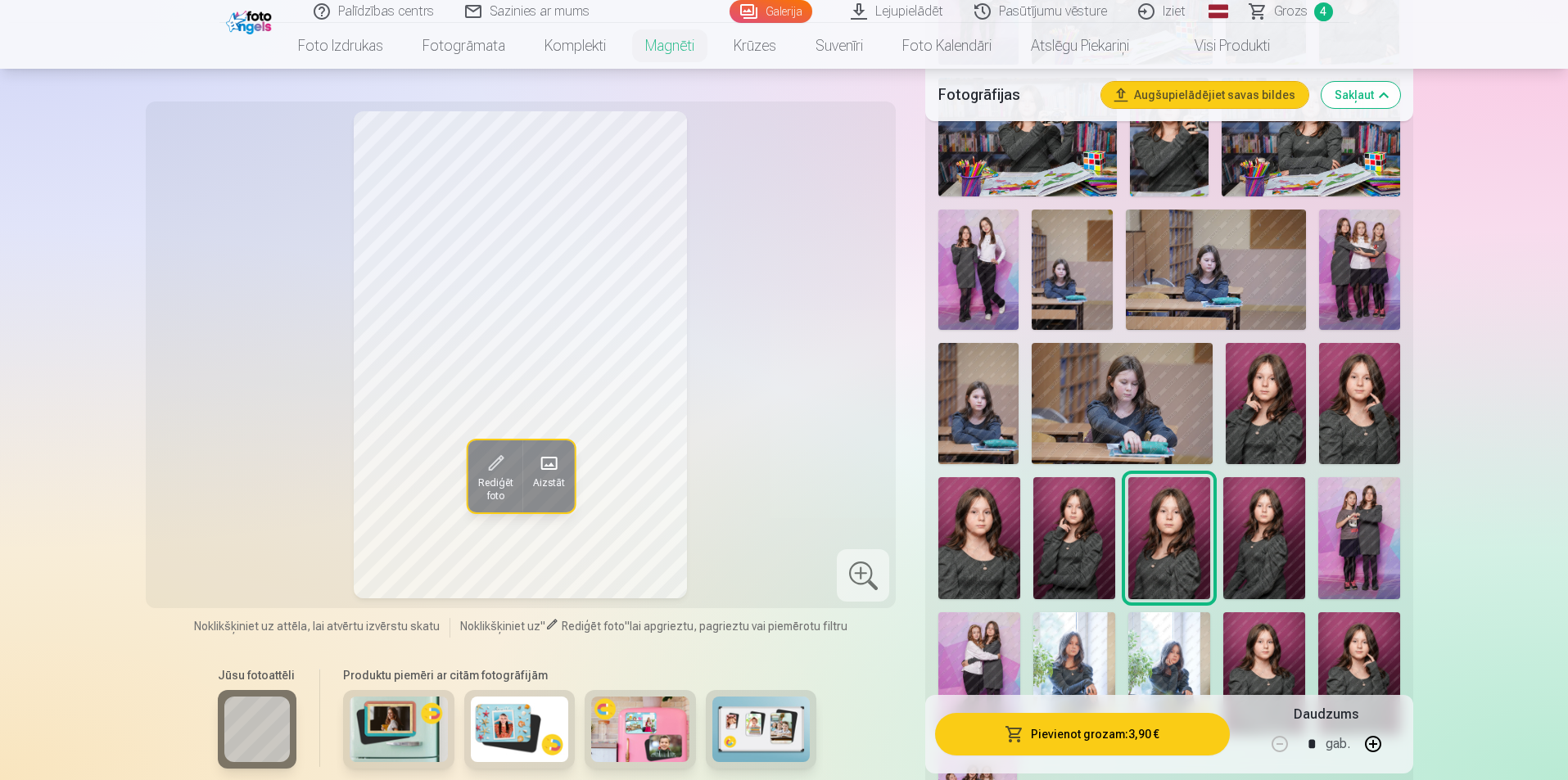
click at [1256, 648] on img at bounding box center [1264, 673] width 82 height 123
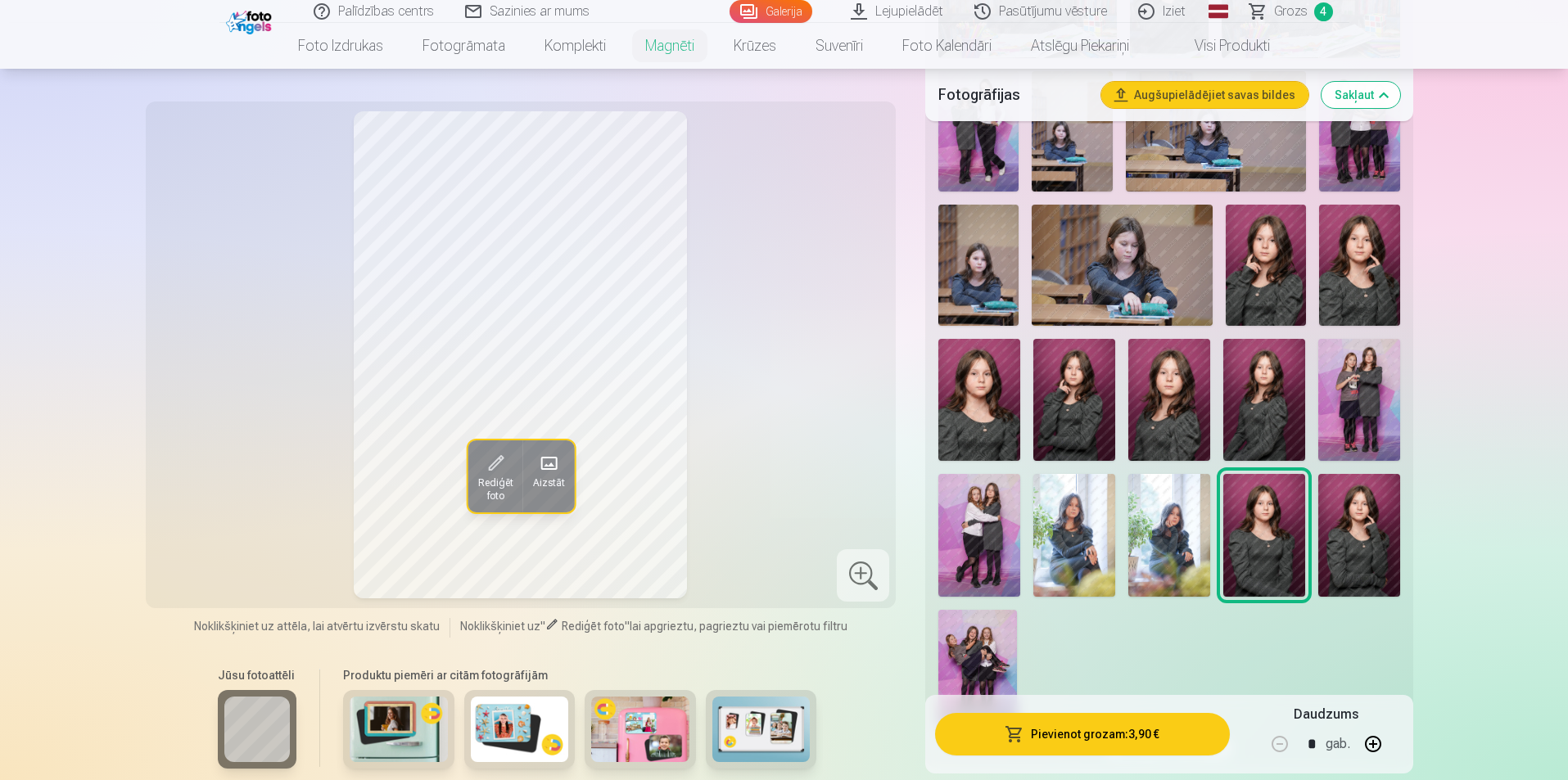
scroll to position [737, 0]
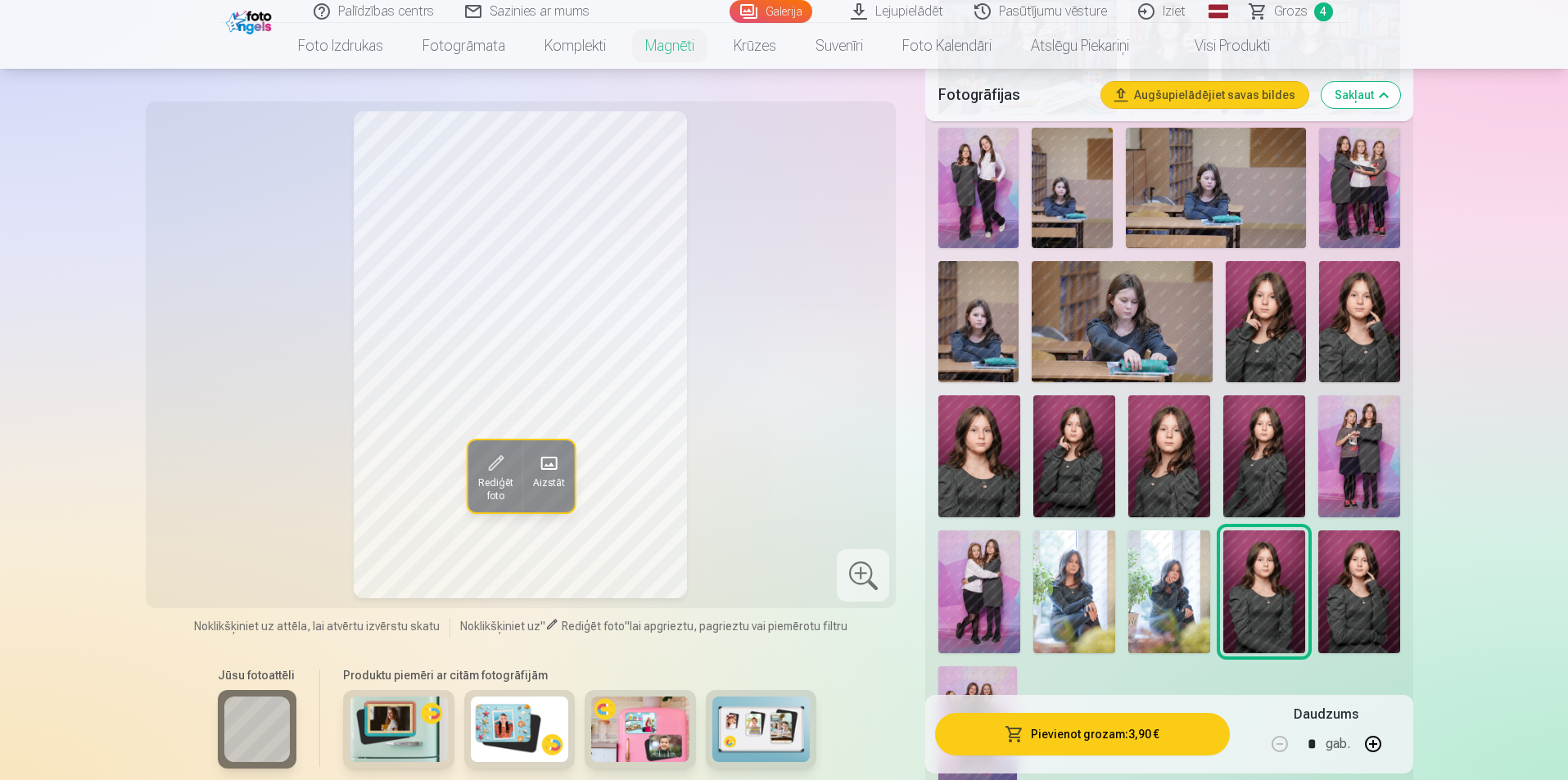
click at [1179, 449] on img at bounding box center [1168, 457] width 82 height 123
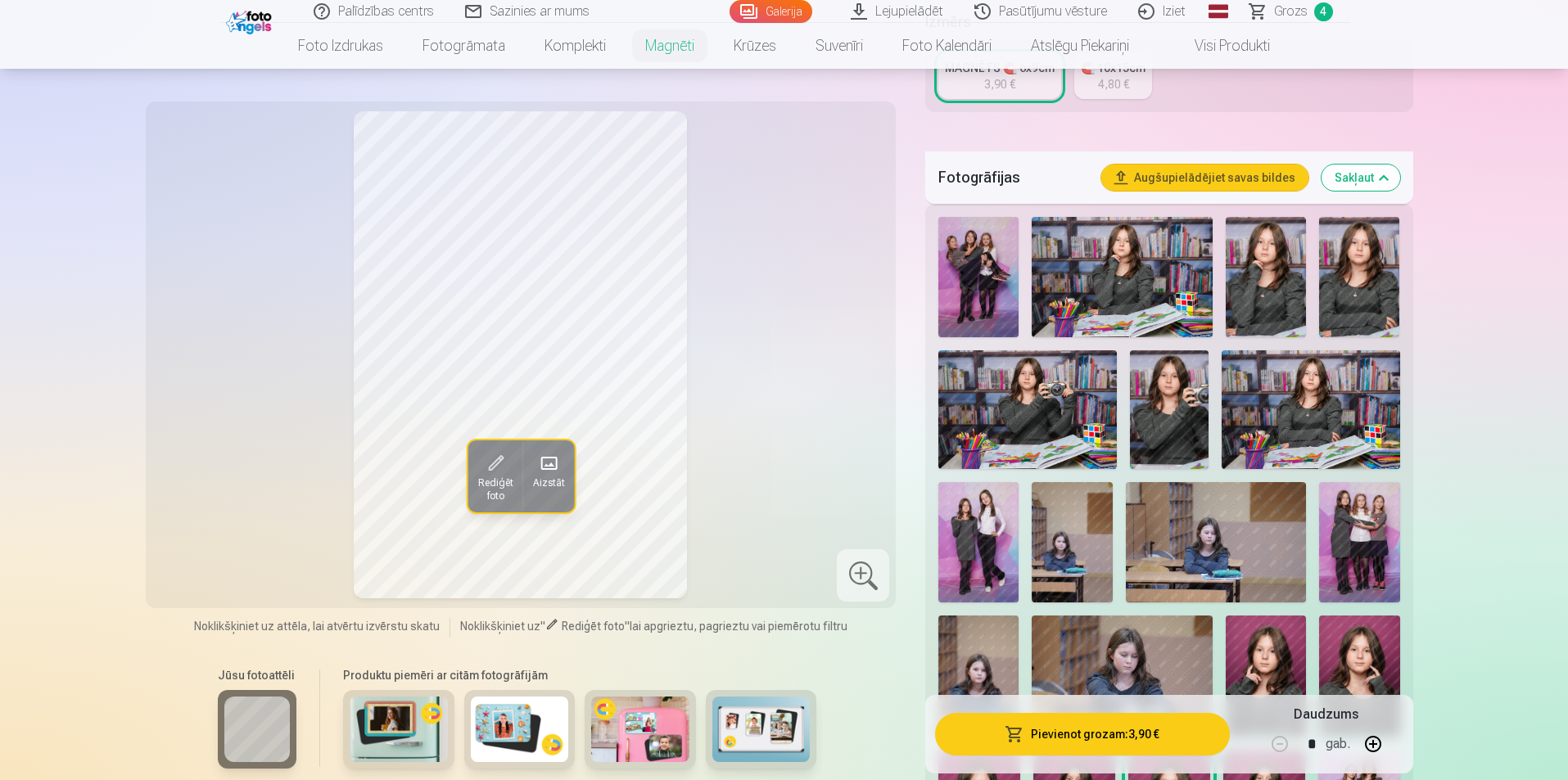
scroll to position [327, 0]
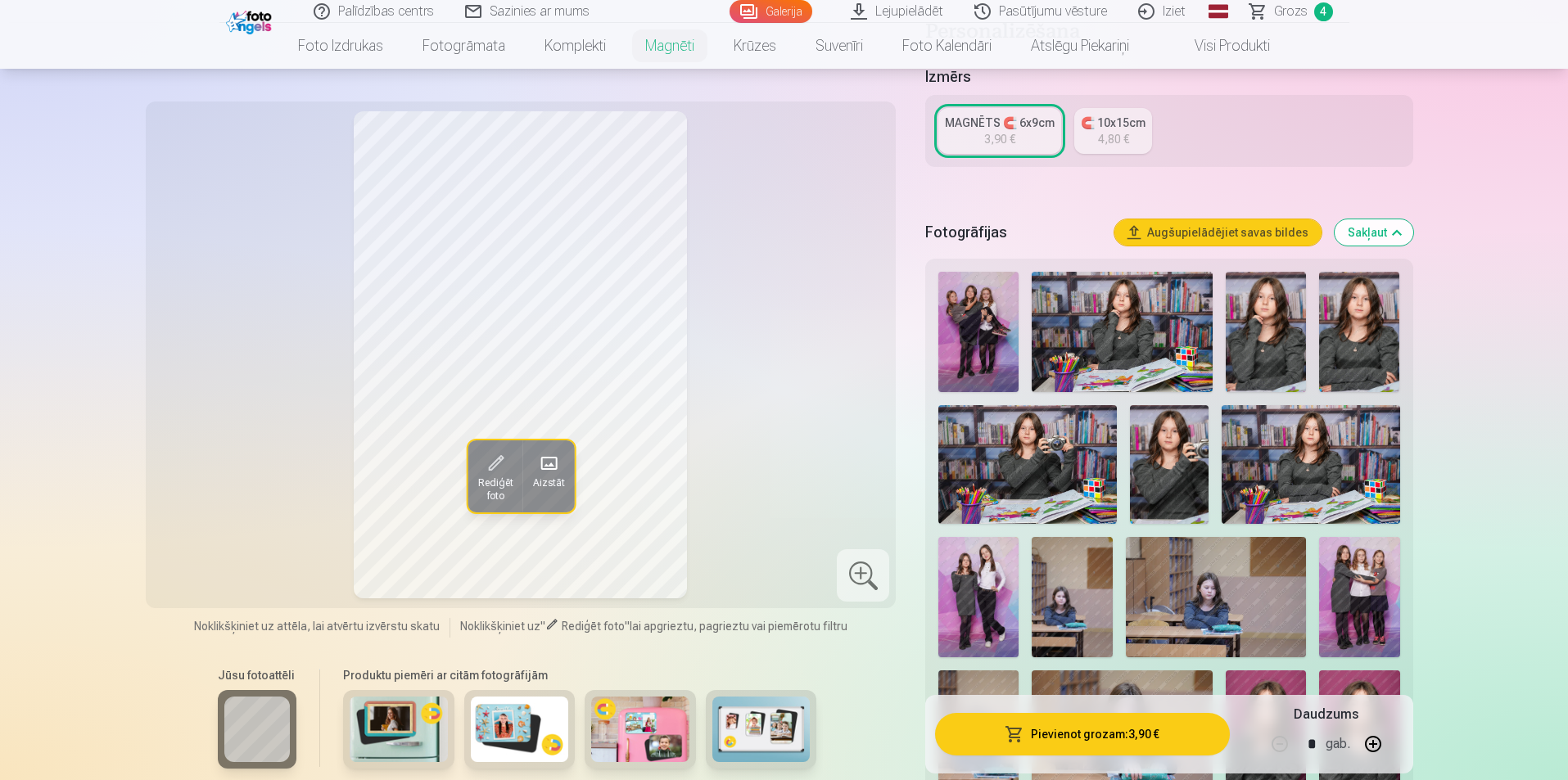
click at [1174, 442] on img at bounding box center [1169, 464] width 80 height 119
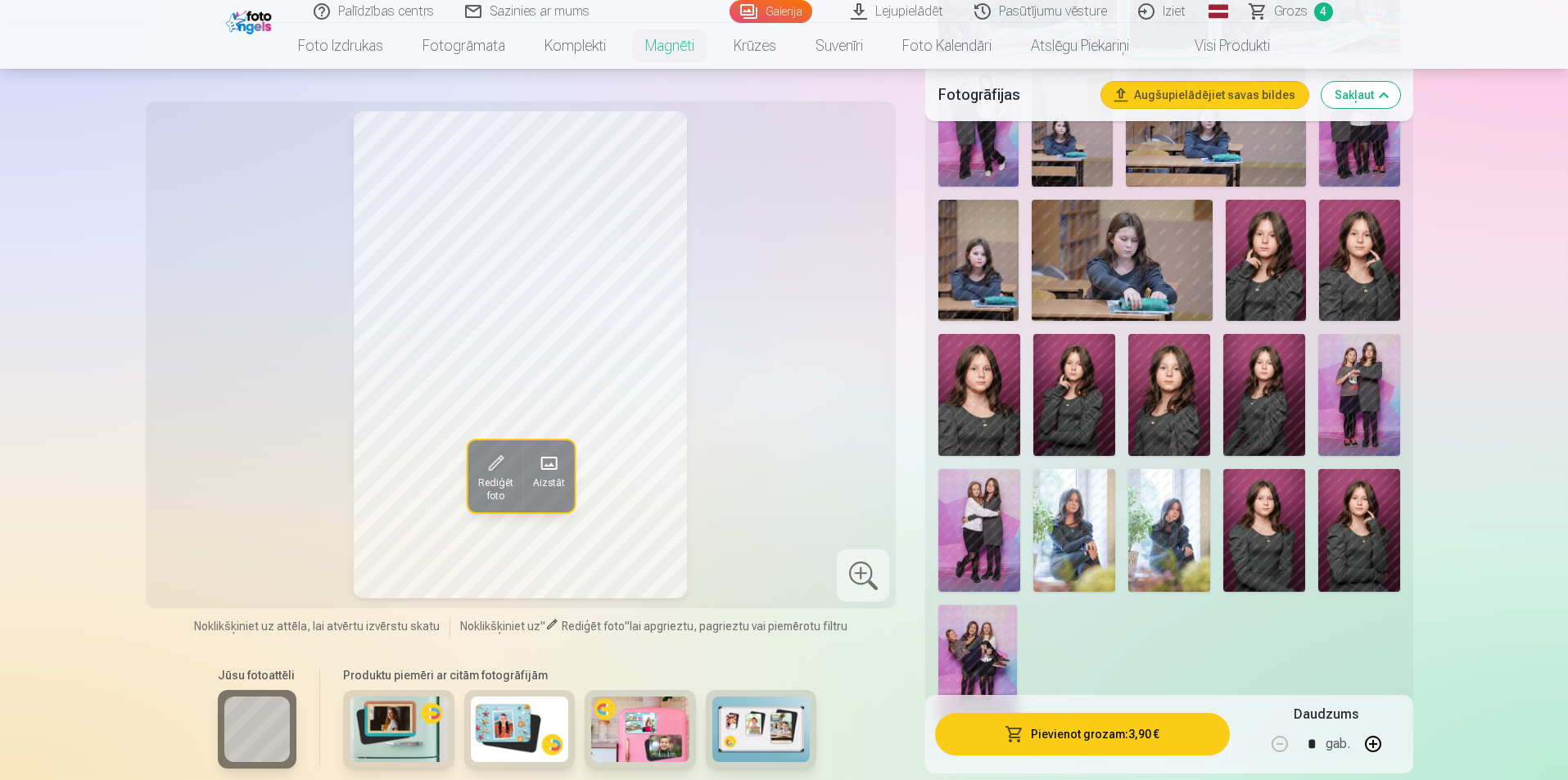
scroll to position [818, 0]
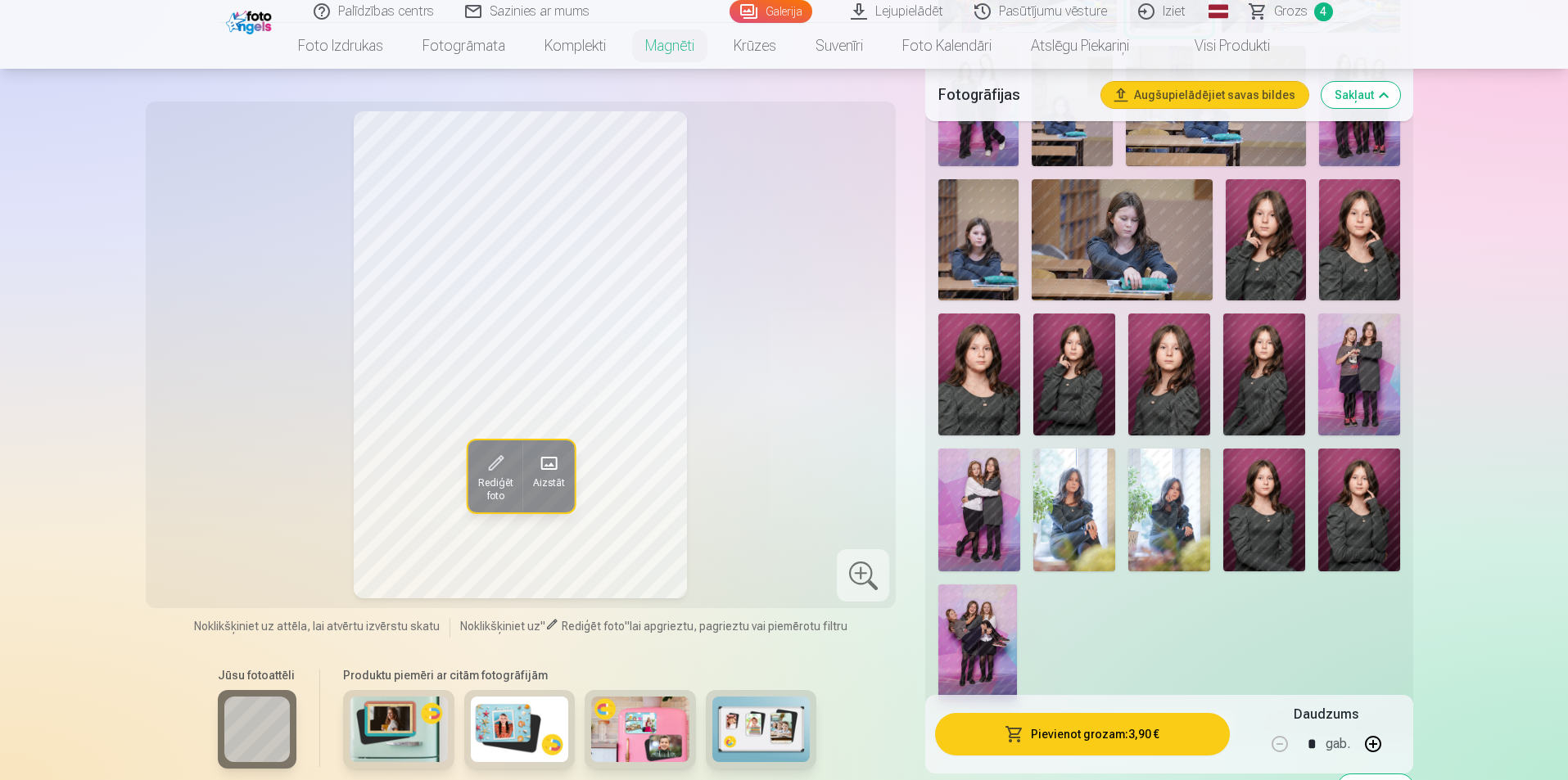
click at [1167, 371] on img at bounding box center [1168, 374] width 82 height 123
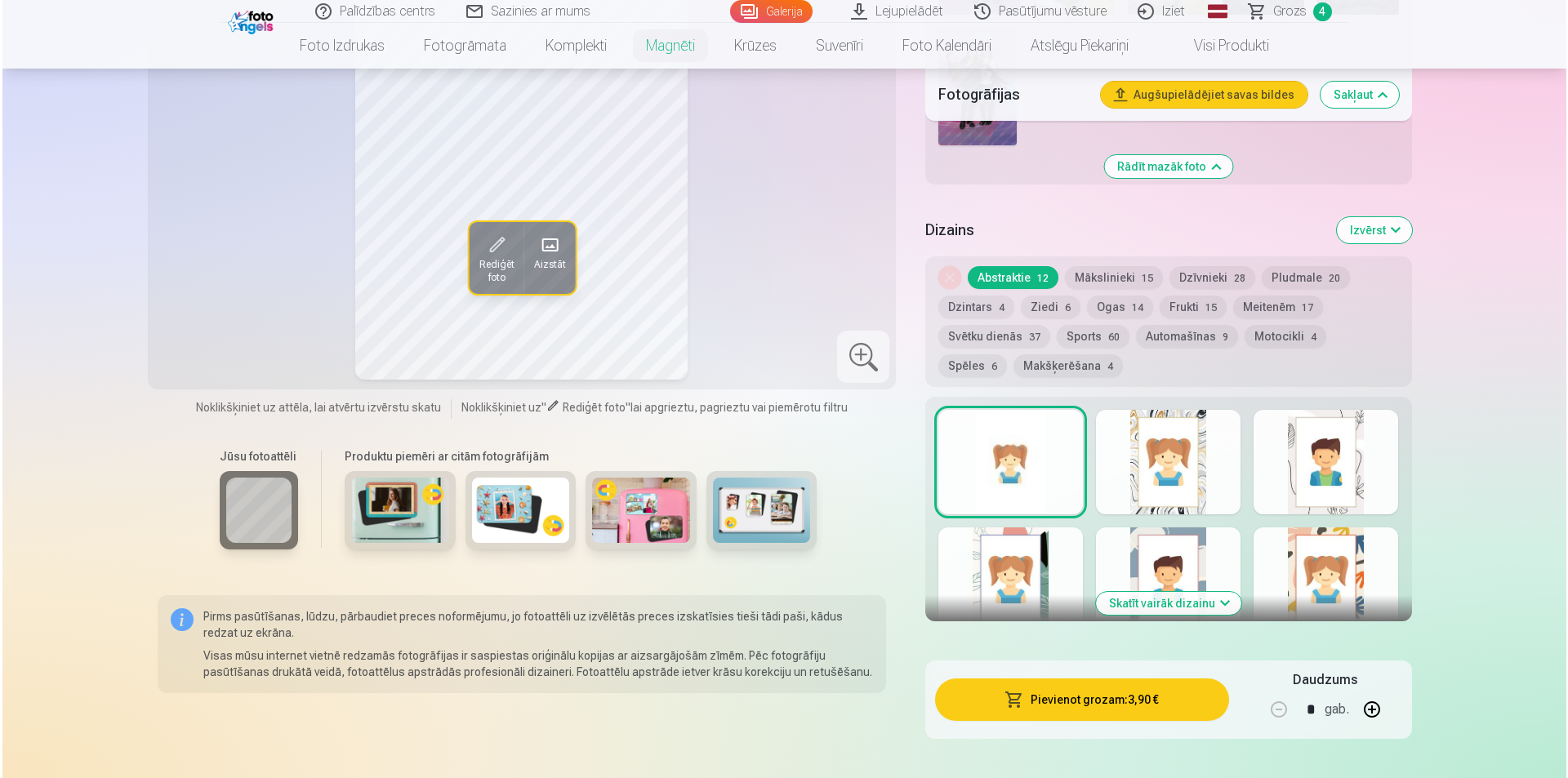
scroll to position [1470, 0]
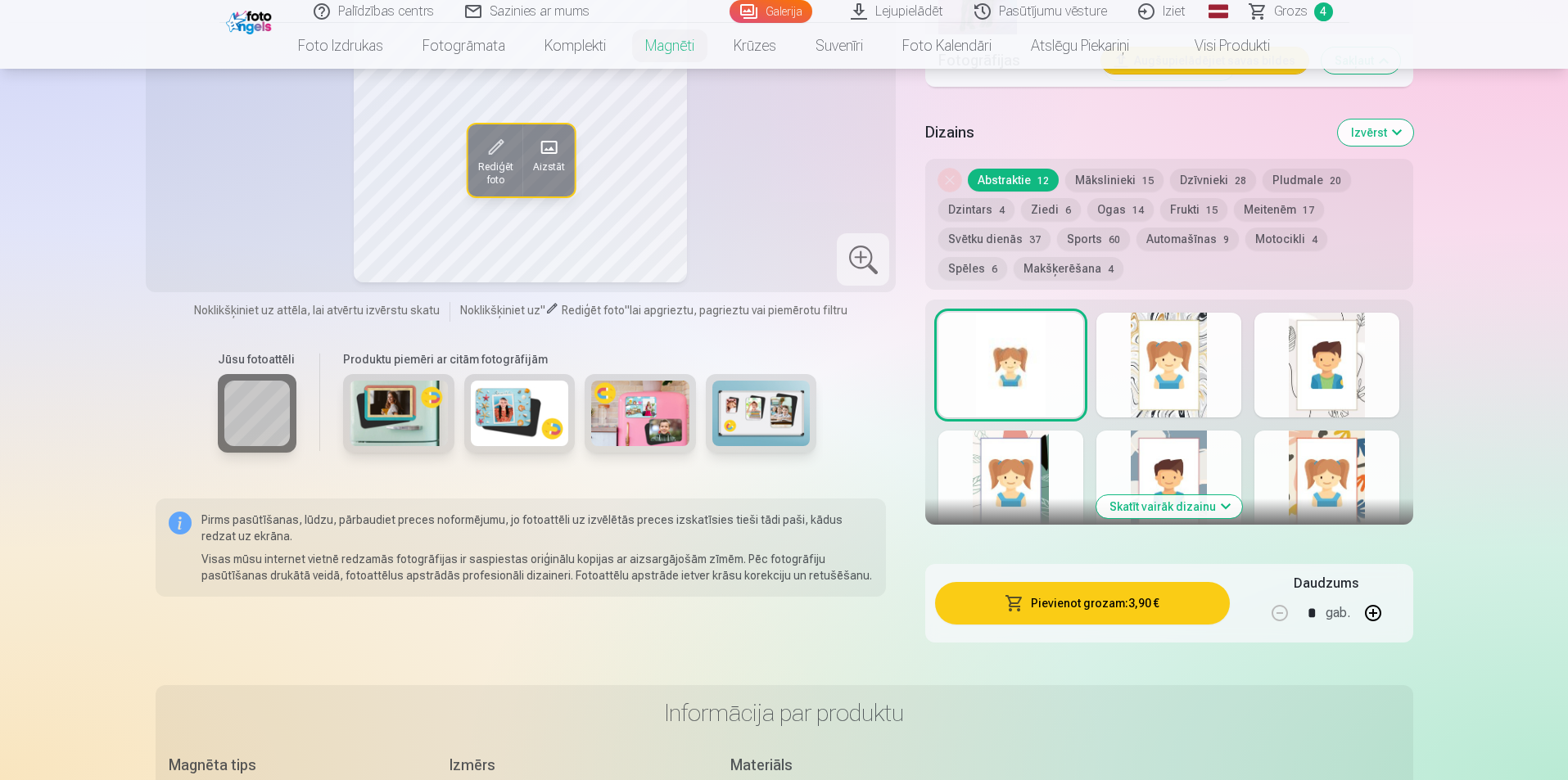
click at [1120, 594] on button "Pievienot grozam : 3,90 €" at bounding box center [1081, 603] width 294 height 42
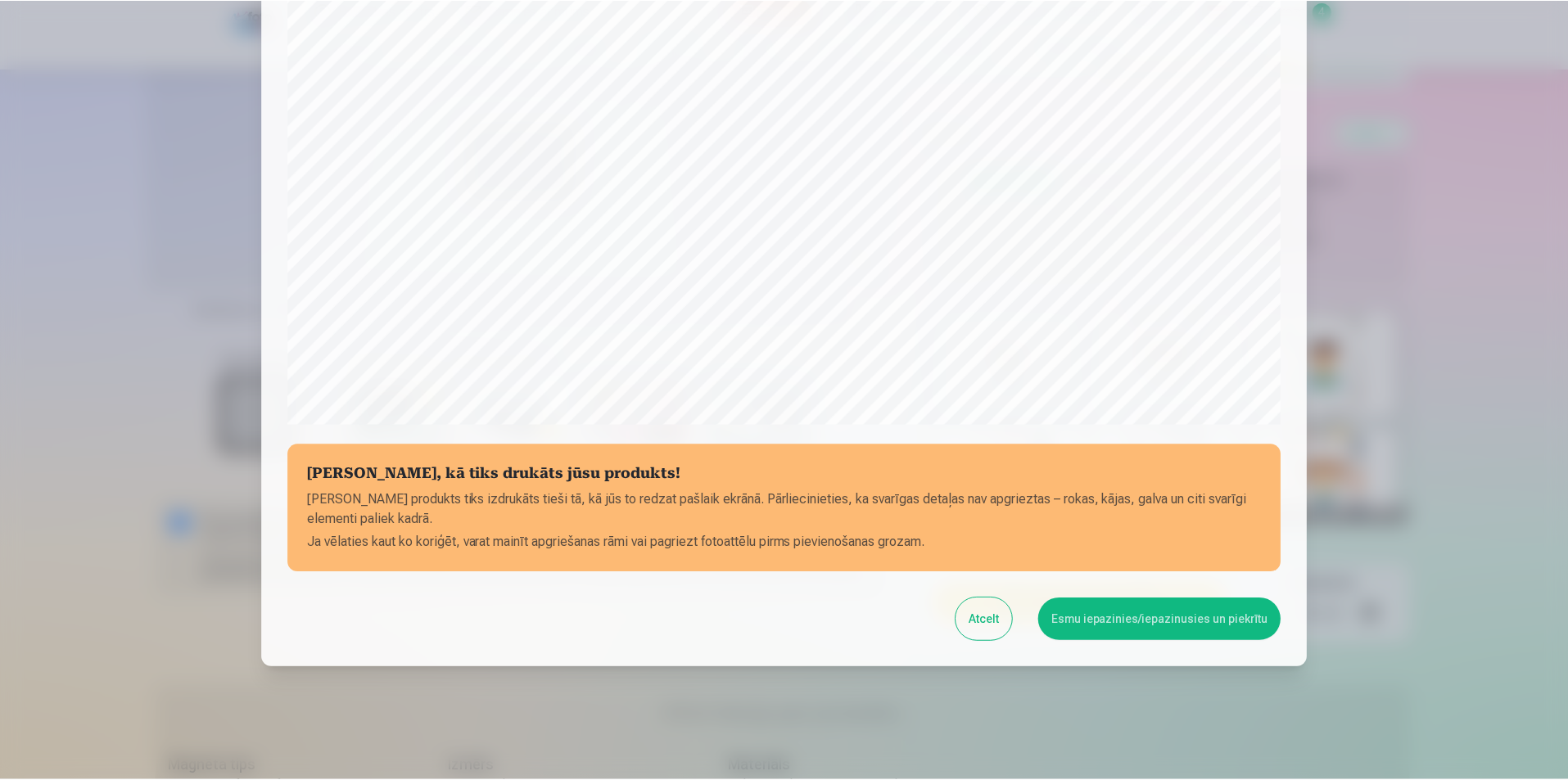
scroll to position [398, 0]
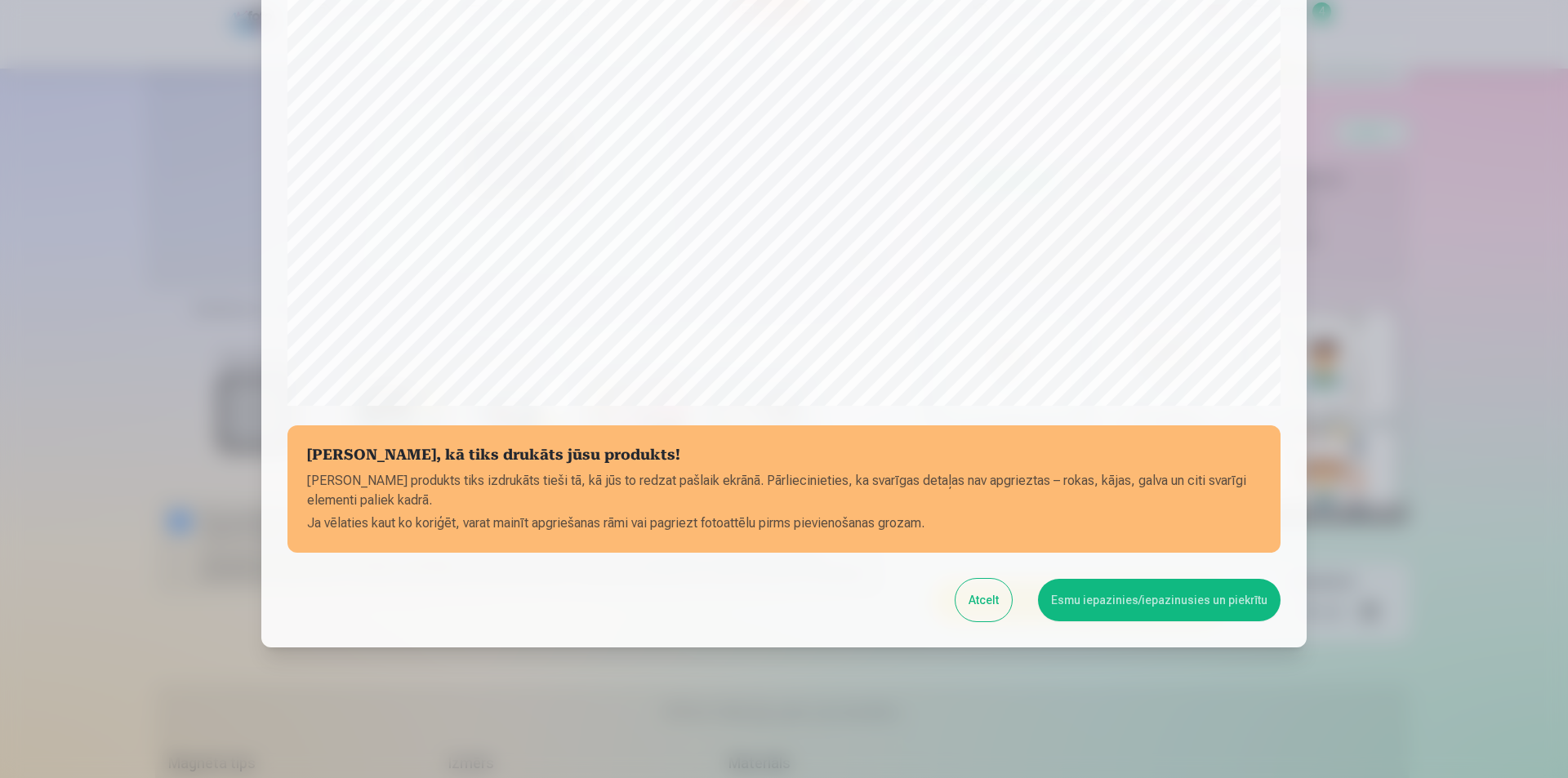
click at [1235, 596] on button "Esmu iepazinies/iepazinusies un piekrītu" at bounding box center [1158, 599] width 242 height 42
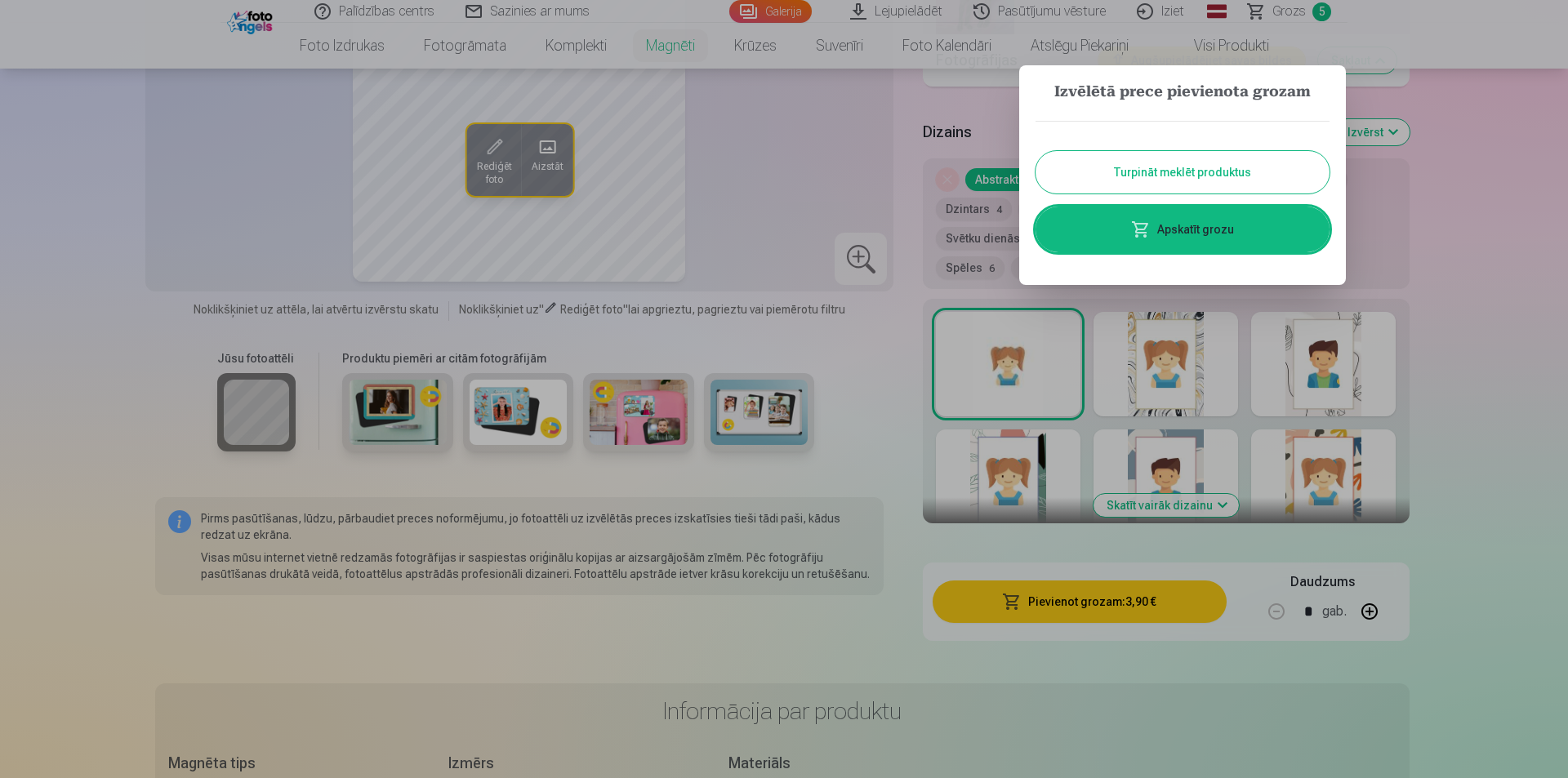
click at [1183, 166] on button "Turpināt meklēt produktus" at bounding box center [1182, 172] width 294 height 42
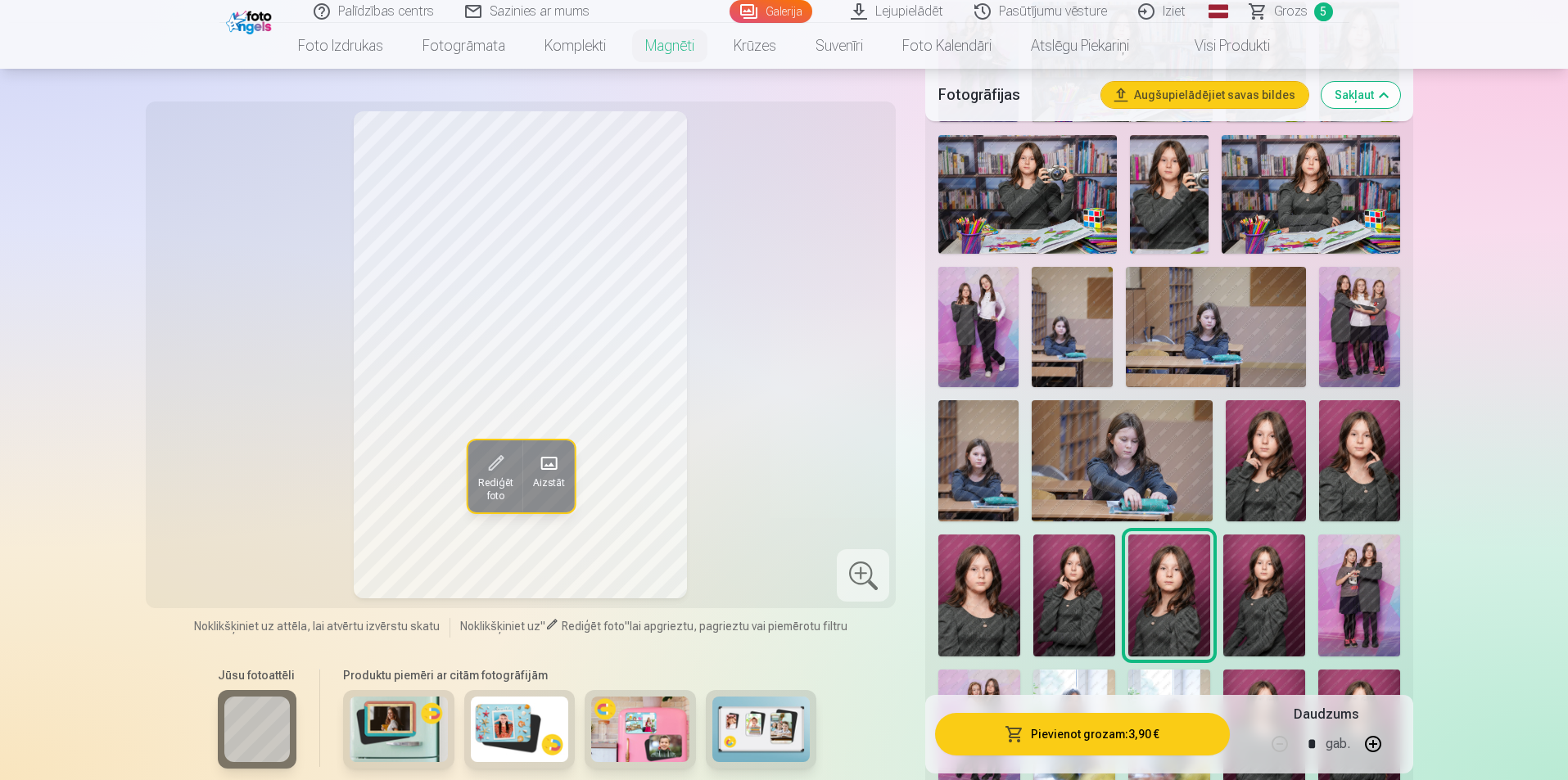
scroll to position [410, 0]
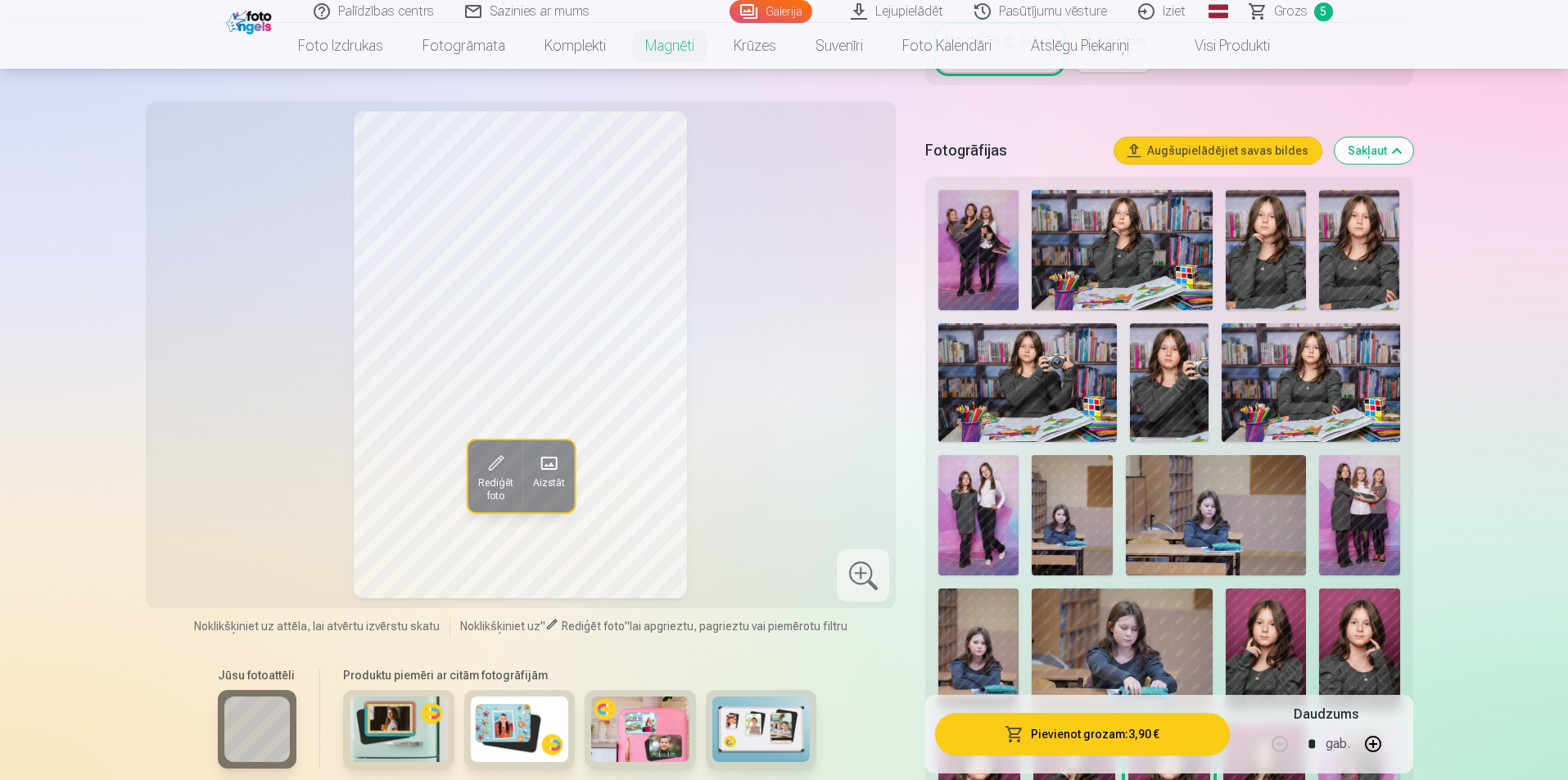
click at [1329, 356] on img at bounding box center [1310, 382] width 177 height 119
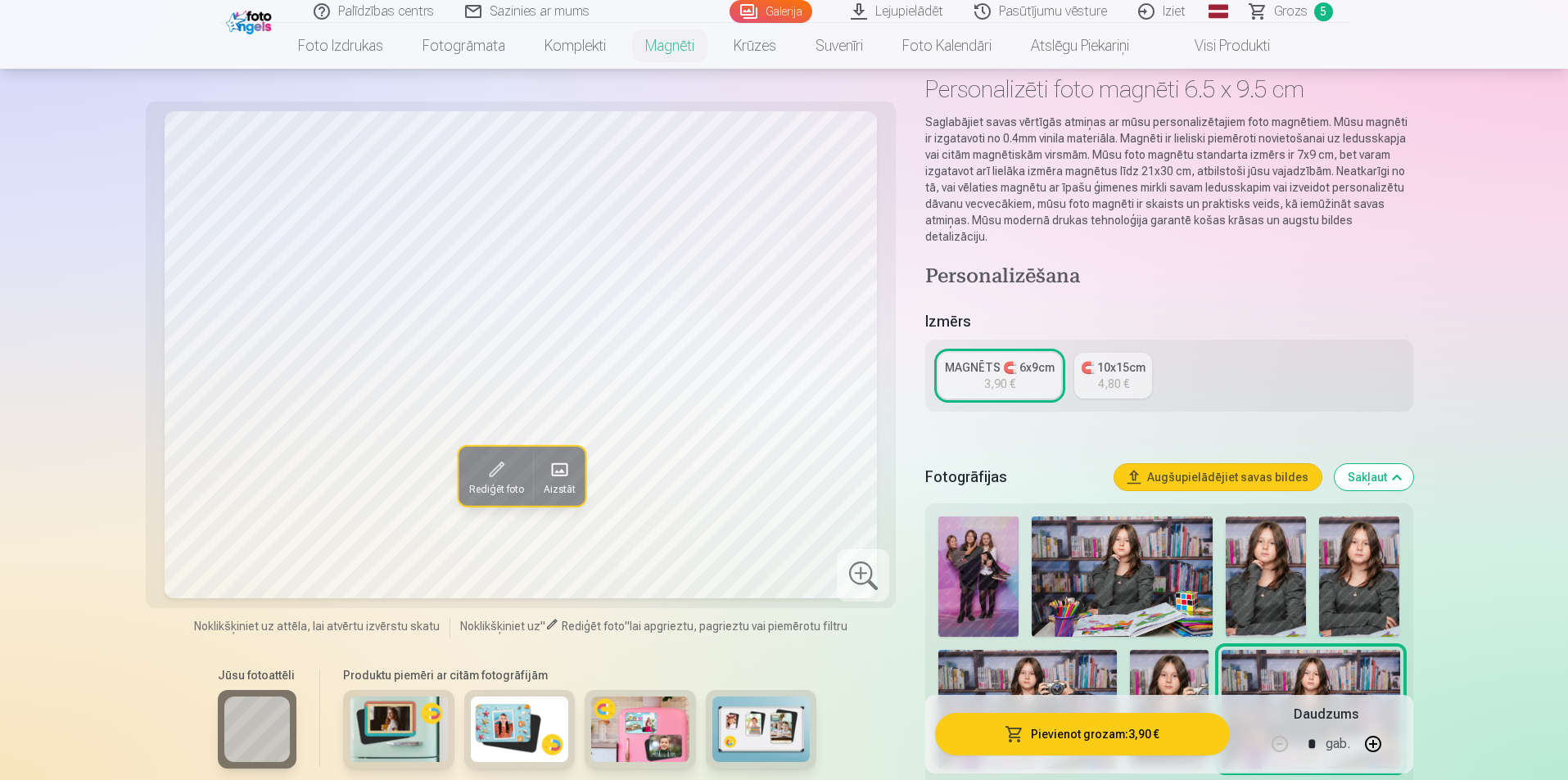
scroll to position [82, 0]
click at [1127, 360] on div "🧲 10x15cm" at bounding box center [1113, 368] width 65 height 16
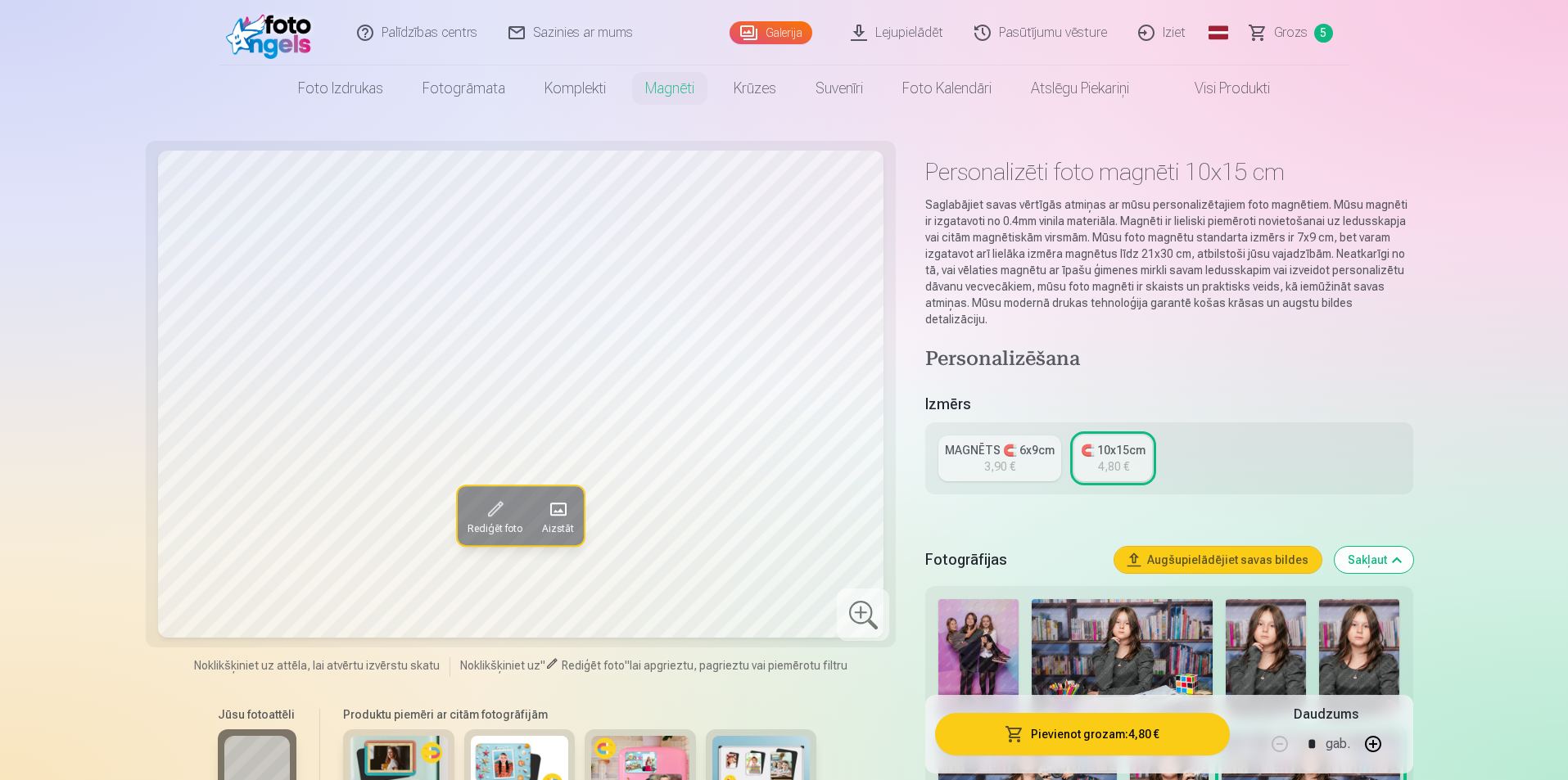
click at [984, 444] on link "MAGNĒTS 🧲 6x9cm 3,90 €" at bounding box center [1000, 458] width 123 height 46
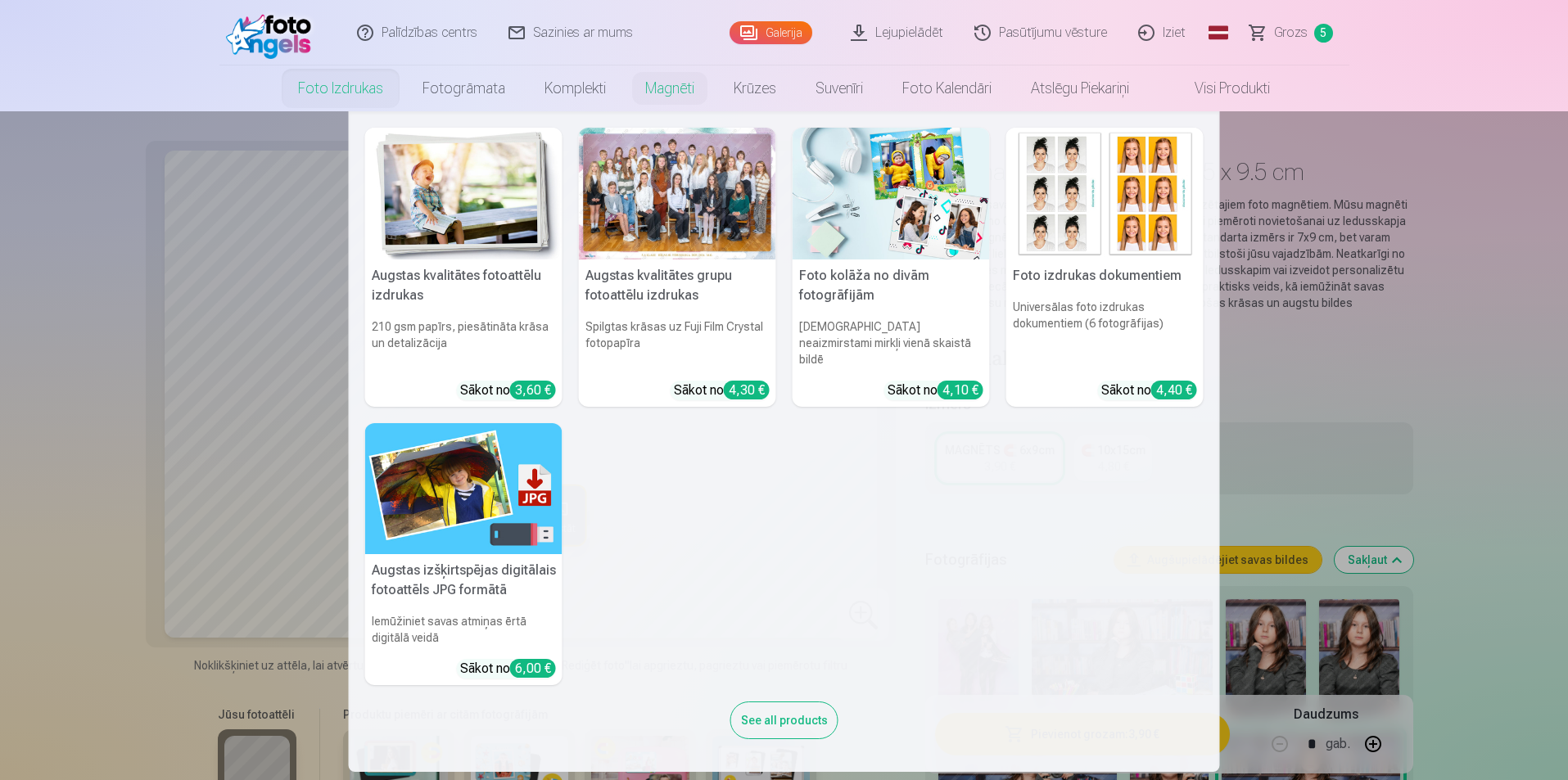
click at [457, 287] on h5 "Augstas kvalitātes fotoattēlu izdrukas" at bounding box center [463, 286] width 197 height 52
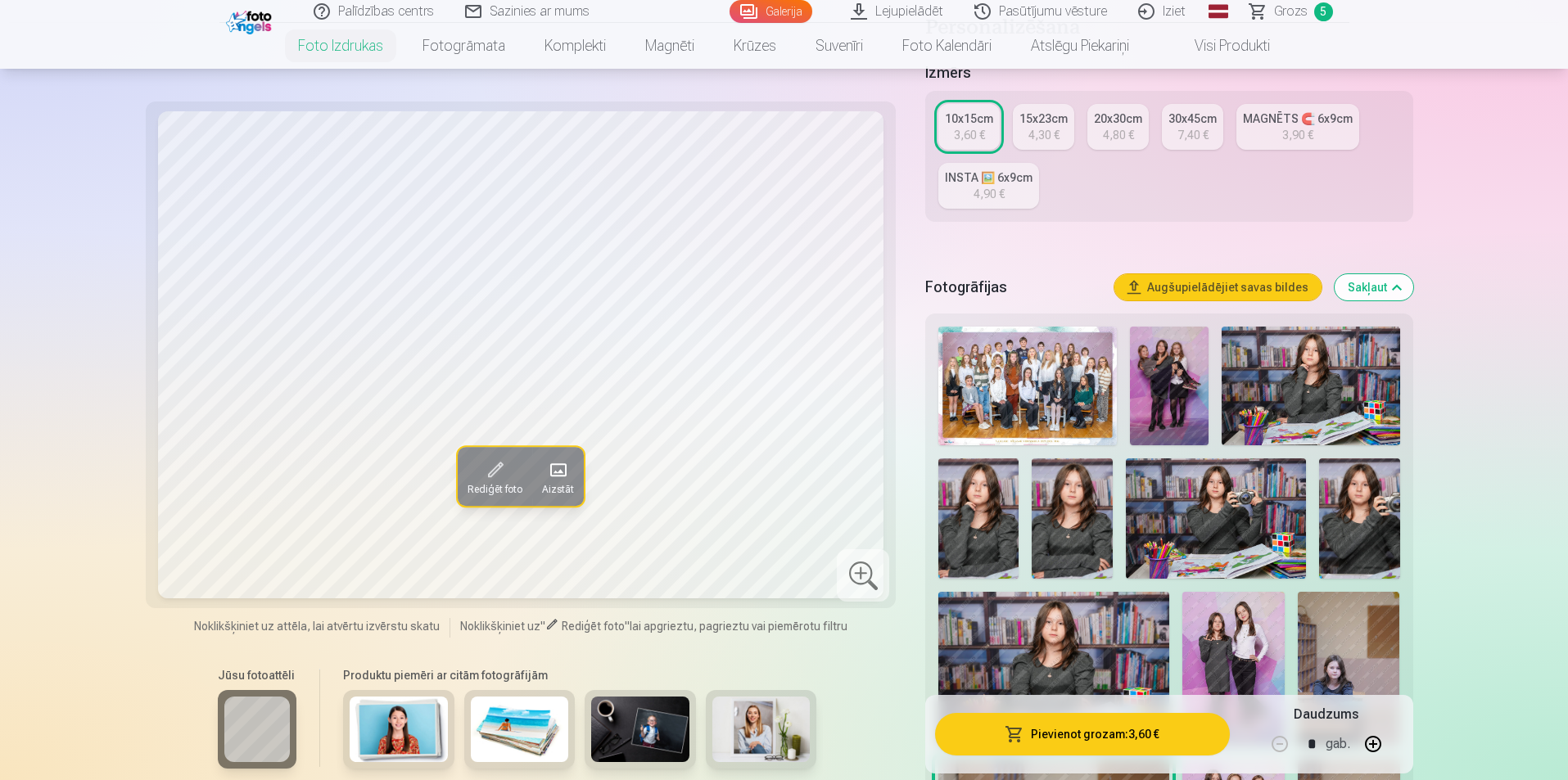
scroll to position [327, 0]
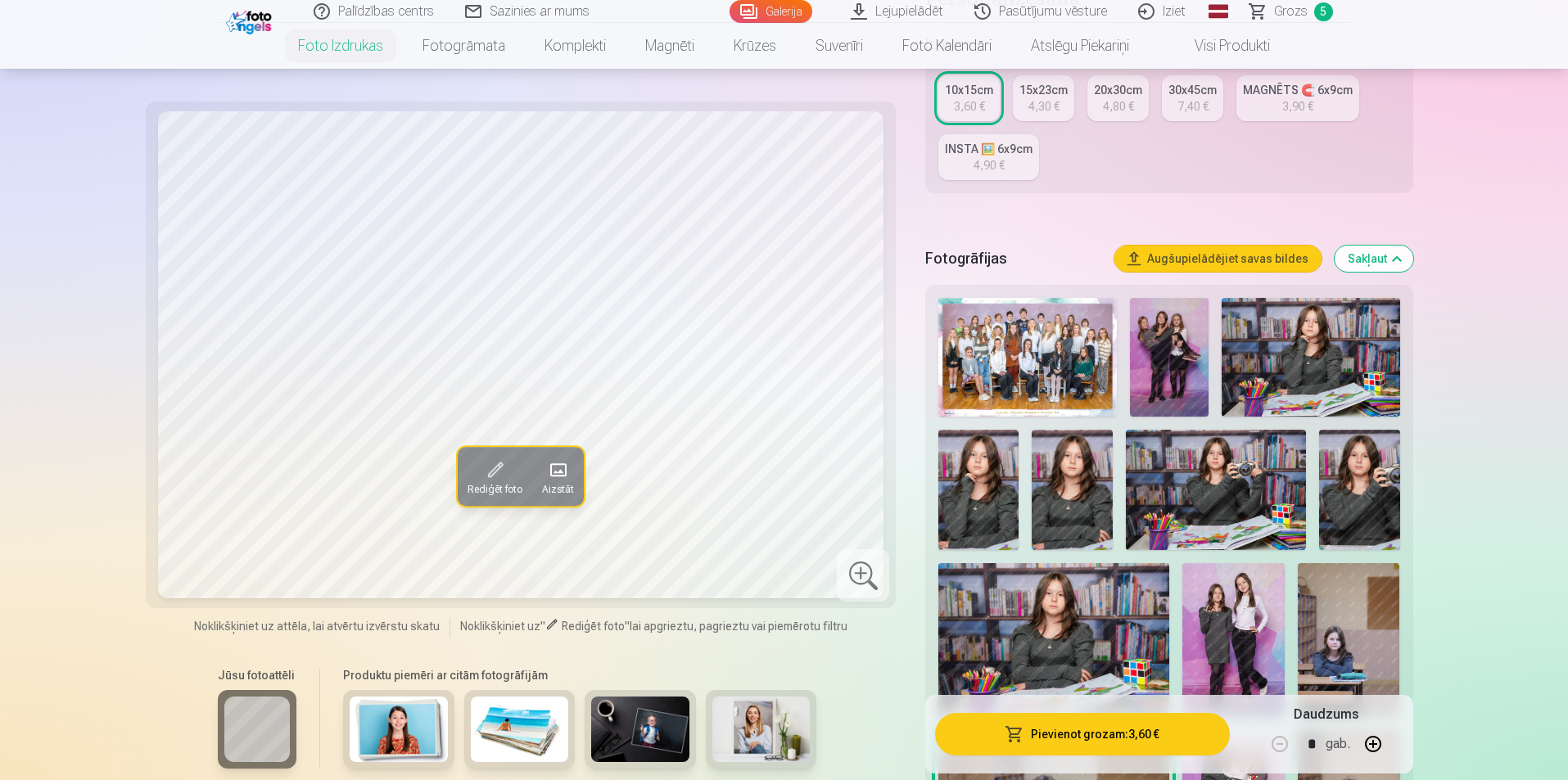
click at [1069, 621] on img at bounding box center [1053, 639] width 230 height 153
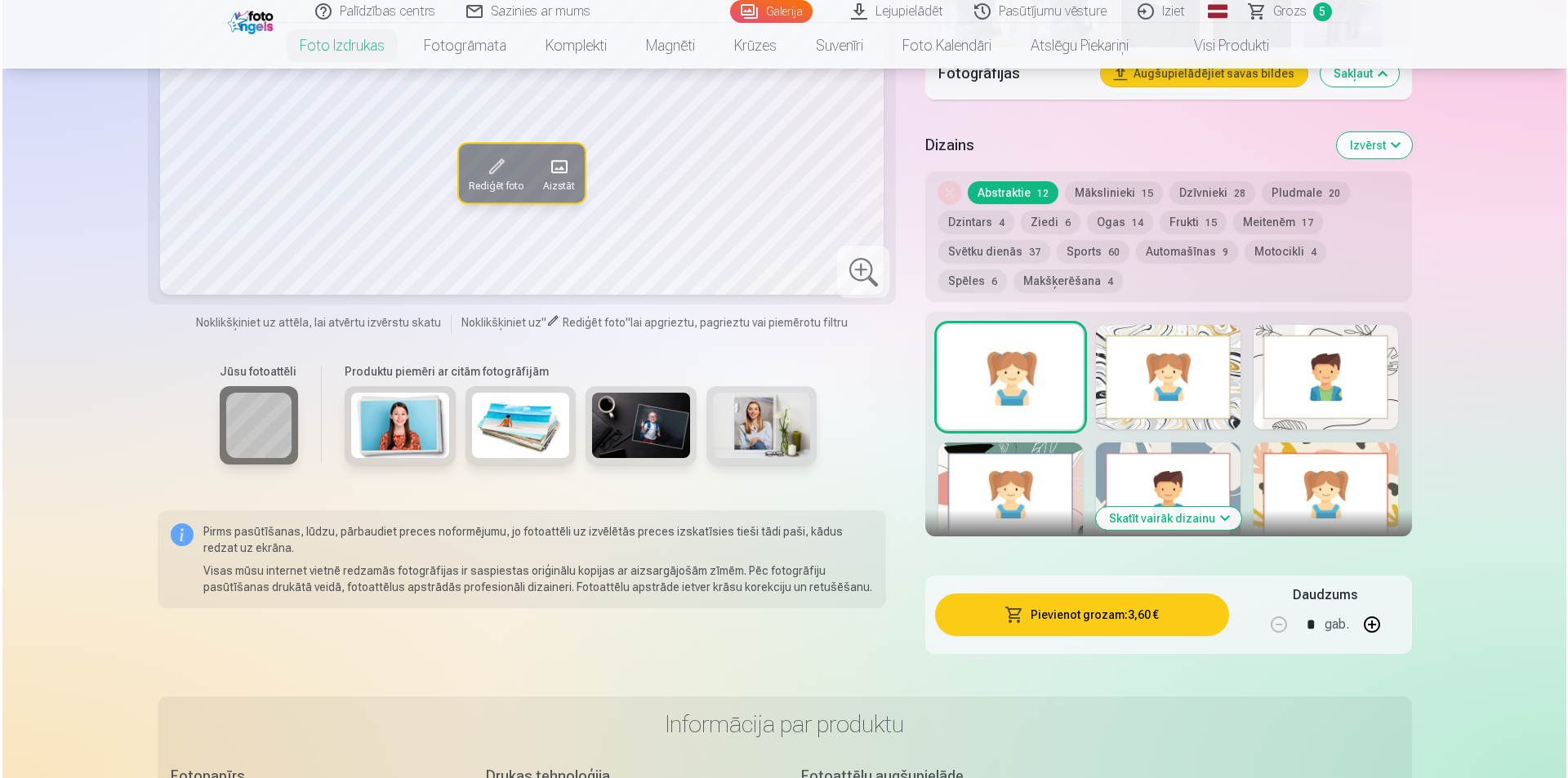
scroll to position [1551, 0]
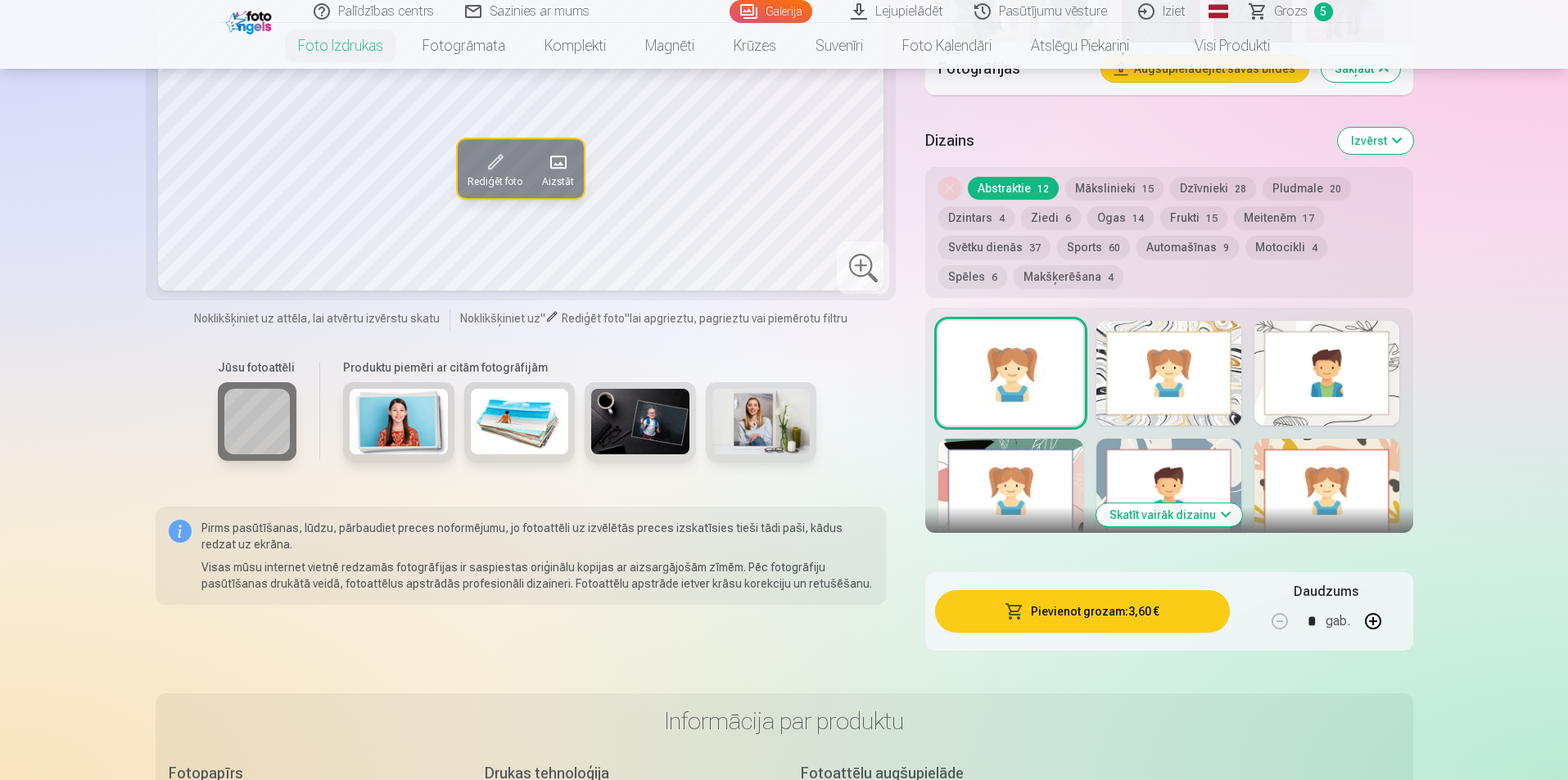
click at [1034, 630] on button "Pievienot grozam : 3,60 €" at bounding box center [1081, 611] width 294 height 42
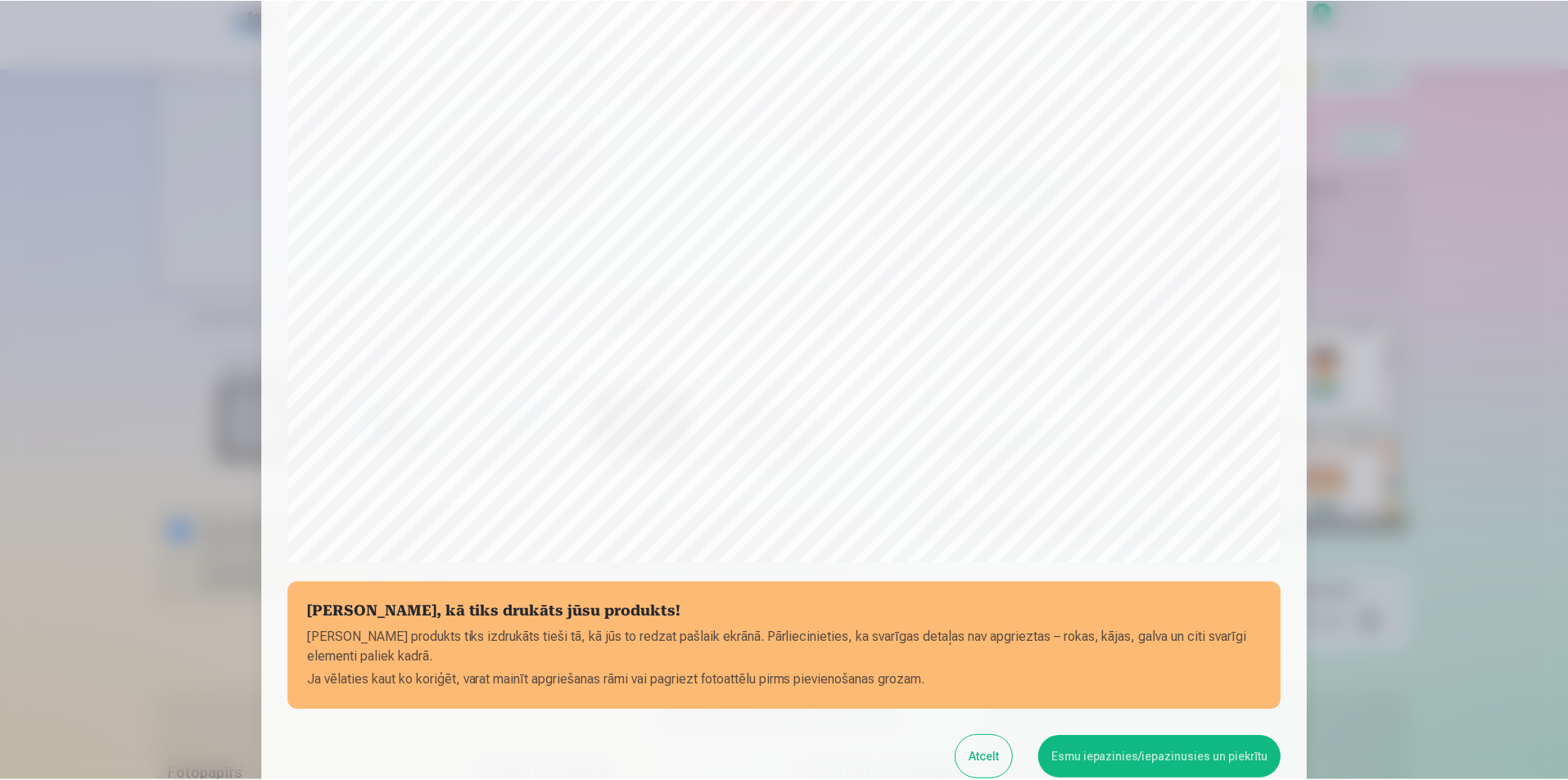
scroll to position [246, 0]
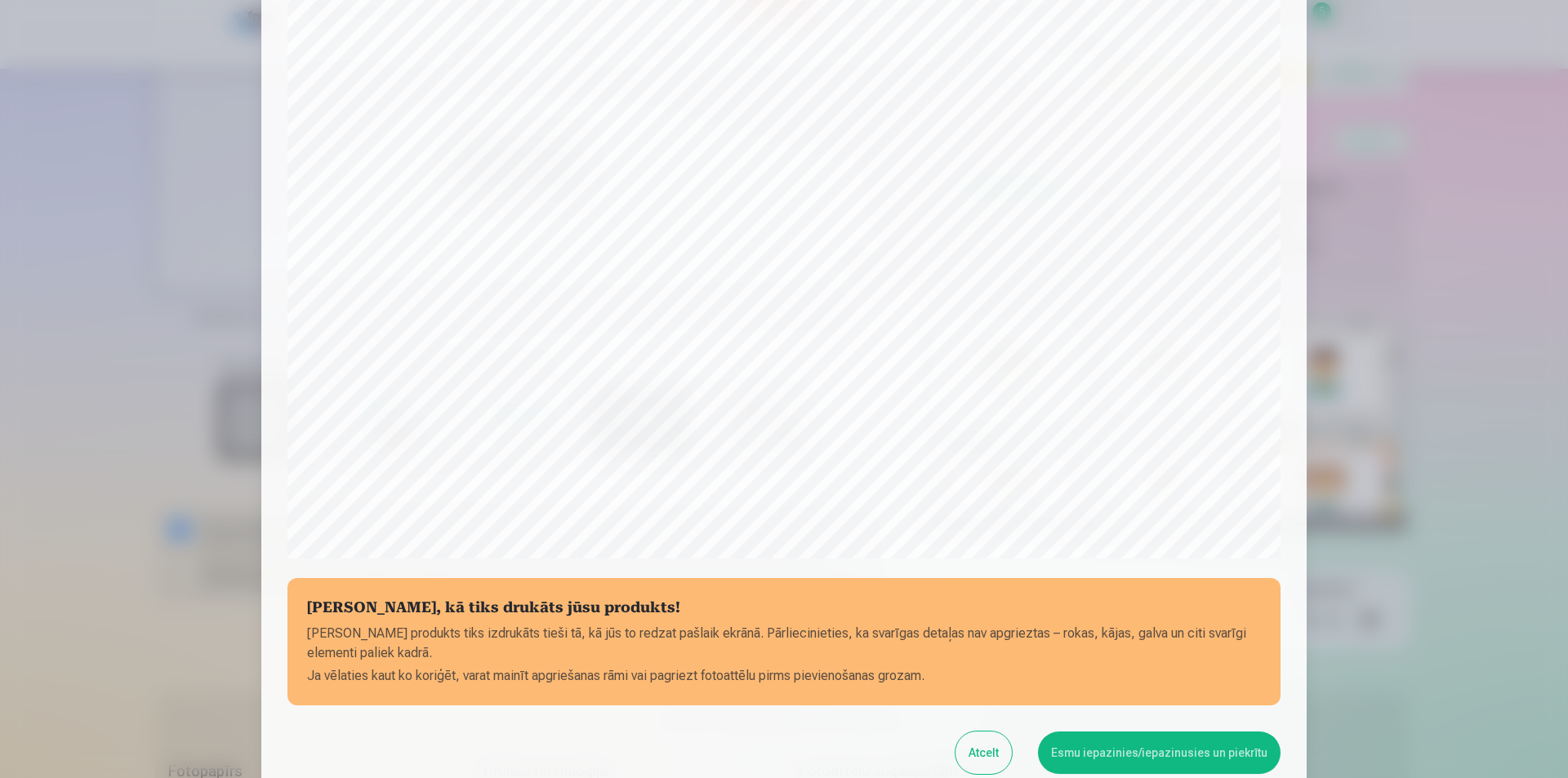
click at [1155, 749] on button "Esmu iepazinies/iepazinusies un piekrītu" at bounding box center [1158, 752] width 242 height 42
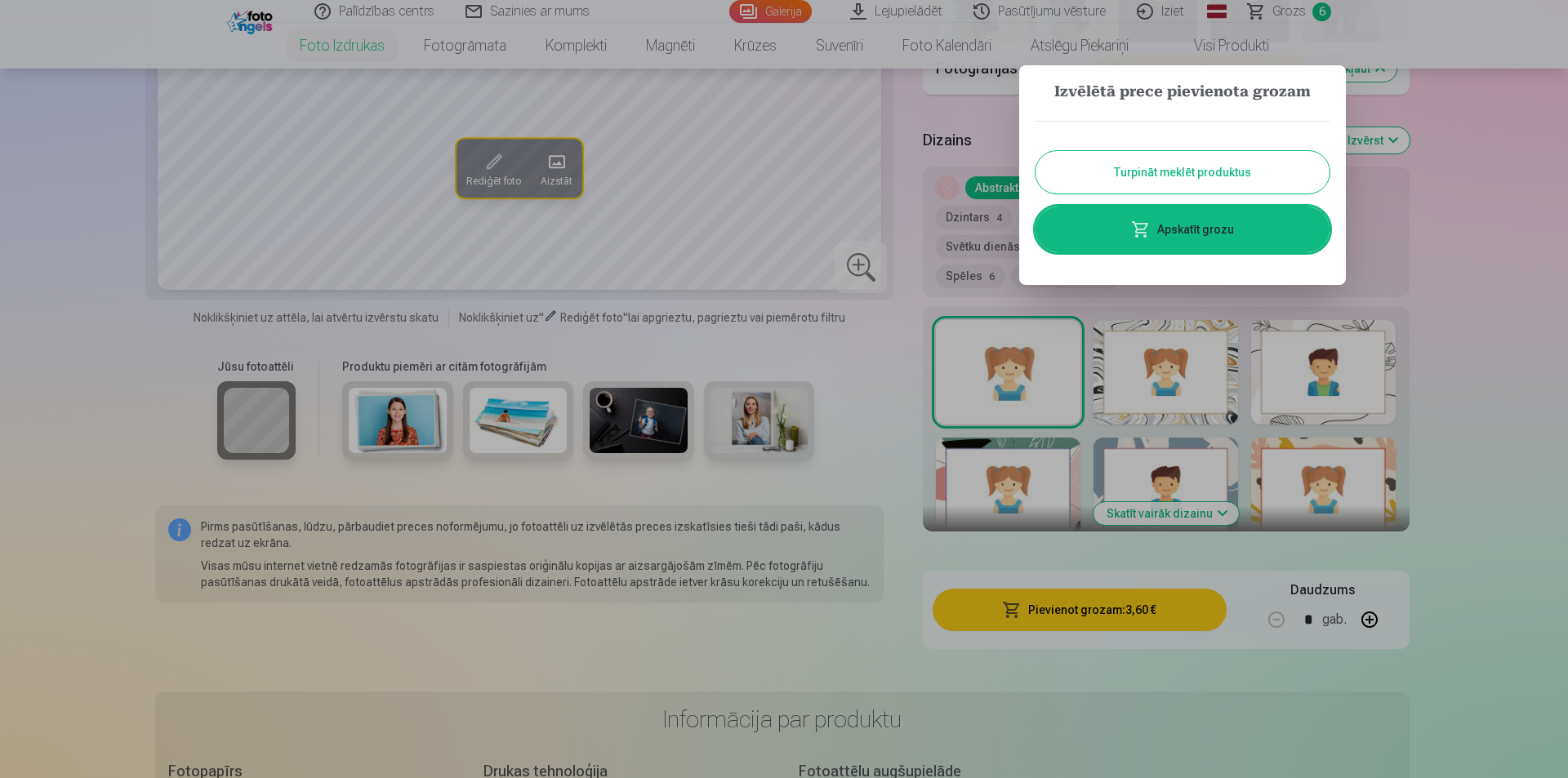
click at [1282, 170] on button "Turpināt meklēt produktus" at bounding box center [1182, 172] width 294 height 42
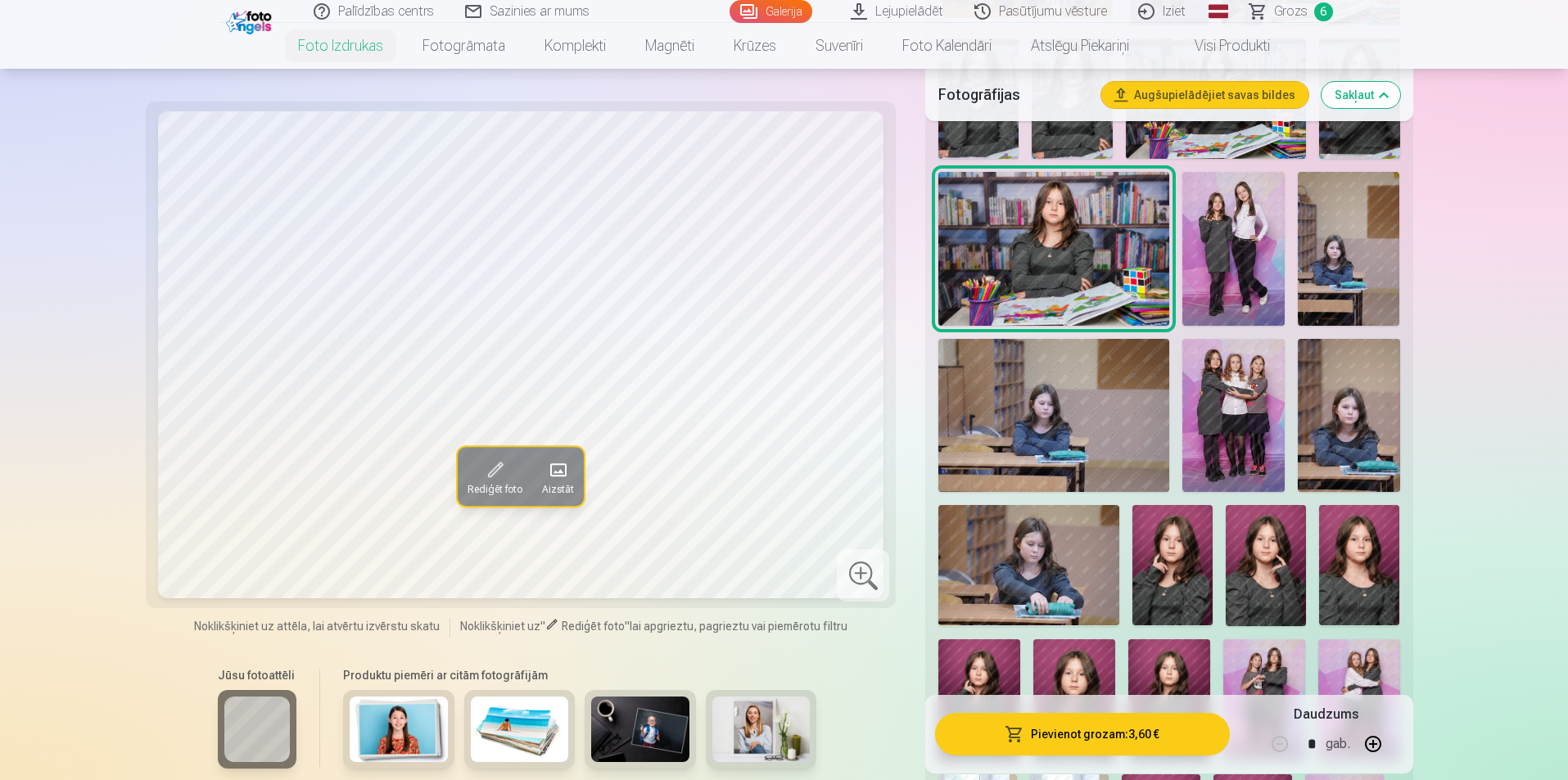
scroll to position [737, 0]
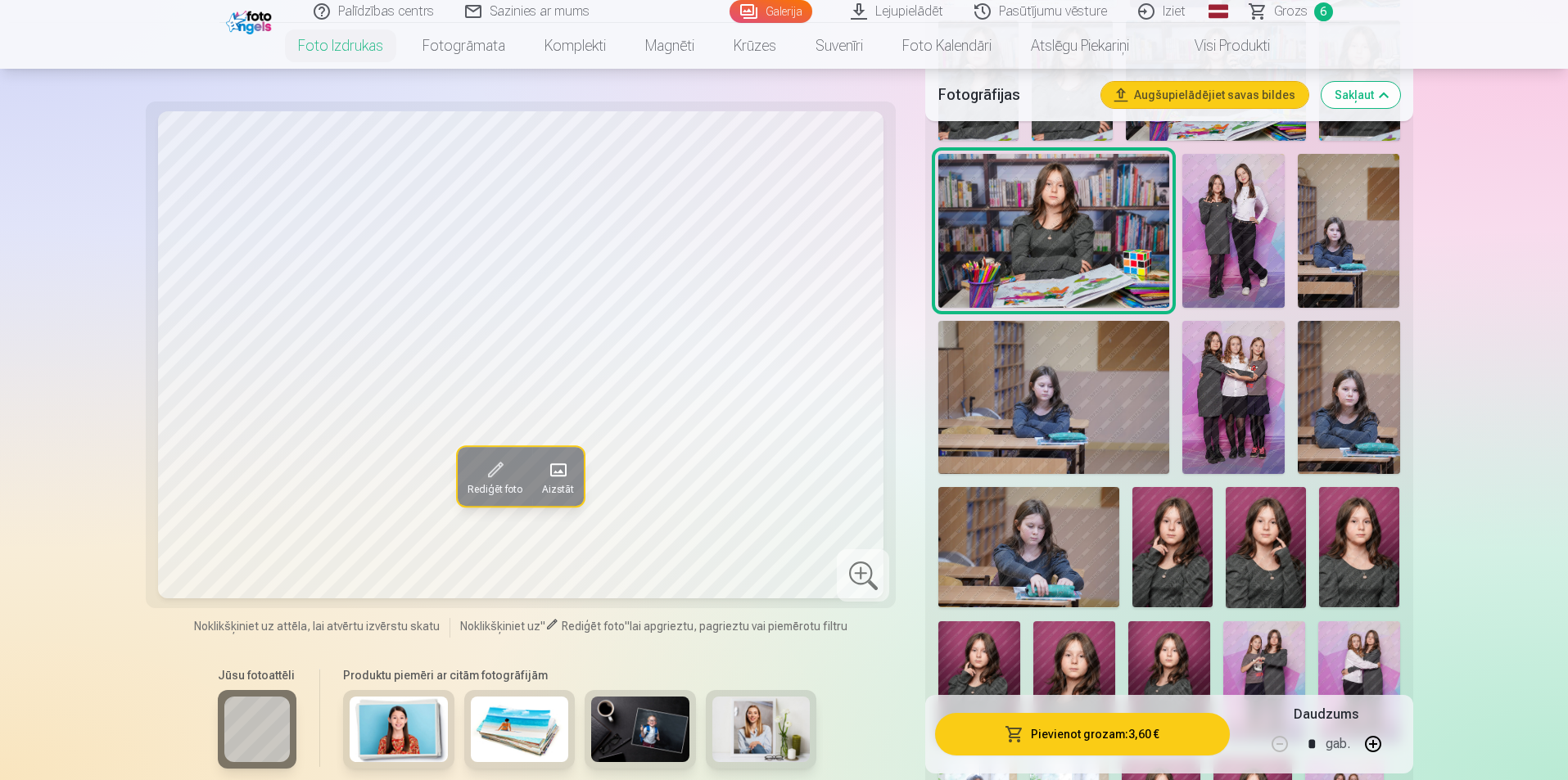
click at [1355, 553] on img at bounding box center [1360, 548] width 81 height 120
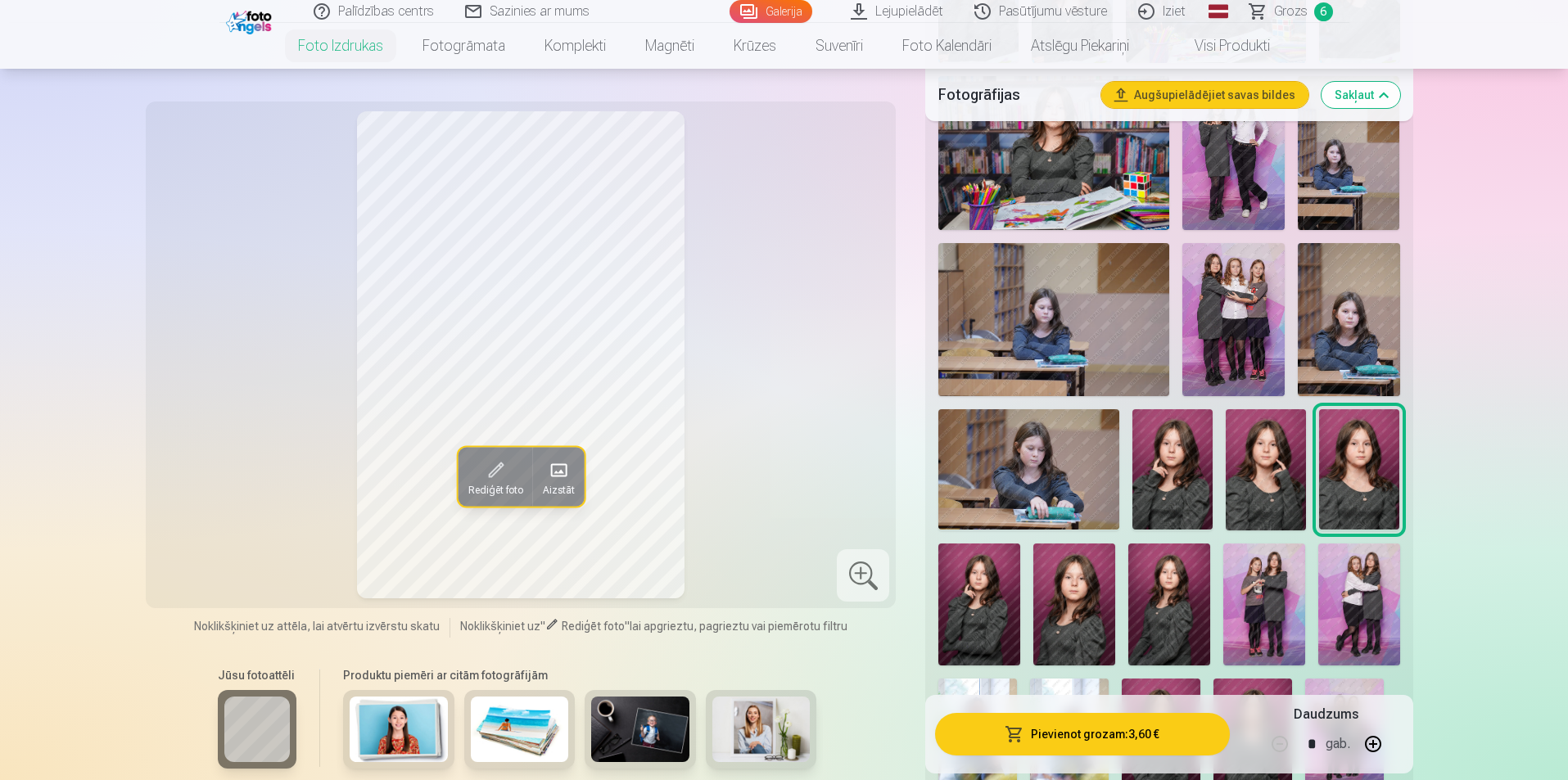
scroll to position [818, 0]
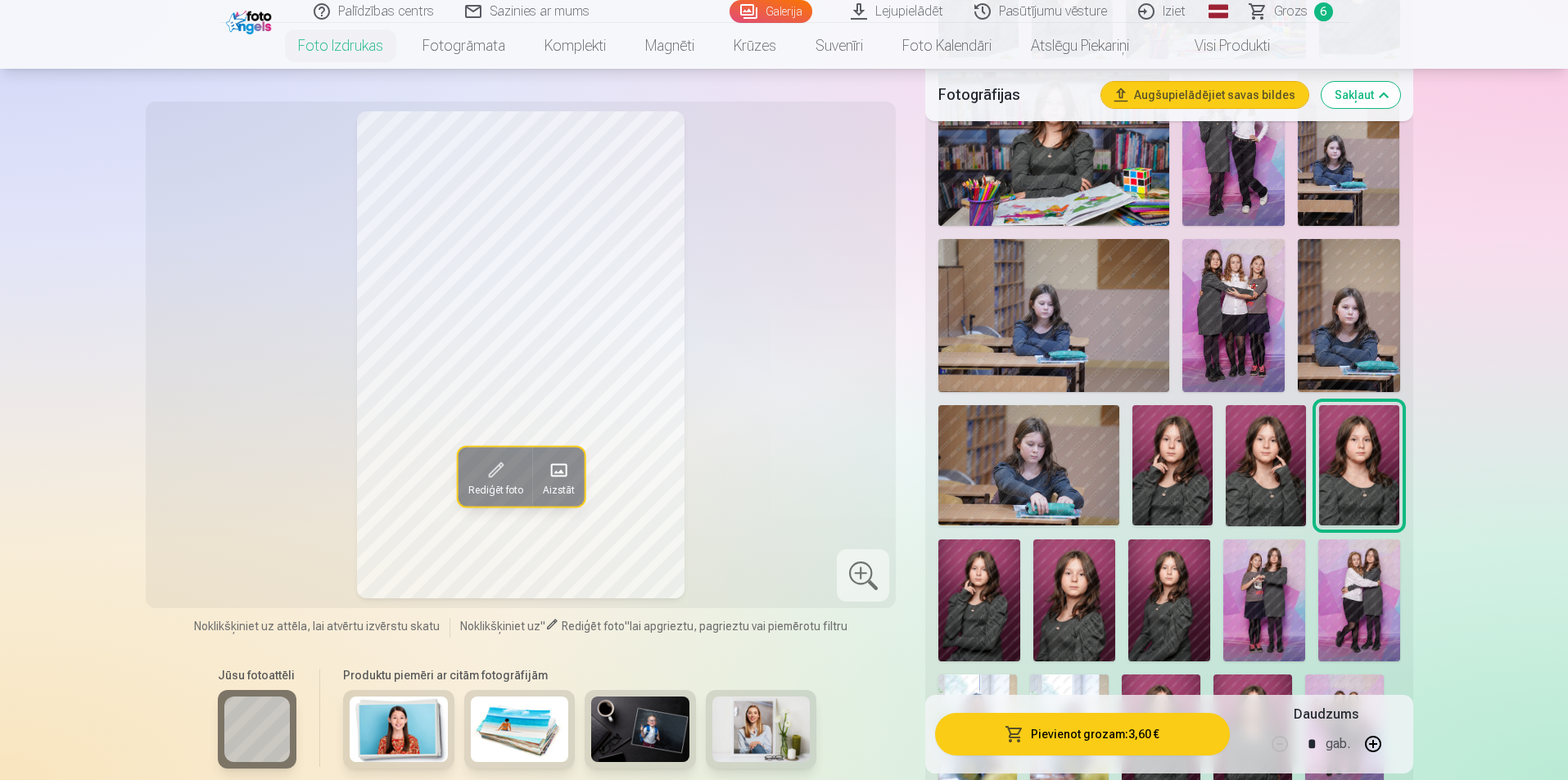
click at [1070, 614] on img at bounding box center [1074, 600] width 82 height 123
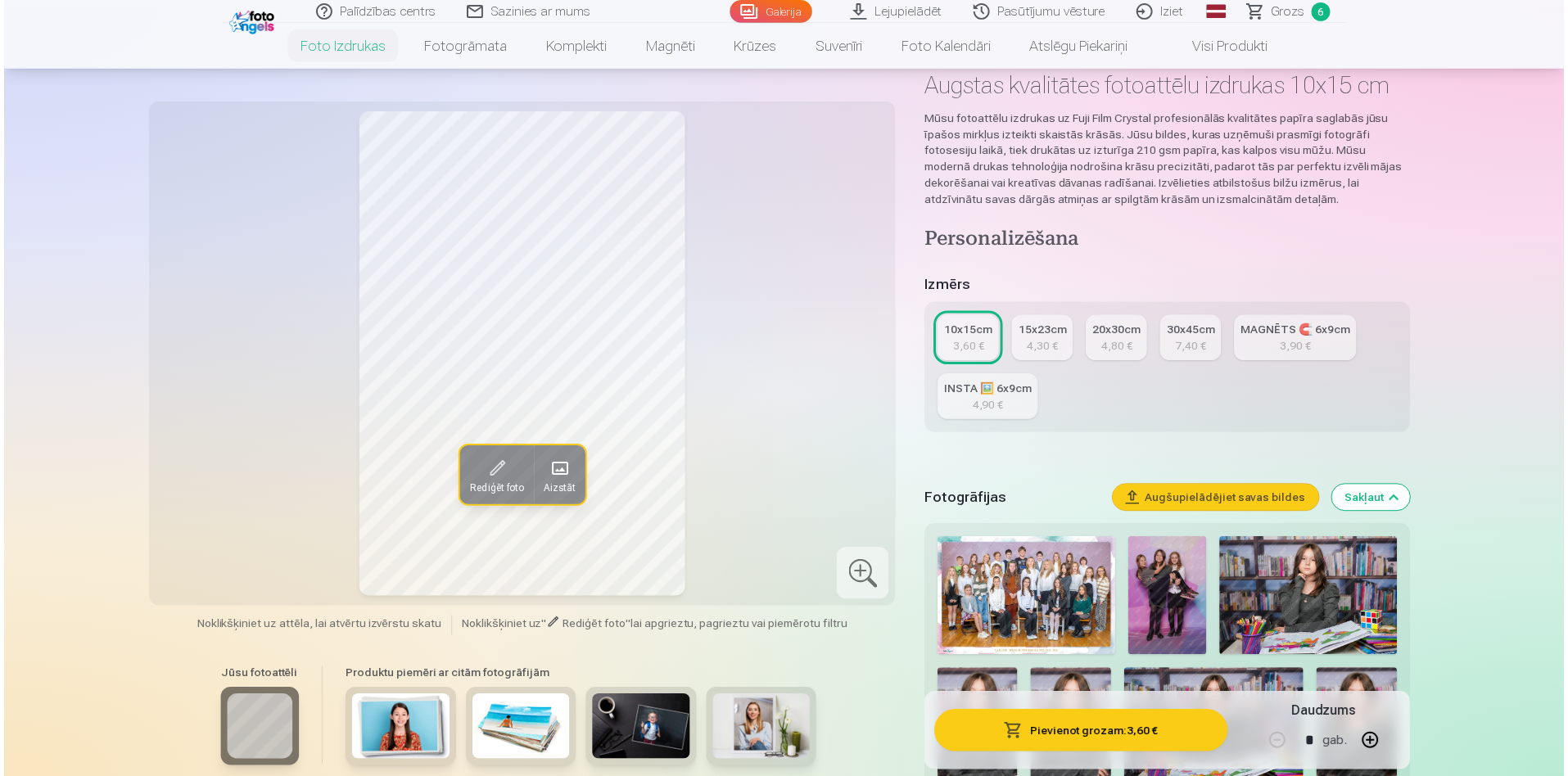
scroll to position [82, 0]
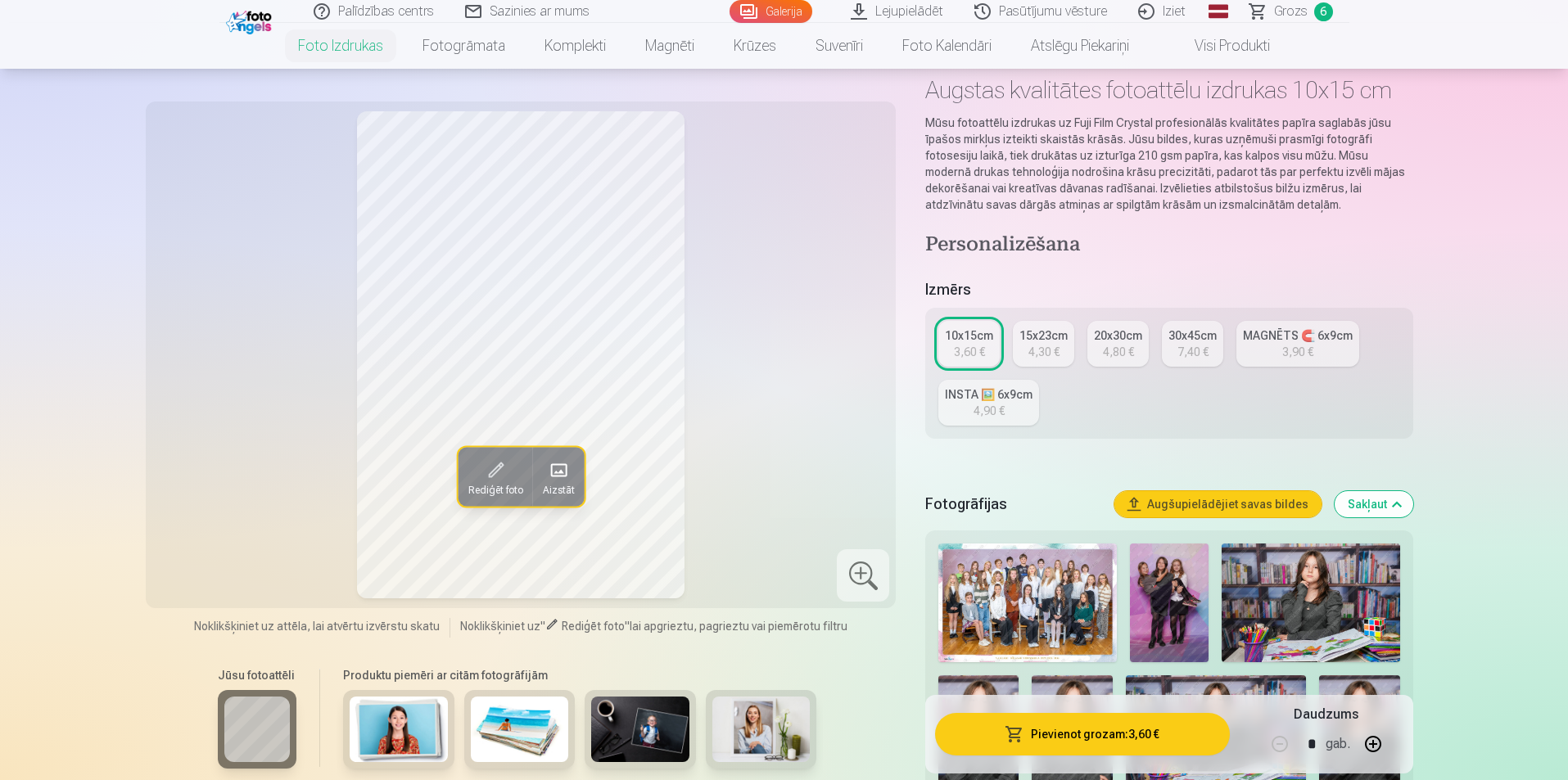
click at [1005, 601] on img at bounding box center [1027, 603] width 177 height 119
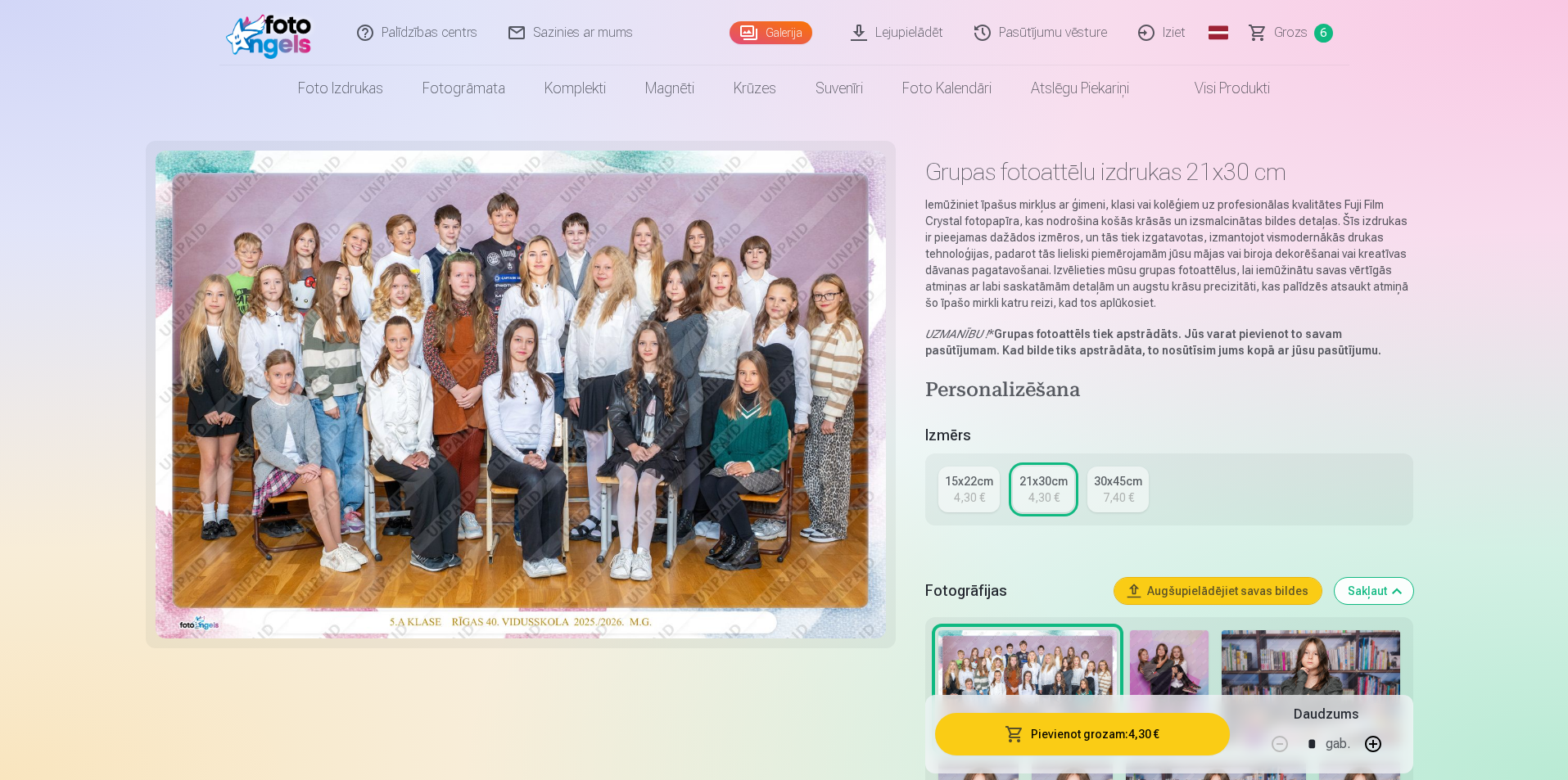
click at [972, 502] on div "4,30 €" at bounding box center [969, 497] width 31 height 16
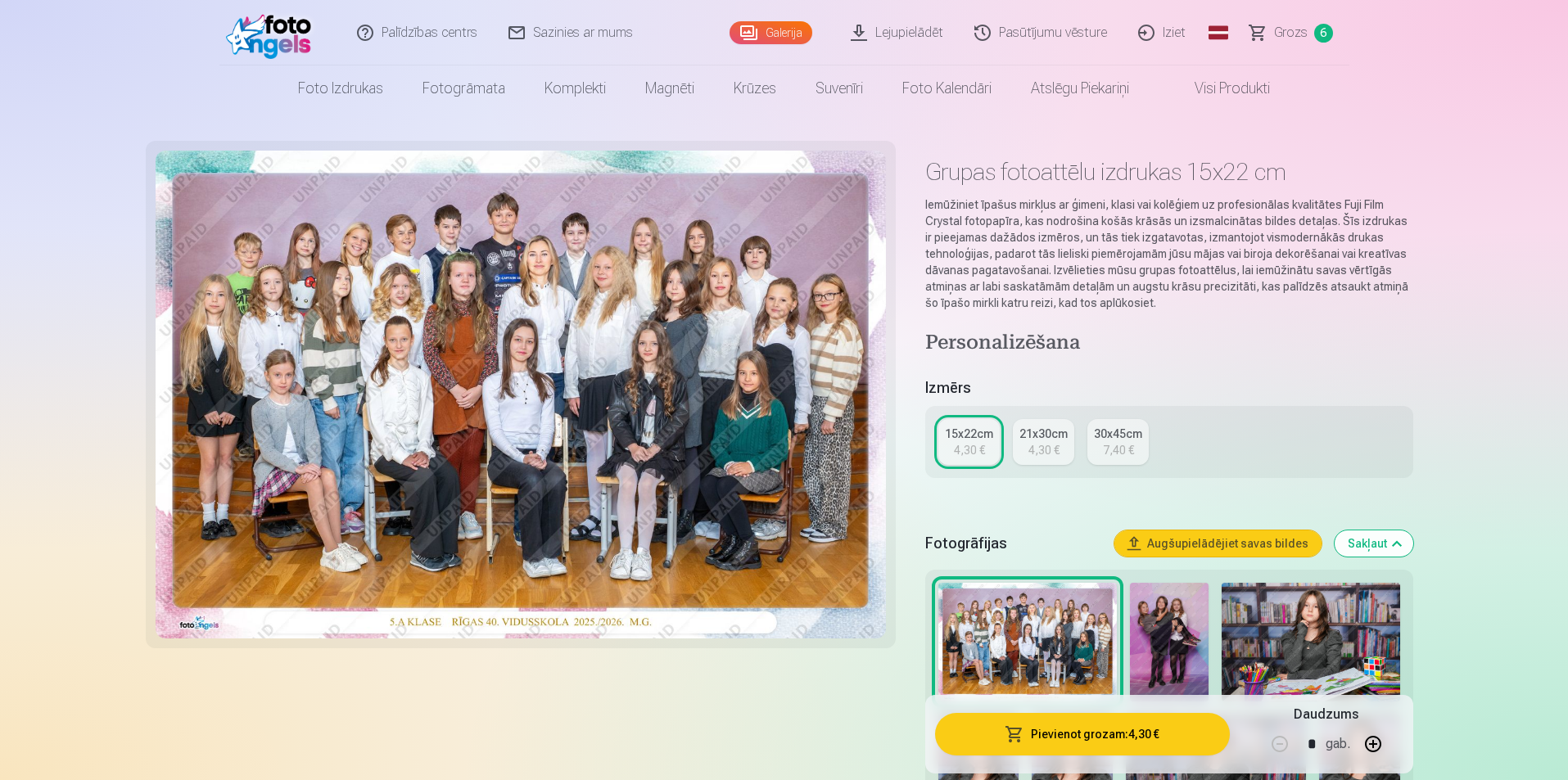
click at [1018, 436] on link "21x30cm 4,30 €" at bounding box center [1043, 442] width 61 height 46
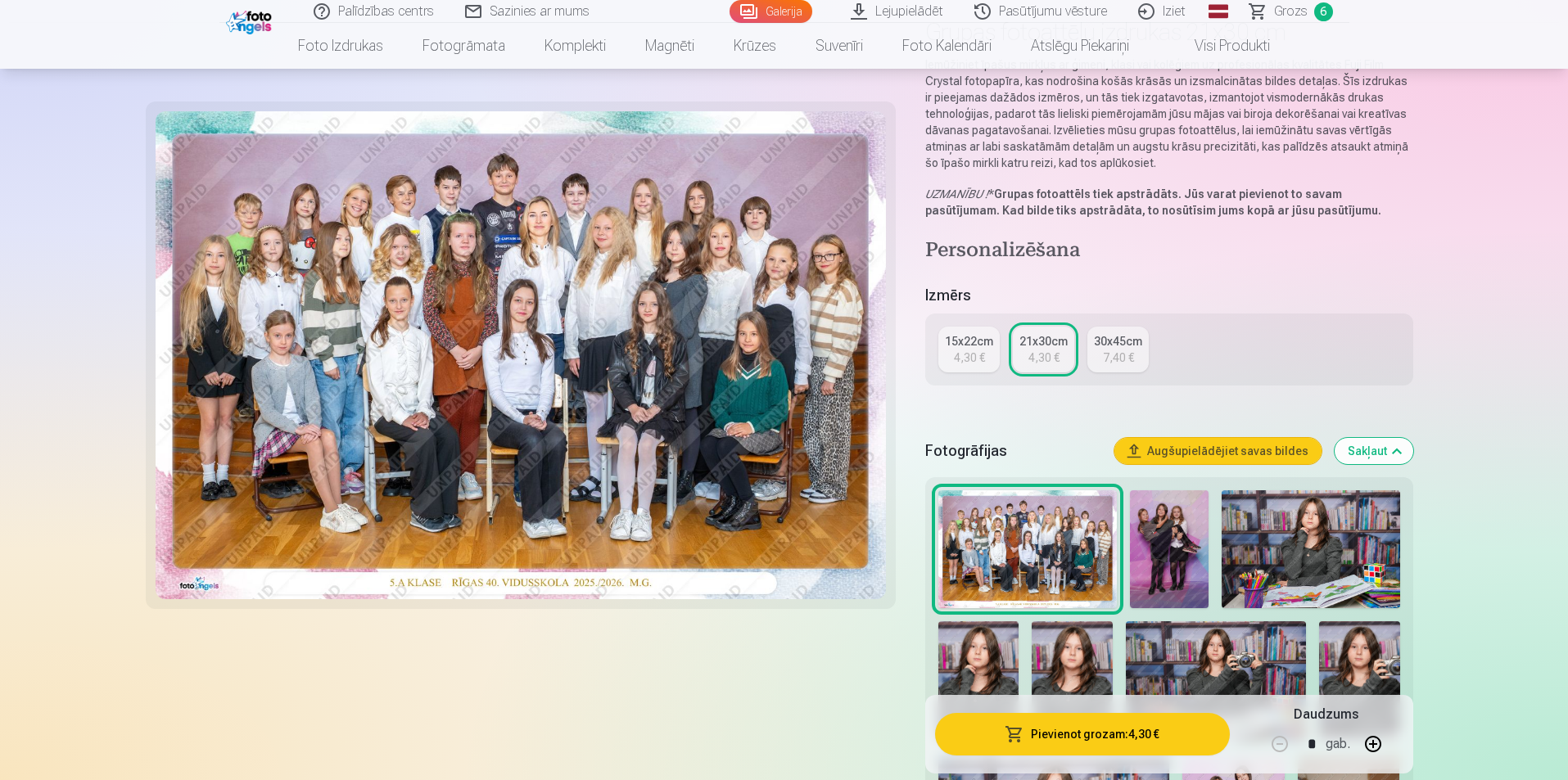
scroll to position [246, 0]
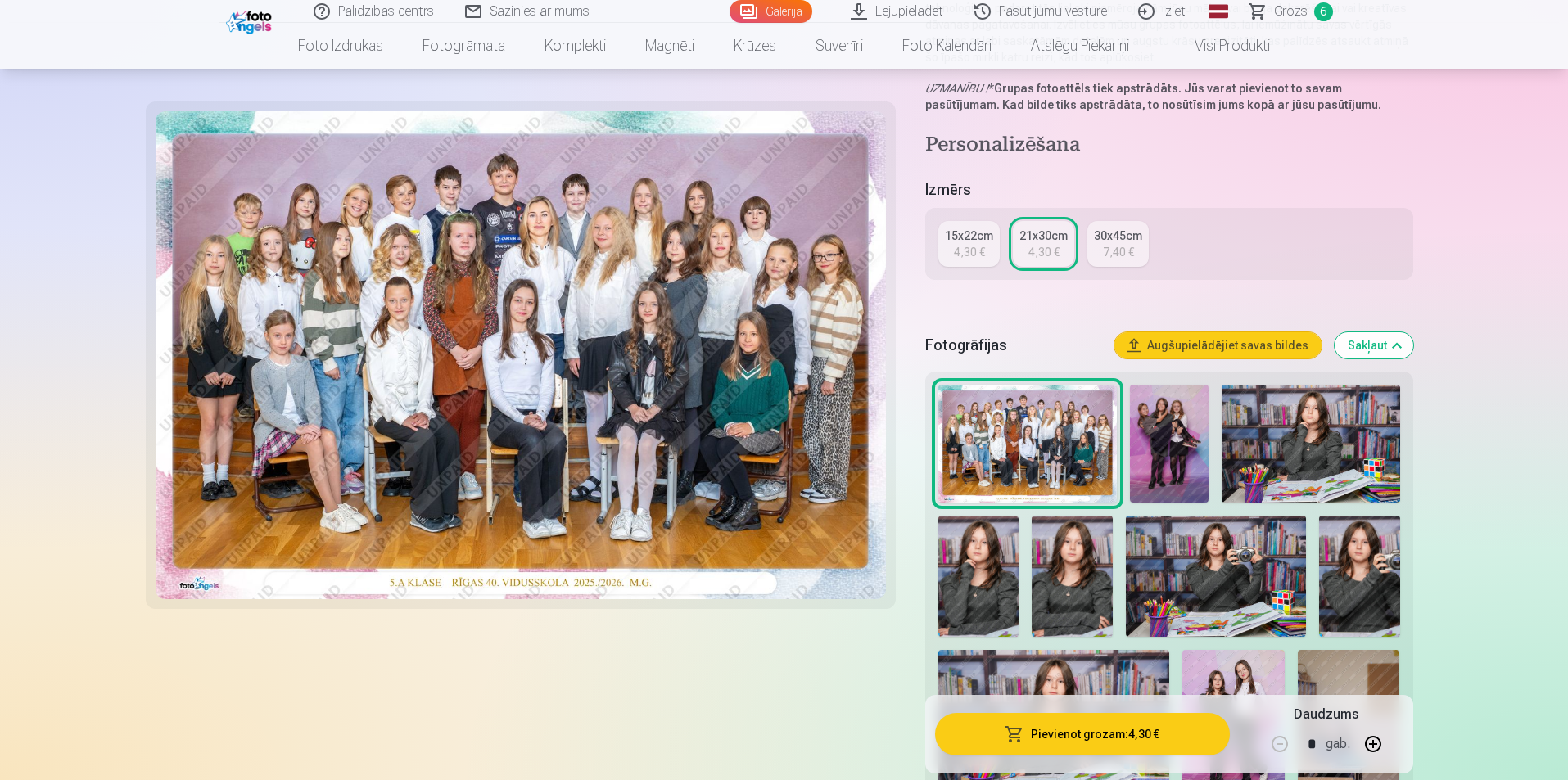
click at [1055, 738] on button "Pievienot grozam : 4,30 €" at bounding box center [1081, 734] width 294 height 42
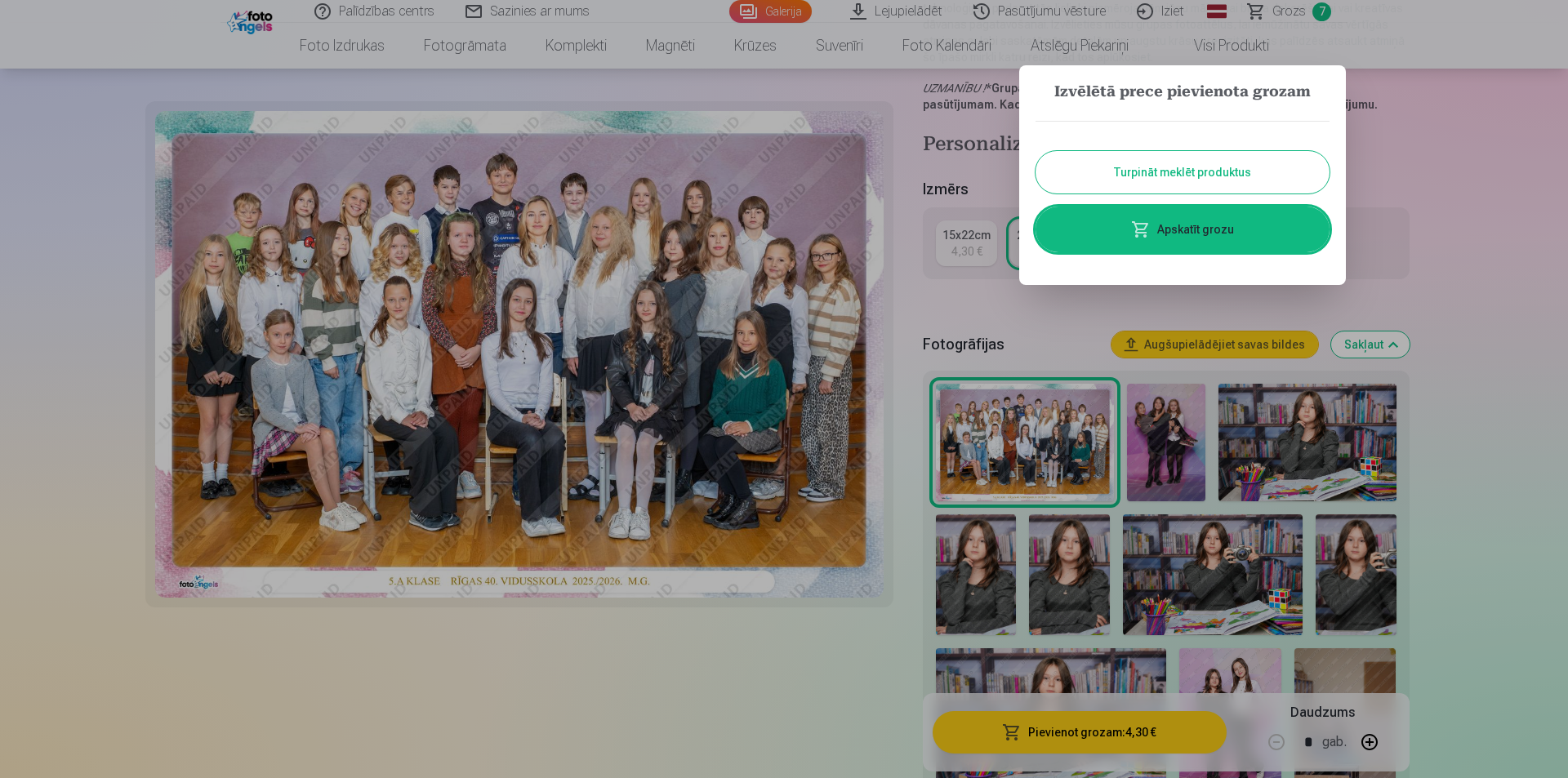
click at [1142, 174] on button "Turpināt meklēt produktus" at bounding box center [1182, 172] width 294 height 42
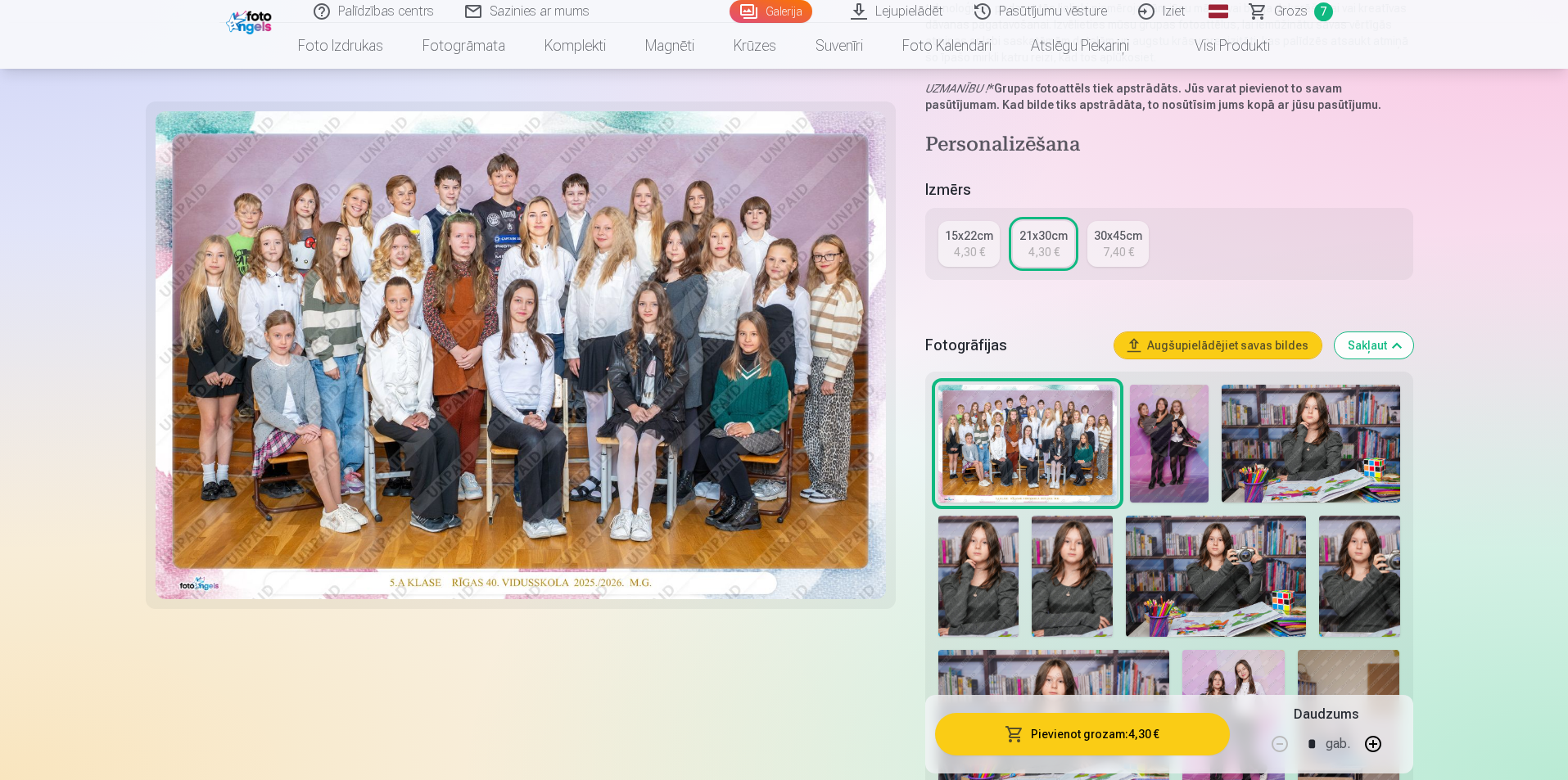
scroll to position [0, 0]
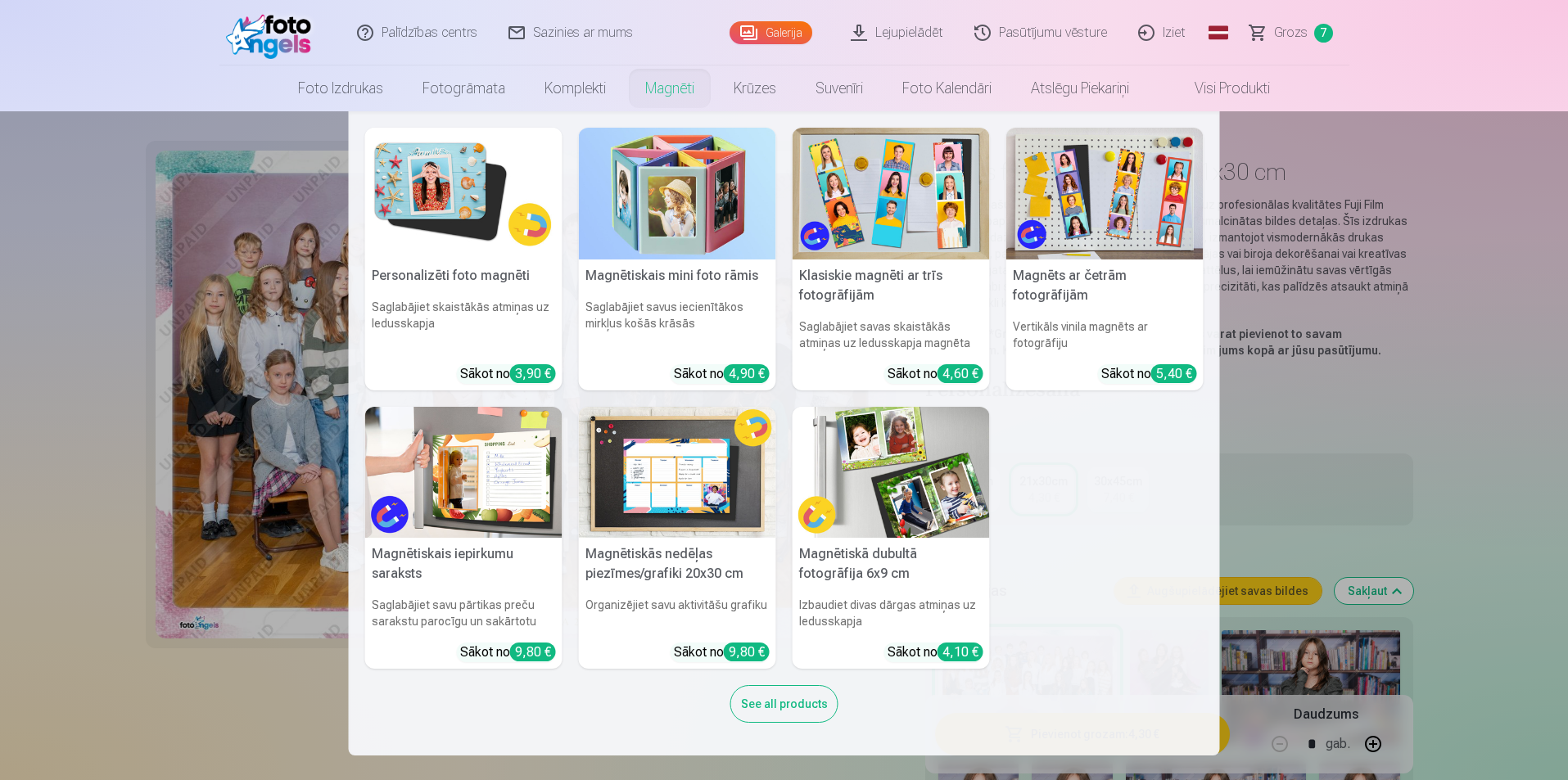
click at [479, 224] on img at bounding box center [463, 193] width 197 height 132
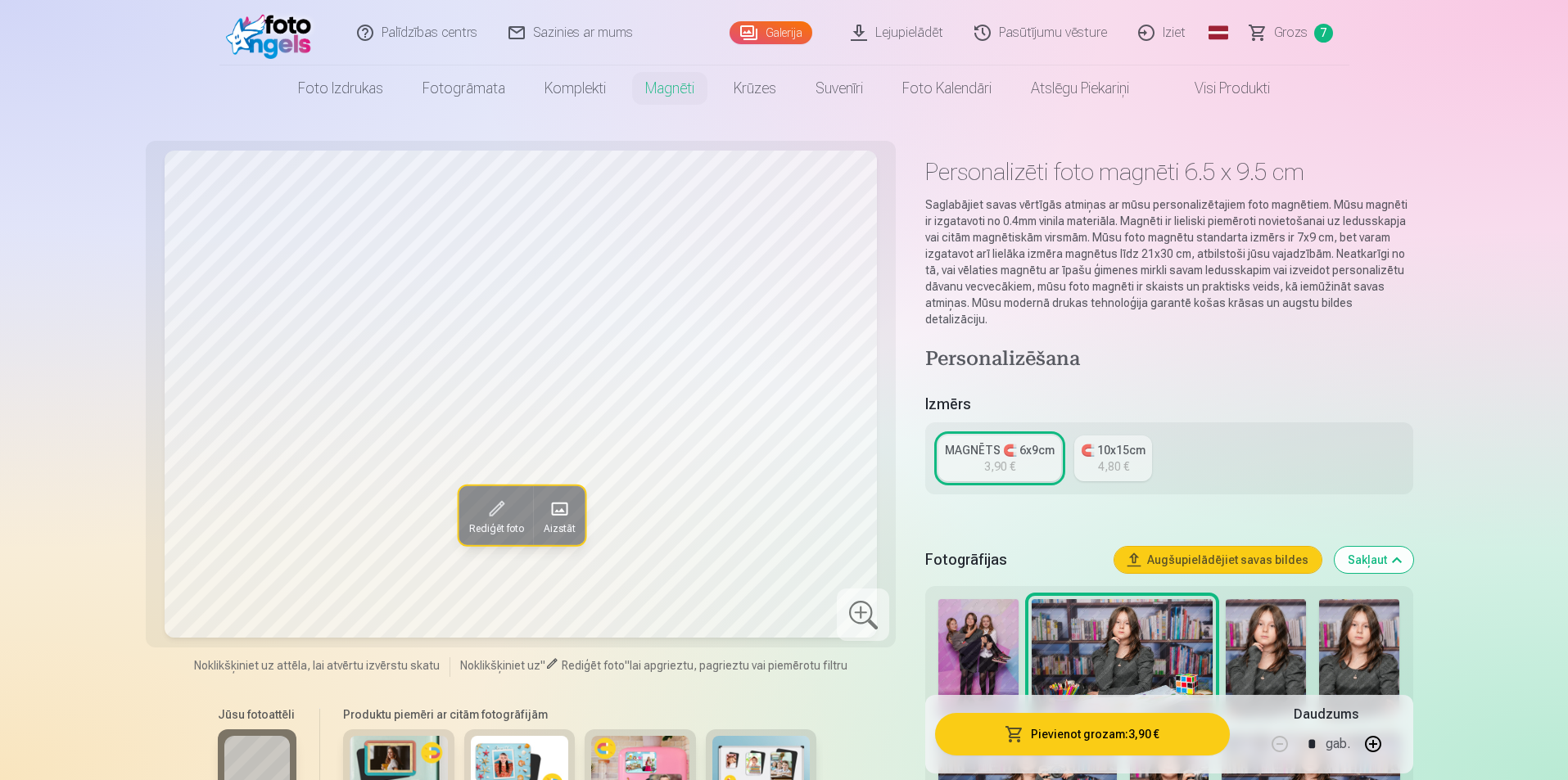
click at [1283, 35] on span "Grozs" at bounding box center [1291, 32] width 34 height 20
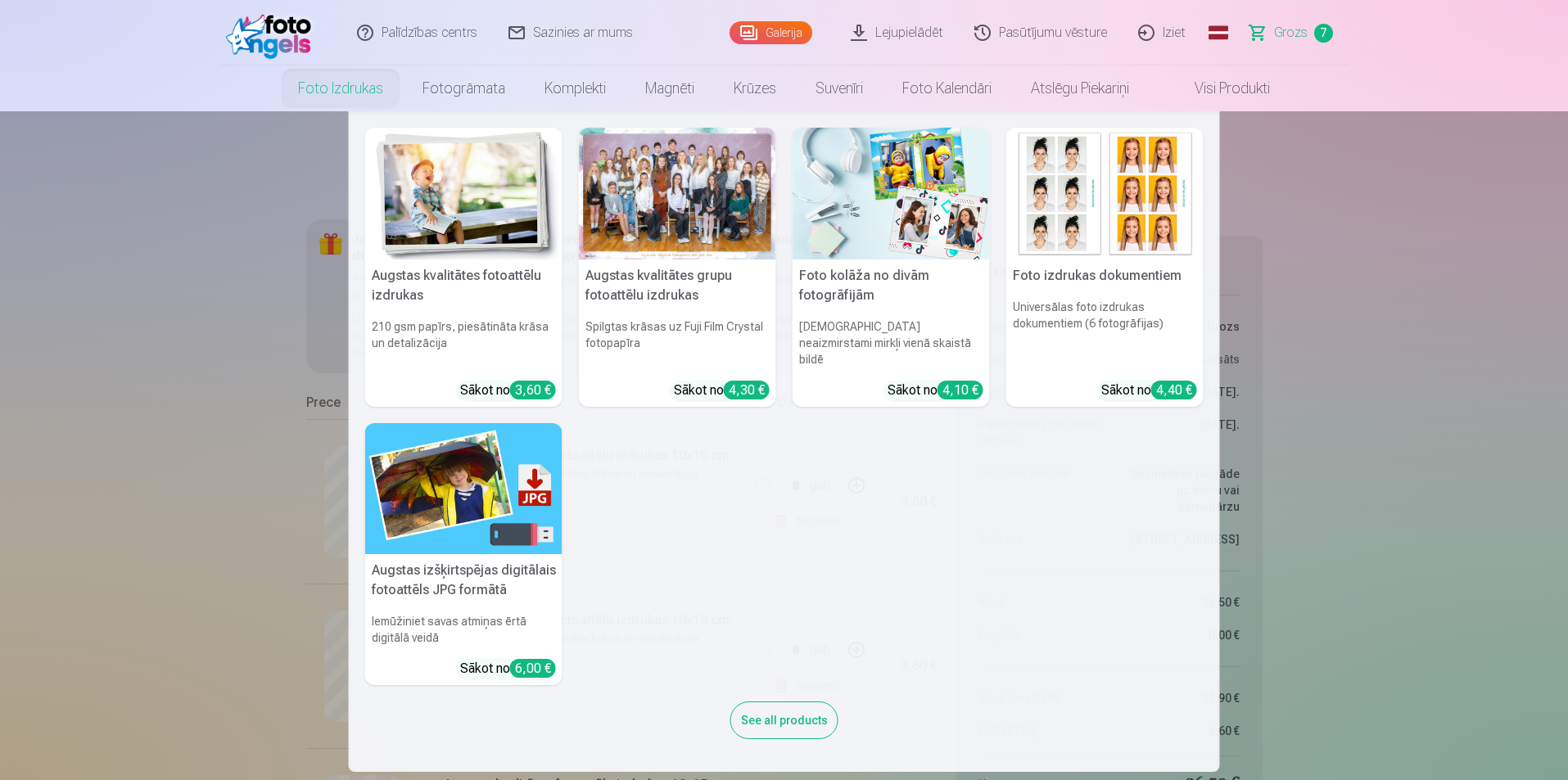
click at [853, 297] on h5 "Foto kolāža no divām fotogrāfijām" at bounding box center [891, 286] width 197 height 52
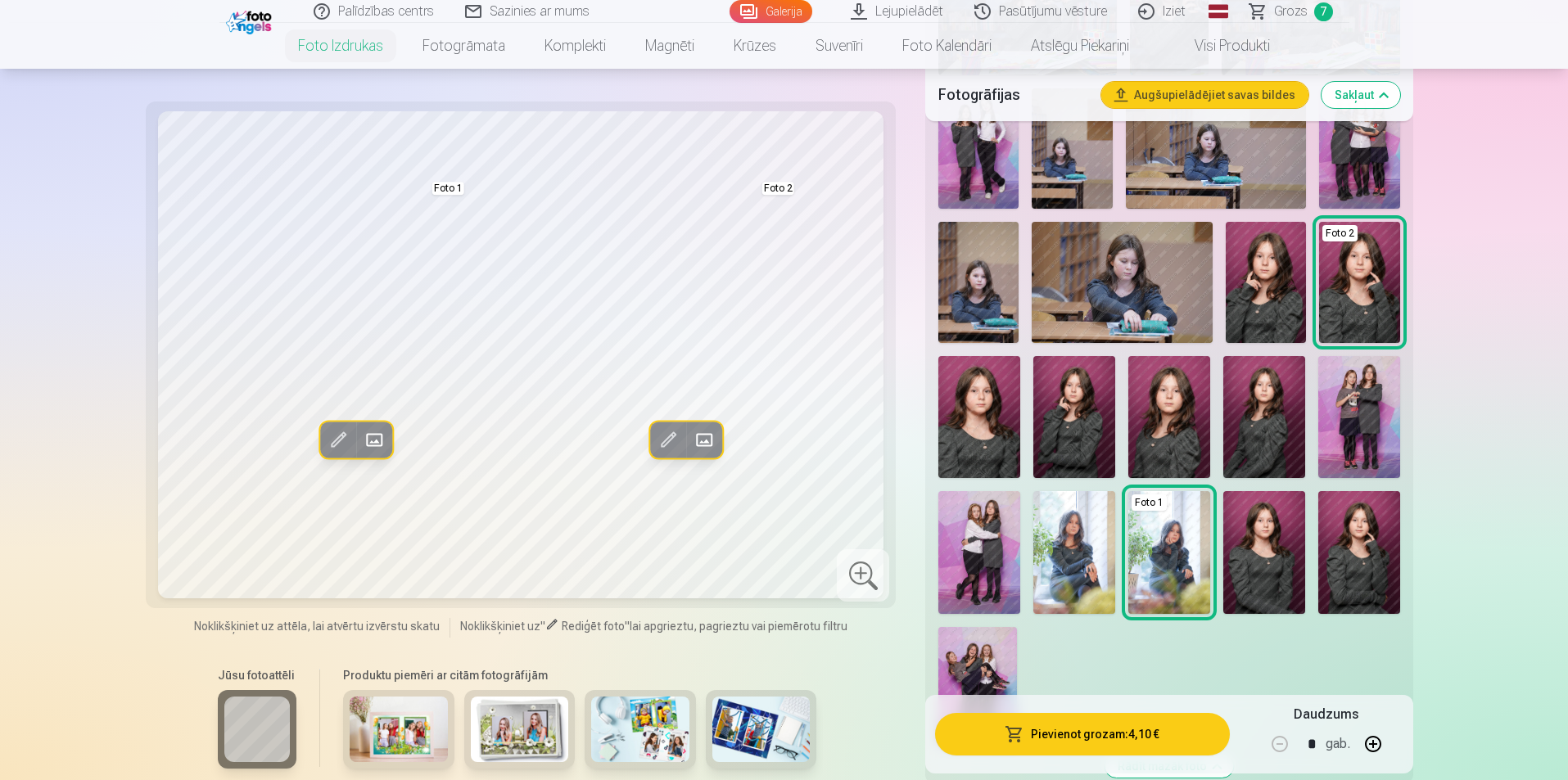
scroll to position [737, 0]
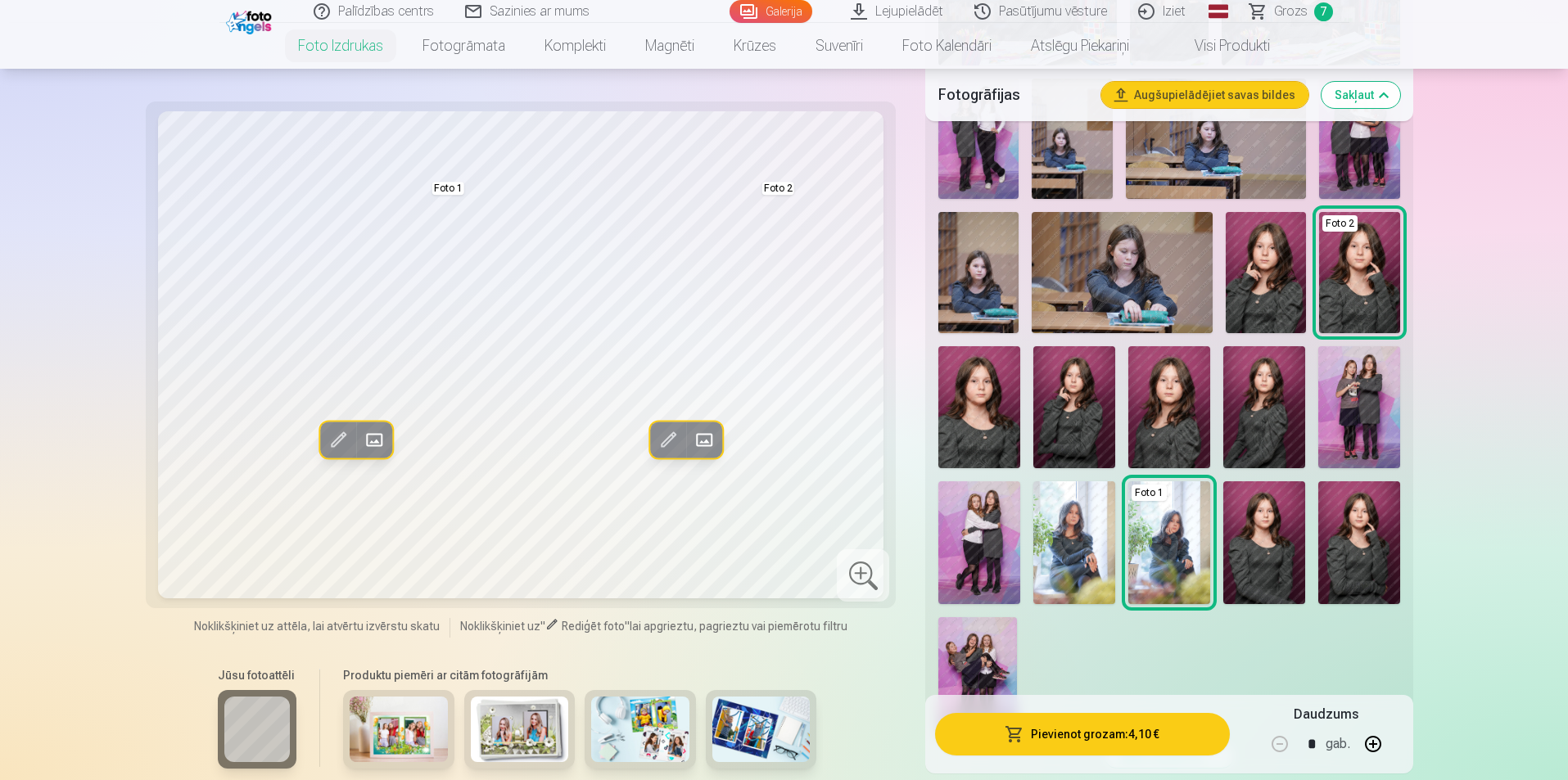
click at [1267, 428] on img at bounding box center [1264, 407] width 82 height 123
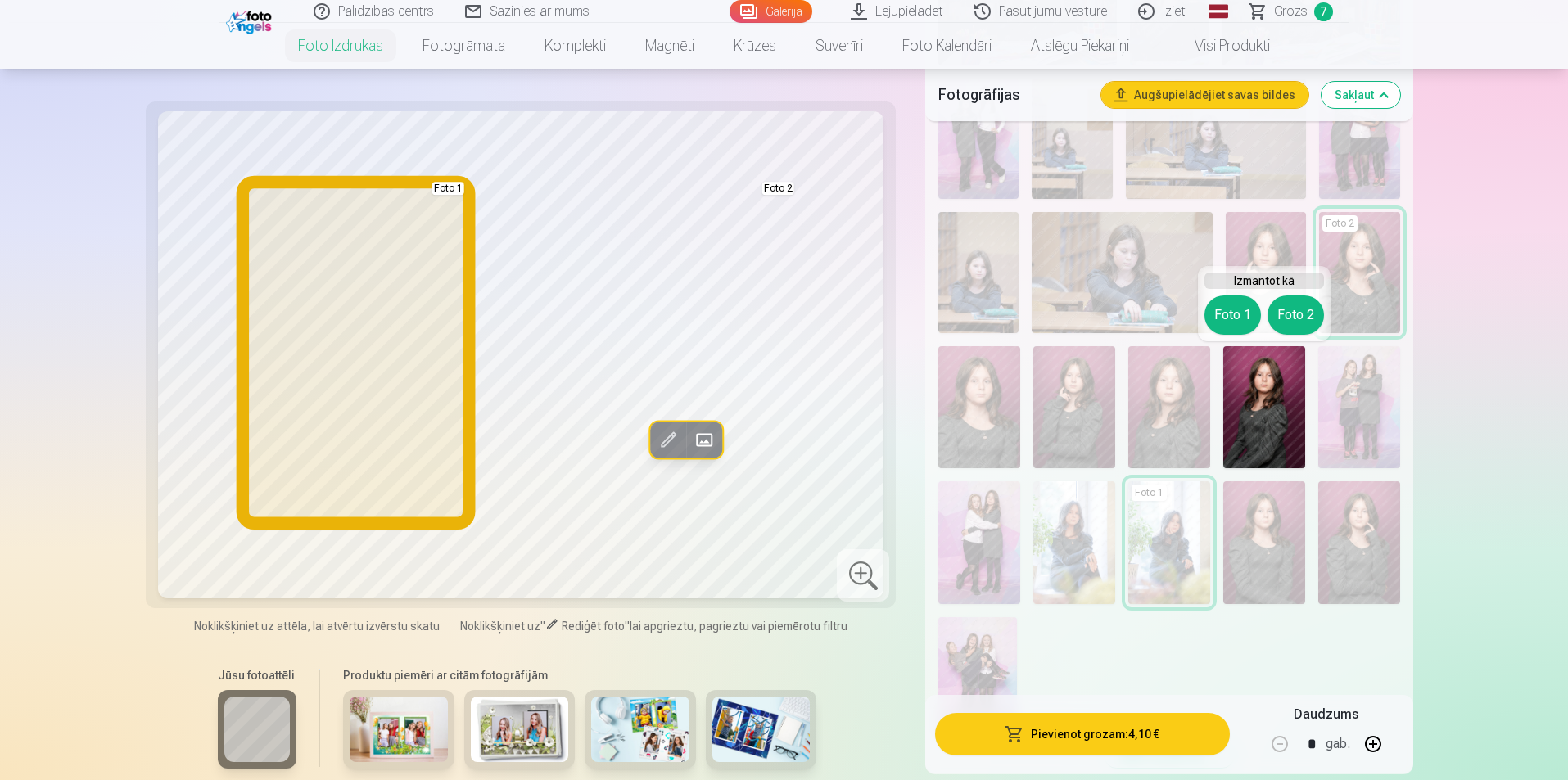
click at [1236, 323] on button "Foto 1" at bounding box center [1232, 315] width 56 height 39
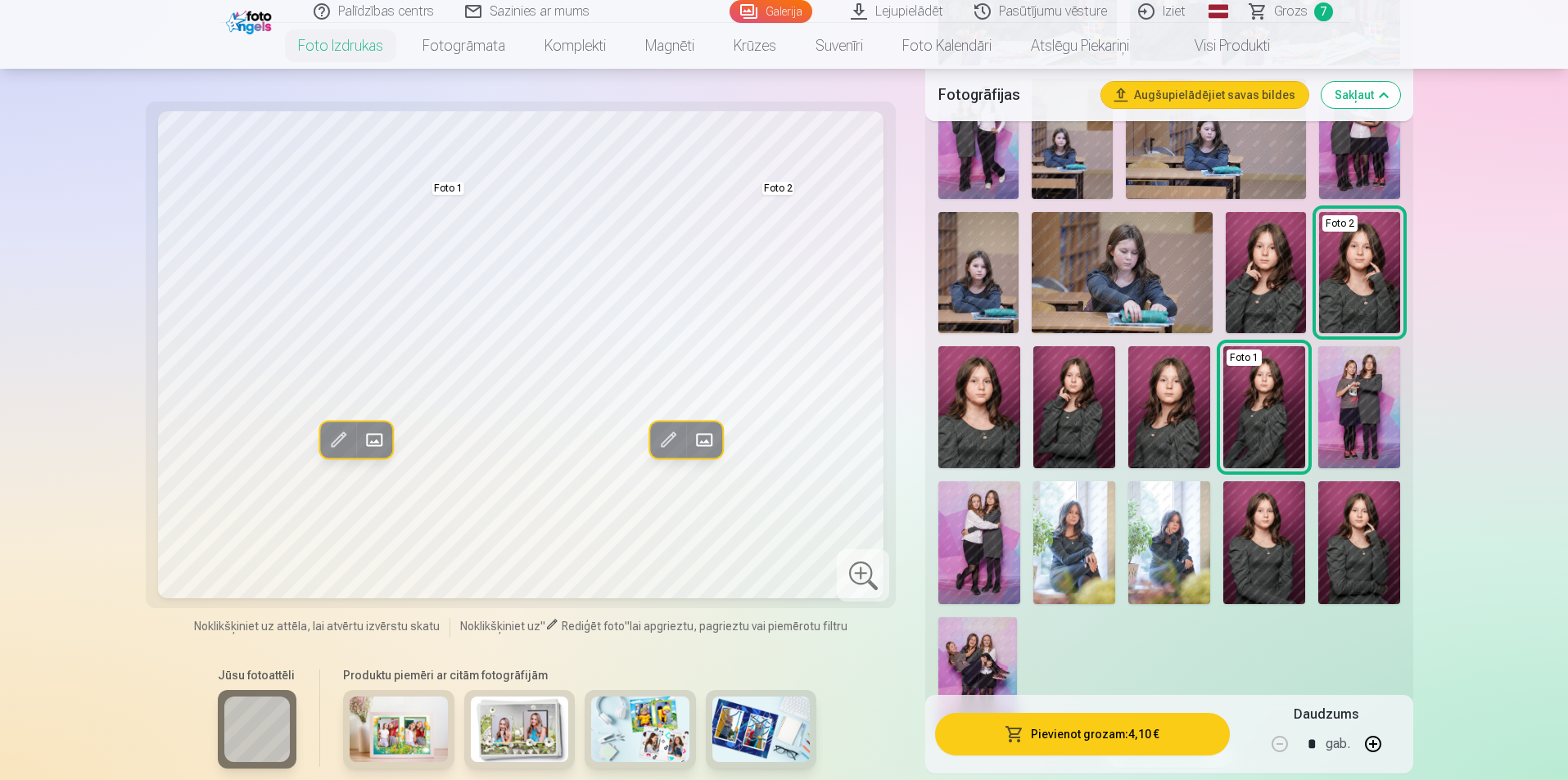
click at [1159, 429] on img at bounding box center [1168, 407] width 82 height 123
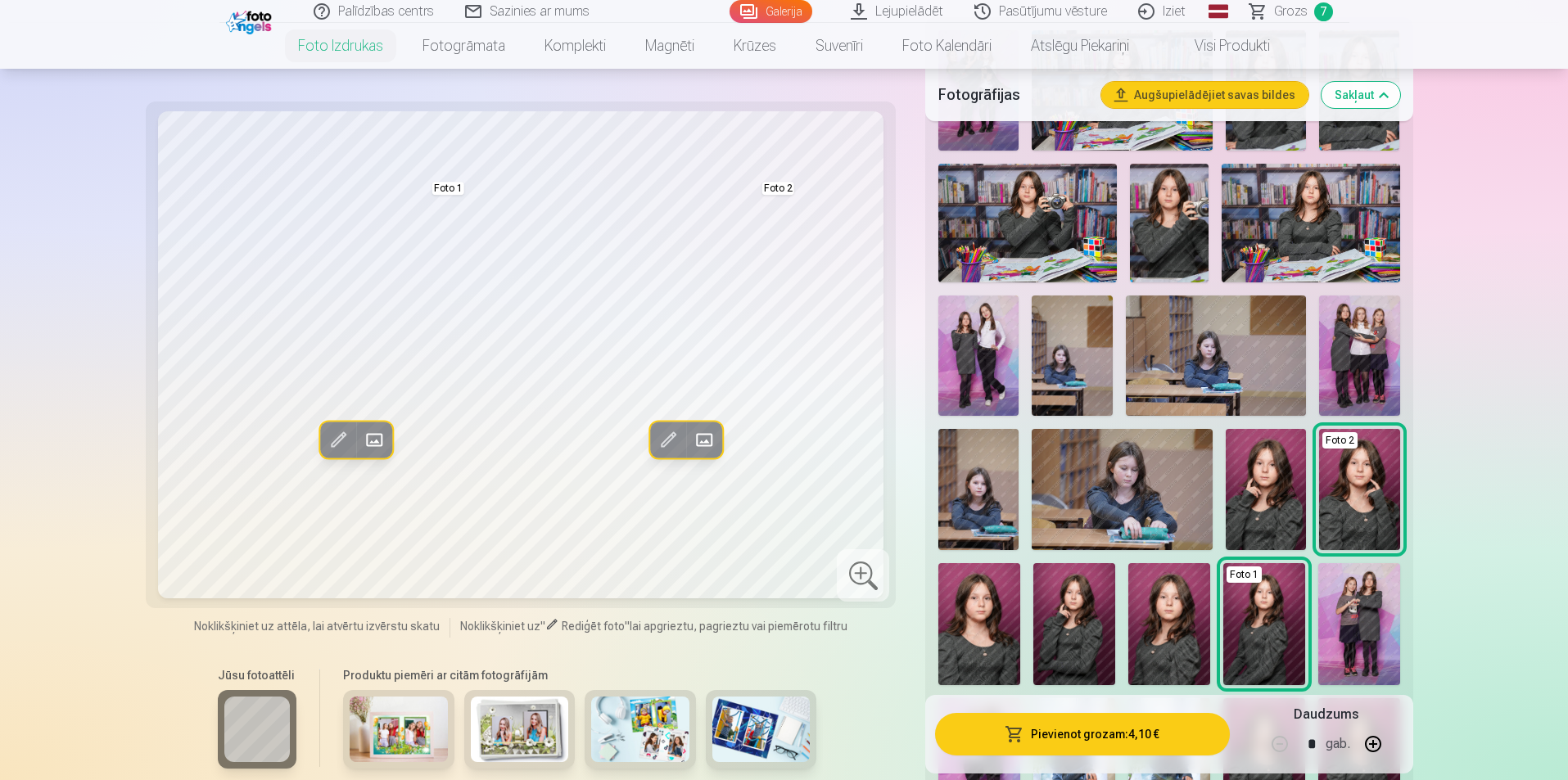
scroll to position [491, 0]
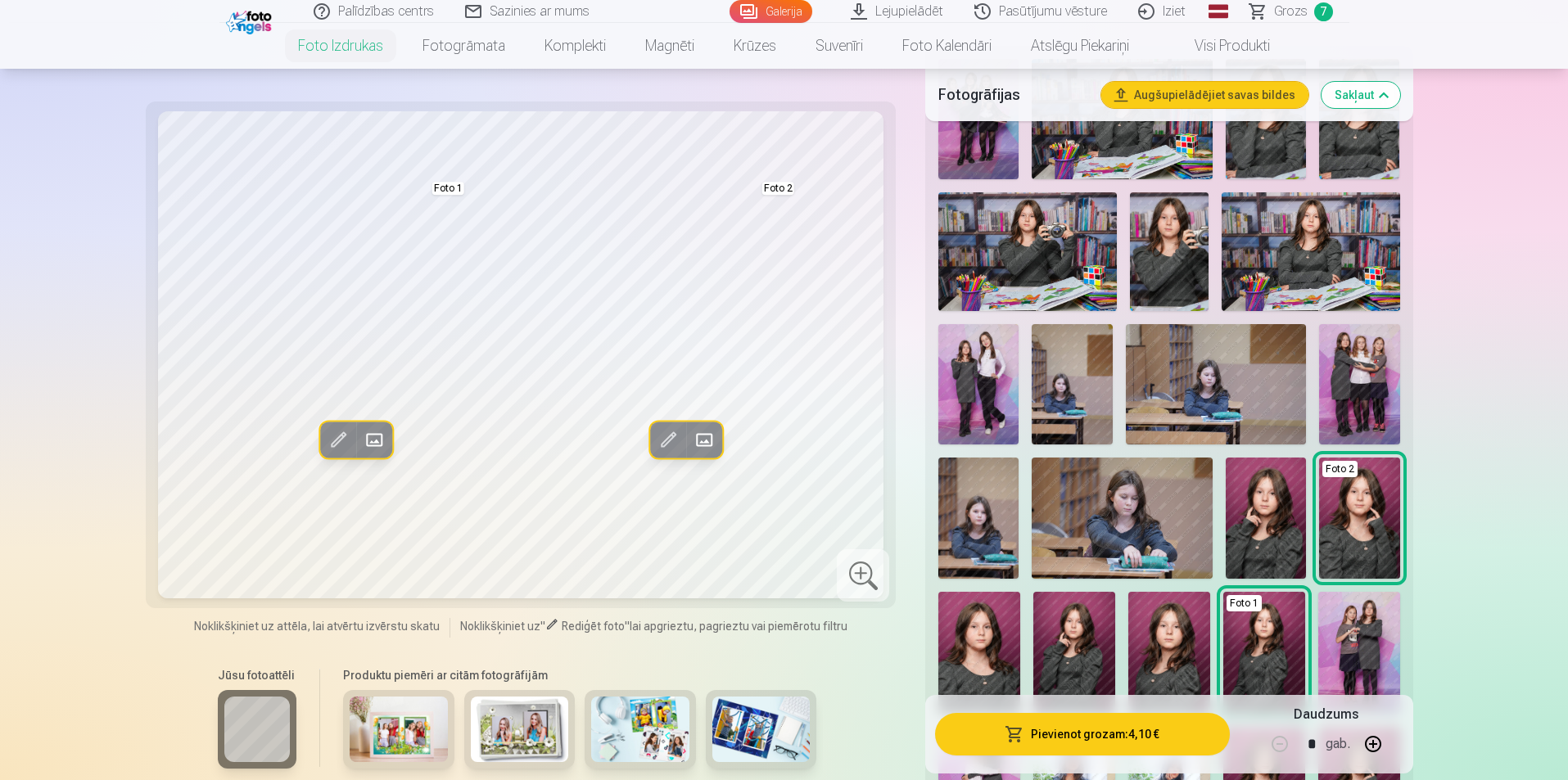
click at [978, 546] on img at bounding box center [979, 518] width 81 height 120
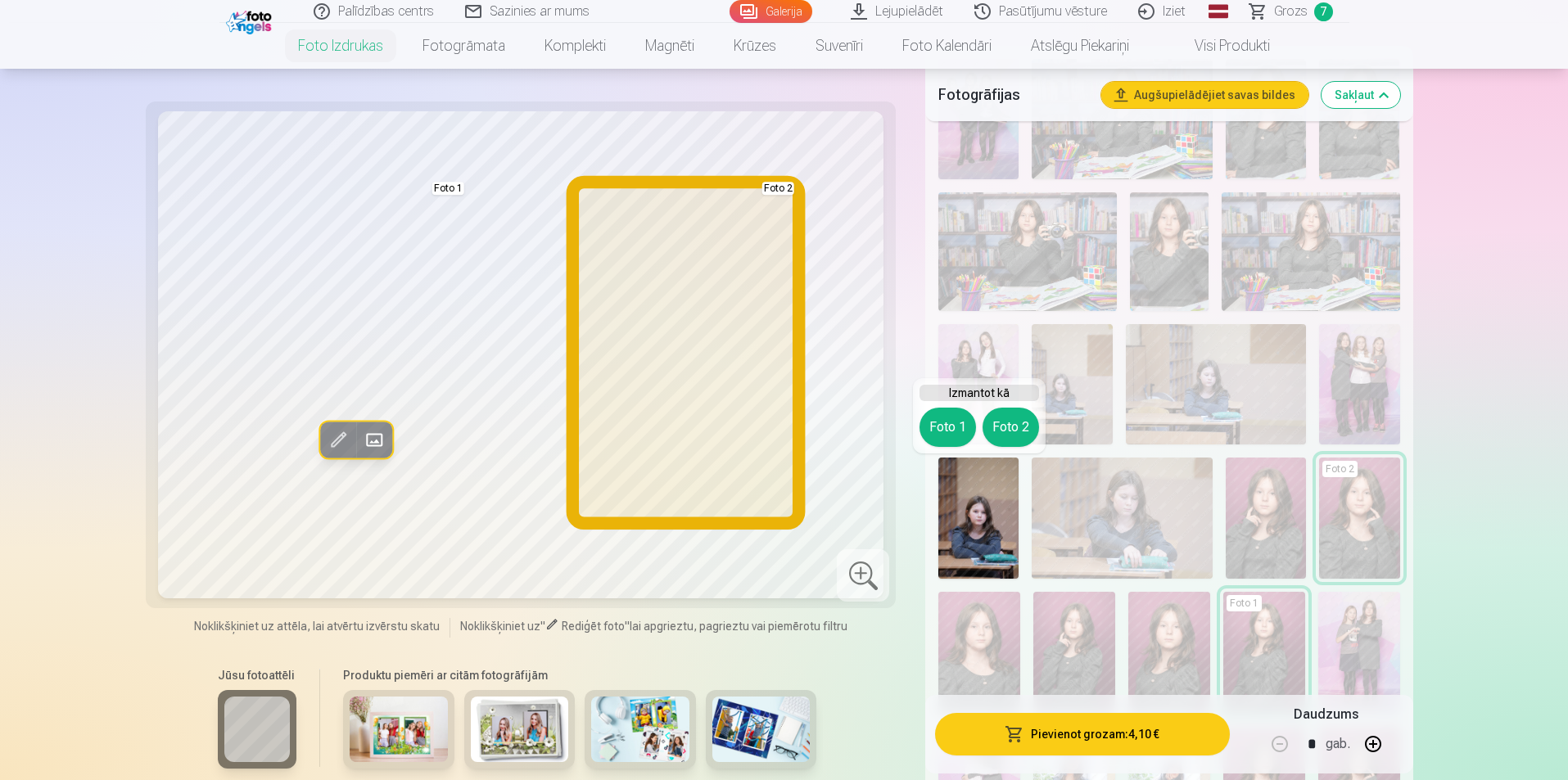
click at [1018, 423] on button "Foto 2" at bounding box center [1011, 428] width 56 height 39
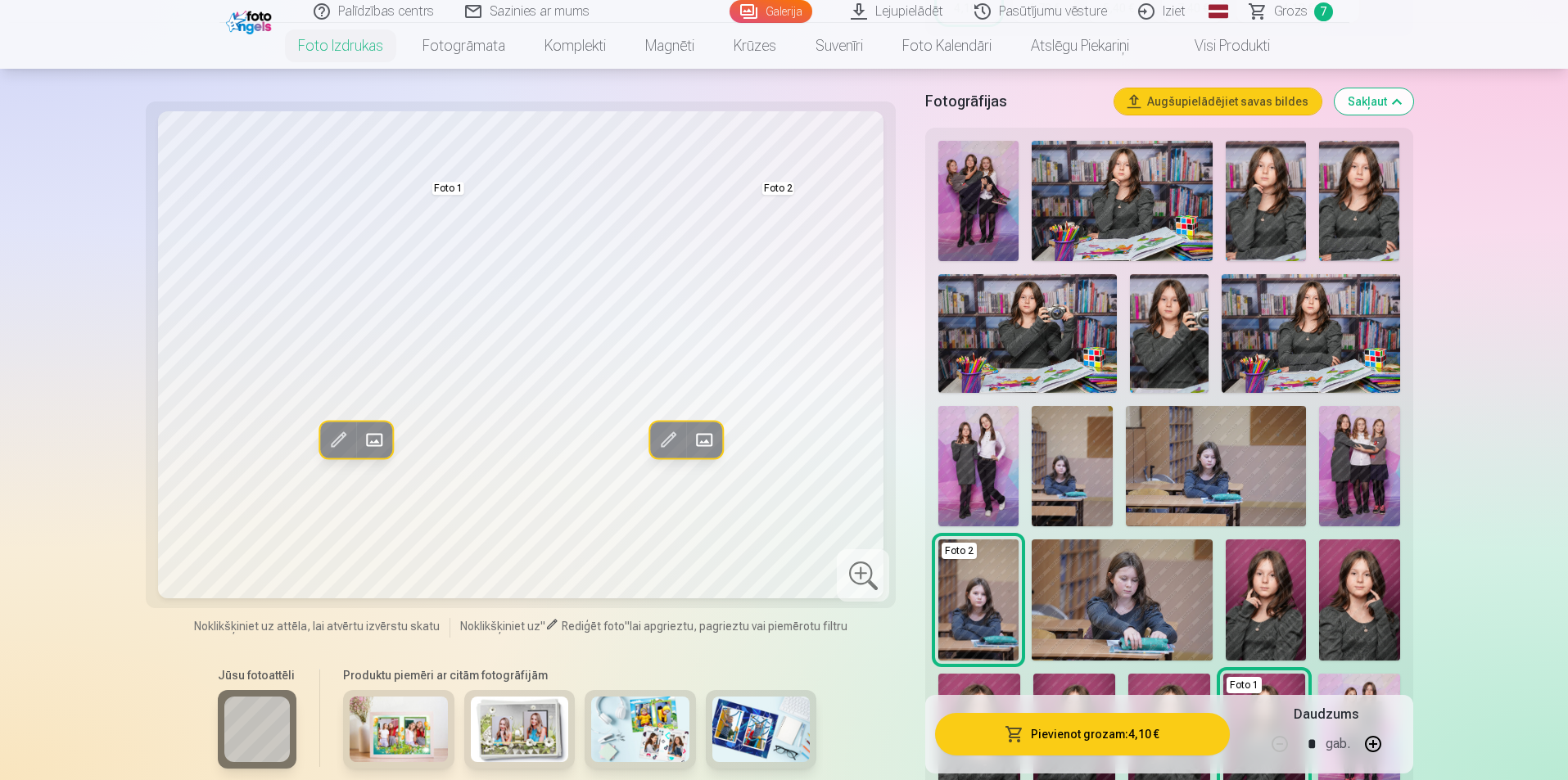
scroll to position [327, 0]
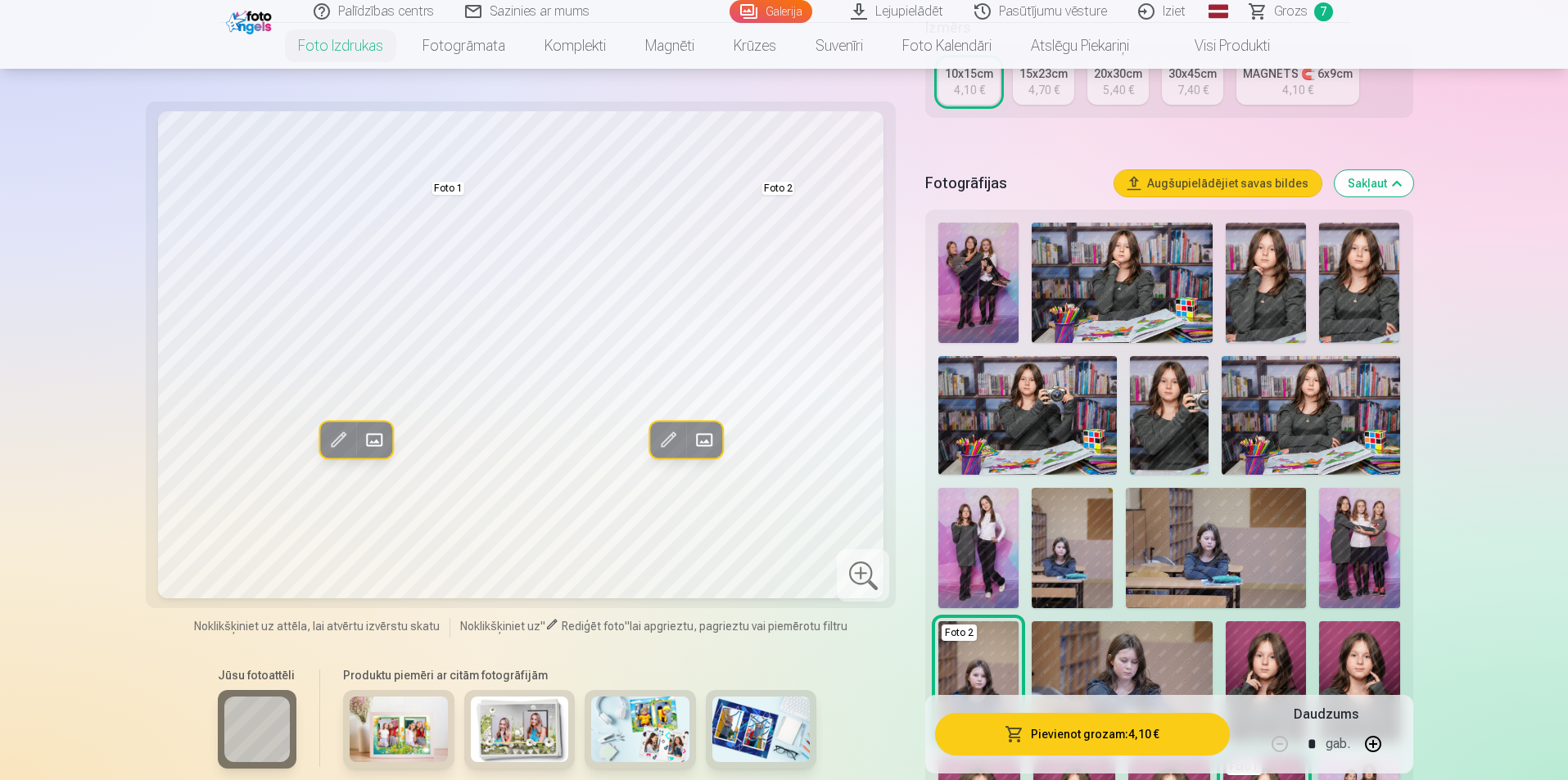
click at [1364, 303] on img at bounding box center [1360, 283] width 81 height 120
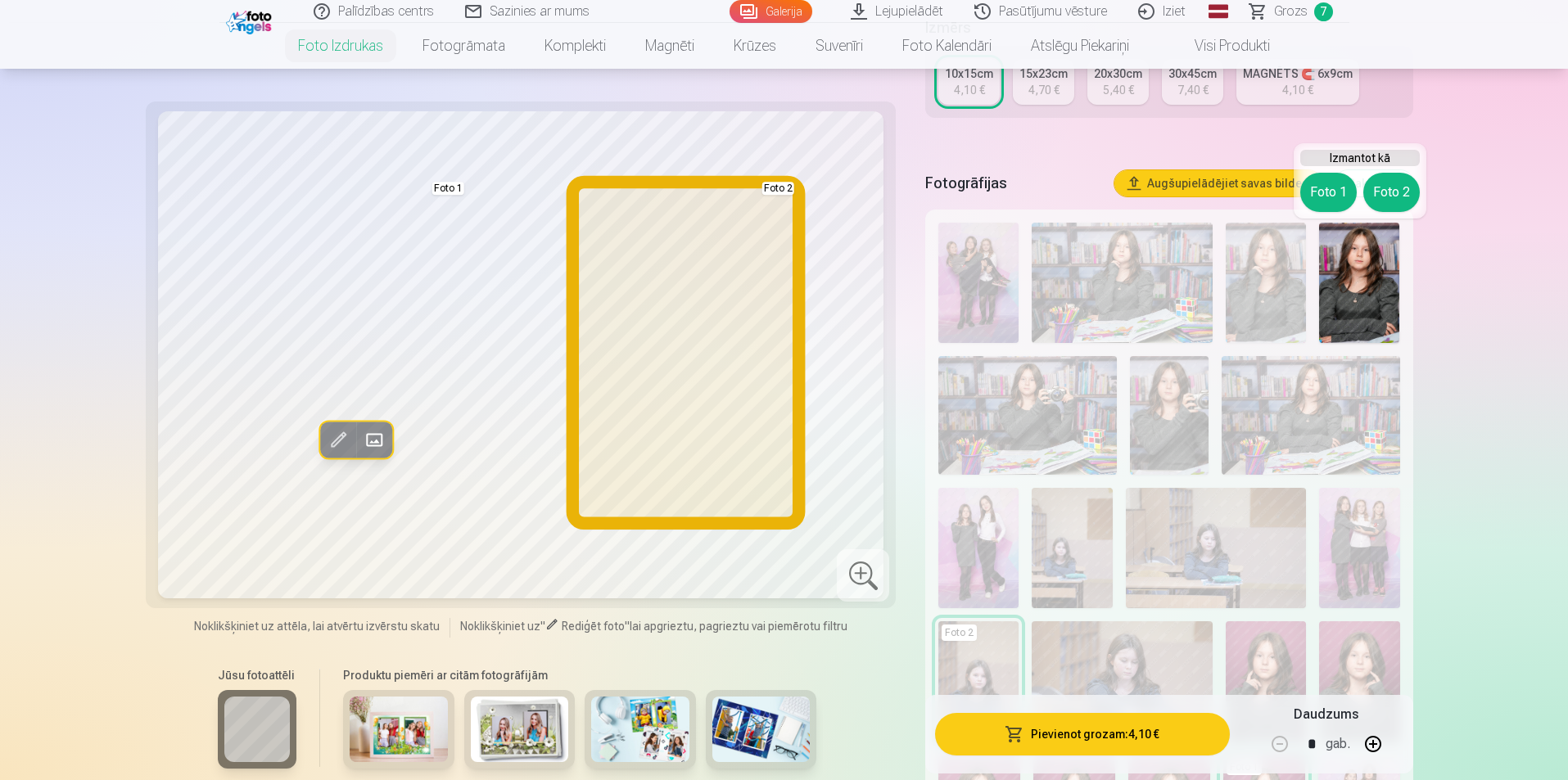
click at [1406, 189] on button "Foto 2" at bounding box center [1392, 192] width 56 height 39
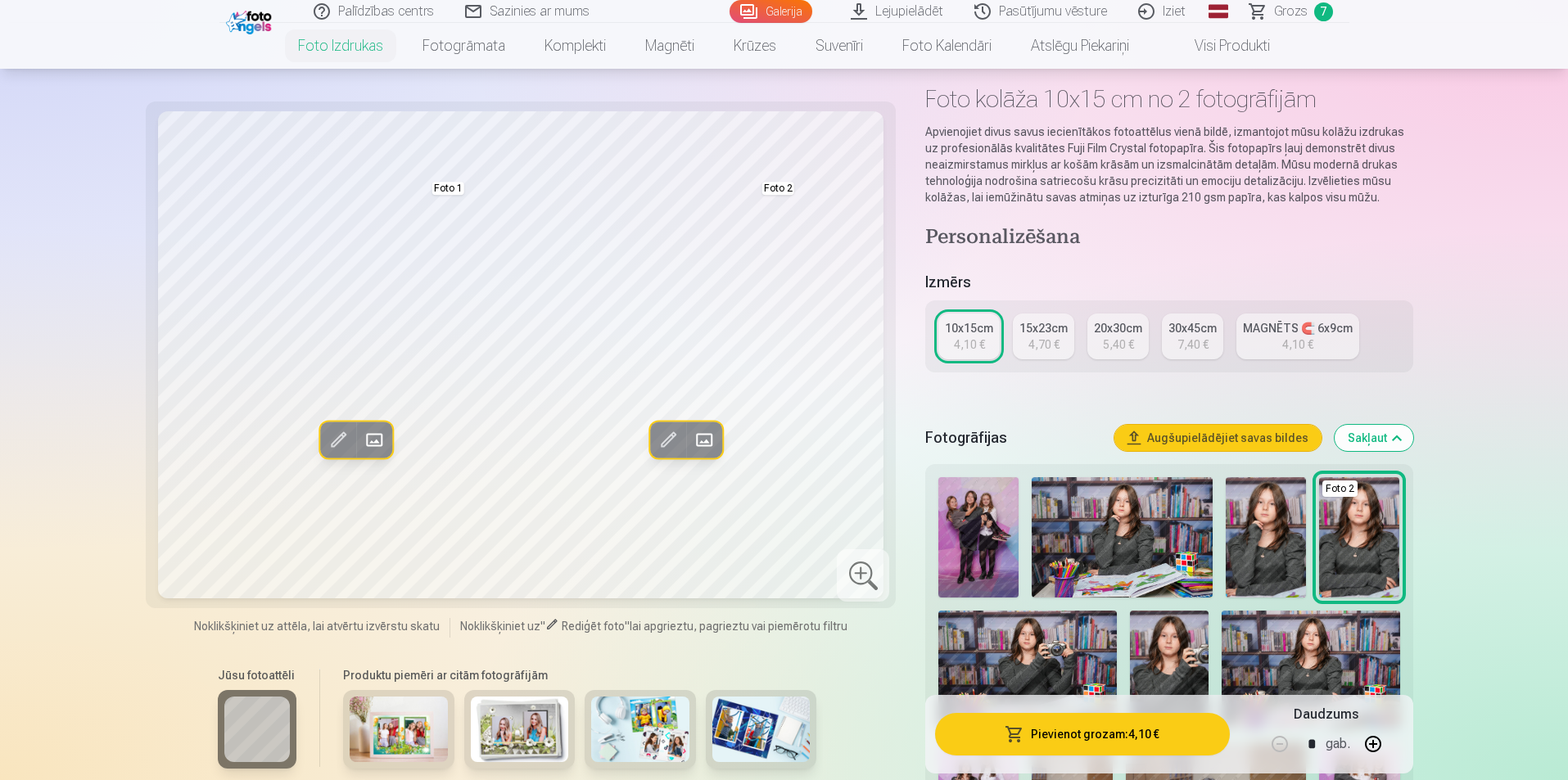
scroll to position [0, 0]
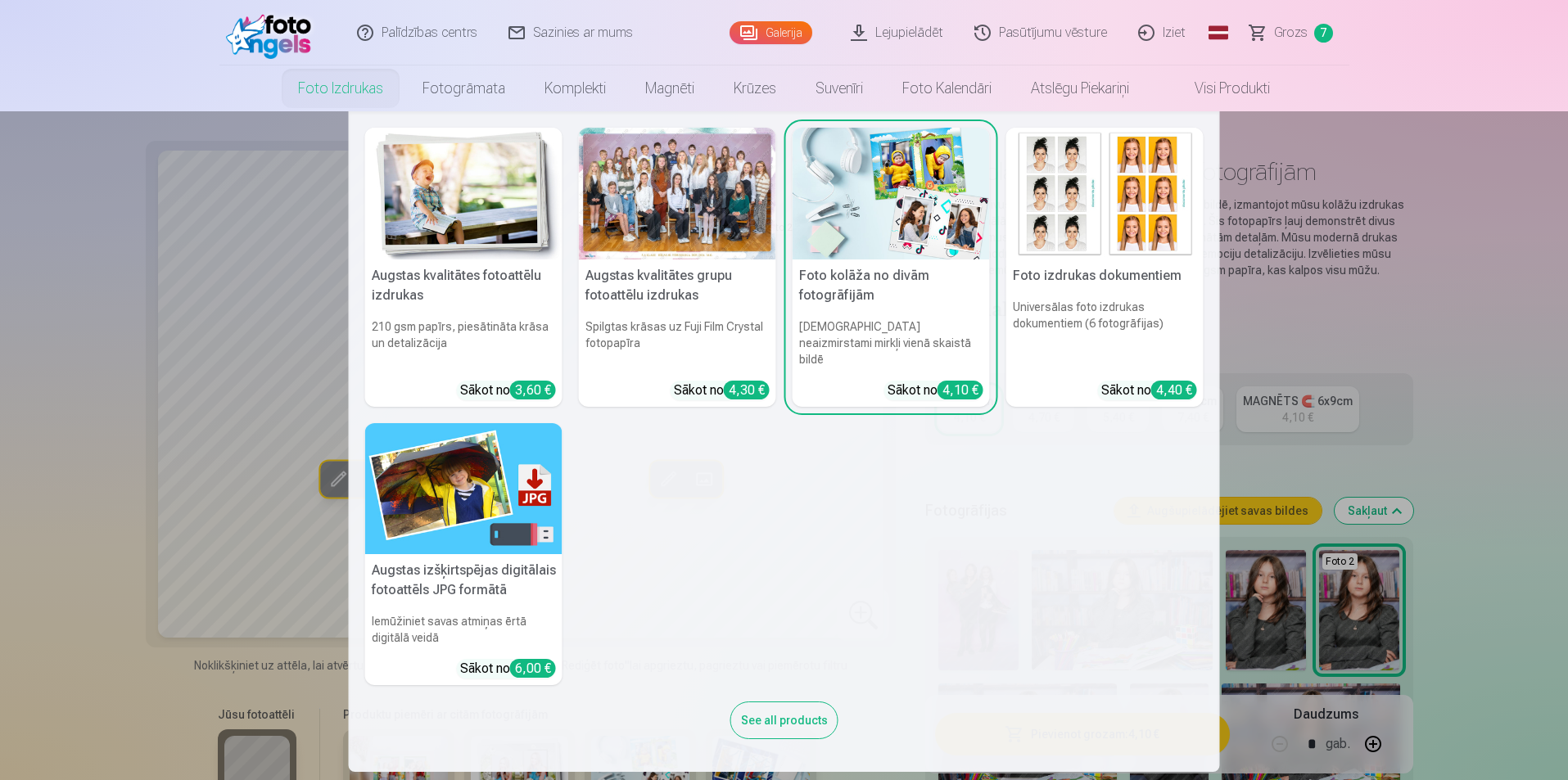
click at [498, 222] on img at bounding box center [463, 193] width 197 height 132
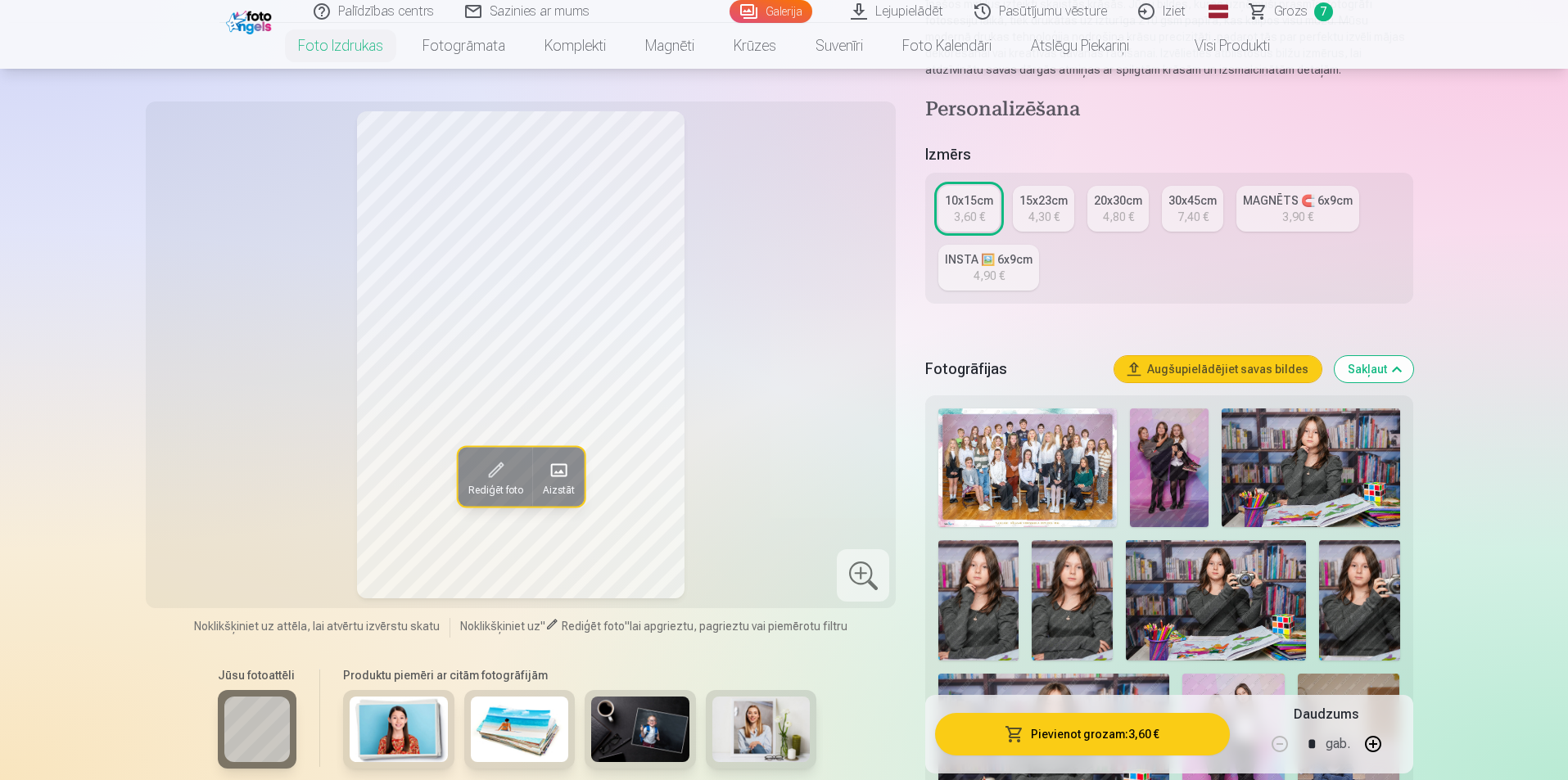
scroll to position [246, 0]
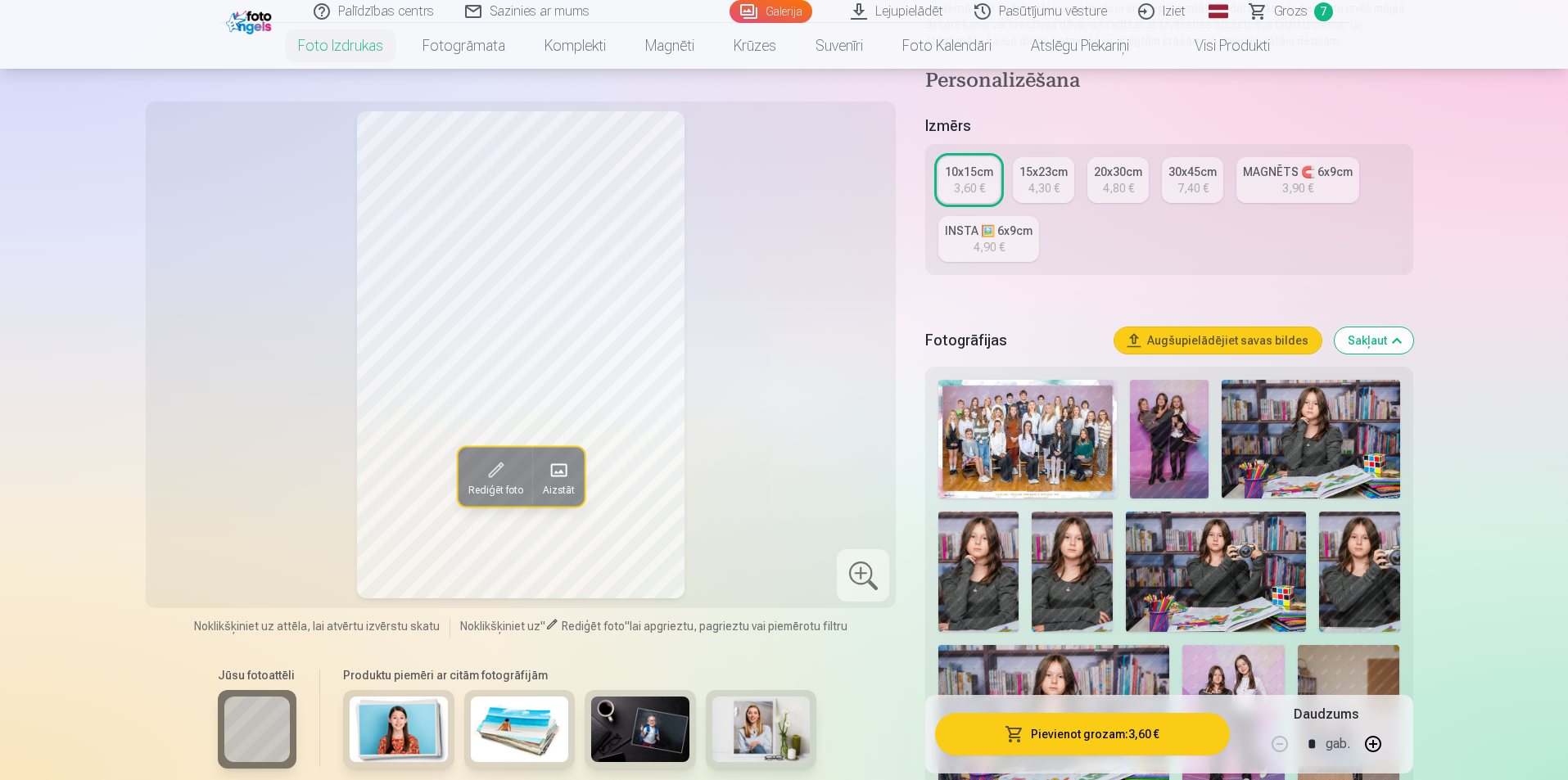
click at [1069, 584] on img at bounding box center [1072, 572] width 81 height 120
click at [1012, 238] on div "INSTA 🖼️ 6x9cm" at bounding box center [988, 231] width 87 height 16
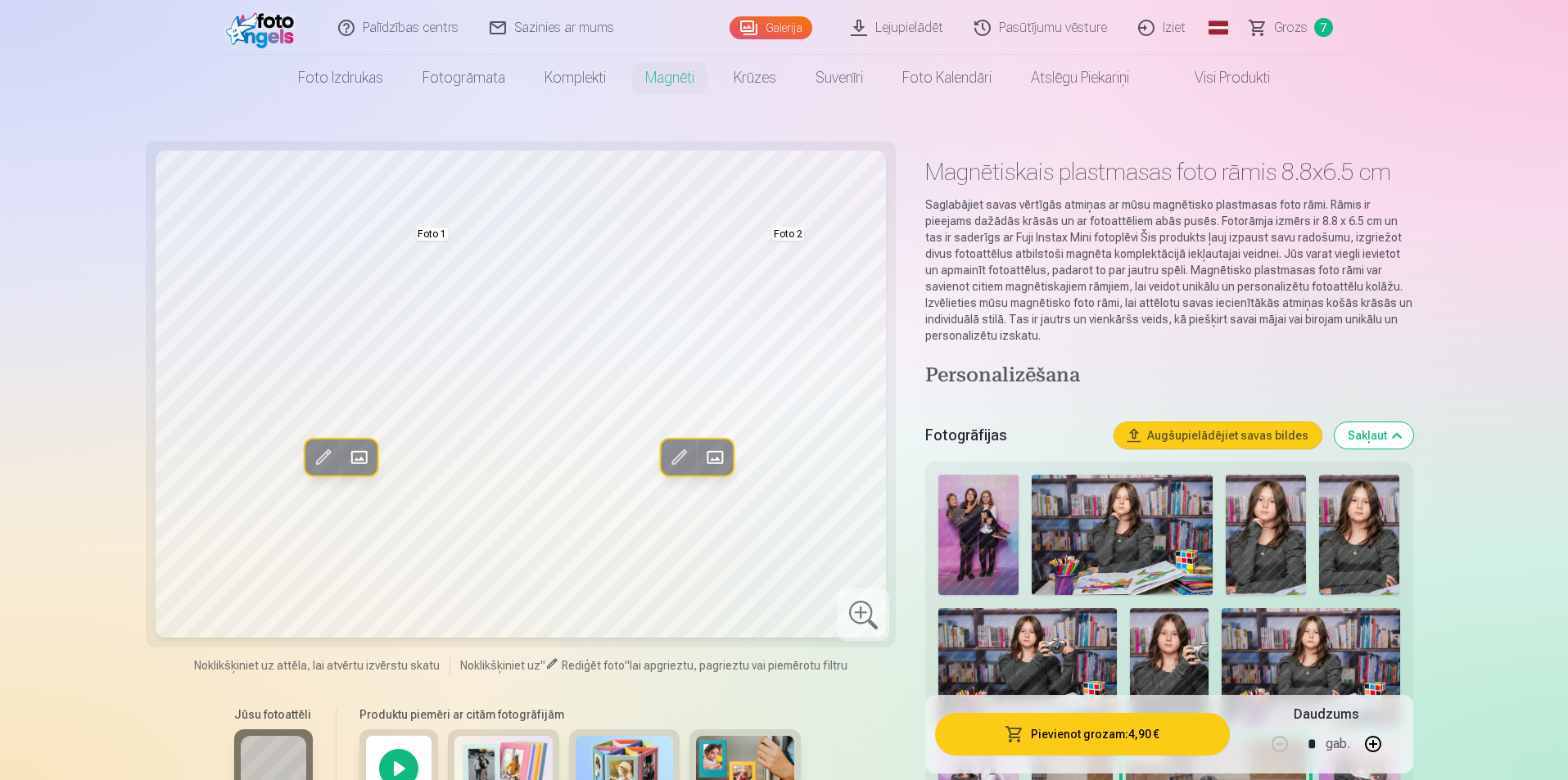
scroll to position [82, 0]
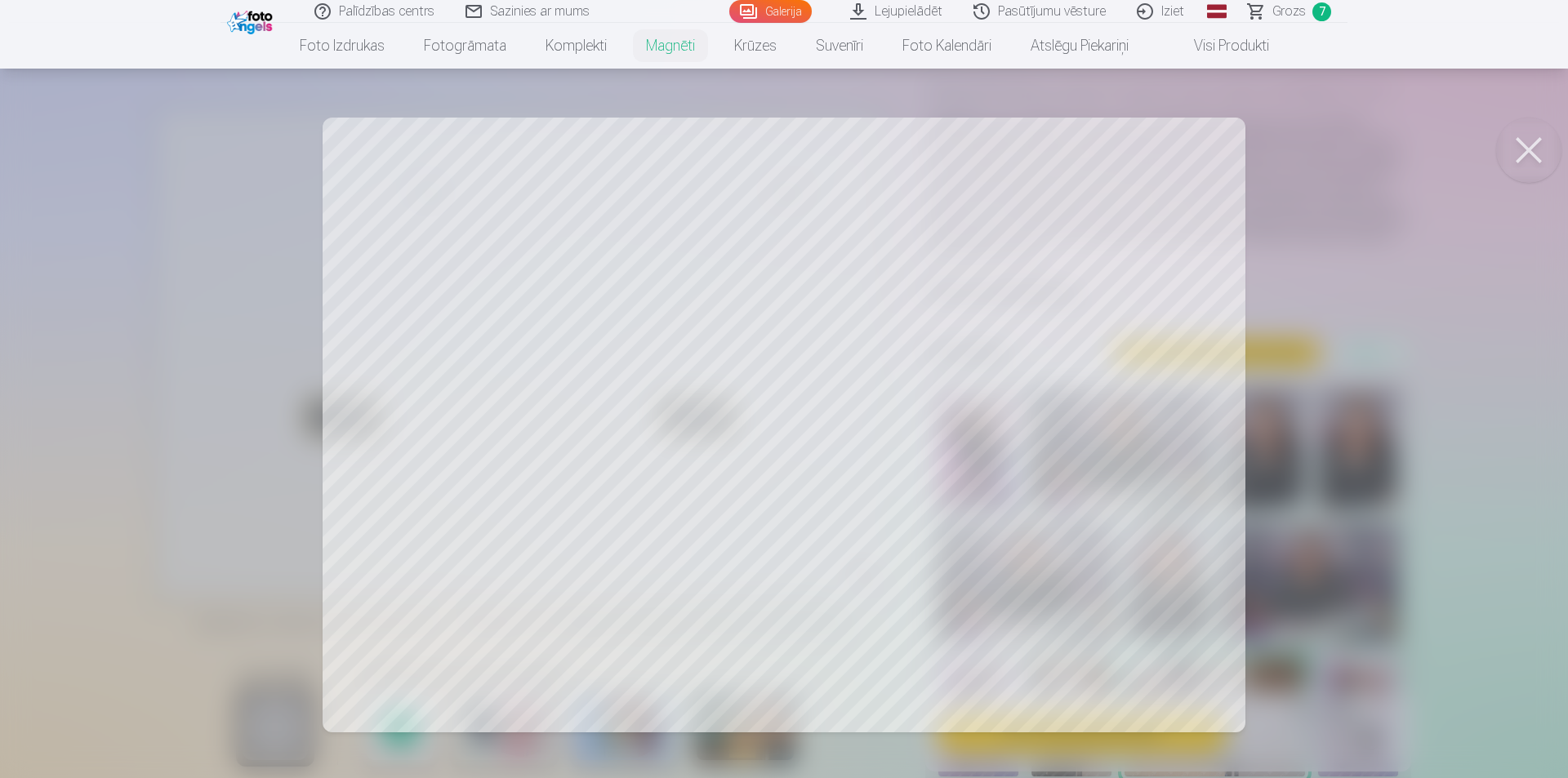
click at [773, 434] on div at bounding box center [784, 389] width 1568 height 778
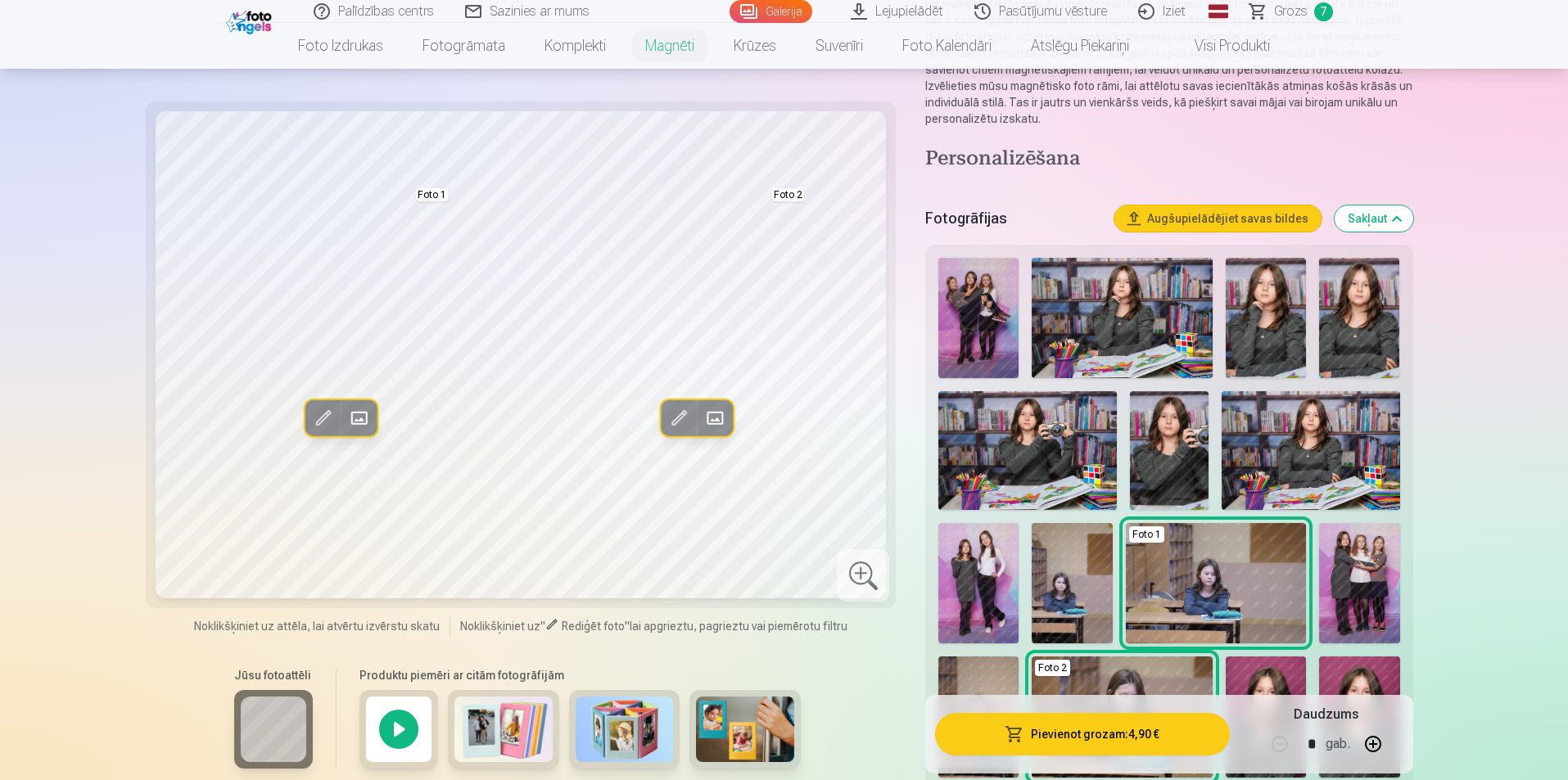
scroll to position [246, 0]
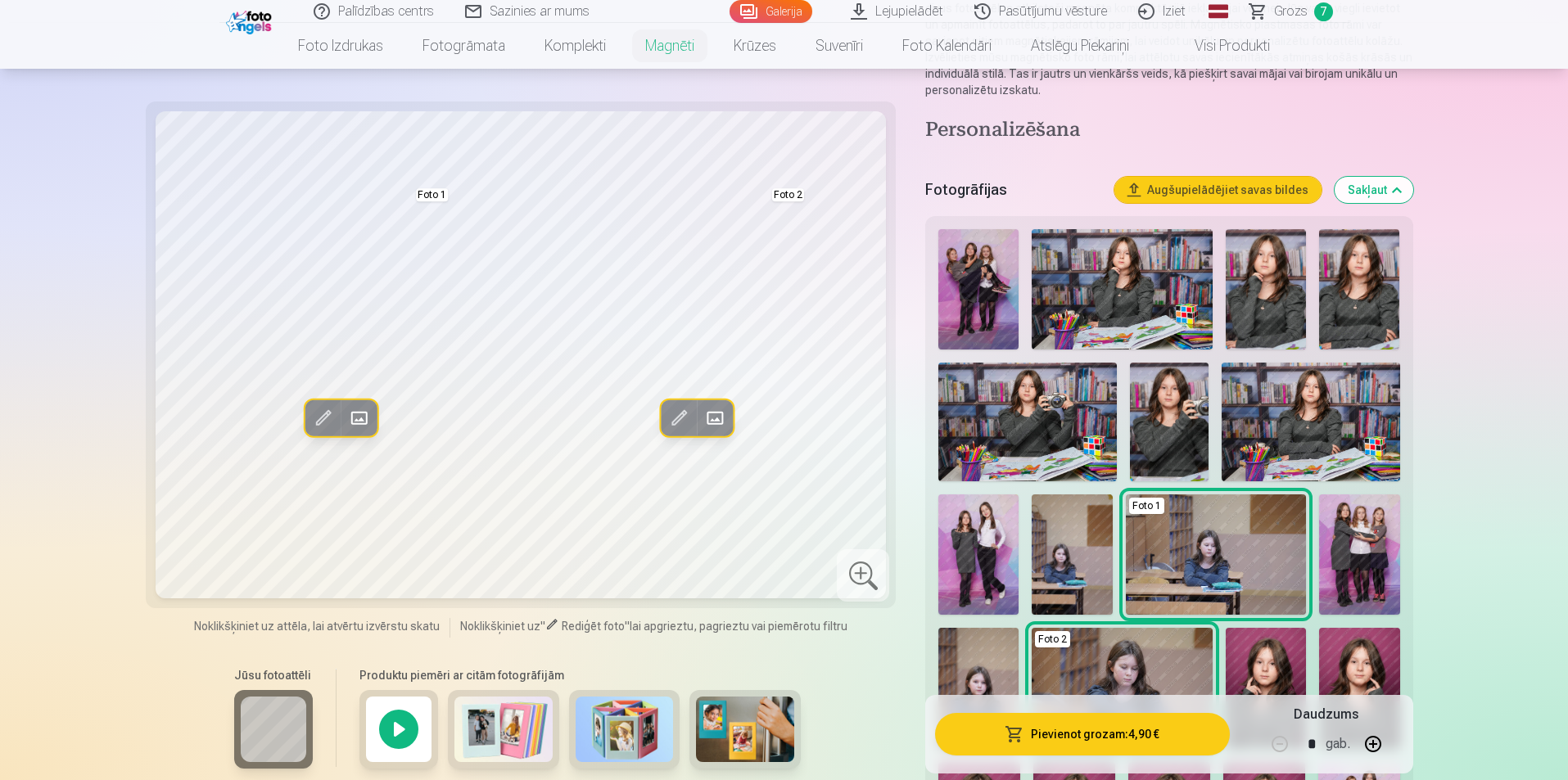
click at [766, 742] on img at bounding box center [745, 729] width 98 height 66
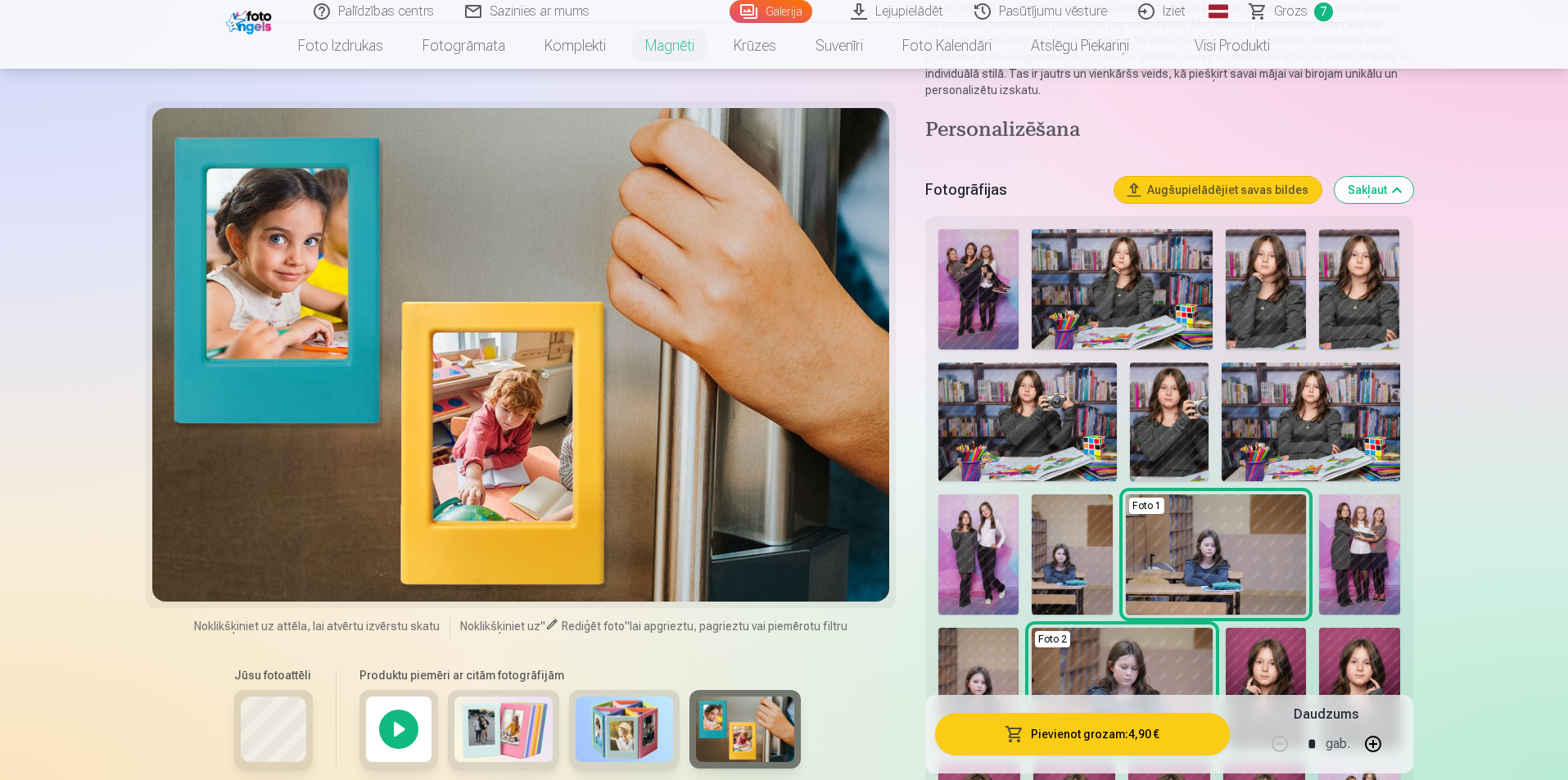
scroll to position [327, 0]
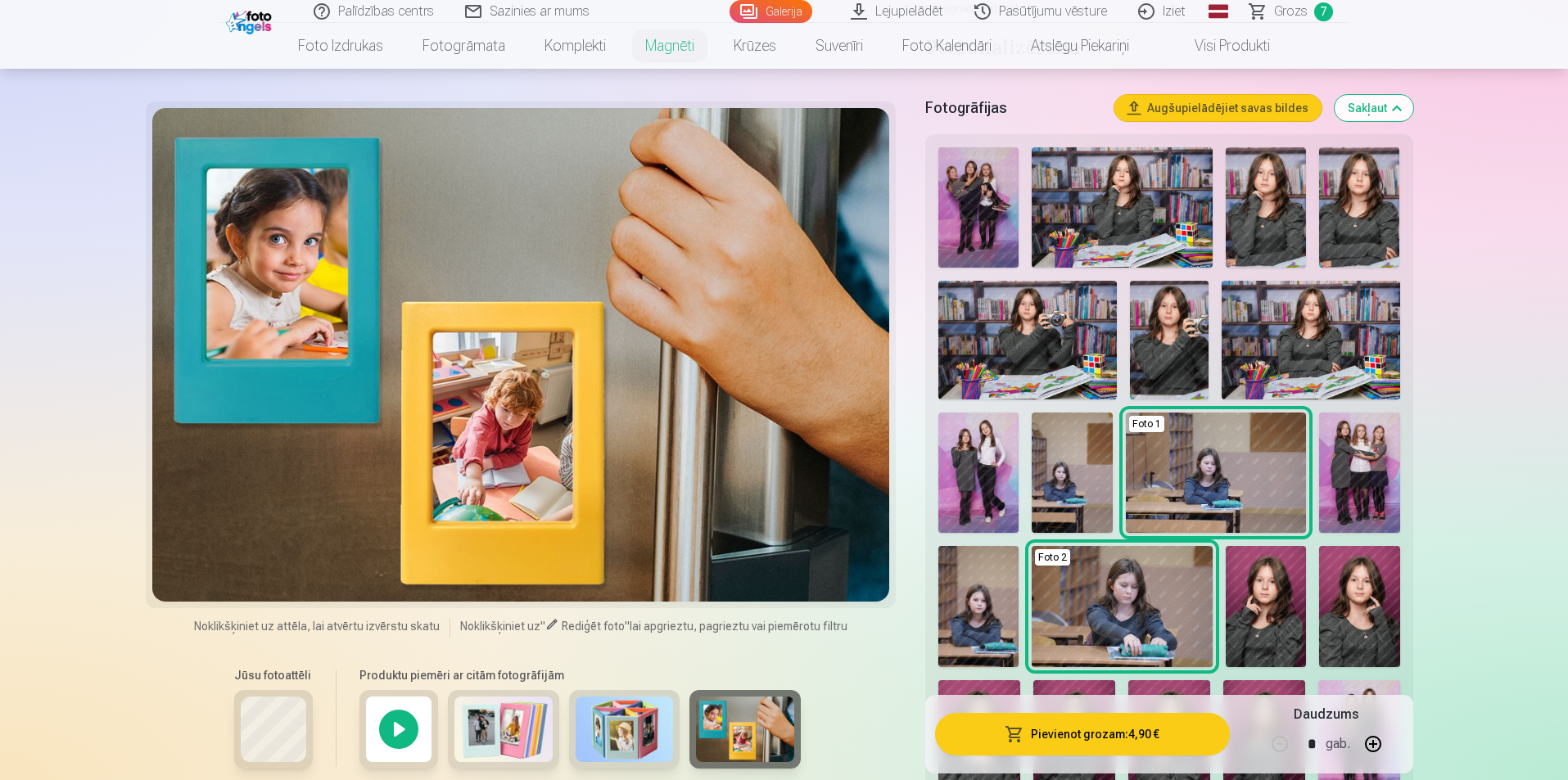
click at [481, 728] on img at bounding box center [504, 729] width 98 height 66
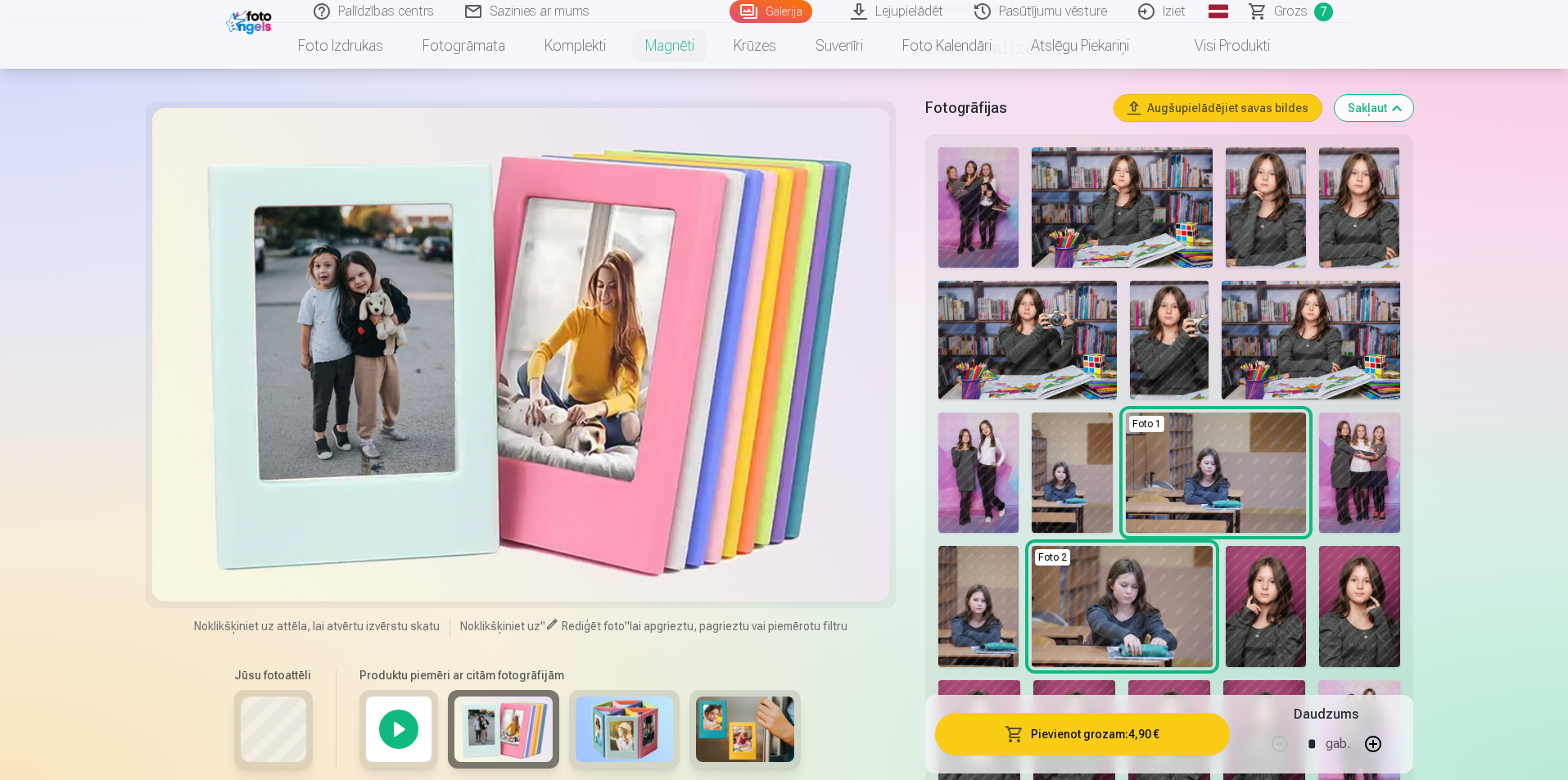
click at [644, 727] on img at bounding box center [625, 729] width 98 height 66
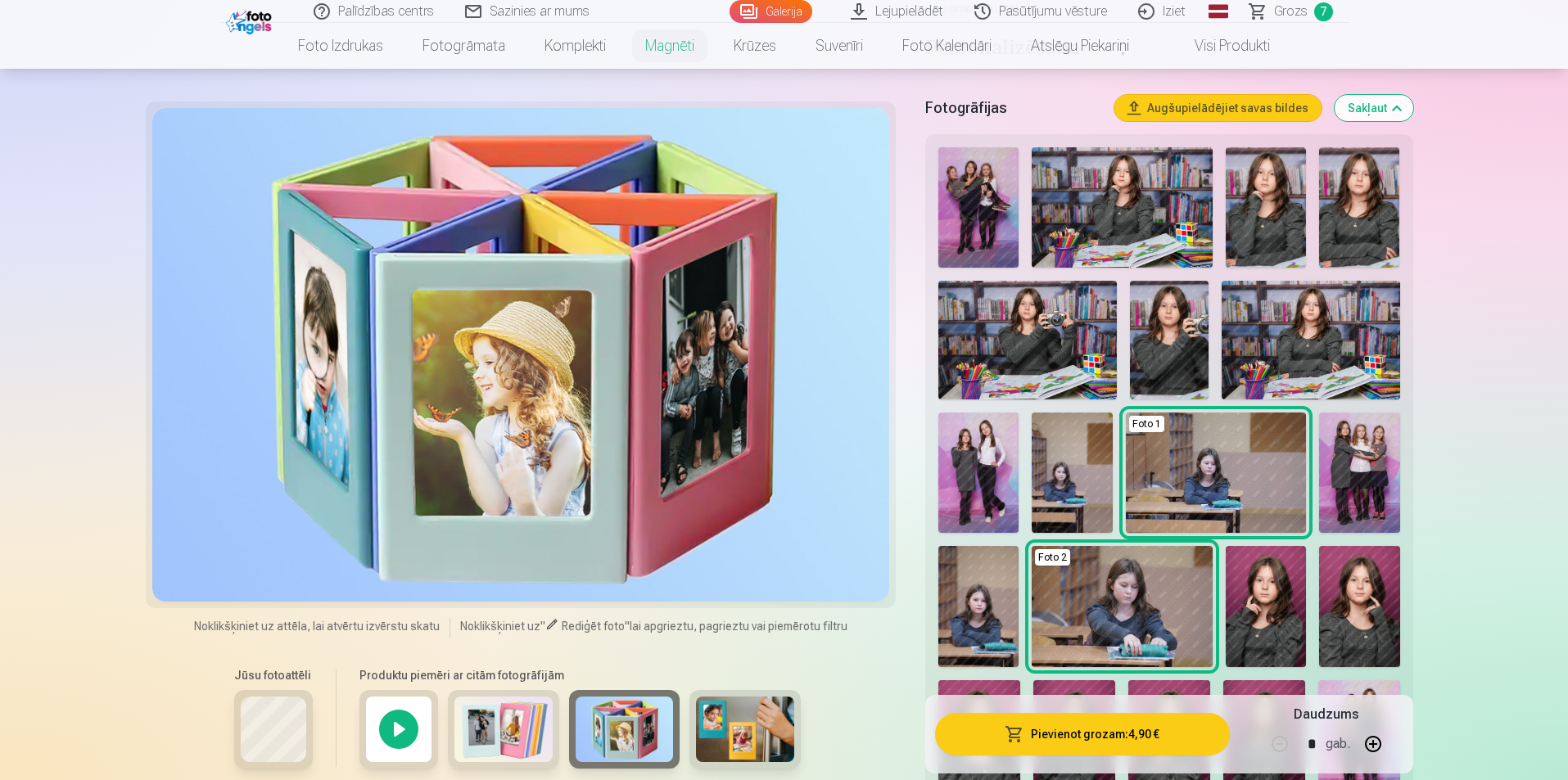
click at [476, 732] on img at bounding box center [504, 729] width 98 height 66
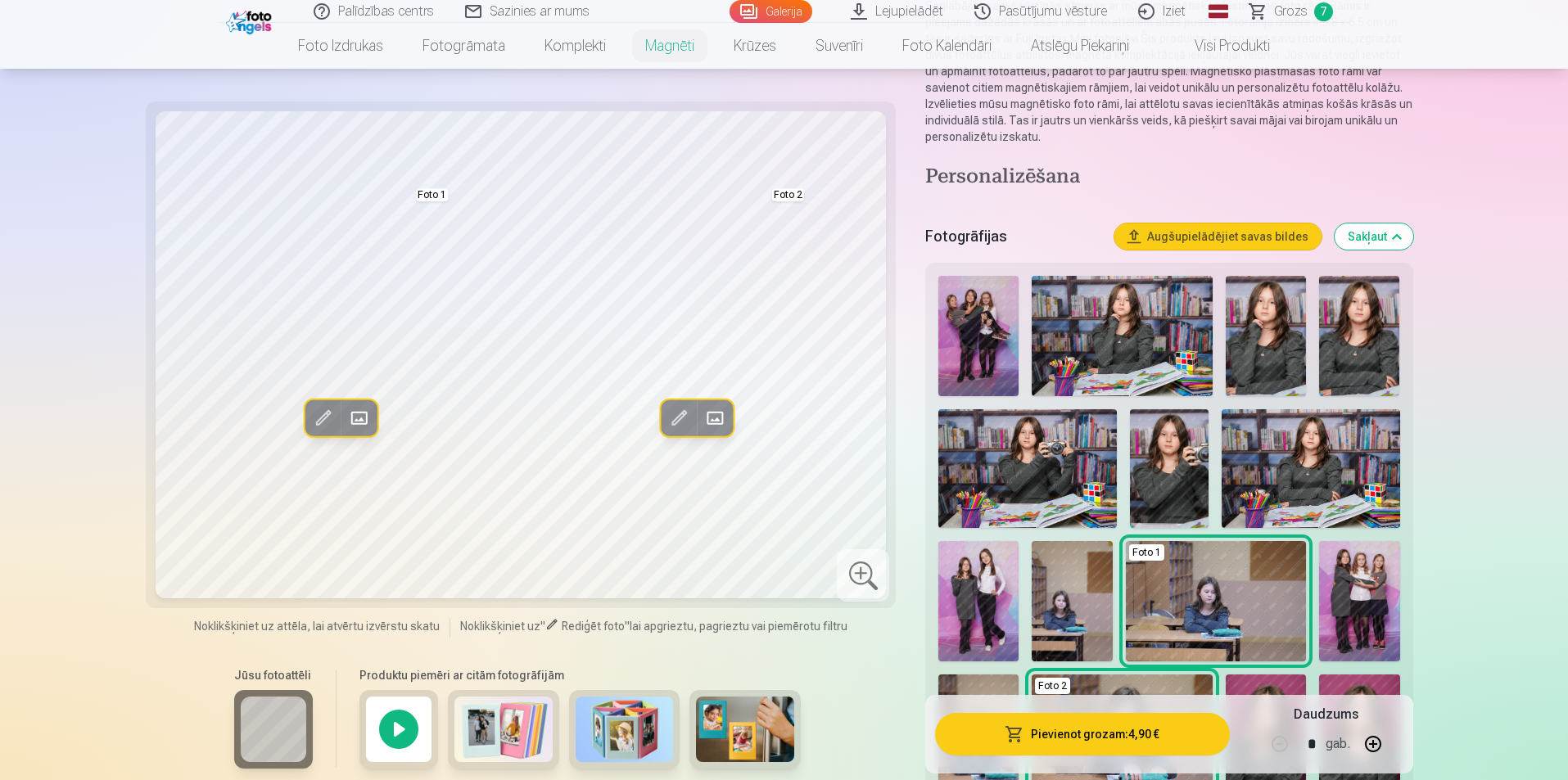
scroll to position [246, 0]
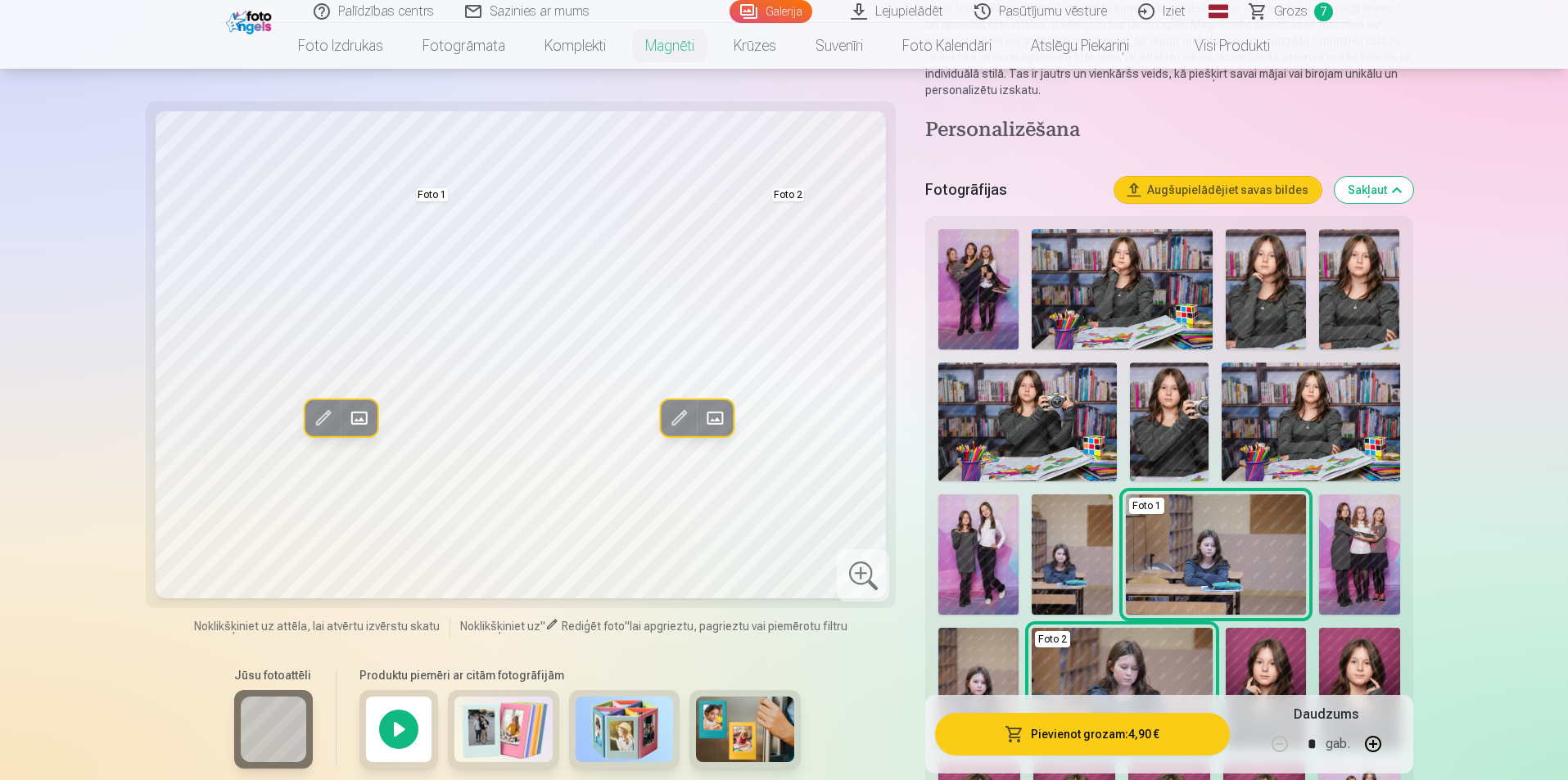
click at [1359, 309] on img at bounding box center [1360, 289] width 81 height 120
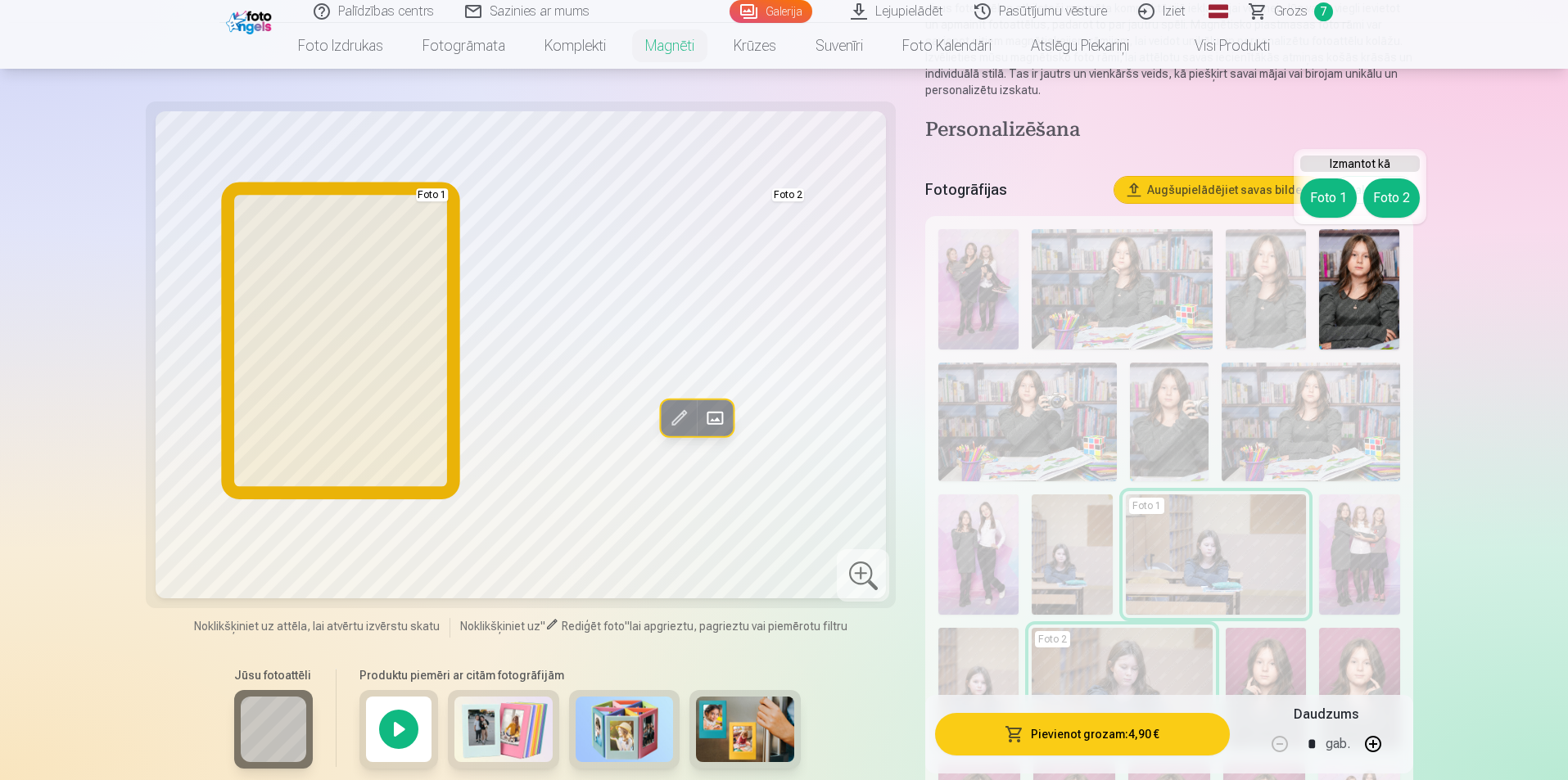
click at [1327, 190] on button "Foto 1" at bounding box center [1329, 198] width 56 height 39
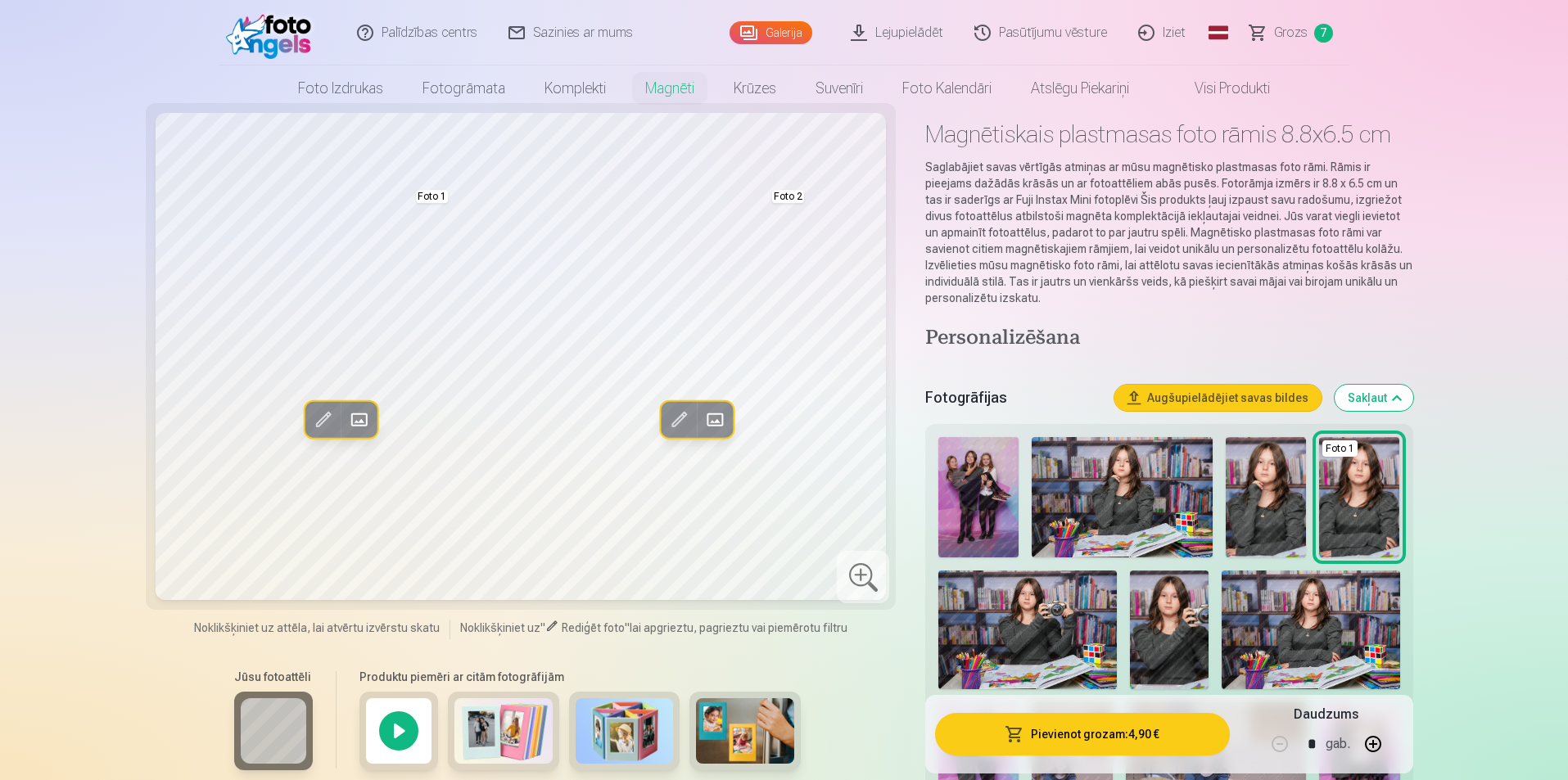
scroll to position [0, 0]
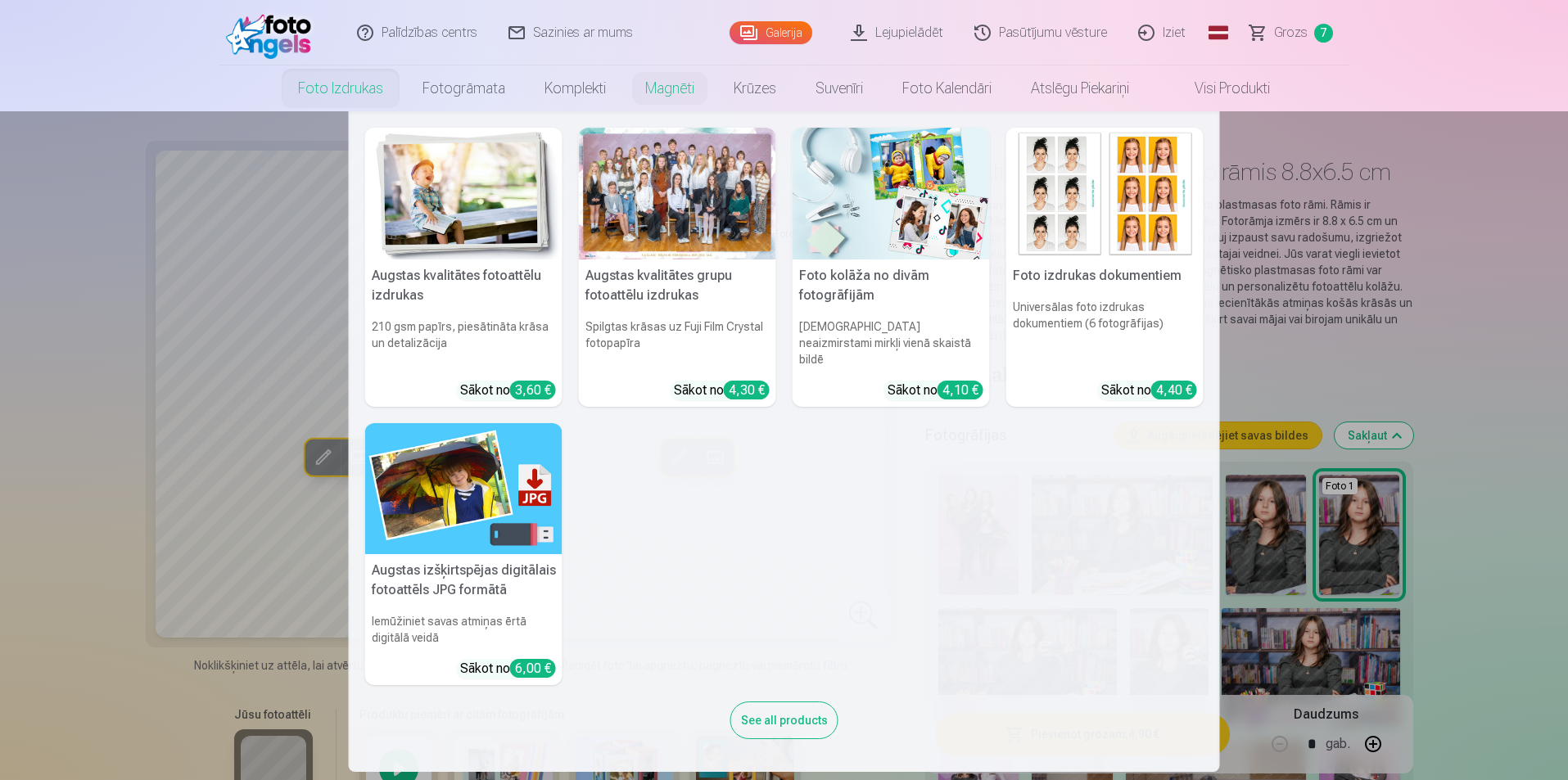
click at [332, 82] on link "Foto izdrukas" at bounding box center [340, 88] width 125 height 46
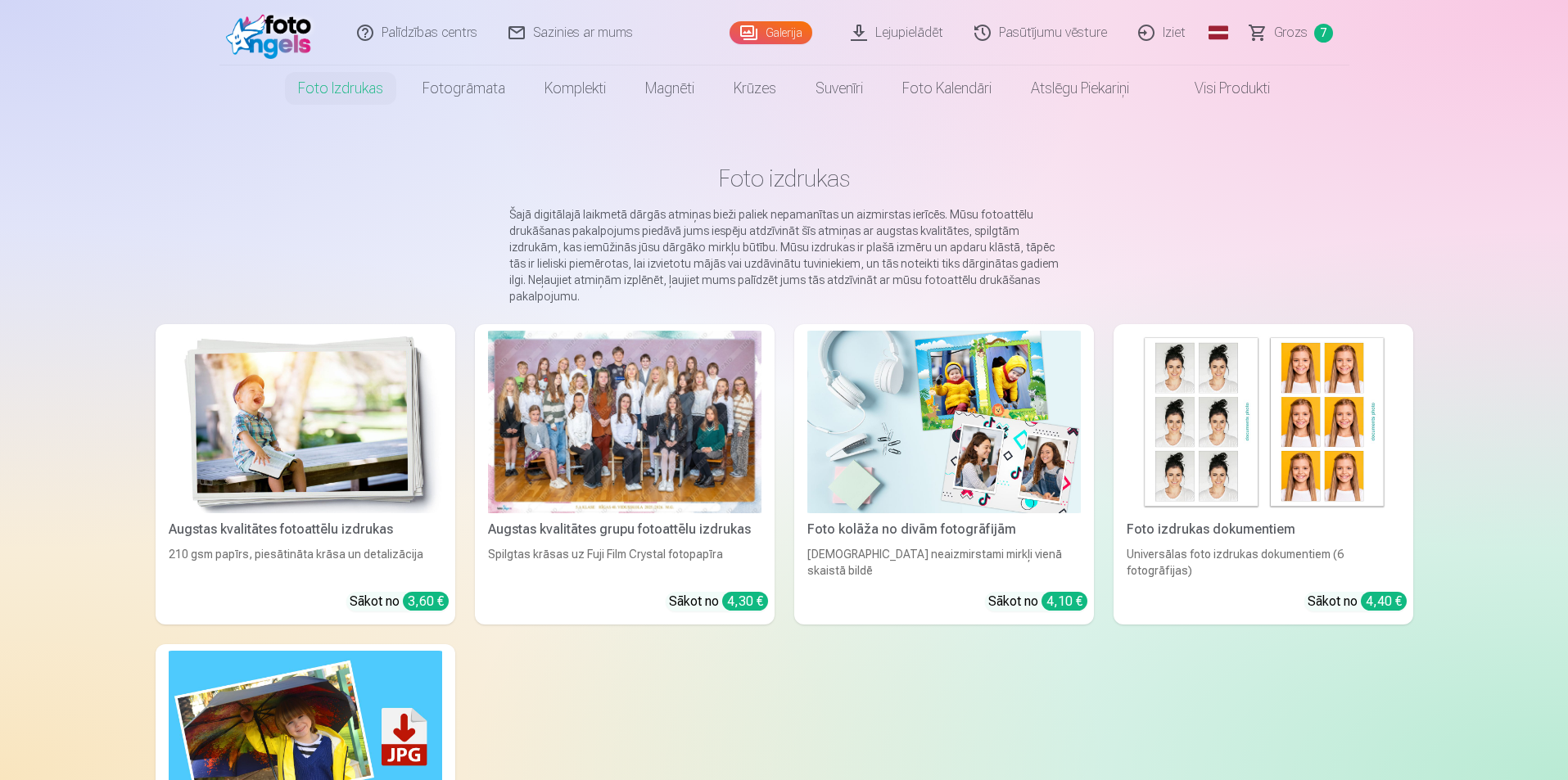
click at [381, 532] on div "Augstas kvalitātes fotoattēlu izdrukas" at bounding box center [306, 529] width 287 height 20
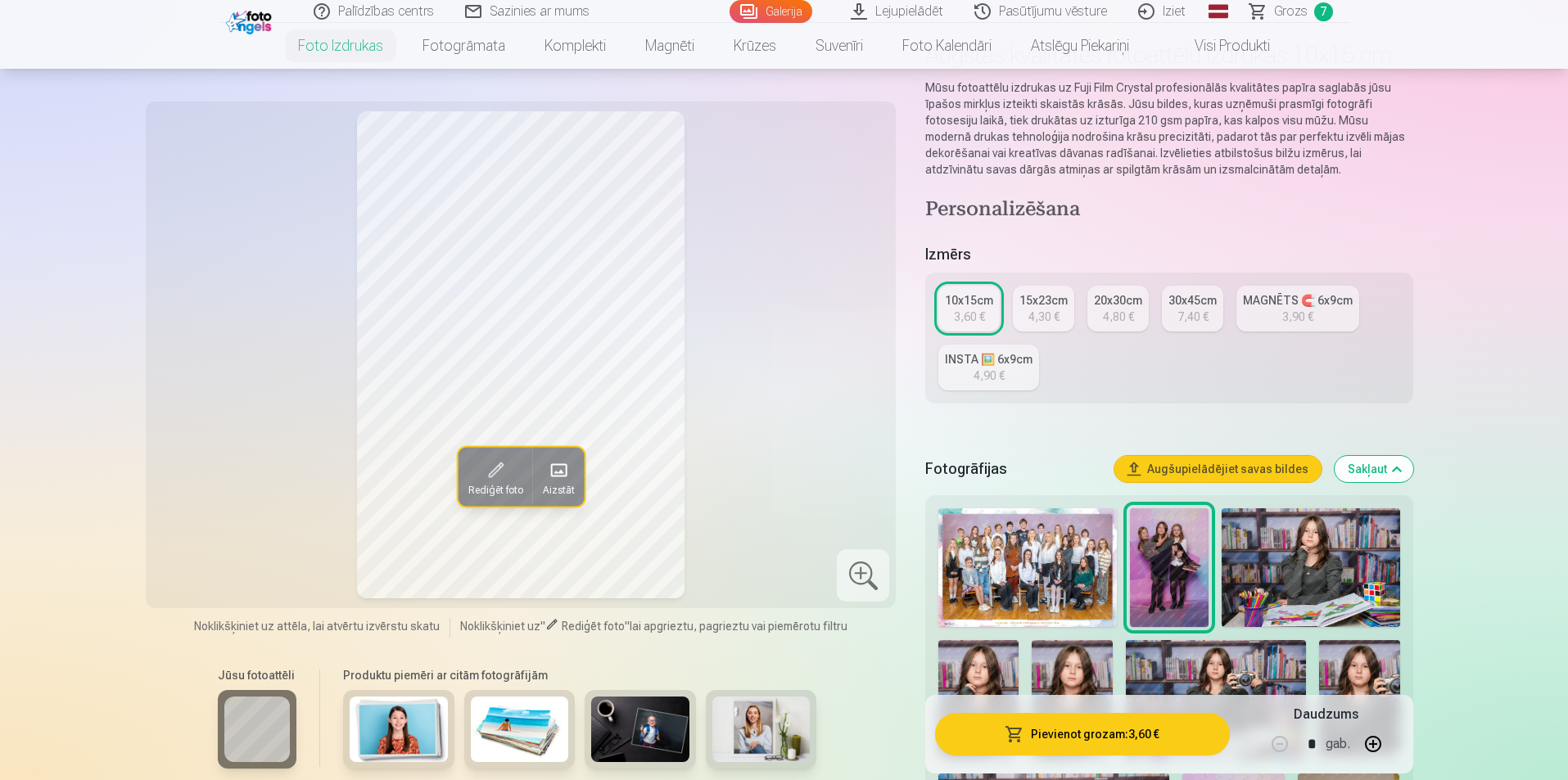
scroll to position [246, 0]
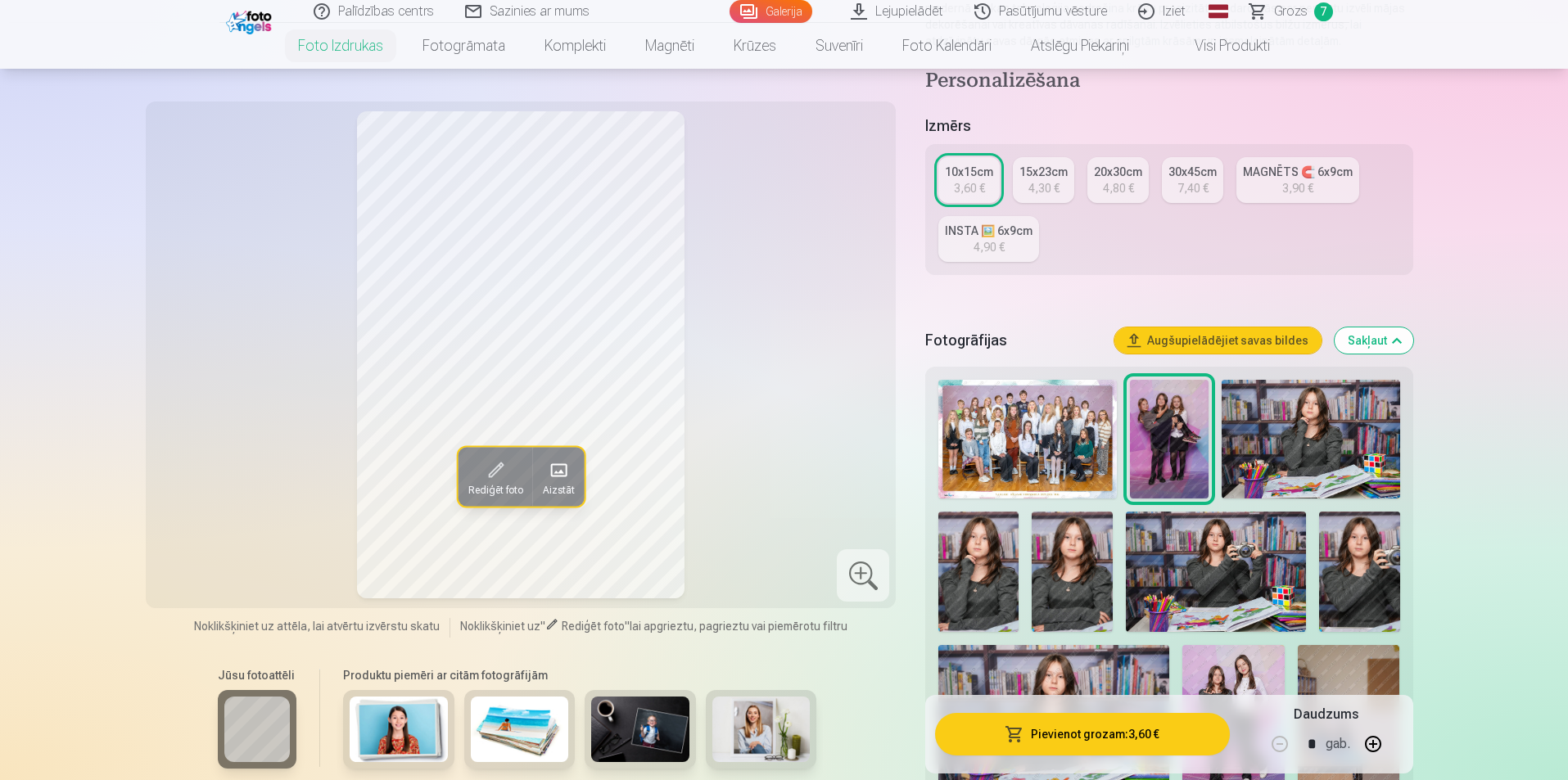
click at [1065, 565] on img at bounding box center [1072, 572] width 81 height 120
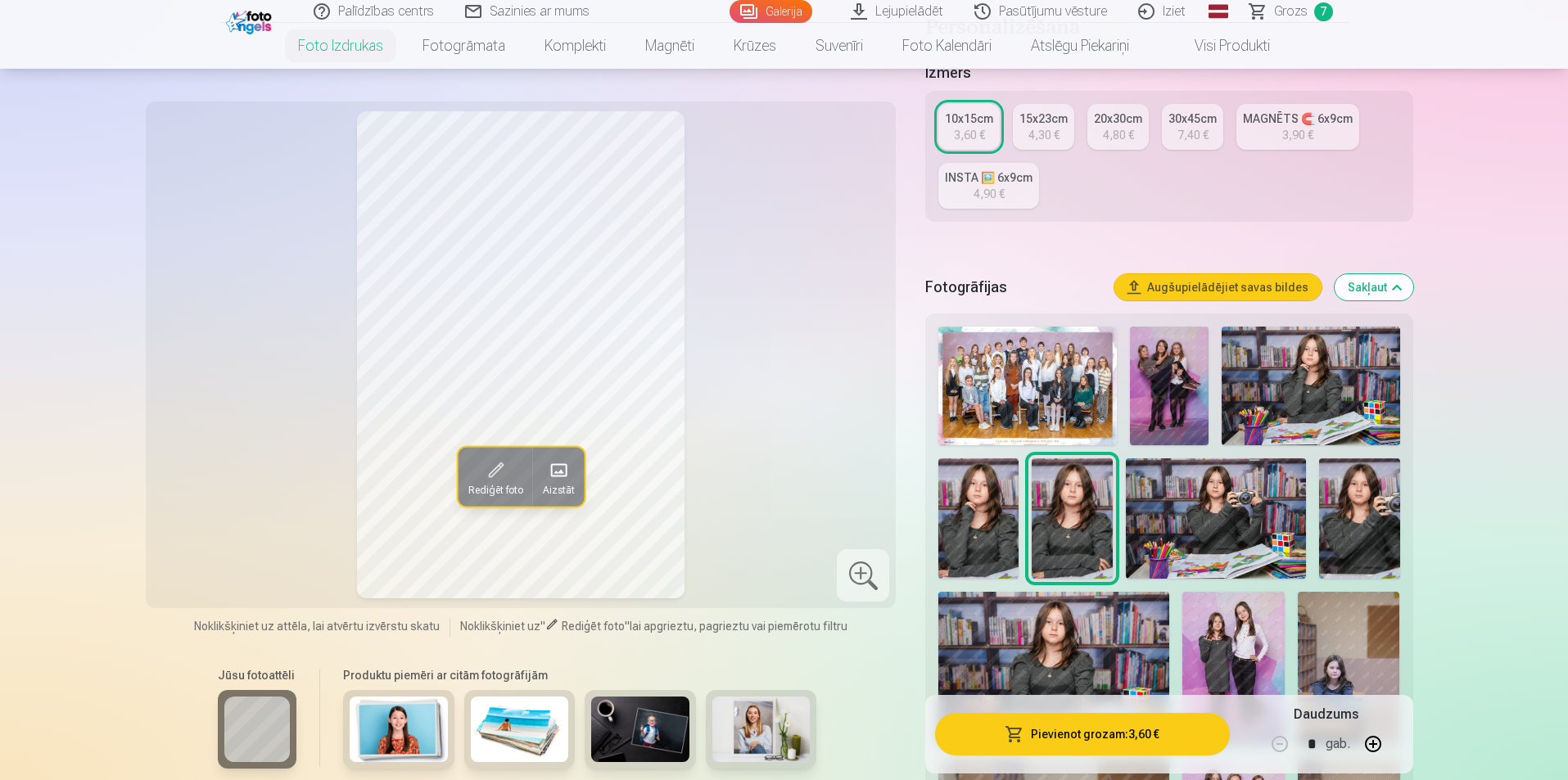
scroll to position [327, 0]
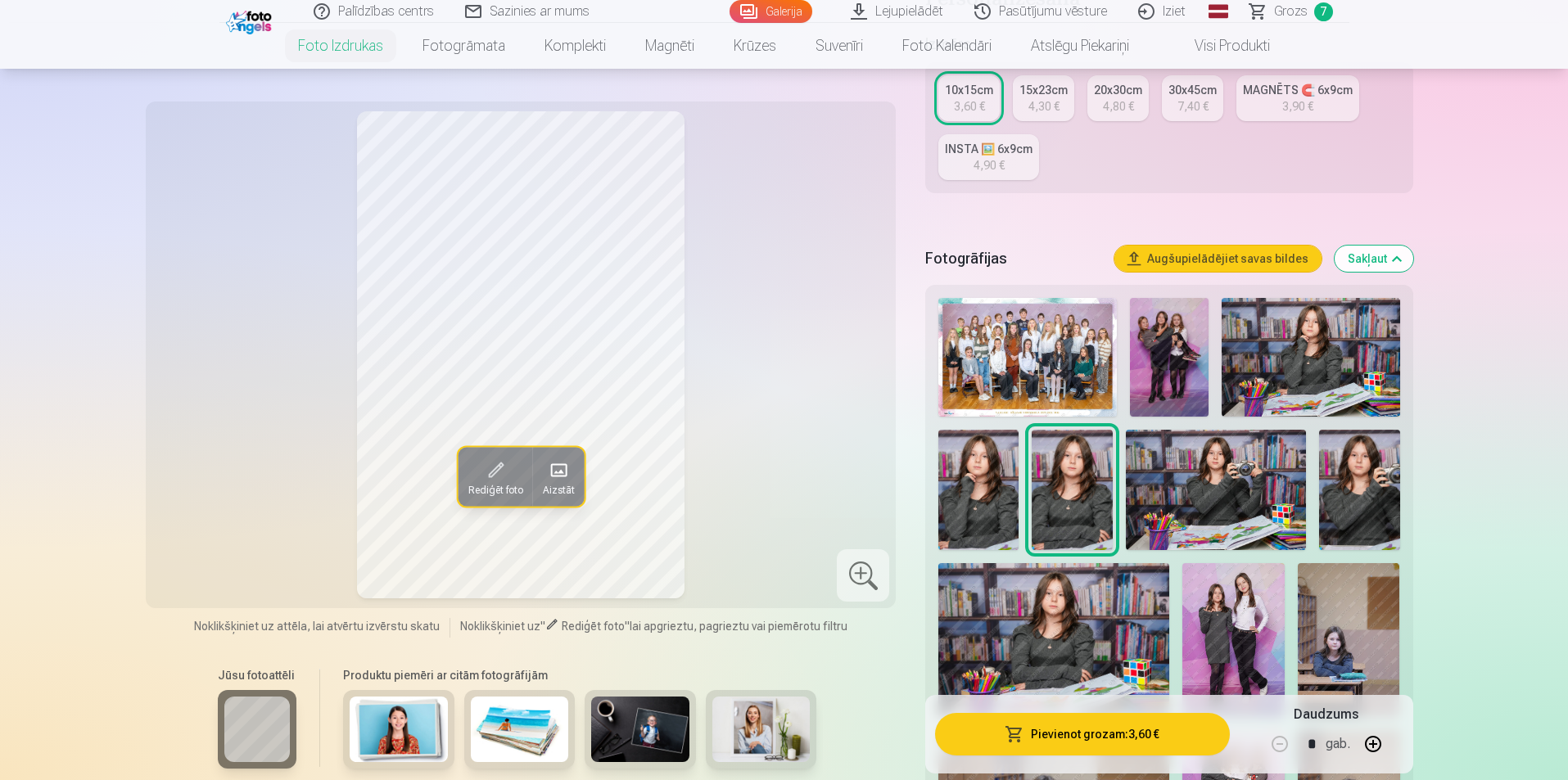
click at [759, 738] on img at bounding box center [761, 729] width 98 height 66
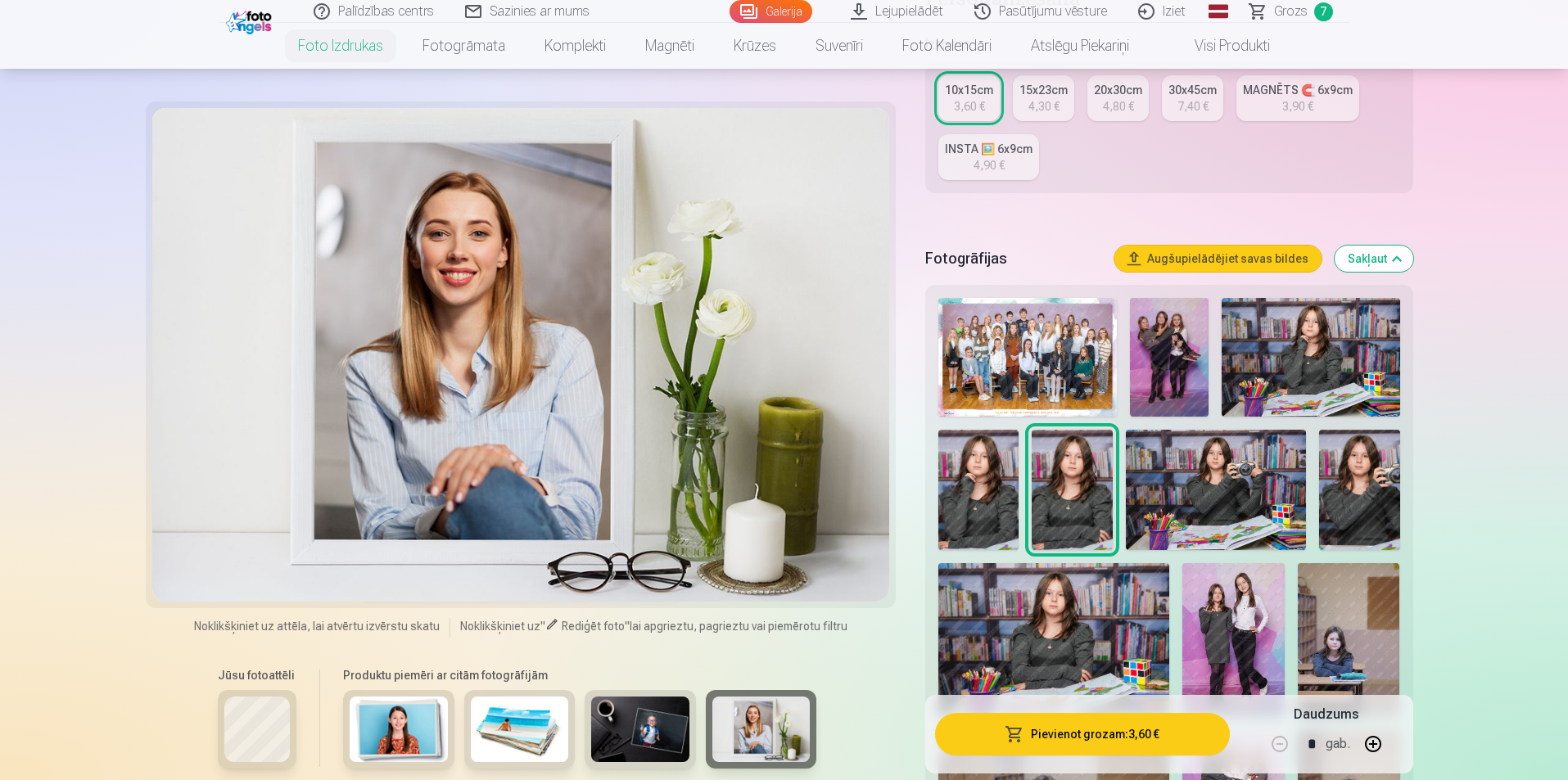
click at [634, 727] on img at bounding box center [640, 729] width 98 height 66
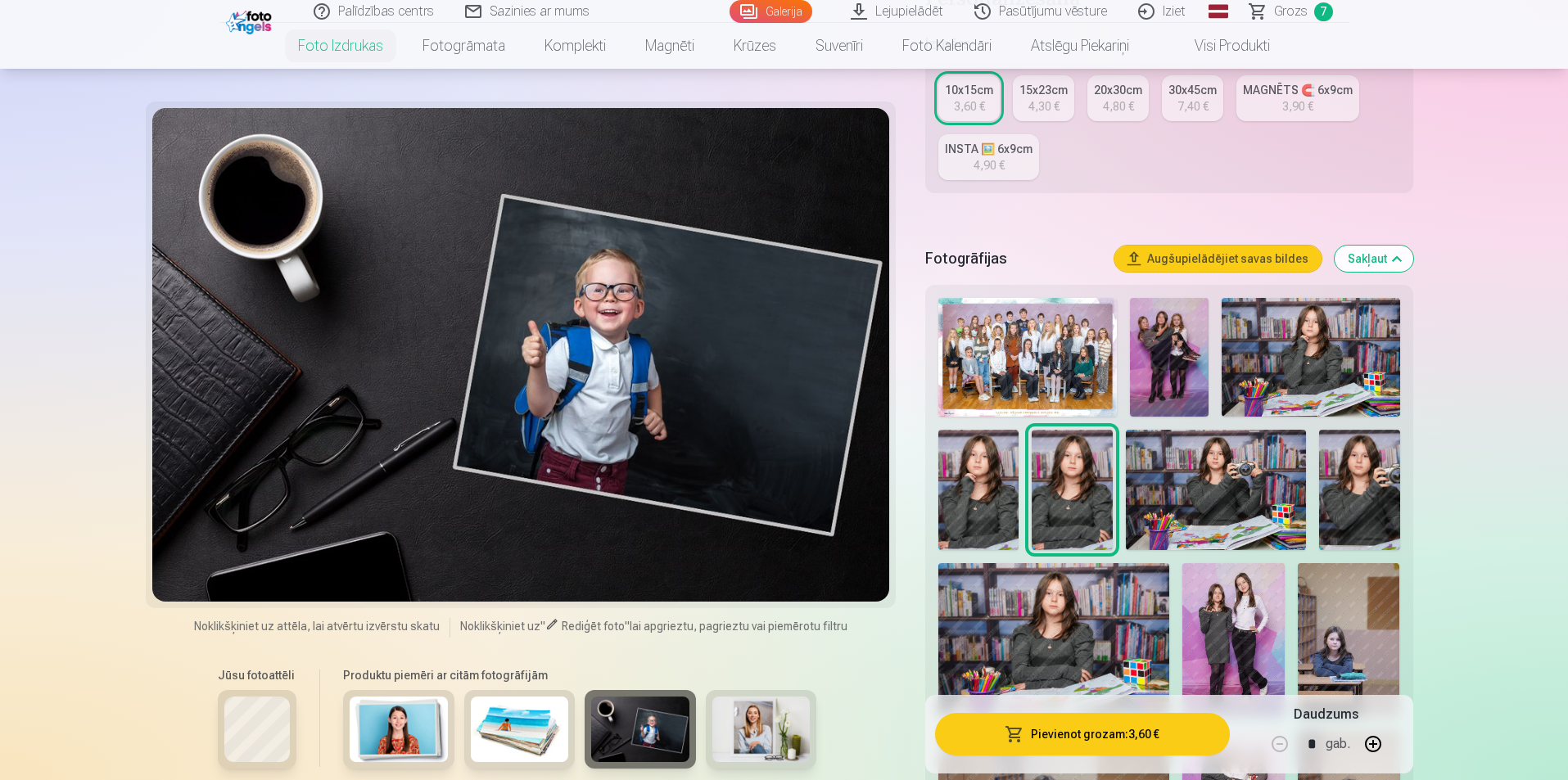
click at [520, 728] on img at bounding box center [520, 729] width 98 height 66
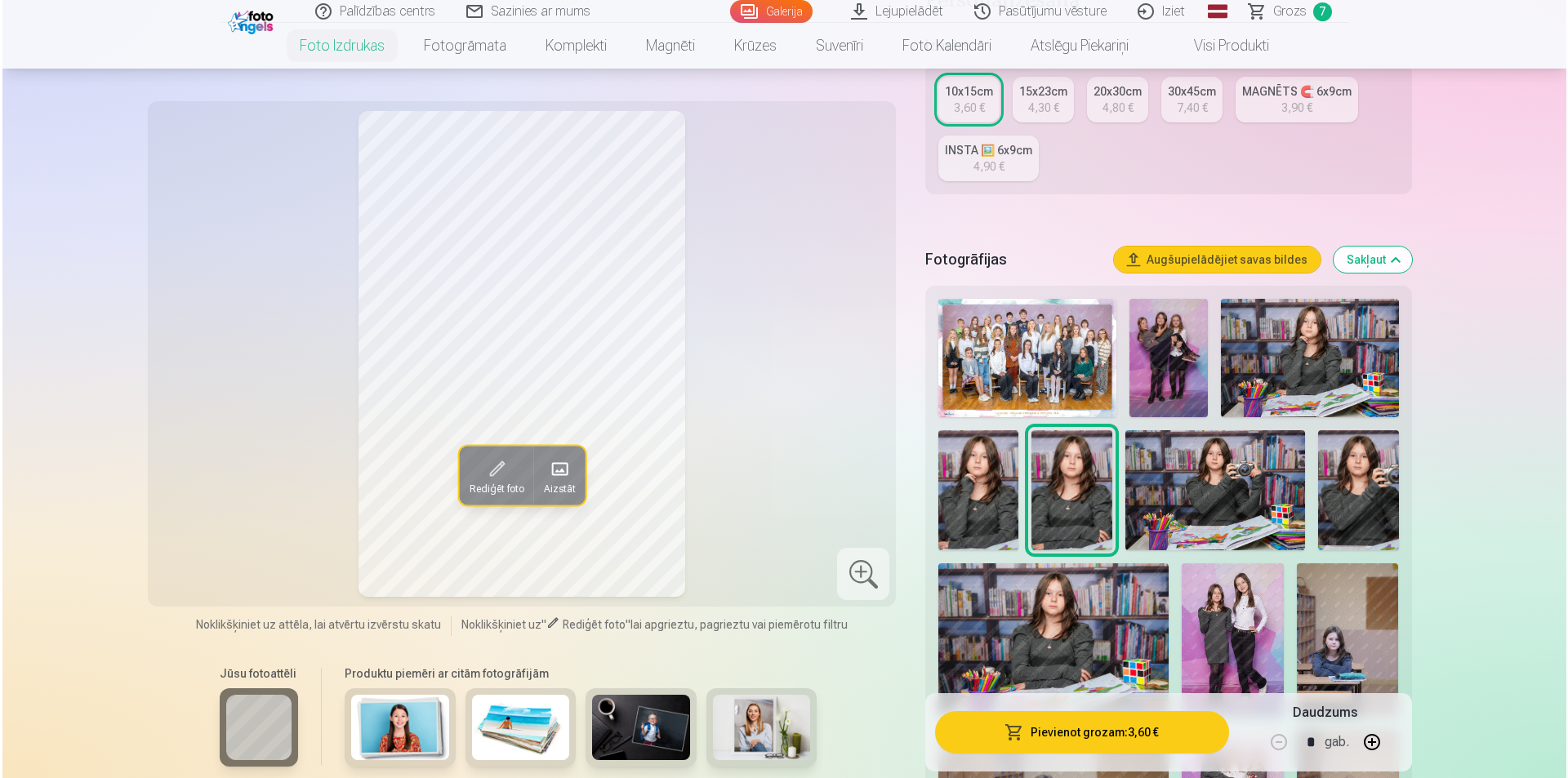
scroll to position [409, 0]
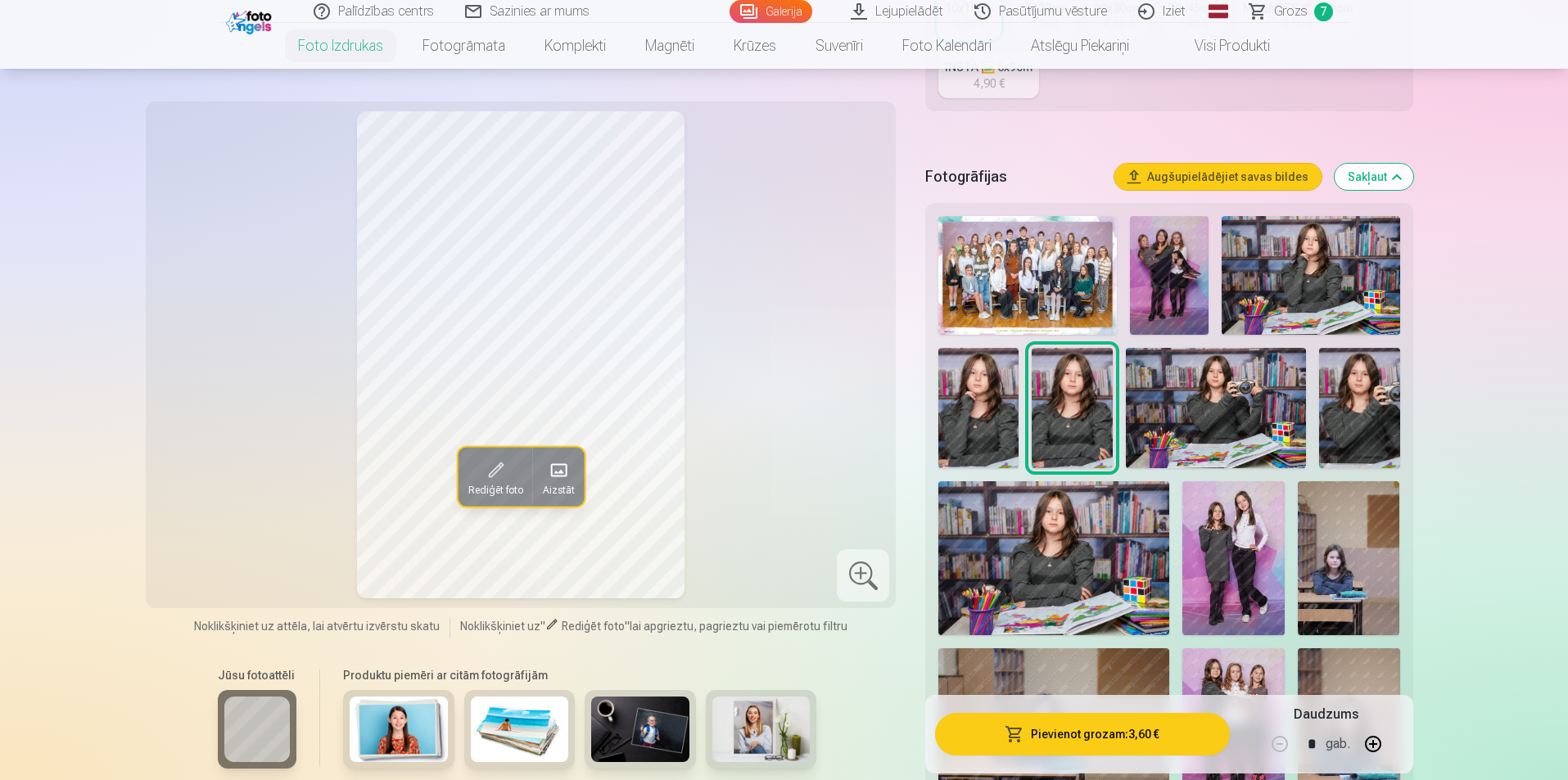
click at [1047, 733] on button "Pievienot grozam : 3,60 €" at bounding box center [1081, 734] width 294 height 42
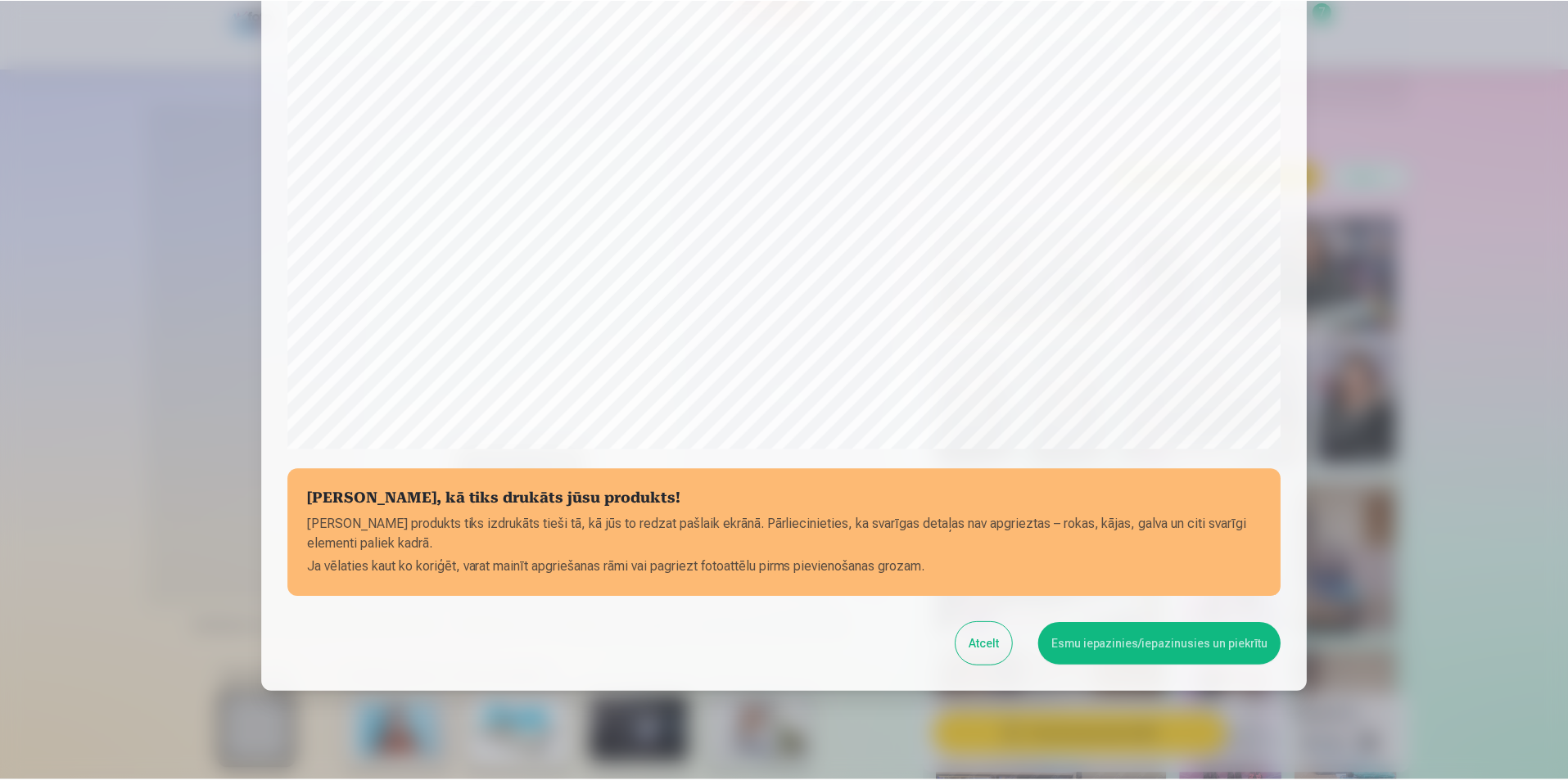
scroll to position [398, 0]
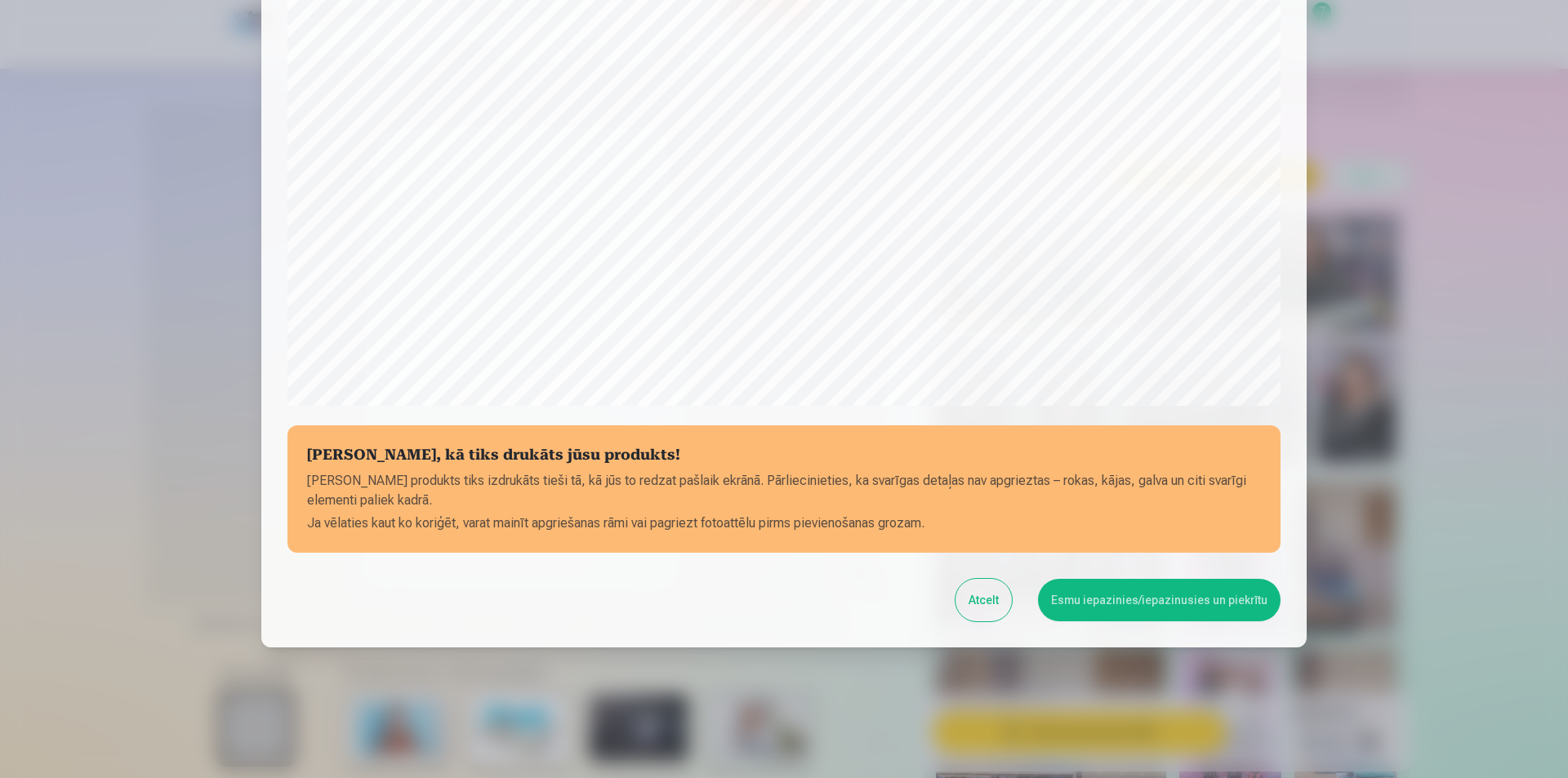
click at [1189, 601] on button "Esmu iepazinies/iepazinusies un piekrītu" at bounding box center [1158, 599] width 242 height 42
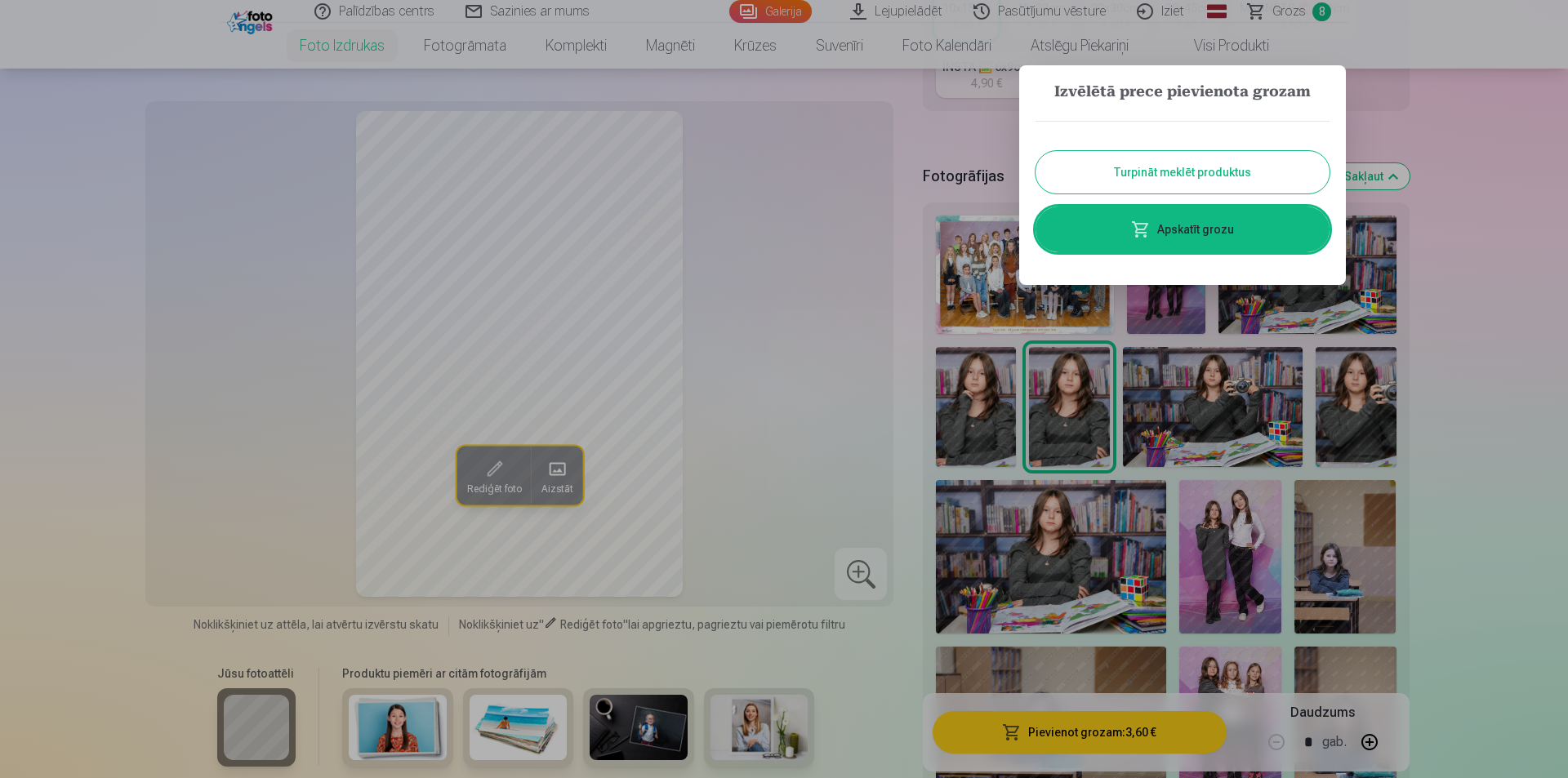
click at [1288, 170] on button "Turpināt meklēt produktus" at bounding box center [1182, 172] width 294 height 42
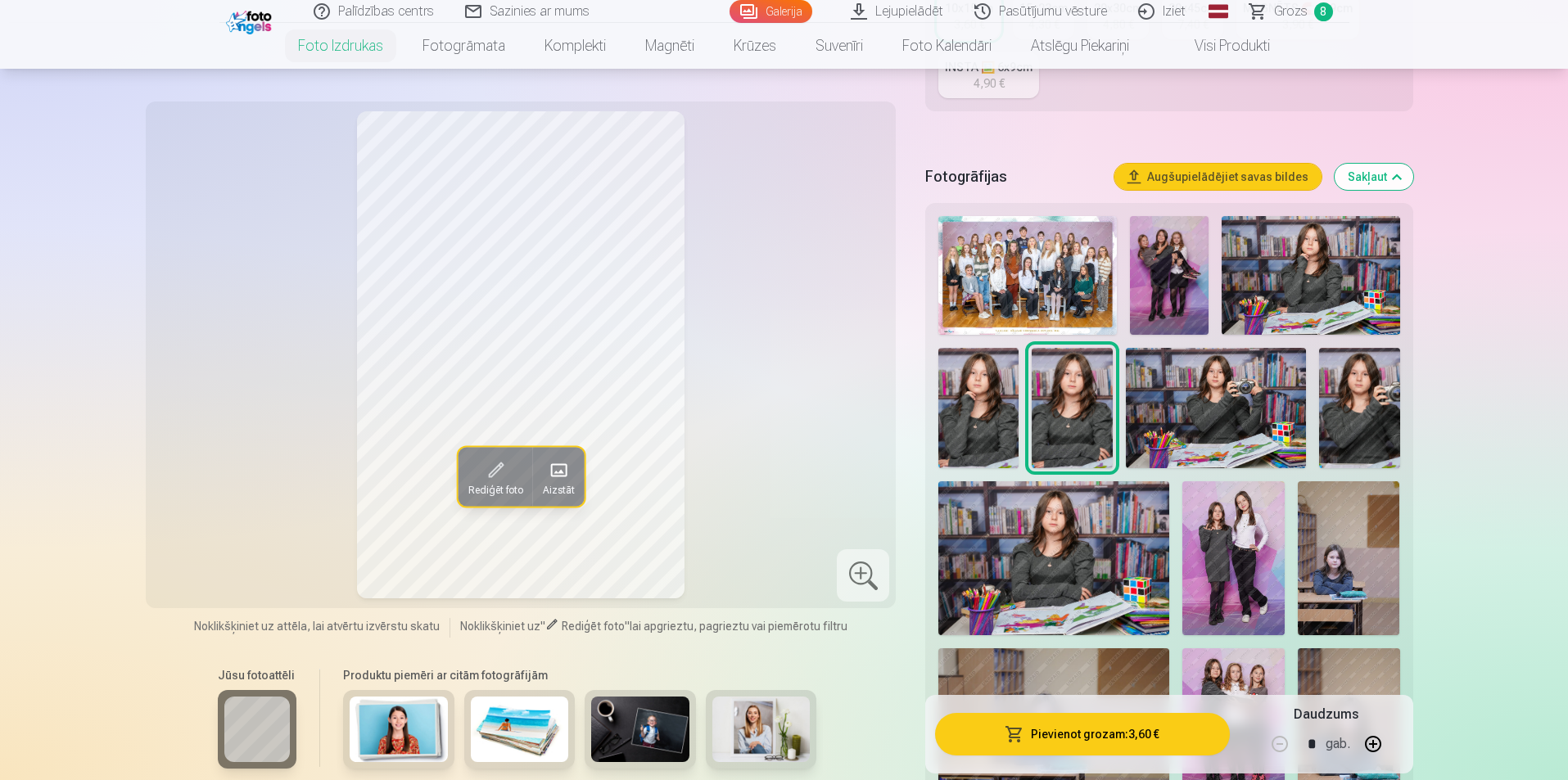
click at [1291, 9] on span "Grozs" at bounding box center [1291, 11] width 34 height 20
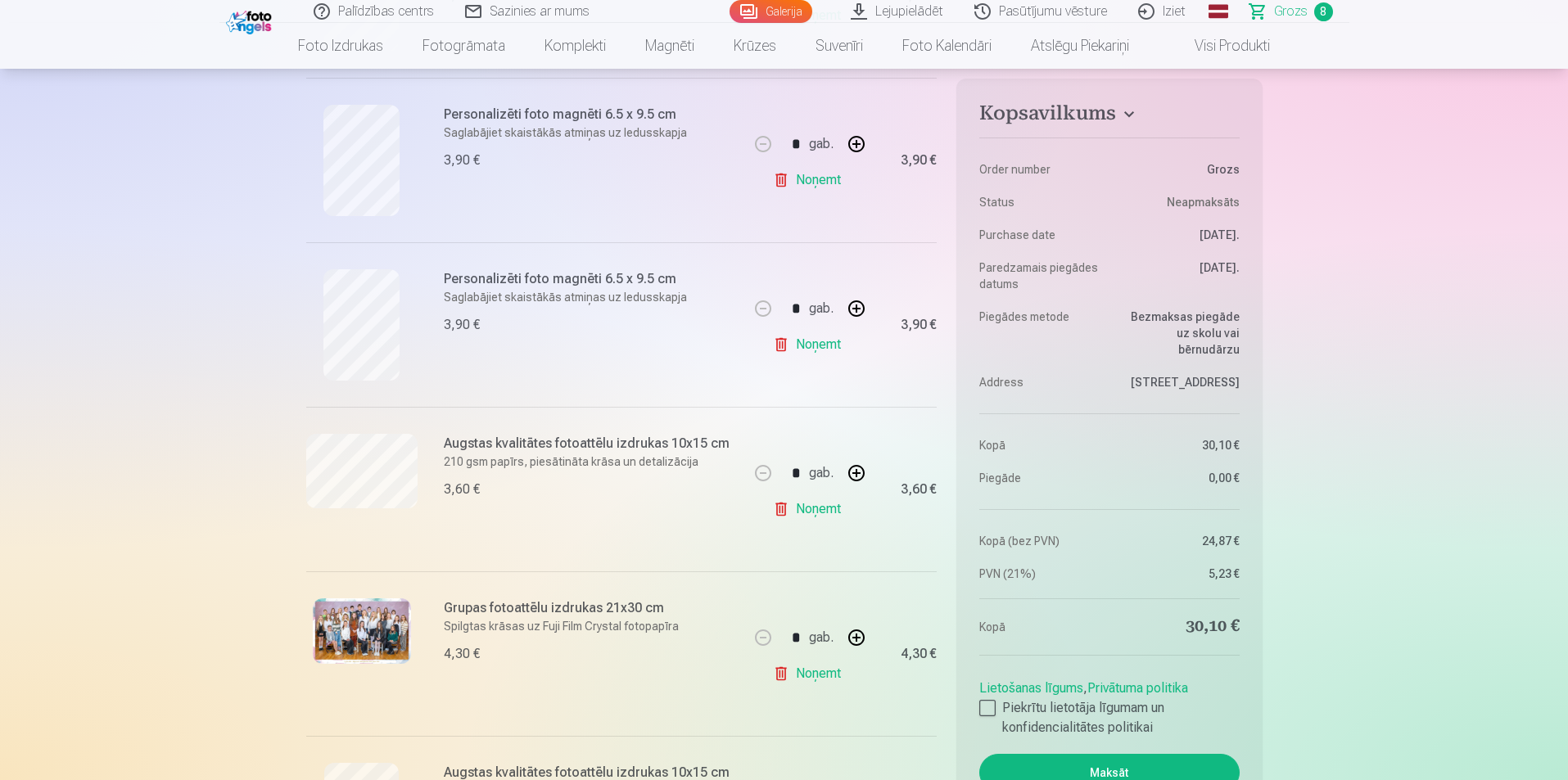
scroll to position [737, 0]
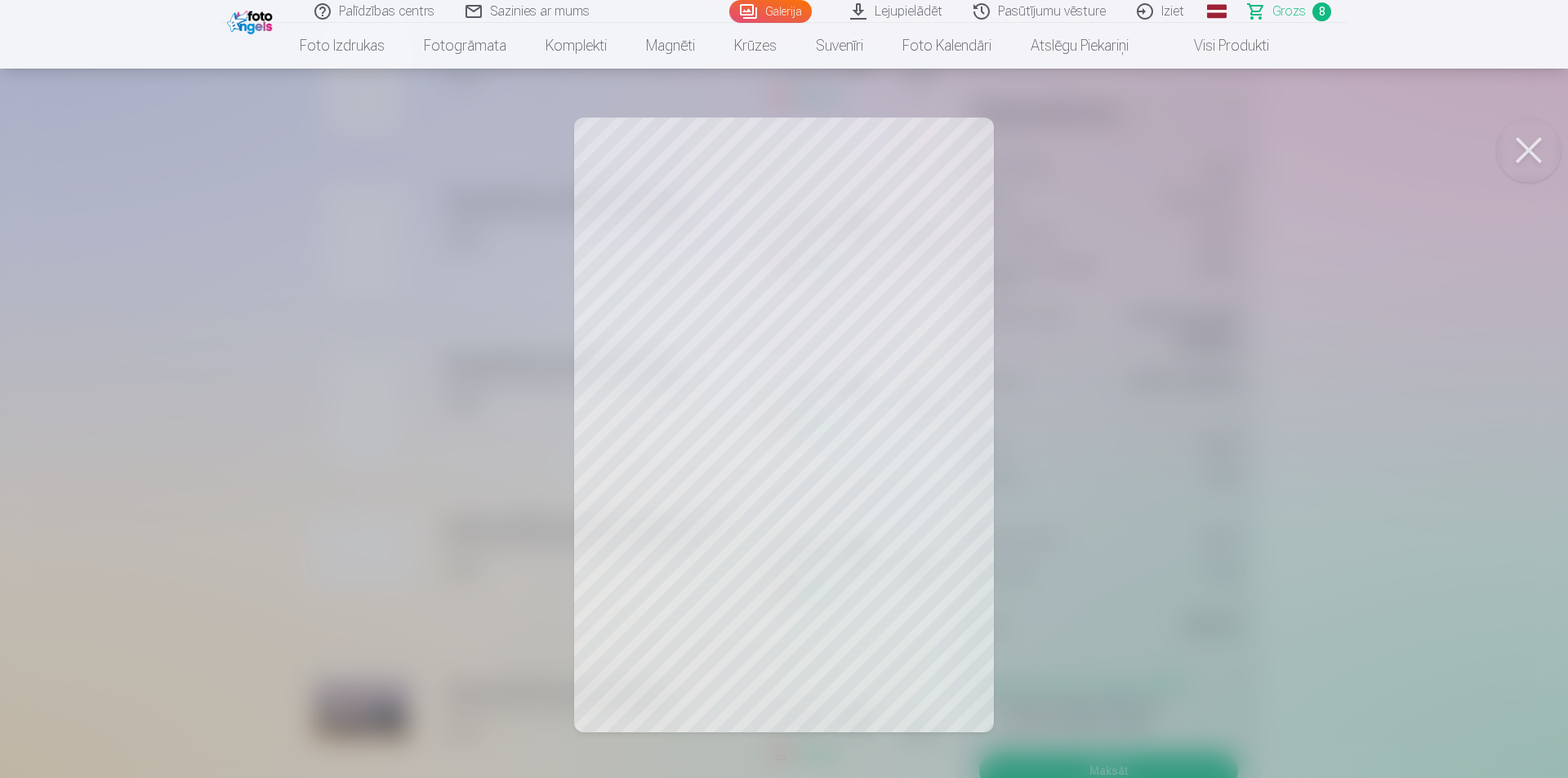
click at [1513, 150] on button at bounding box center [1529, 151] width 65 height 65
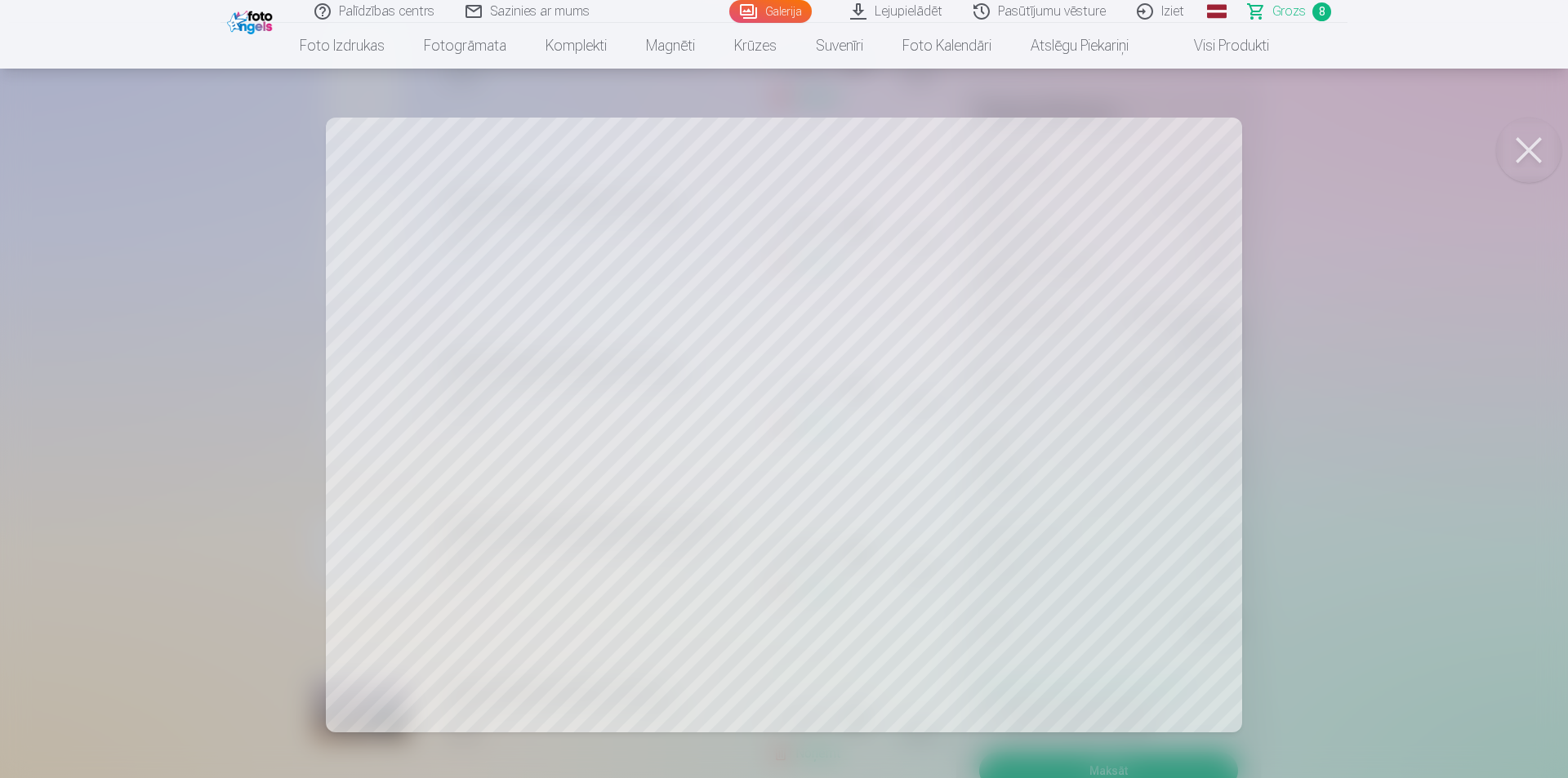
click at [1536, 144] on button at bounding box center [1529, 151] width 65 height 65
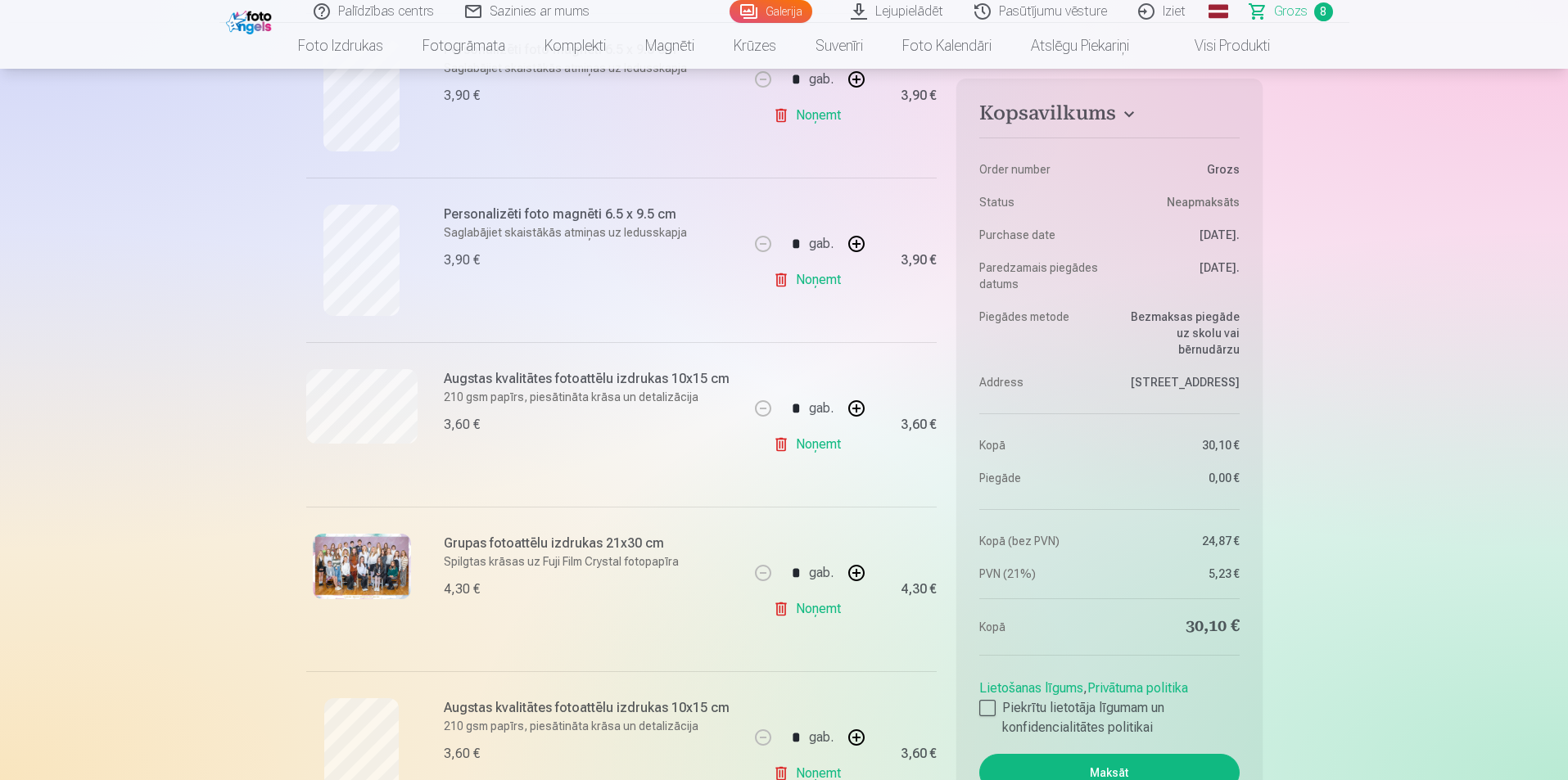
scroll to position [901, 0]
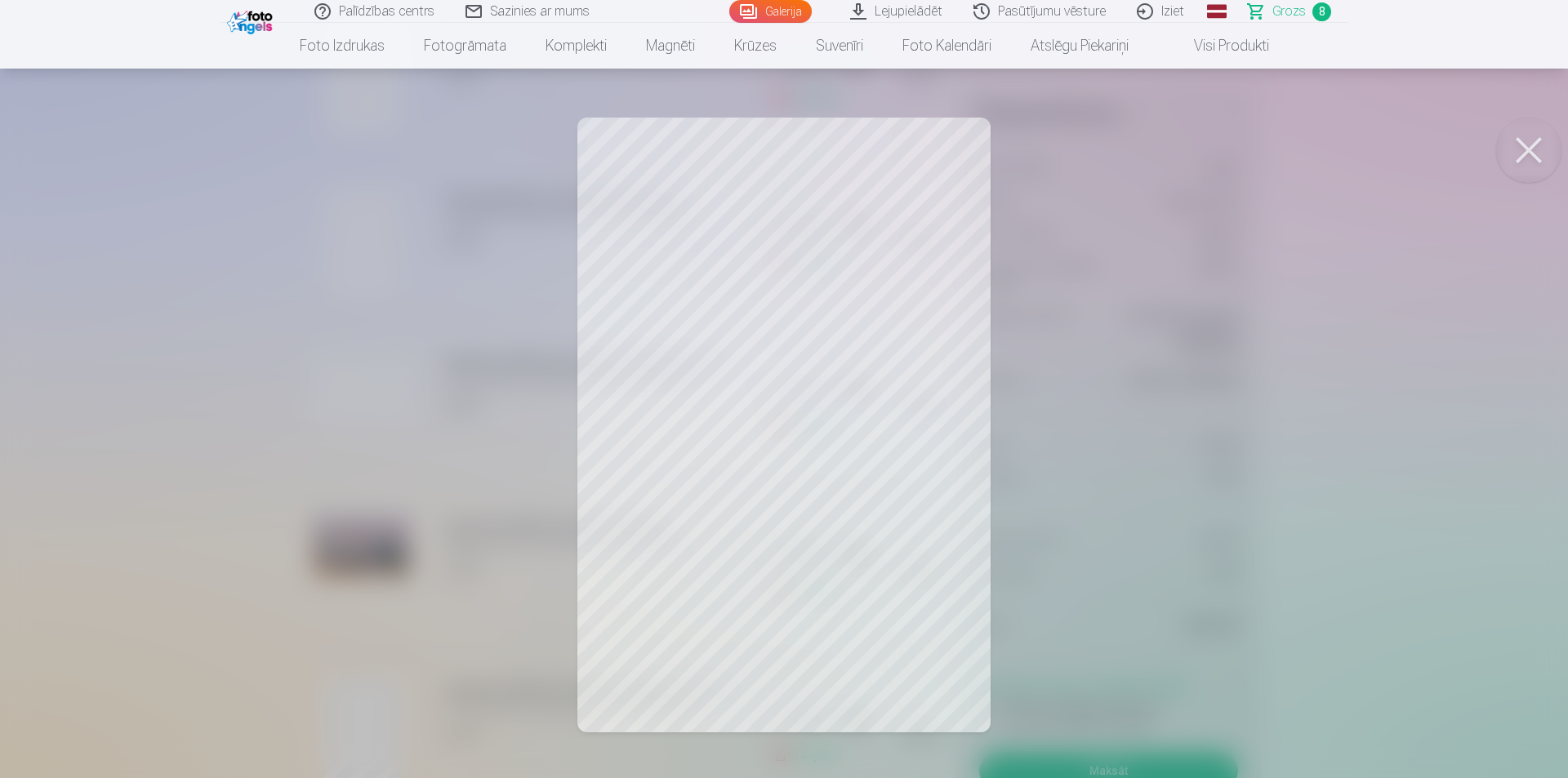
click at [1531, 145] on button at bounding box center [1529, 151] width 65 height 65
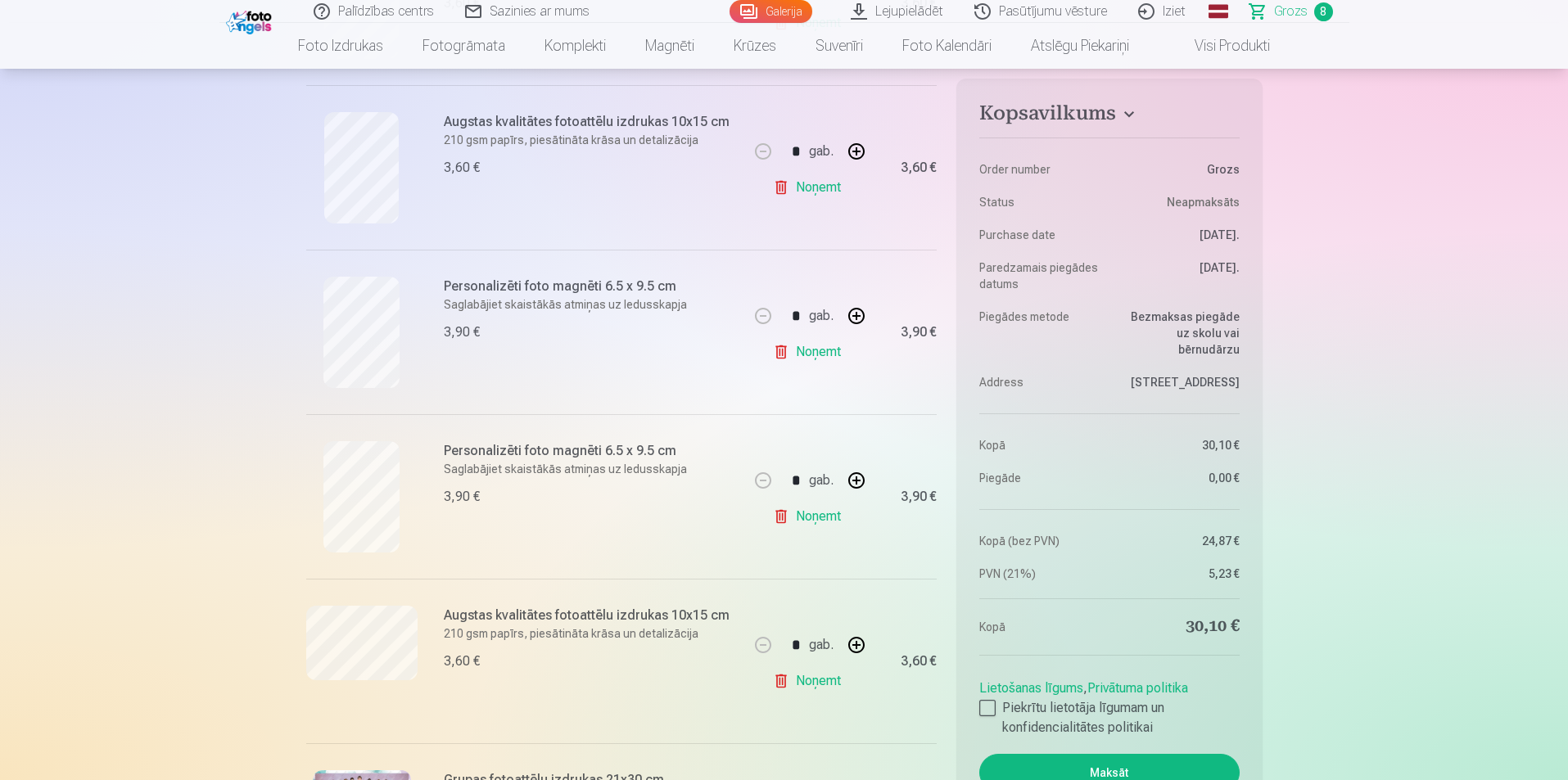
scroll to position [573, 0]
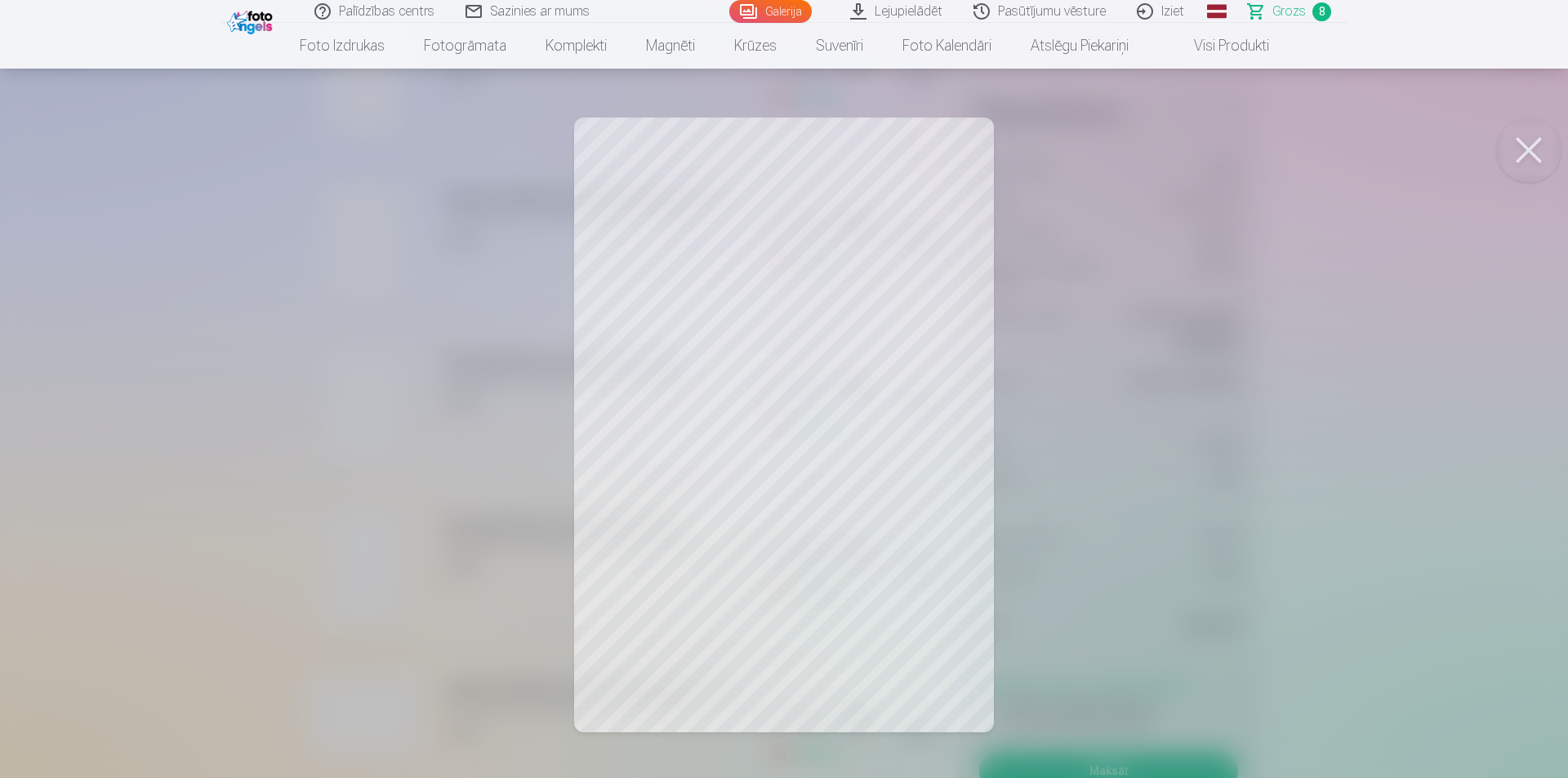
click at [1530, 149] on button at bounding box center [1529, 151] width 65 height 65
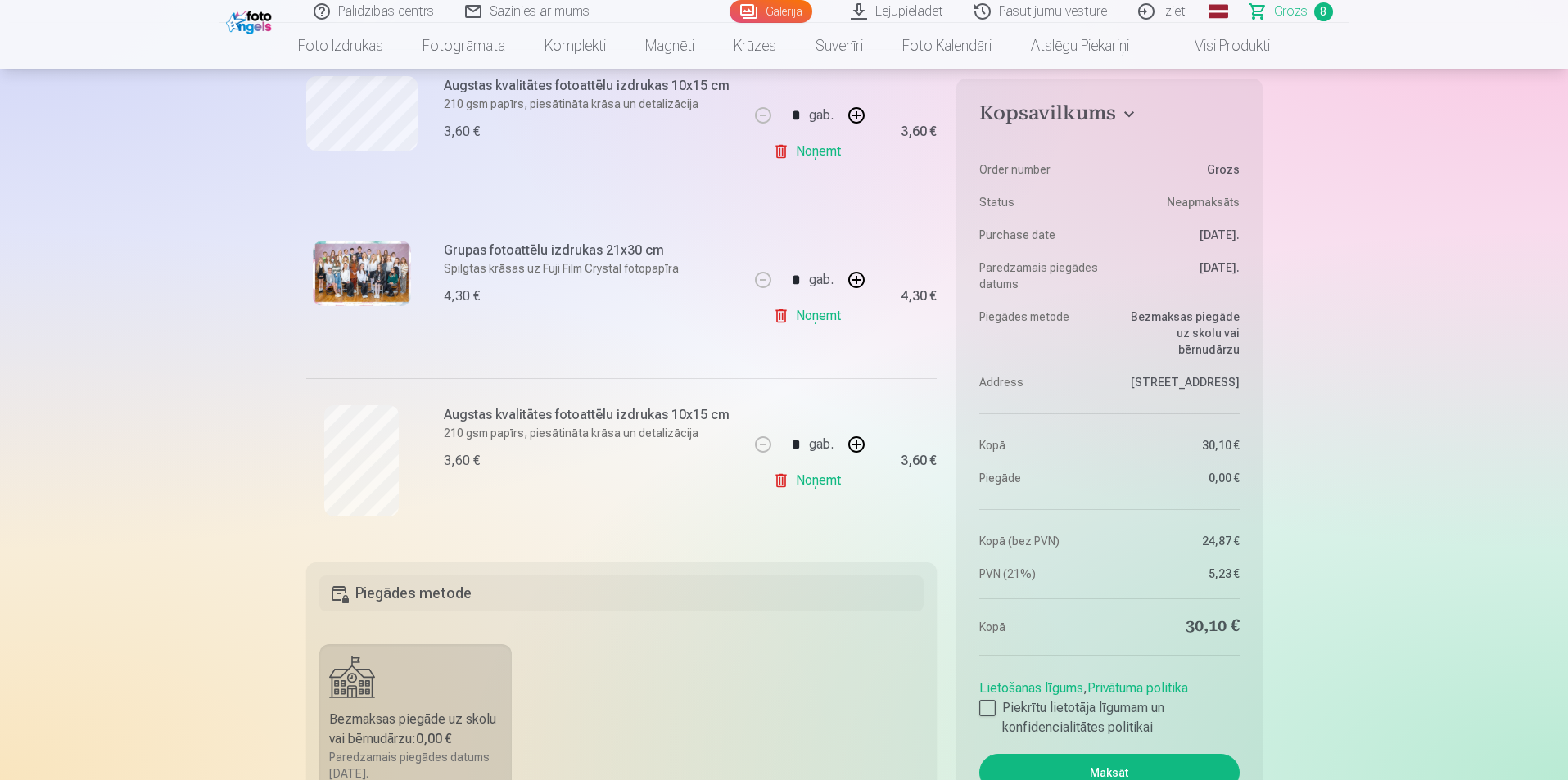
scroll to position [1228, 0]
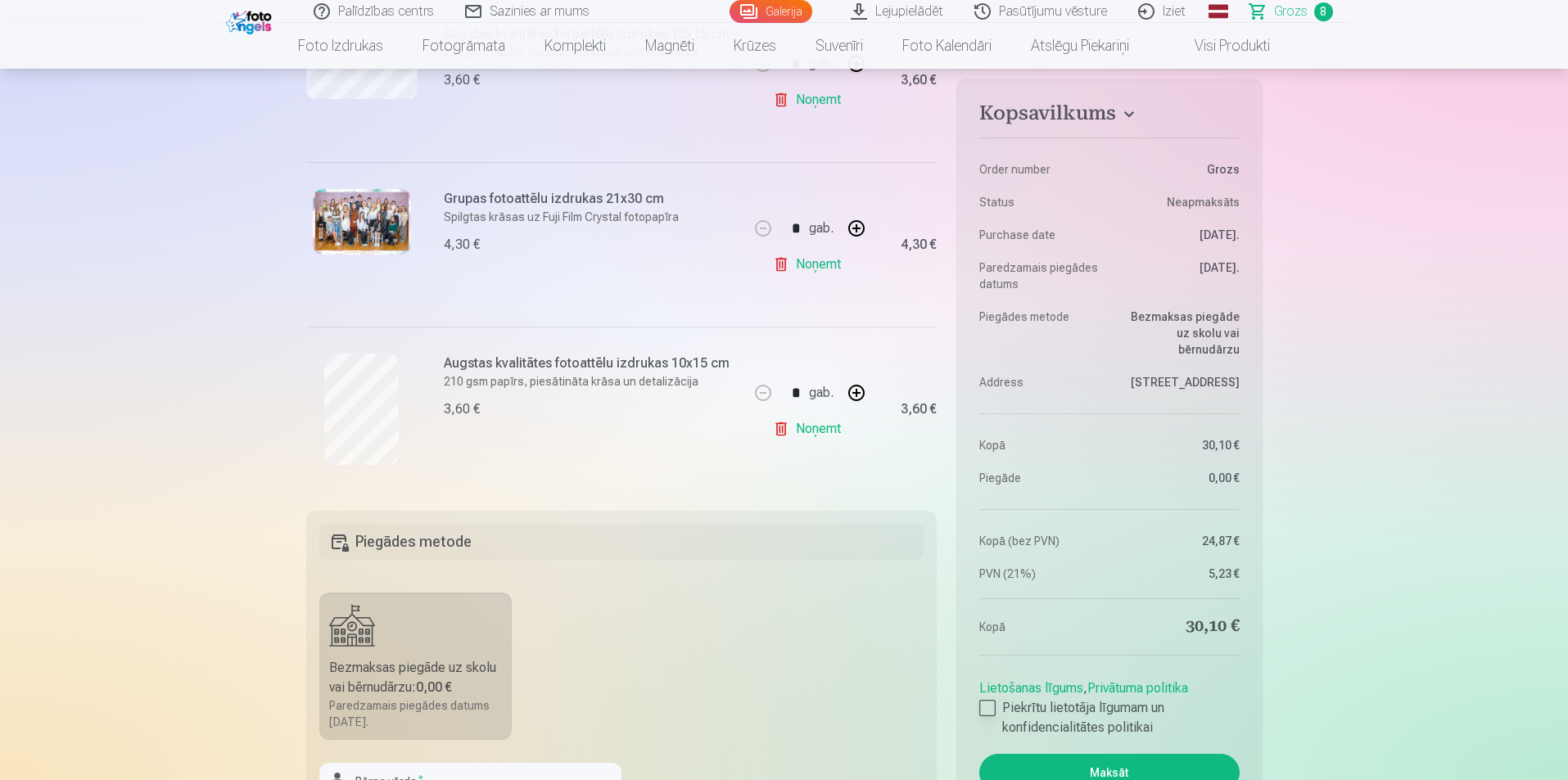
click at [995, 707] on div at bounding box center [987, 708] width 16 height 16
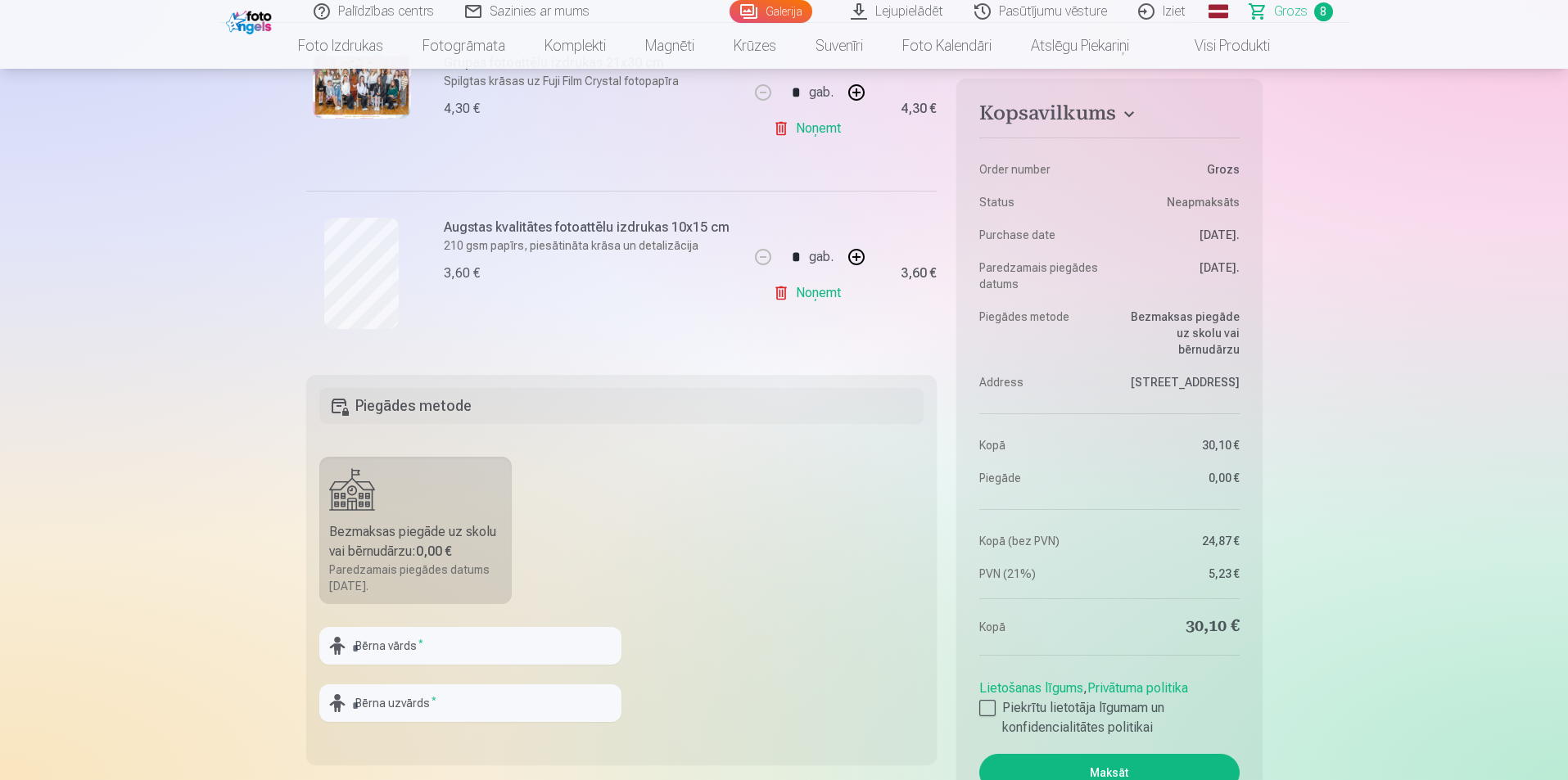
scroll to position [1391, 0]
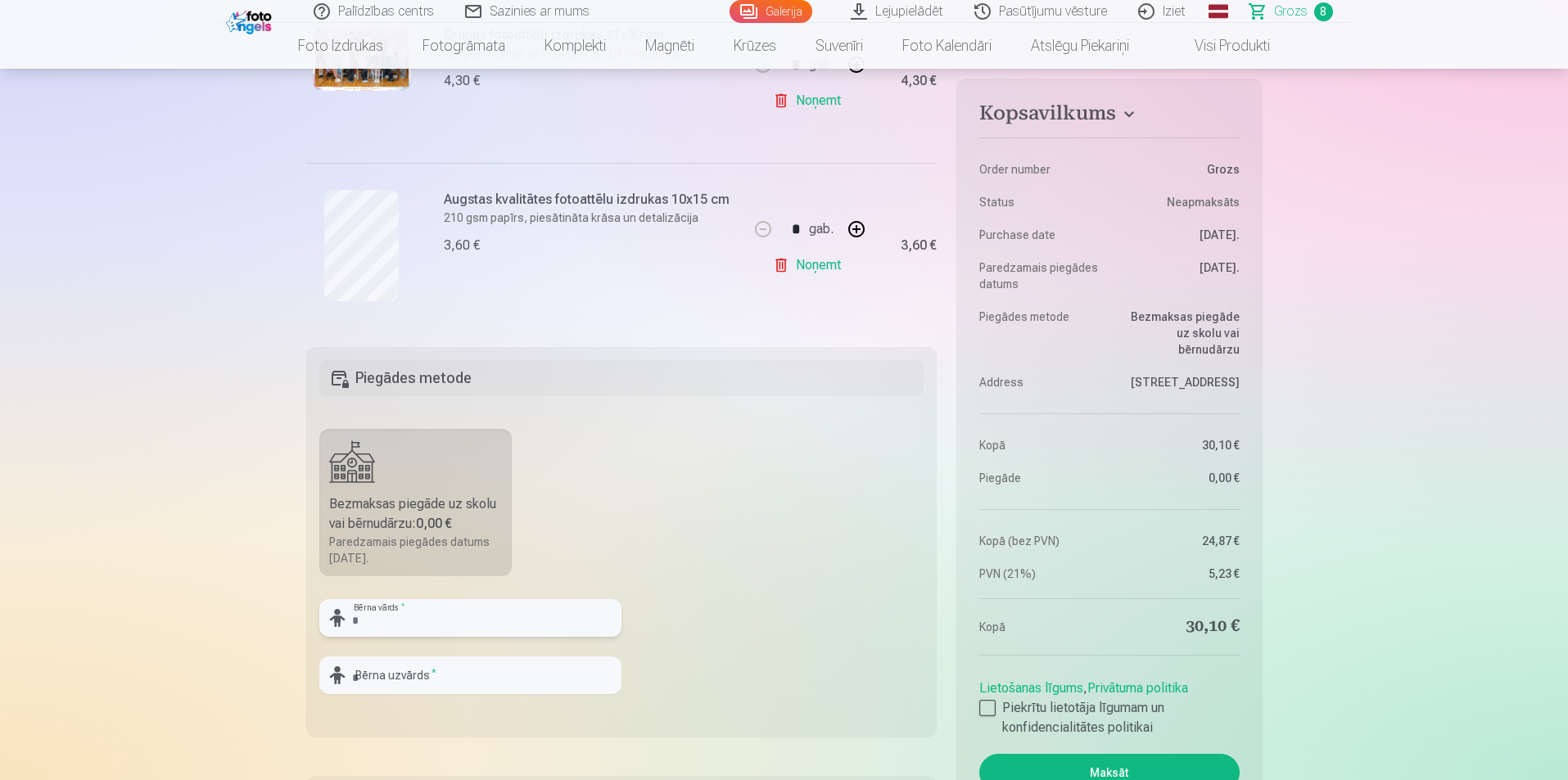
click at [373, 616] on input "text" at bounding box center [471, 618] width 302 height 38
type input "********"
type input "**********"
drag, startPoint x: 455, startPoint y: 617, endPoint x: 249, endPoint y: 605, distance: 206.3
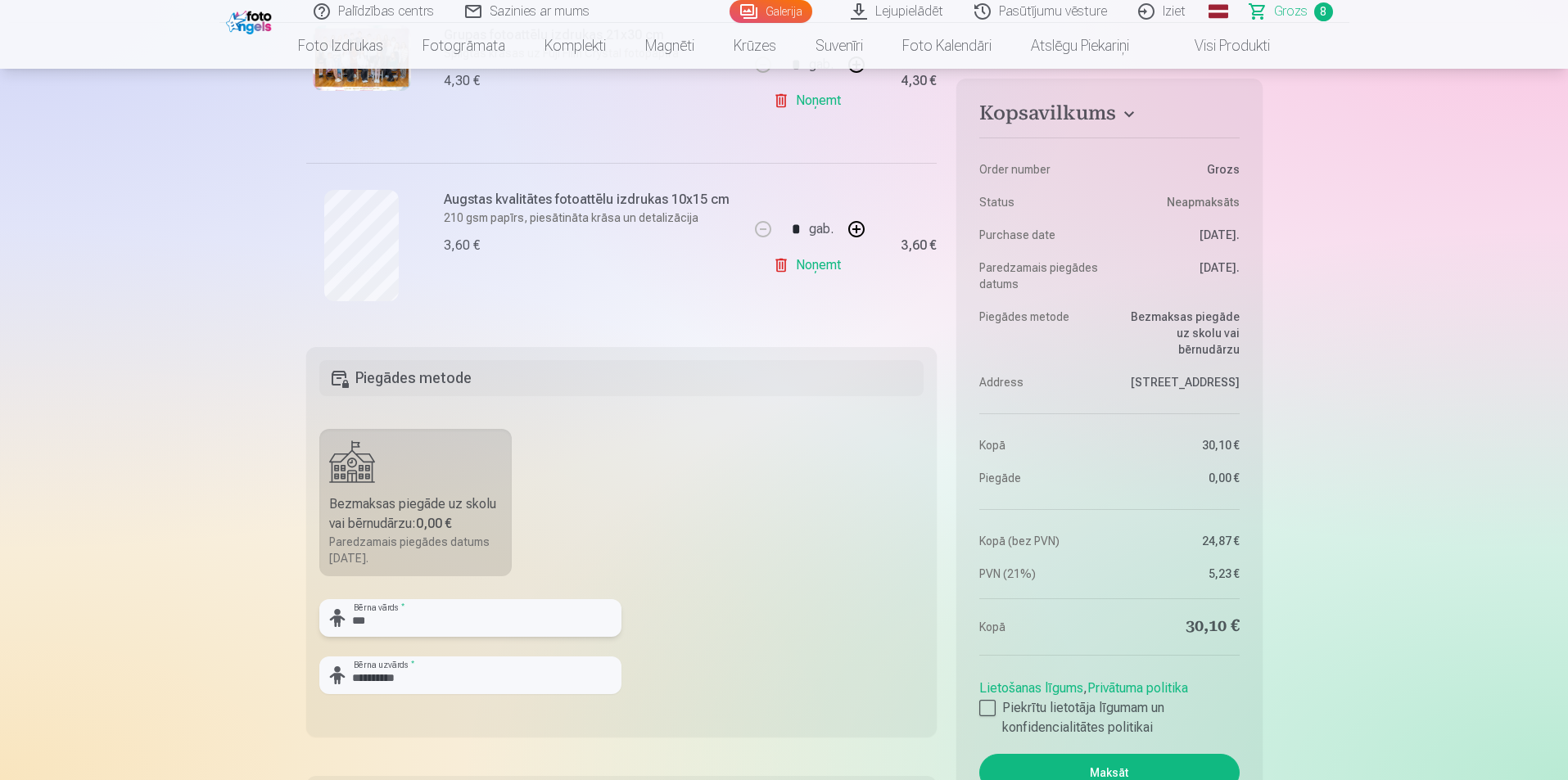
type input "***"
click at [352, 683] on input "**********" at bounding box center [471, 675] width 302 height 38
click at [566, 668] on input "**********" at bounding box center [471, 675] width 302 height 38
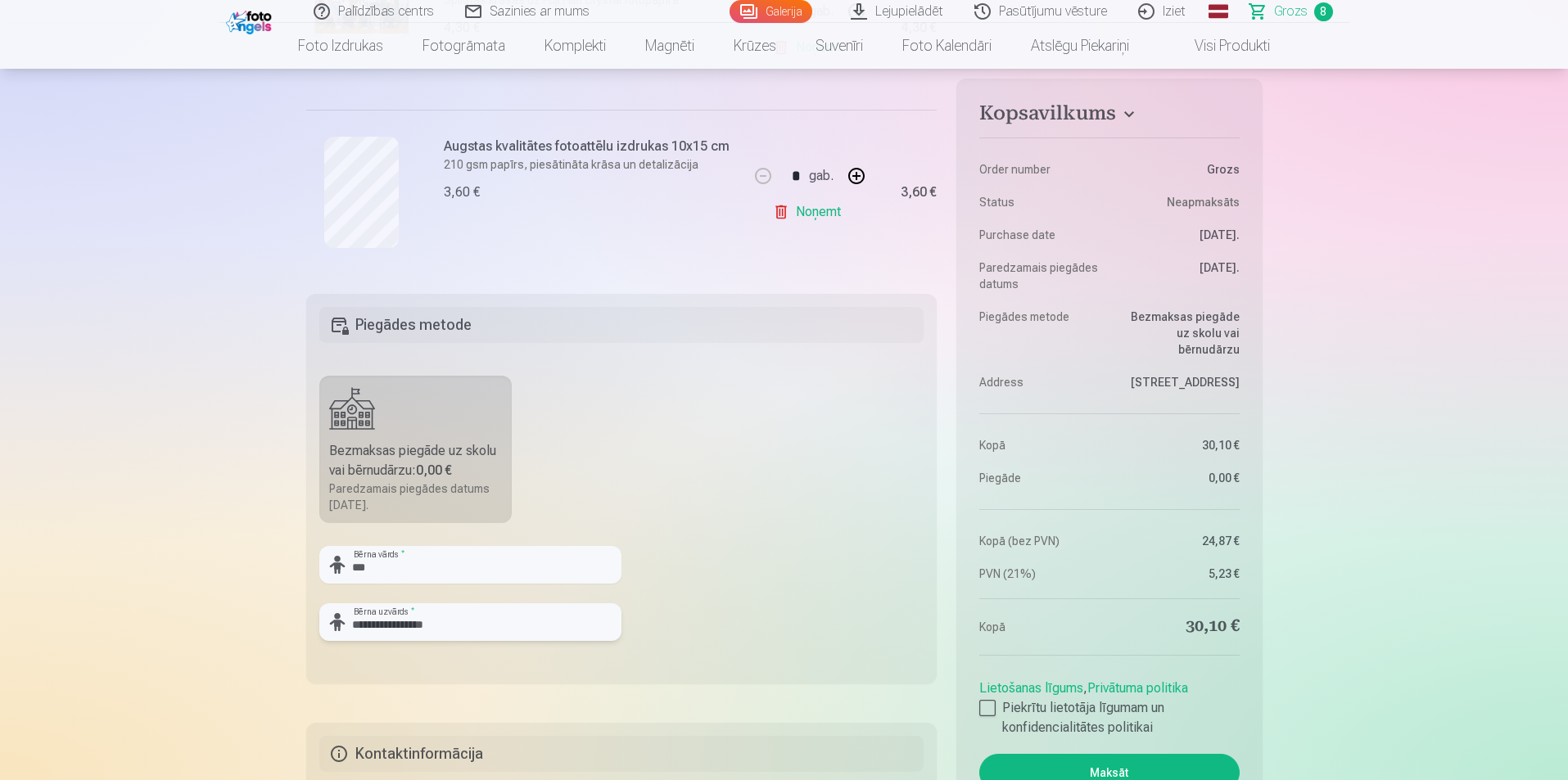
scroll to position [1474, 0]
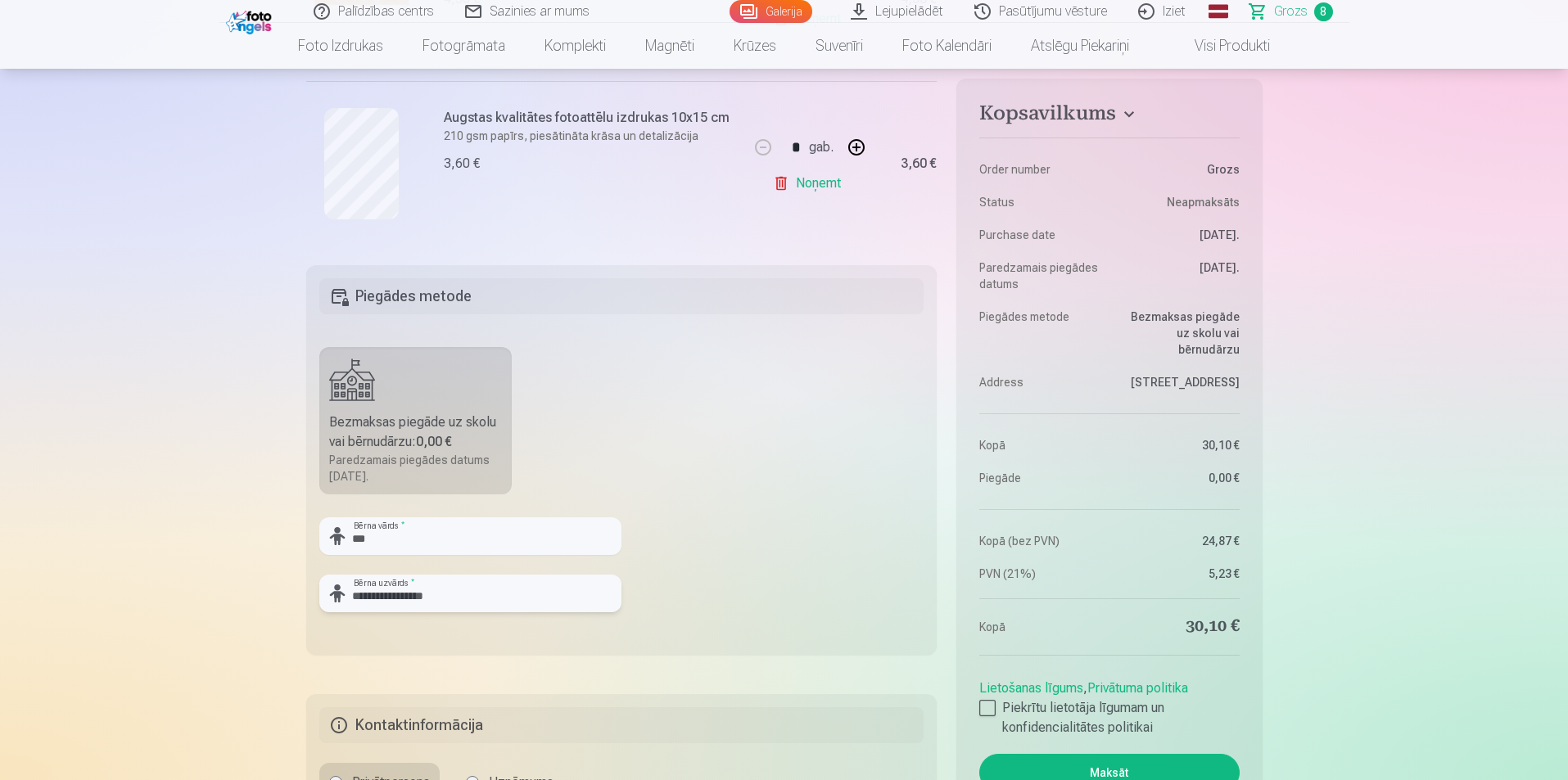
type input "**********"
click at [1088, 765] on button "Maksāt" at bounding box center [1108, 772] width 260 height 38
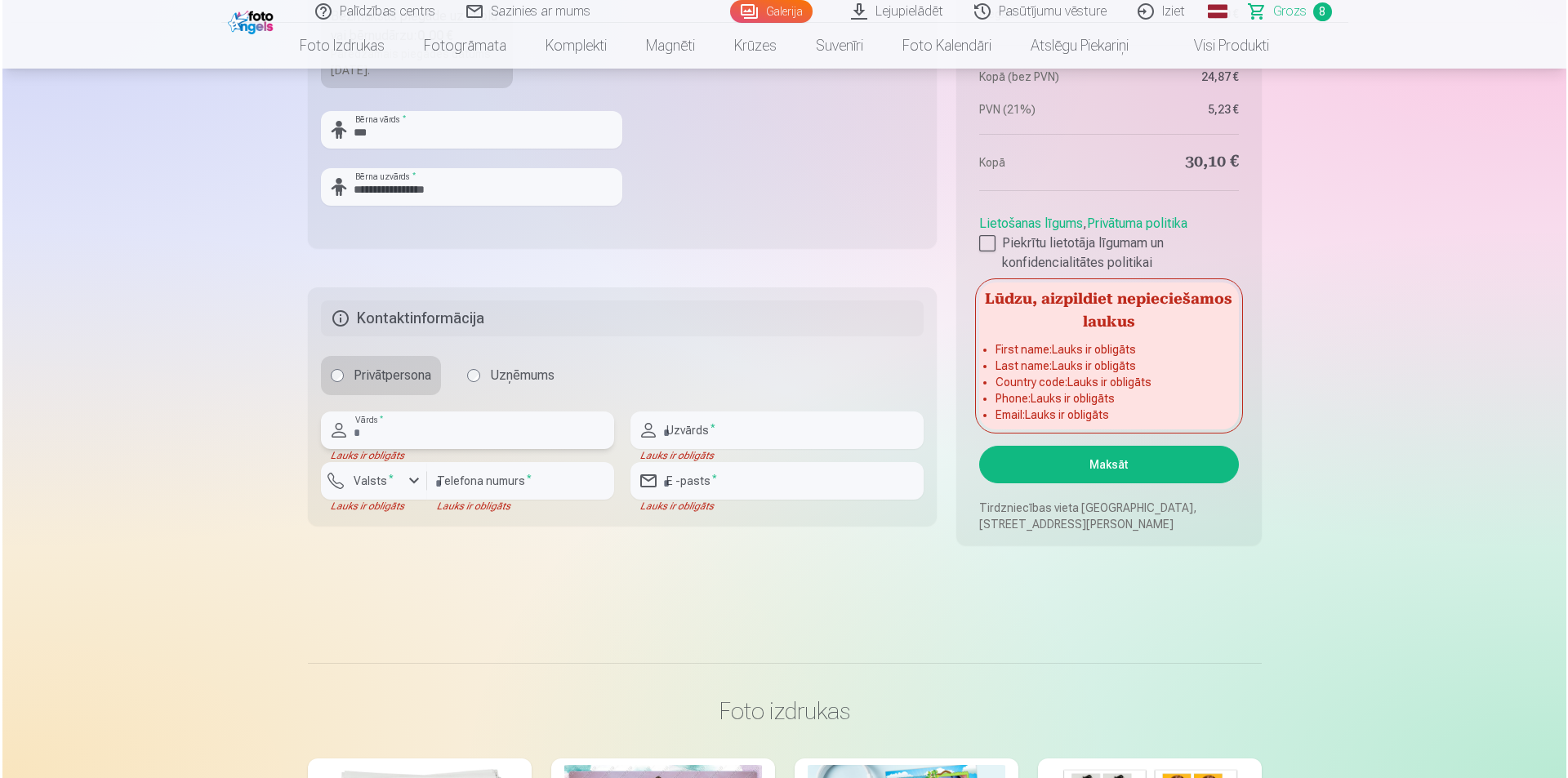
scroll to position [1835, 0]
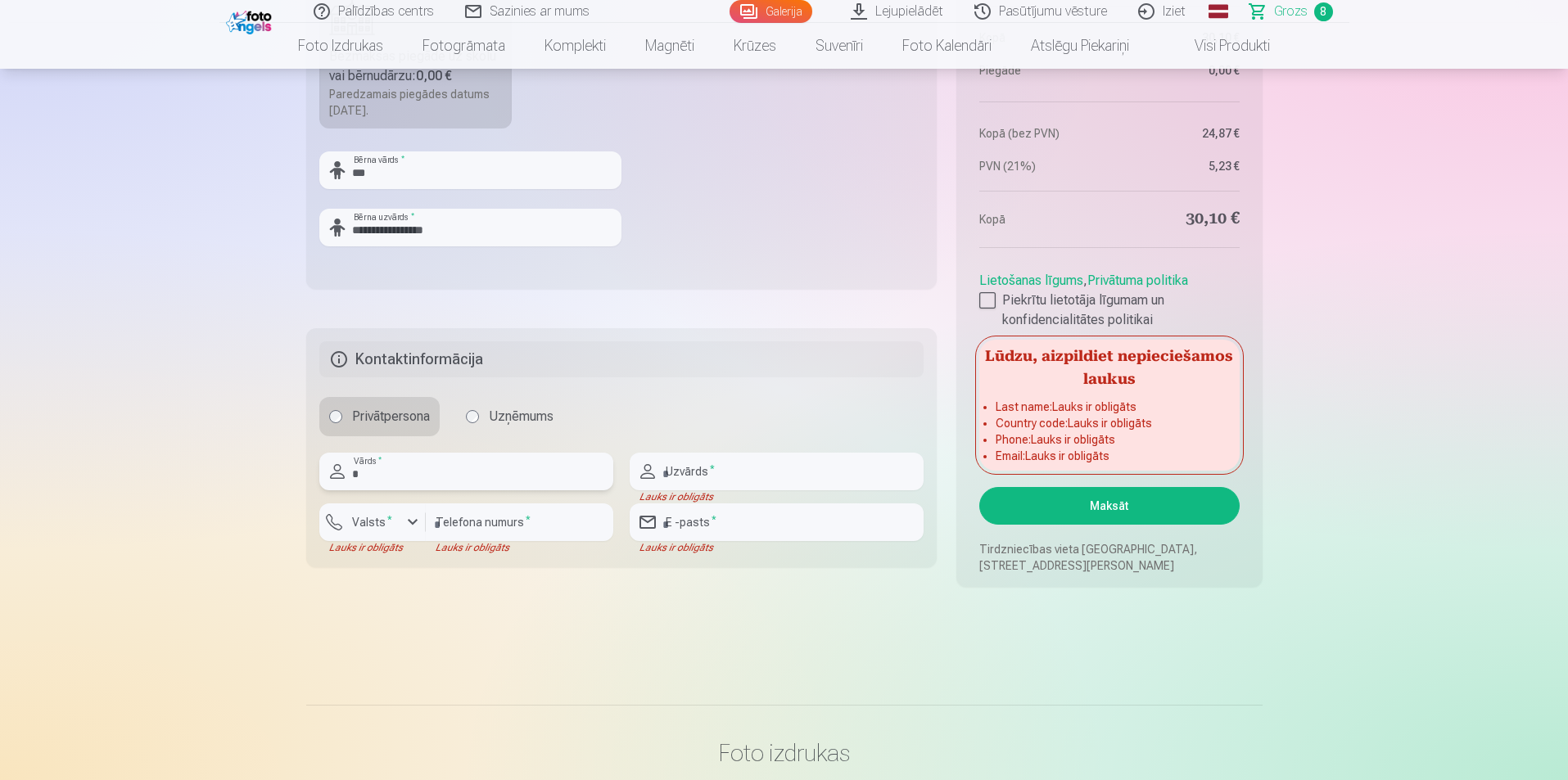
type input "********"
type input "**********"
type input "********"
type input "**********"
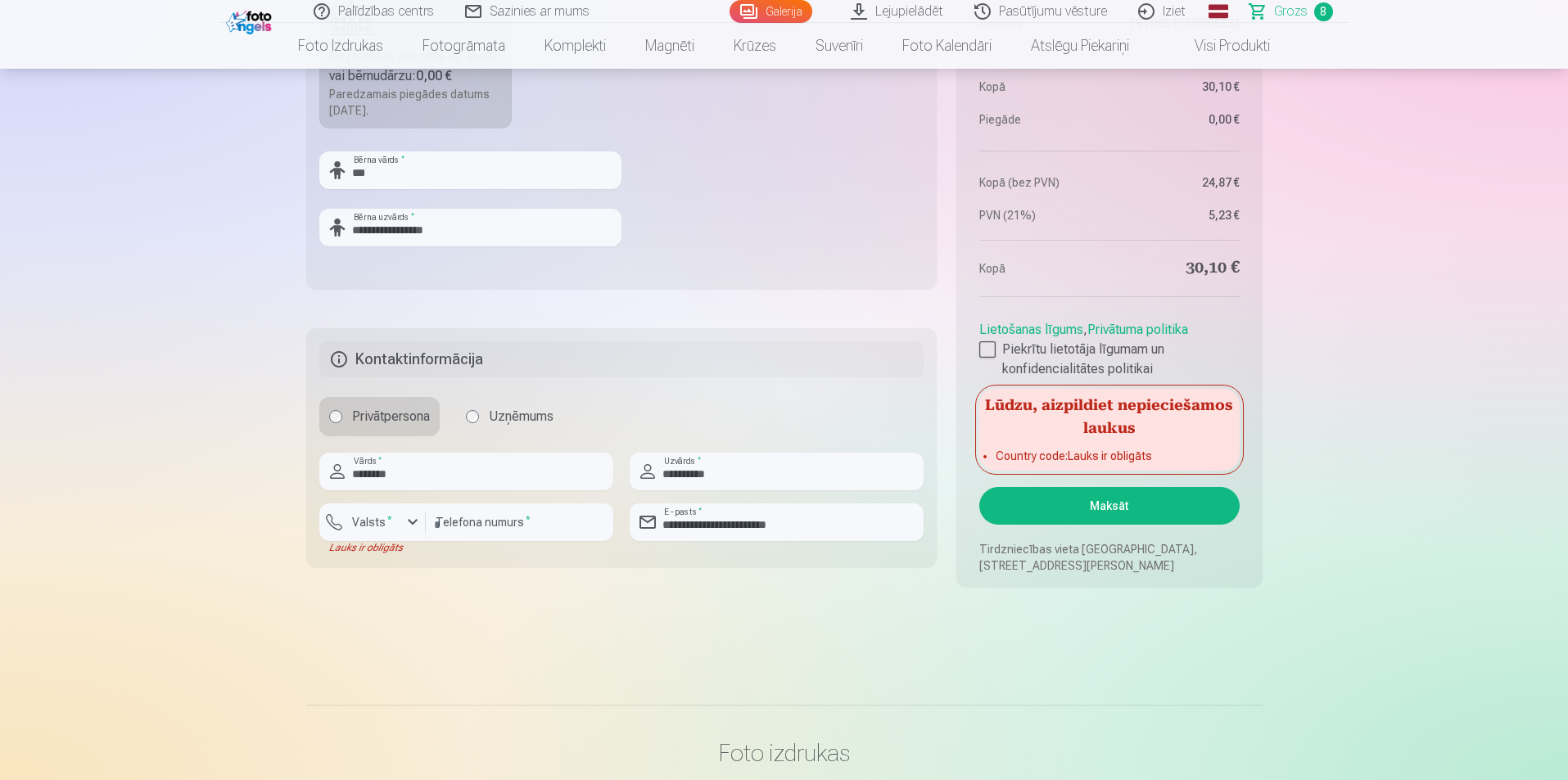
click at [410, 532] on button "Valsts *" at bounding box center [373, 522] width 107 height 38
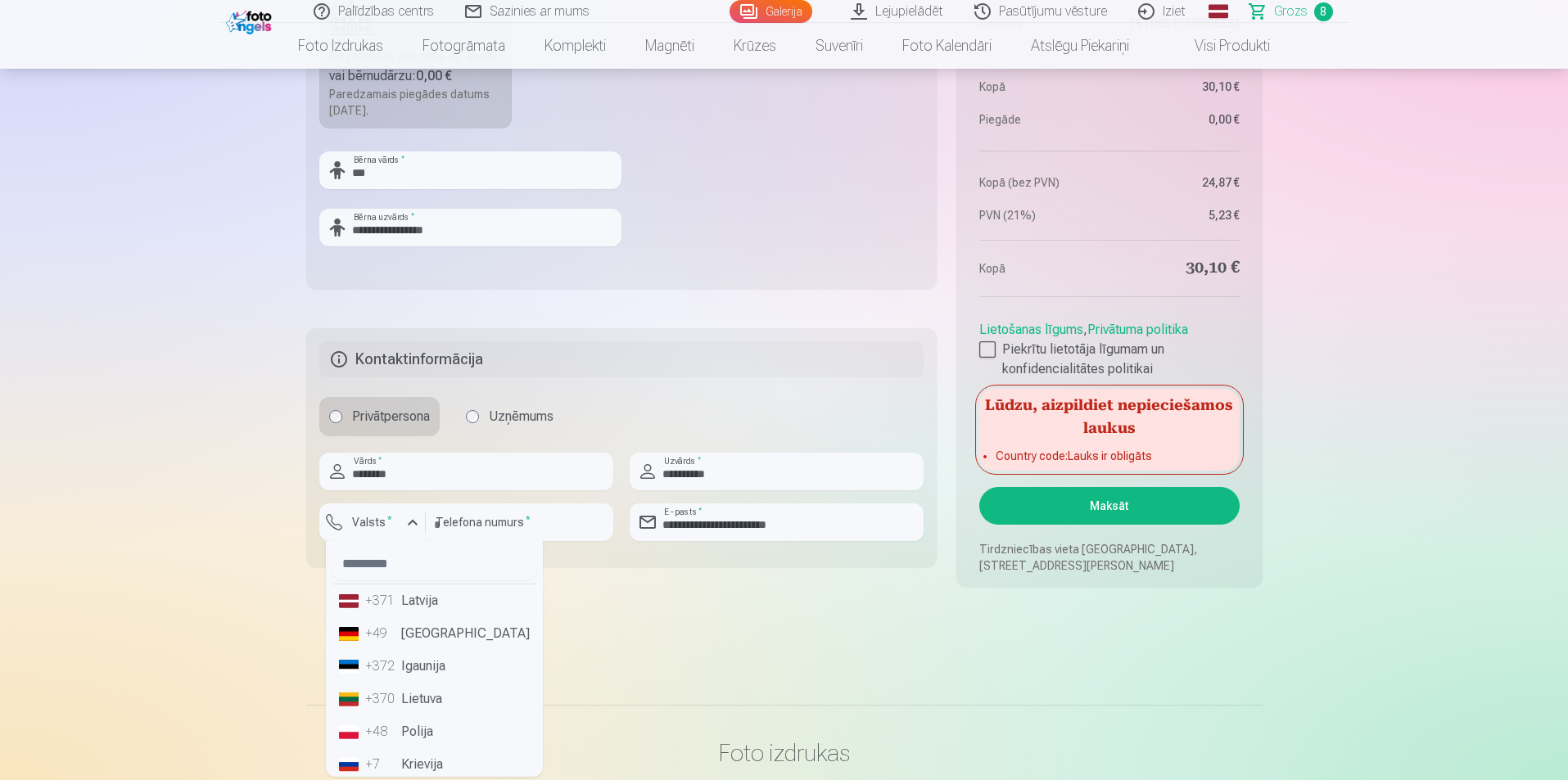
click at [417, 606] on li "+371 Latvija" at bounding box center [434, 600] width 204 height 33
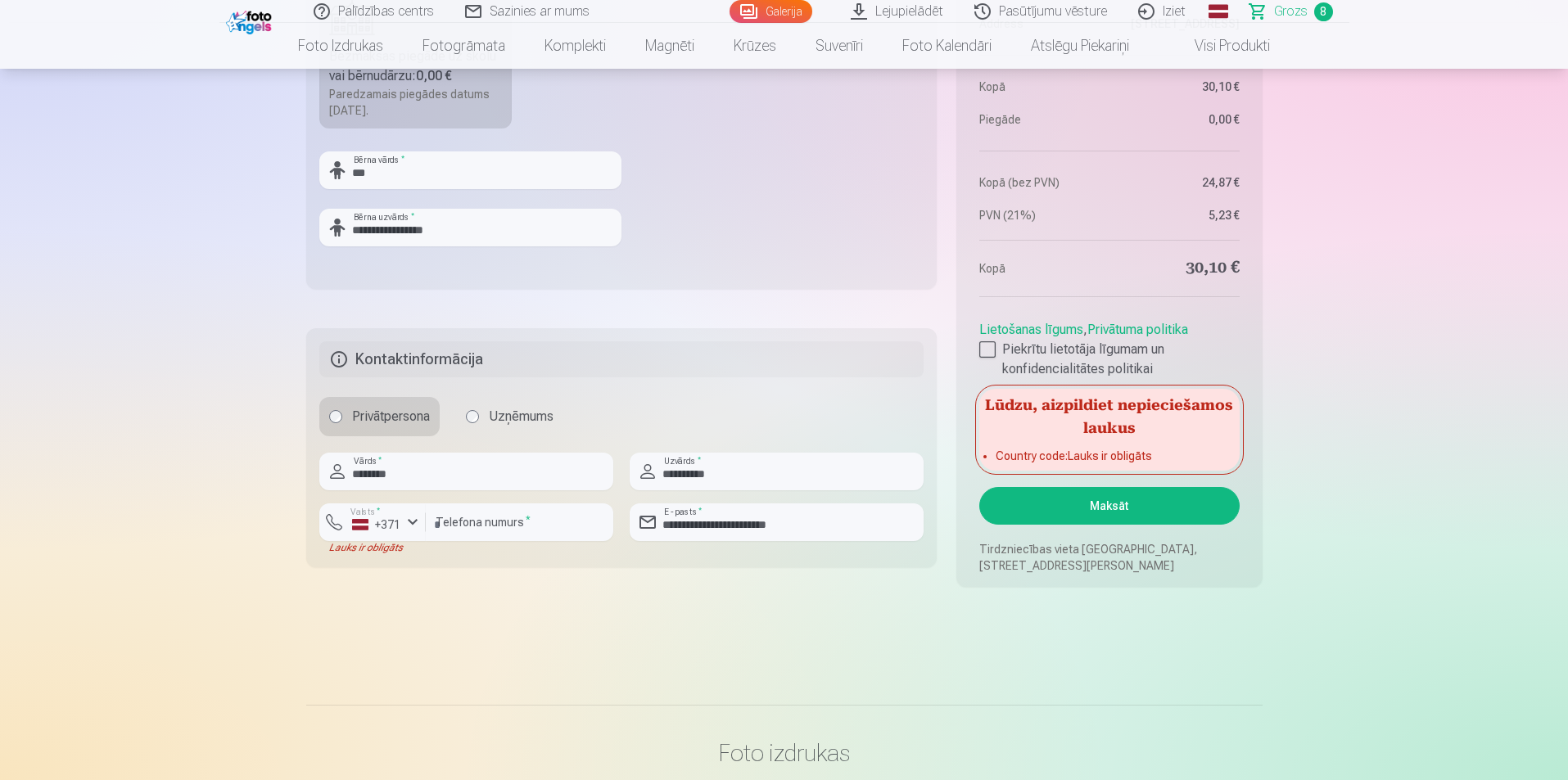
click at [1185, 511] on button "Maksāt" at bounding box center [1108, 506] width 260 height 38
